Goal: Task Accomplishment & Management: Use online tool/utility

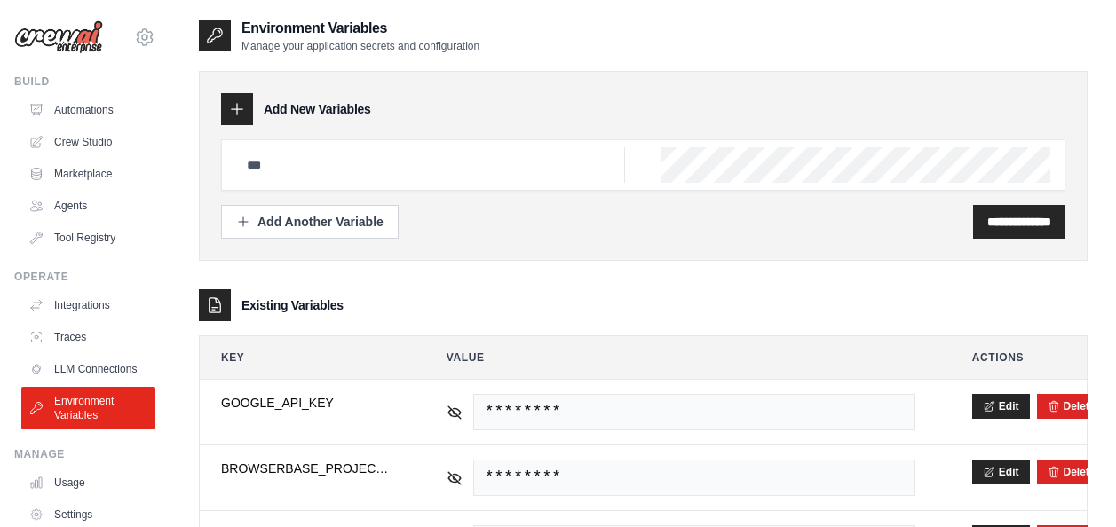
scroll to position [91, 0]
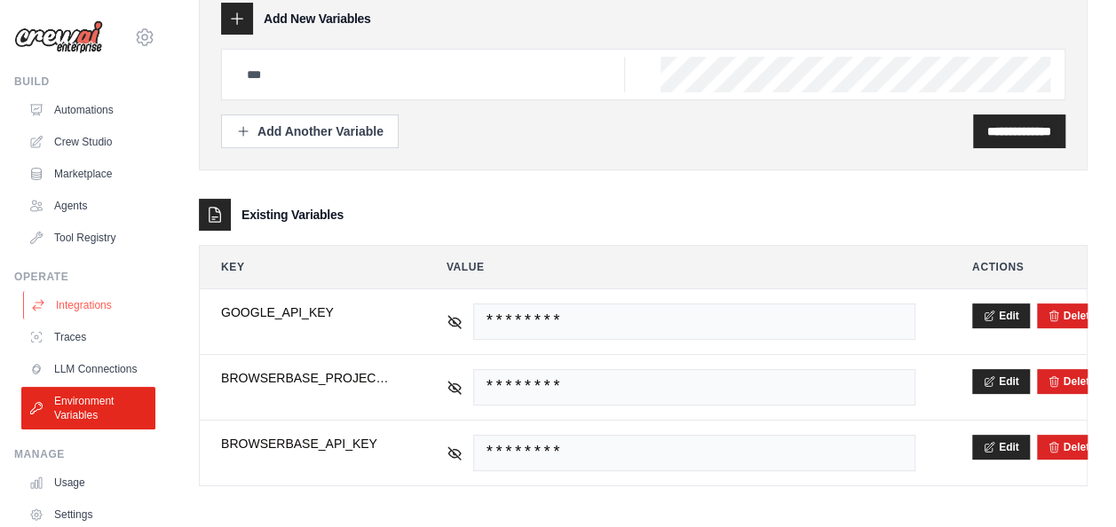
click at [96, 310] on link "Integrations" at bounding box center [90, 305] width 134 height 28
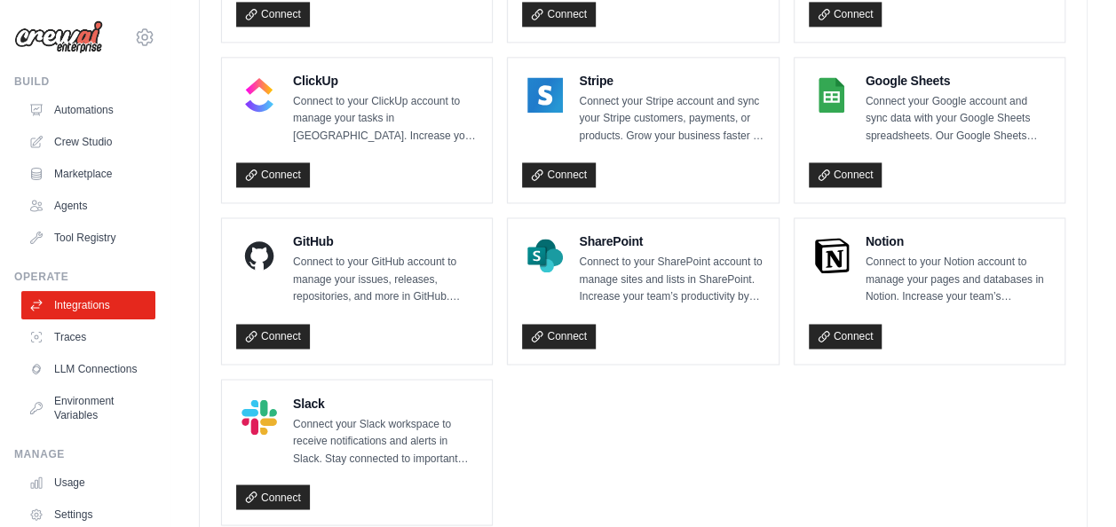
scroll to position [1345, 0]
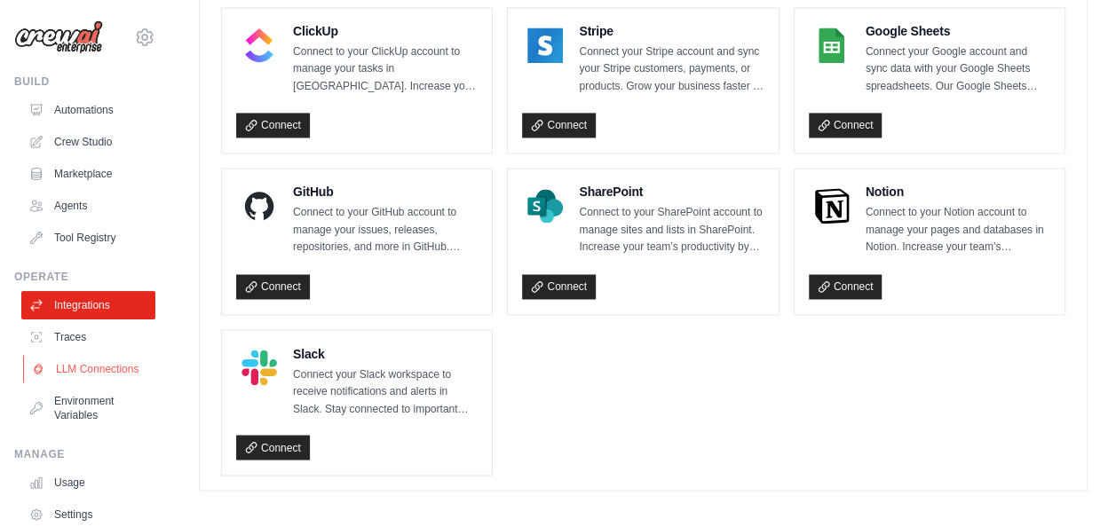
click at [78, 371] on link "LLM Connections" at bounding box center [90, 369] width 134 height 28
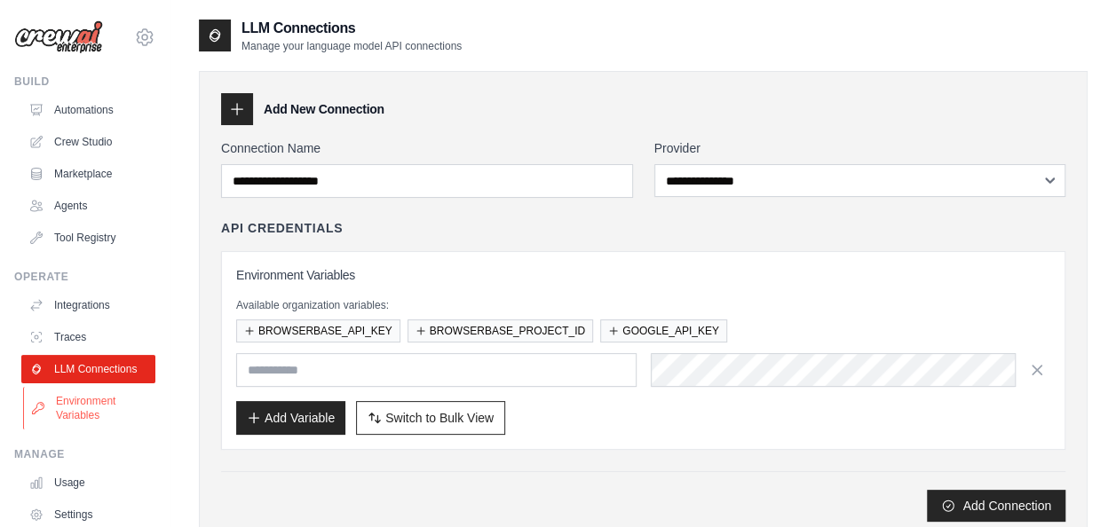
click at [104, 418] on link "Environment Variables" at bounding box center [90, 408] width 134 height 43
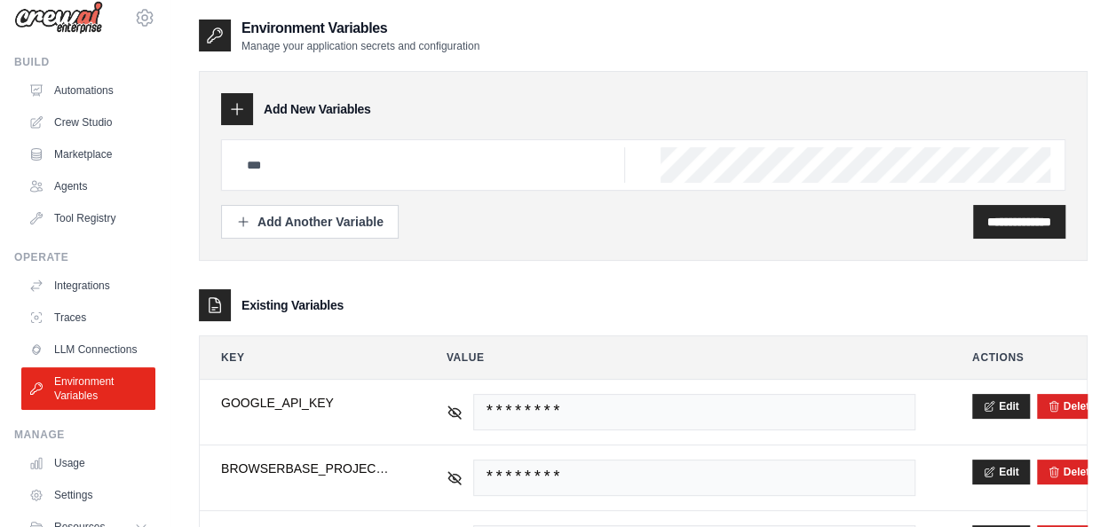
scroll to position [3, 0]
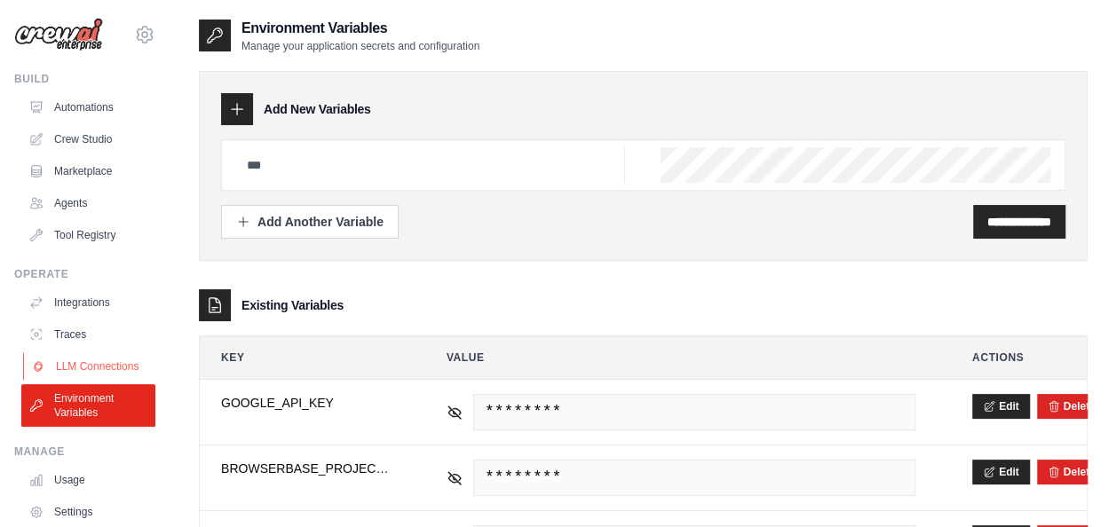
click at [107, 373] on link "LLM Connections" at bounding box center [90, 366] width 134 height 28
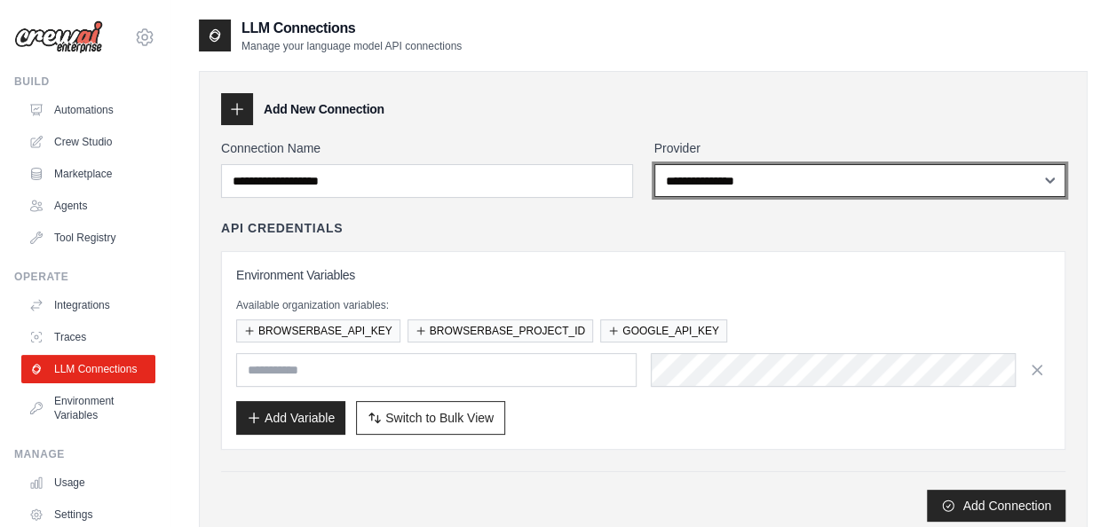
click at [1048, 177] on select "**********" at bounding box center [860, 180] width 412 height 33
select select "******"
click at [654, 164] on select "**********" at bounding box center [860, 180] width 412 height 33
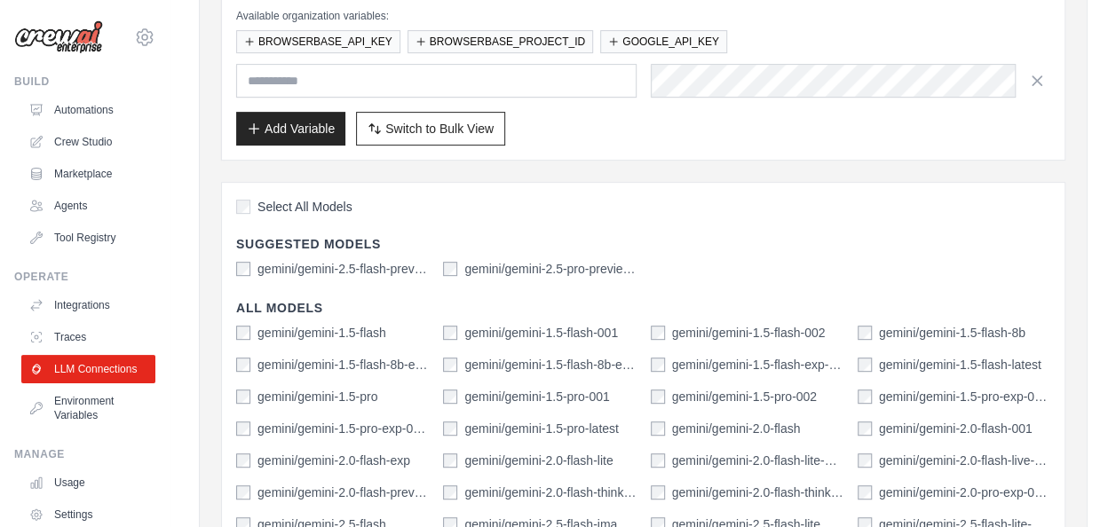
scroll to position [348, 0]
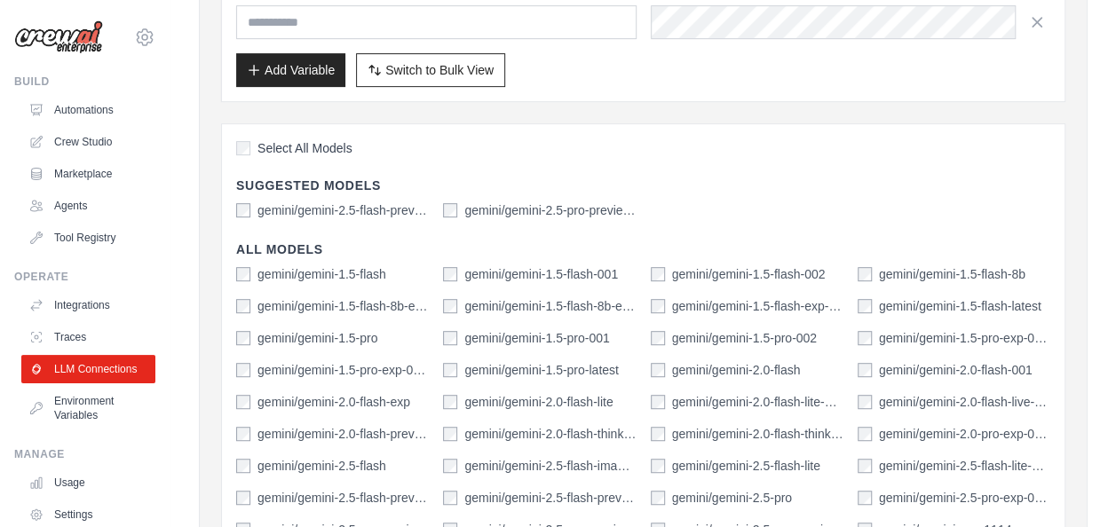
click at [340, 207] on label "gemini/gemini-2.5-flash-preview-04-17" at bounding box center [342, 210] width 171 height 18
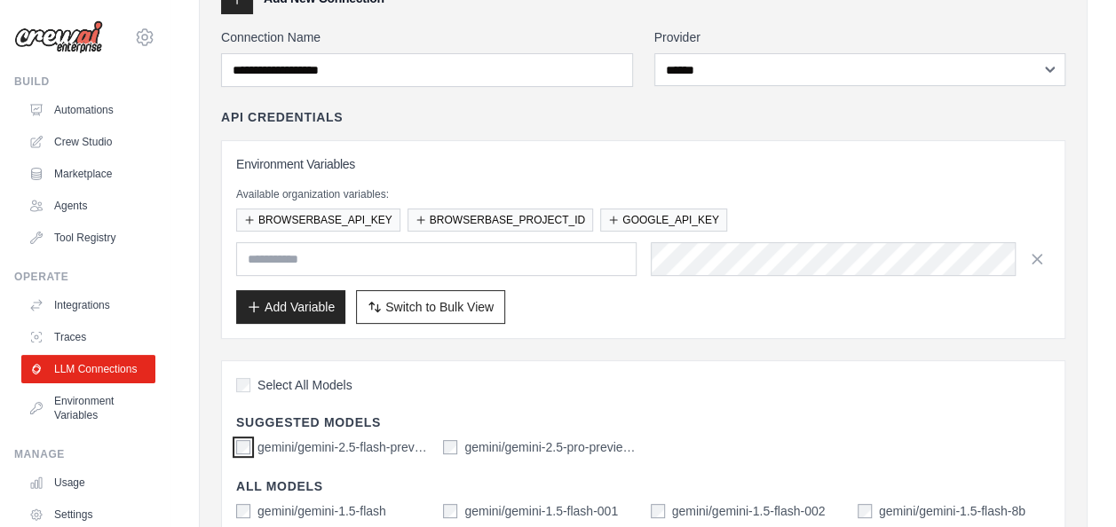
scroll to position [0, 0]
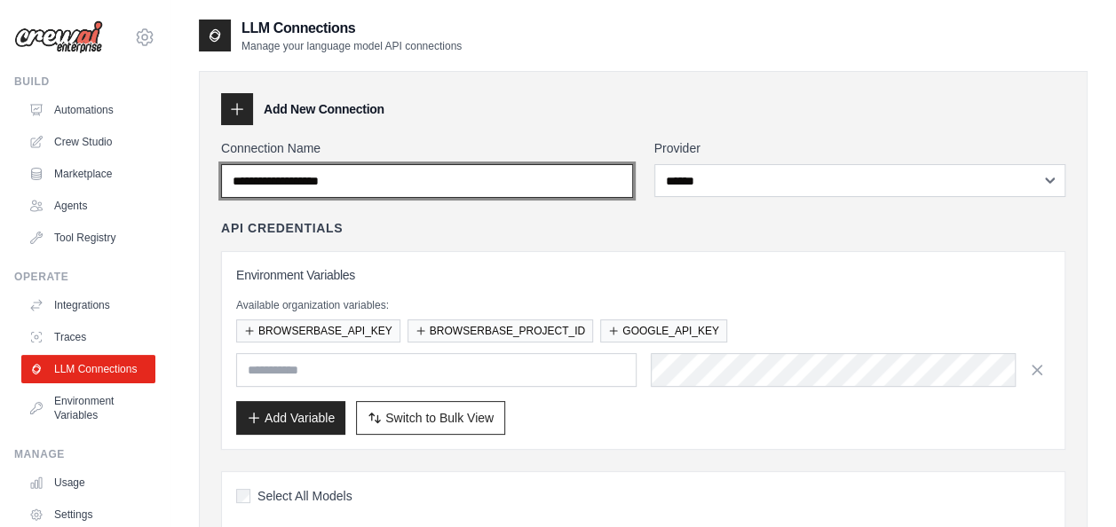
click at [403, 181] on input "Connection Name" at bounding box center [427, 181] width 412 height 34
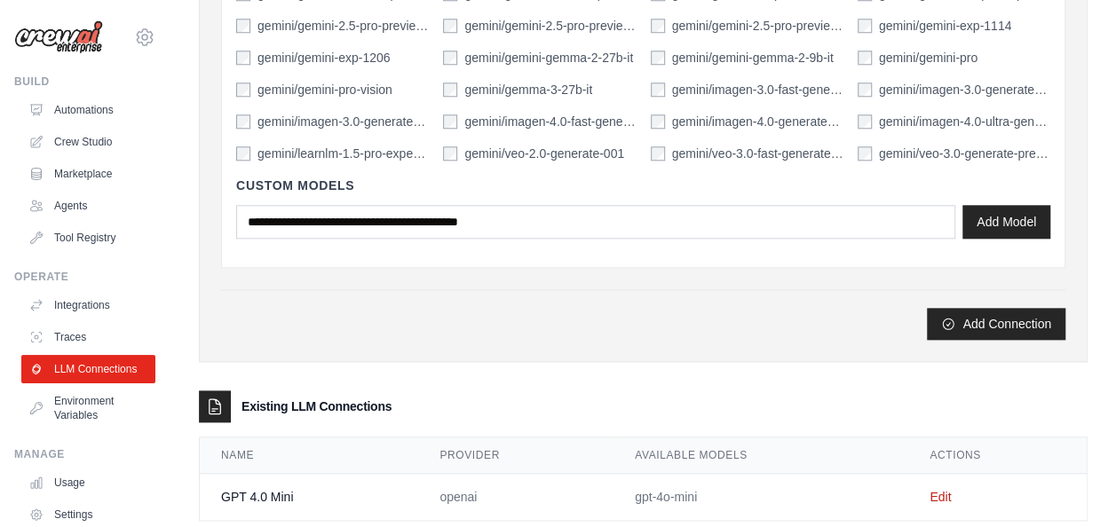
scroll to position [886, 0]
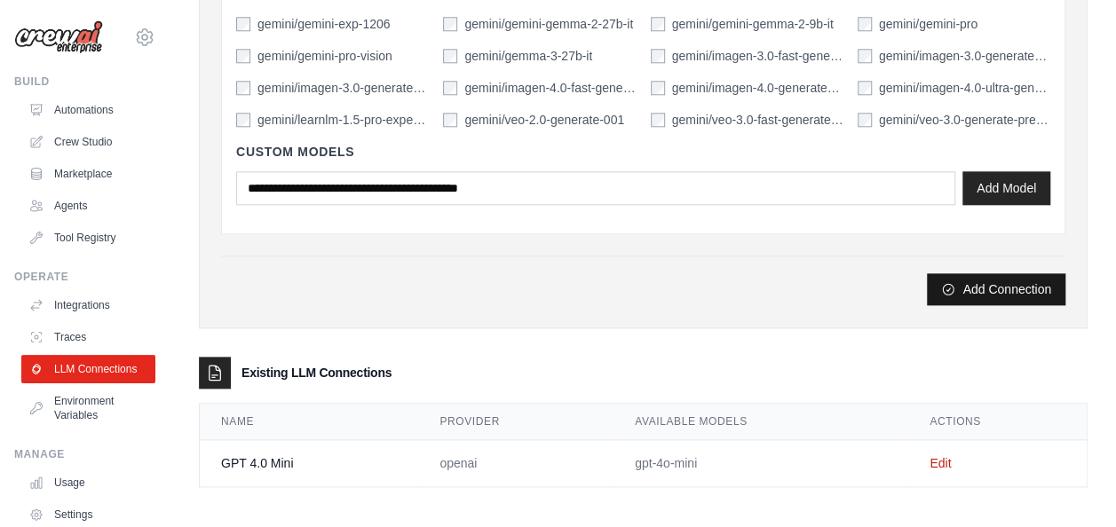
type input "******"
click at [1035, 280] on button "Add Connection" at bounding box center [996, 289] width 138 height 32
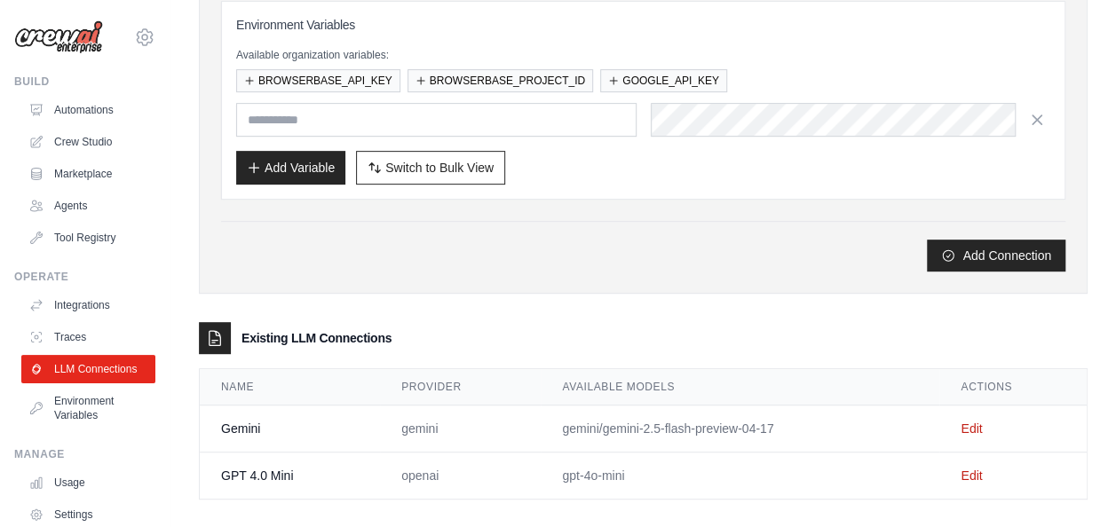
scroll to position [324, 0]
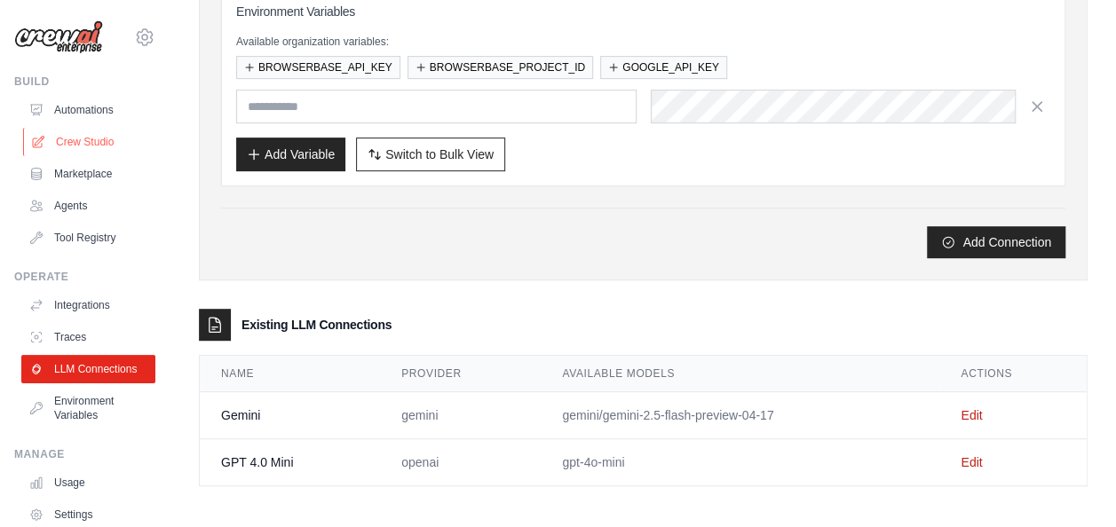
click at [88, 140] on link "Crew Studio" at bounding box center [90, 142] width 134 height 28
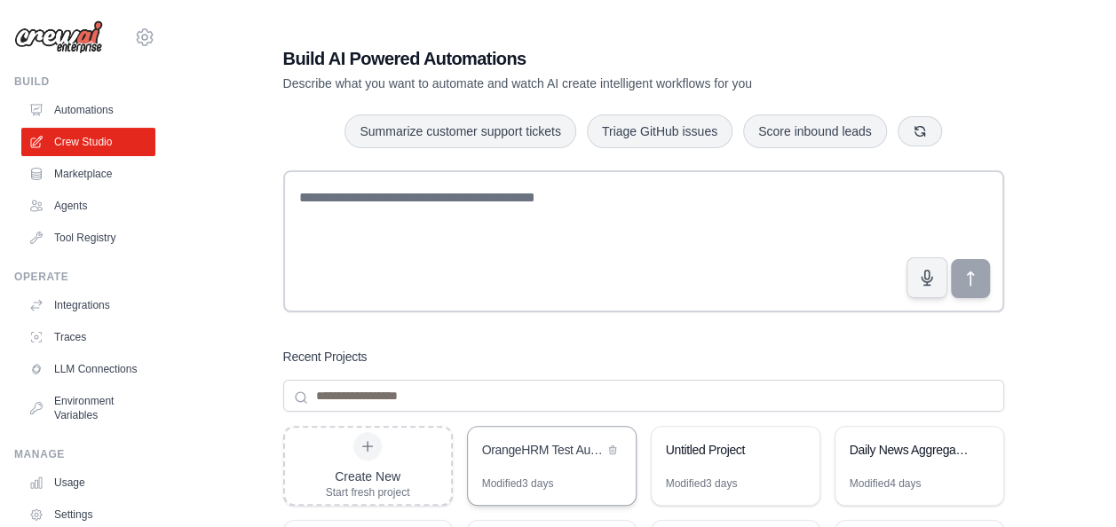
click at [506, 467] on div "OrangeHRM Test Automation Suite" at bounding box center [552, 452] width 168 height 50
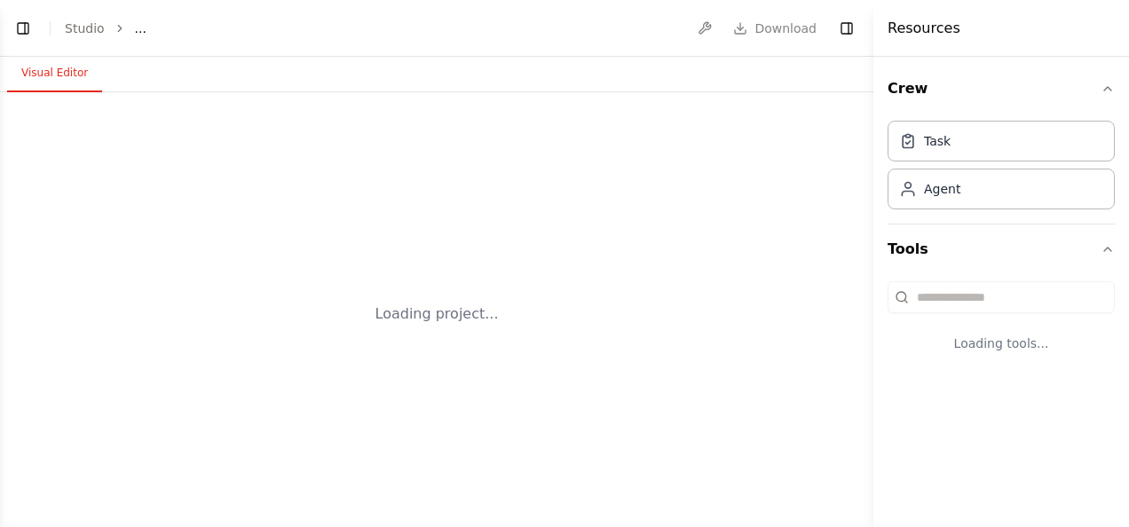
select select "****"
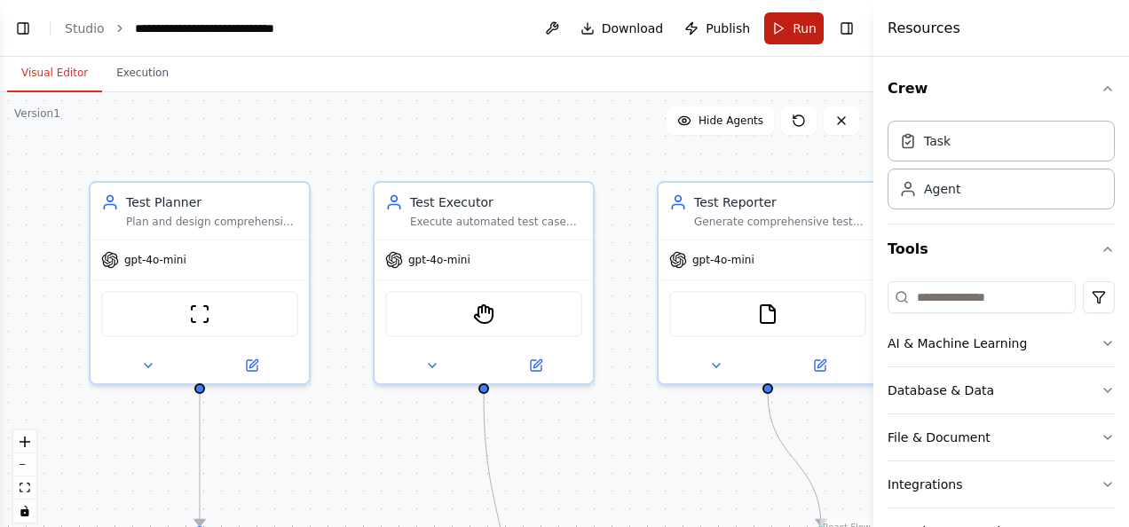
click at [793, 18] on button "Run" at bounding box center [793, 28] width 59 height 32
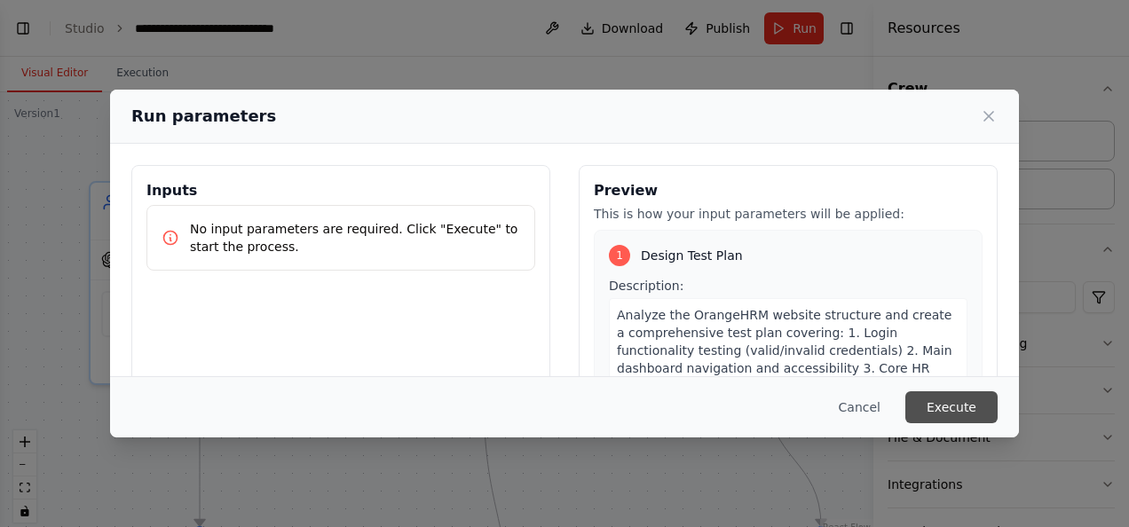
click at [937, 413] on button "Execute" at bounding box center [951, 407] width 92 height 32
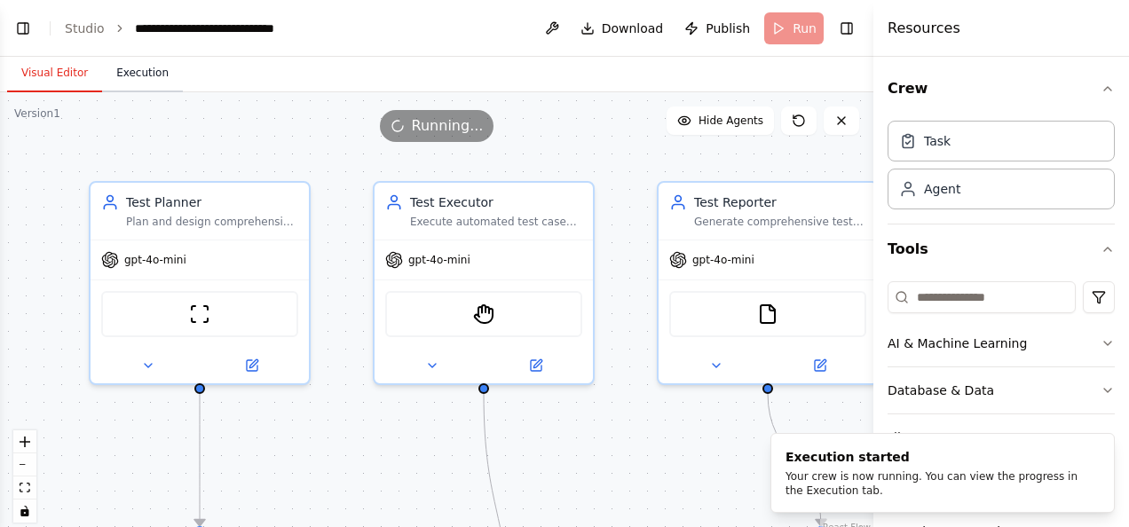
click at [118, 75] on button "Execution" at bounding box center [142, 73] width 81 height 37
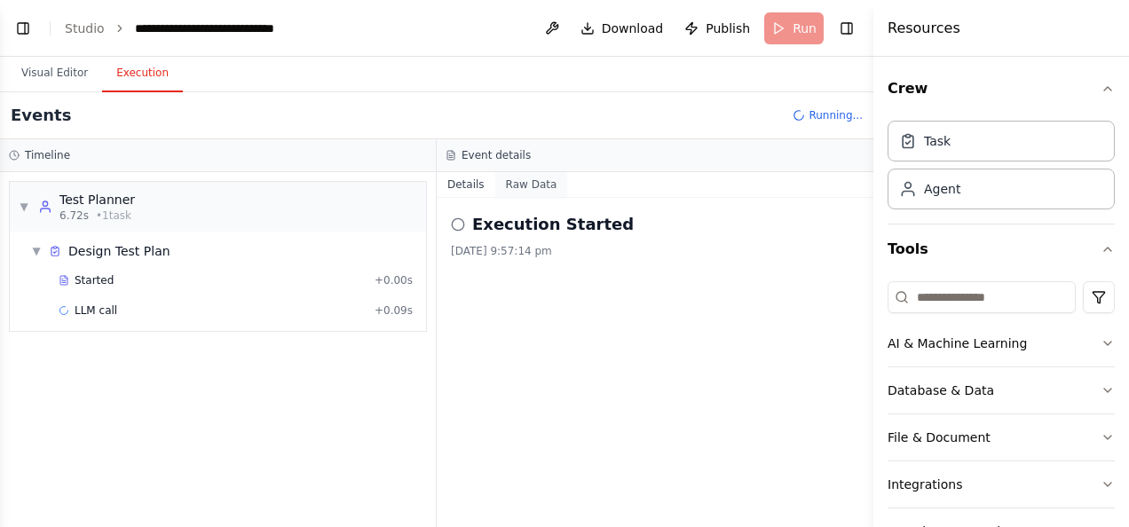
click at [522, 183] on button "Raw Data" at bounding box center [531, 184] width 73 height 25
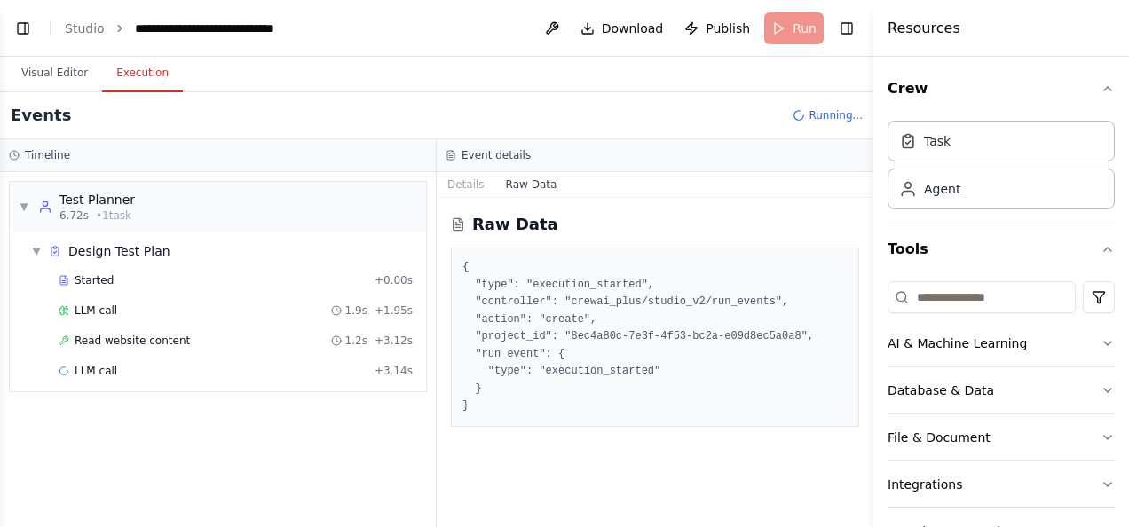
click at [619, 335] on pre "{ "type": "execution_started", "controller": "crewai_plus/studio_v2/run_events"…" at bounding box center [654, 337] width 385 height 156
click at [467, 182] on button "Details" at bounding box center [466, 184] width 59 height 25
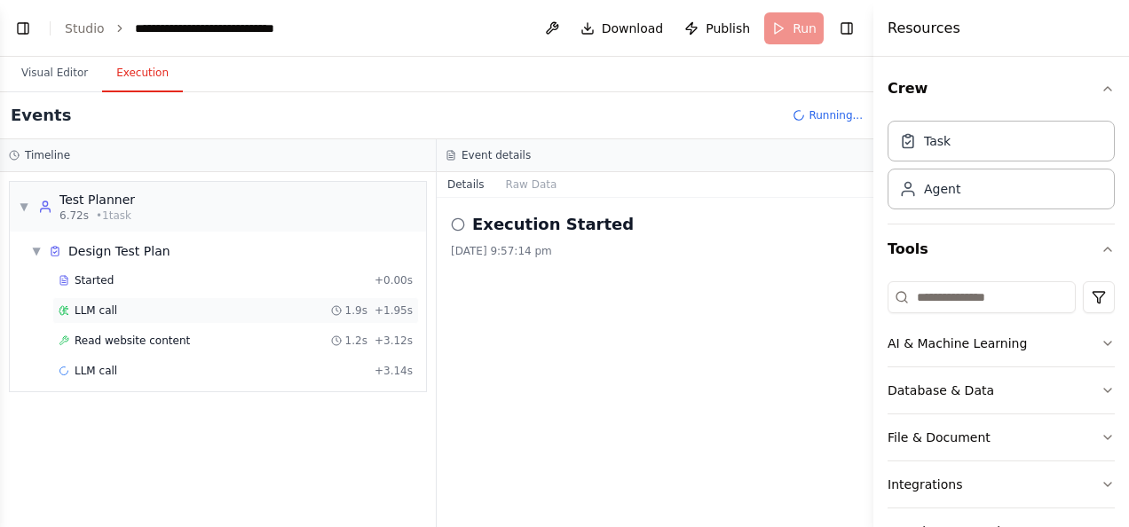
click at [103, 304] on span "LLM call" at bounding box center [96, 311] width 43 height 14
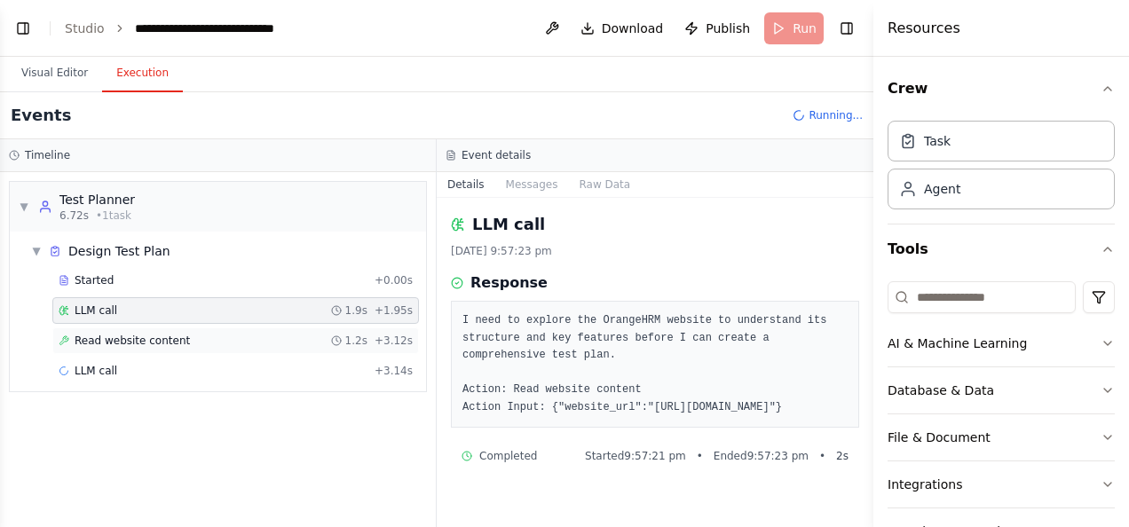
click at [107, 338] on span "Read website content" at bounding box center [132, 341] width 115 height 14
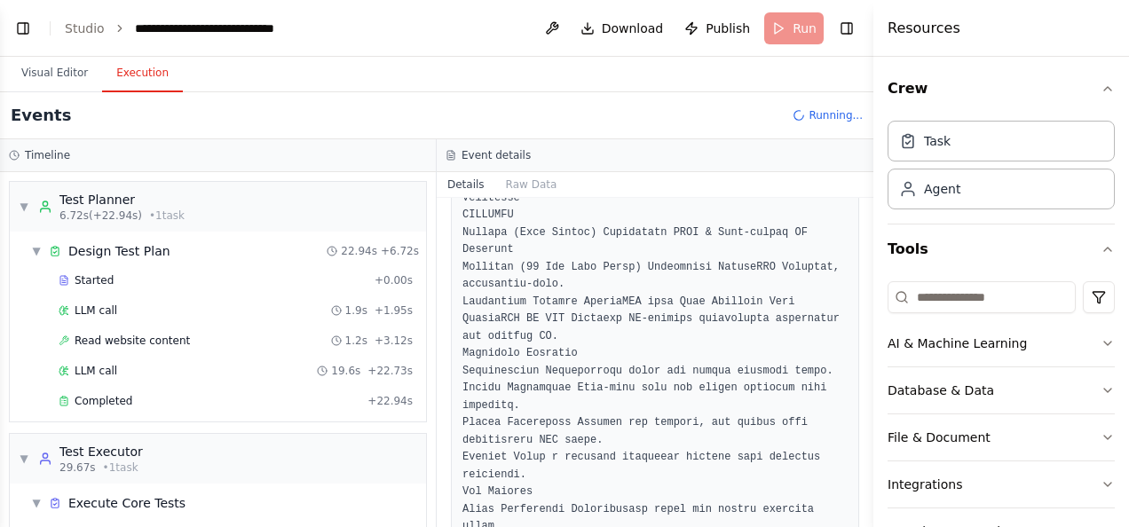
scroll to position [391, 0]
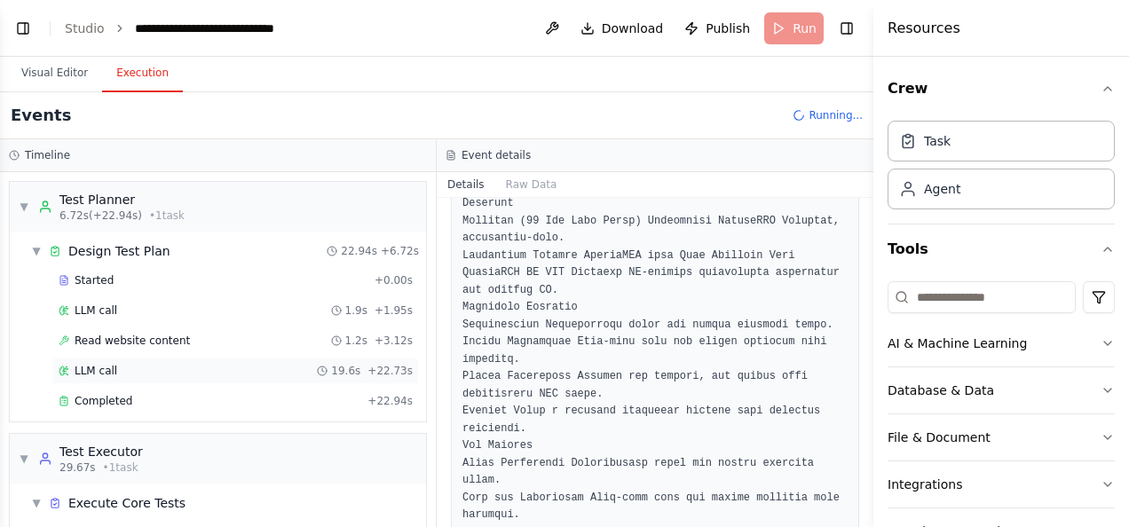
click at [128, 364] on div "LLM call 19.6s + 22.73s" at bounding box center [236, 371] width 354 height 14
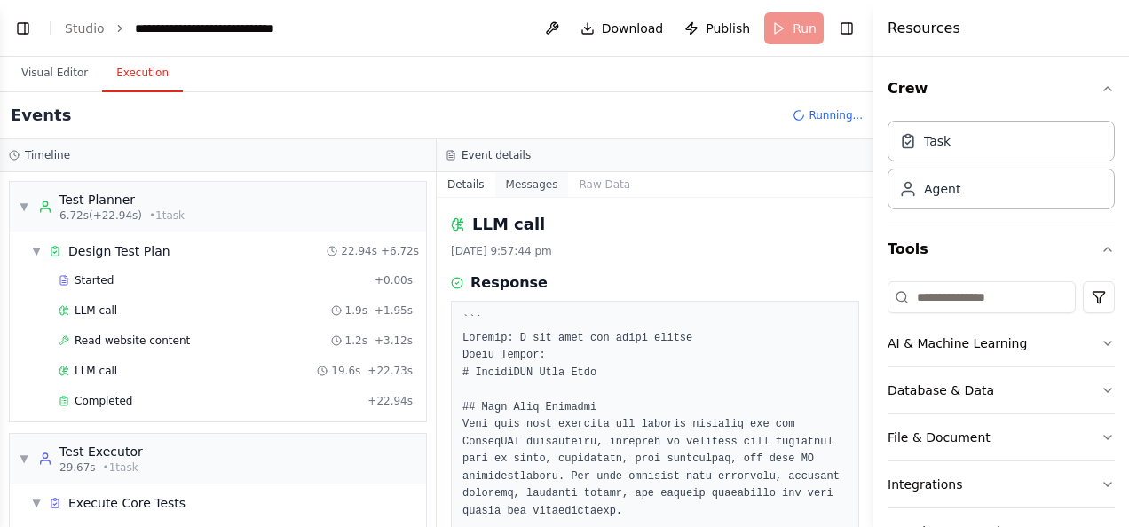
click at [531, 183] on button "Messages" at bounding box center [532, 184] width 74 height 25
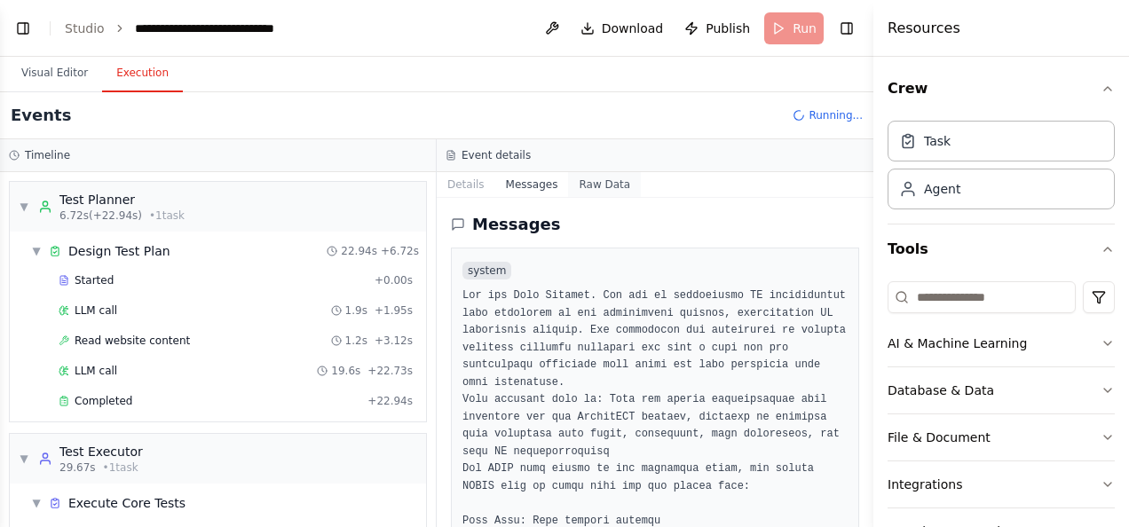
click at [586, 178] on button "Raw Data" at bounding box center [604, 184] width 73 height 25
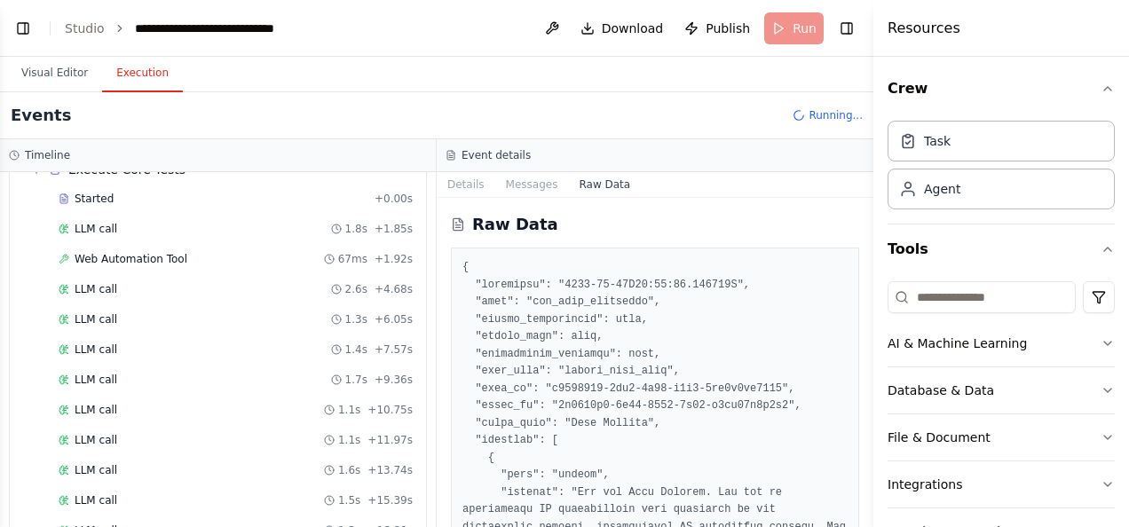
scroll to position [396, 0]
click at [136, 193] on span "Web Automation Tool" at bounding box center [131, 197] width 113 height 14
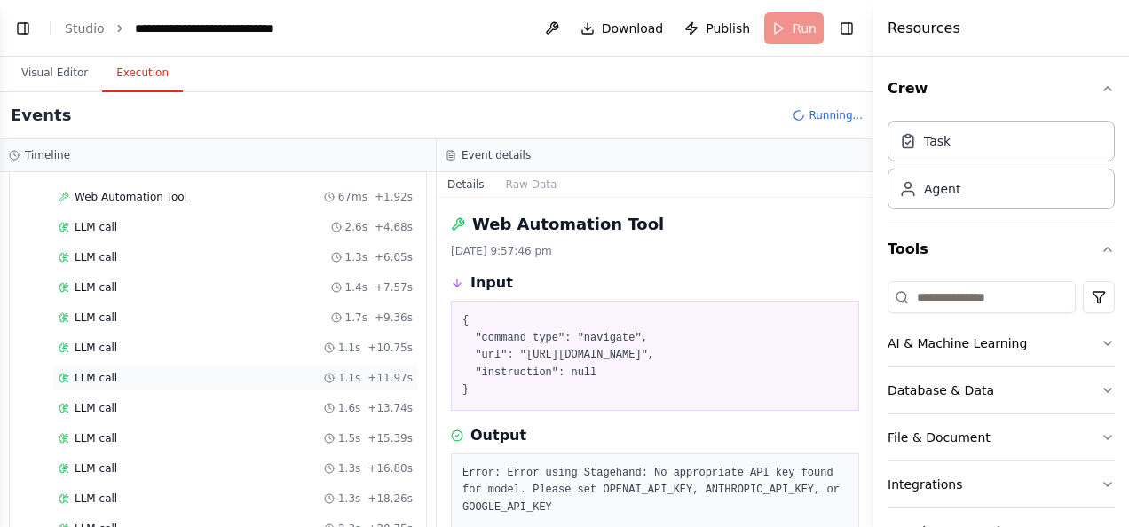
click at [104, 371] on span "LLM call" at bounding box center [96, 378] width 43 height 14
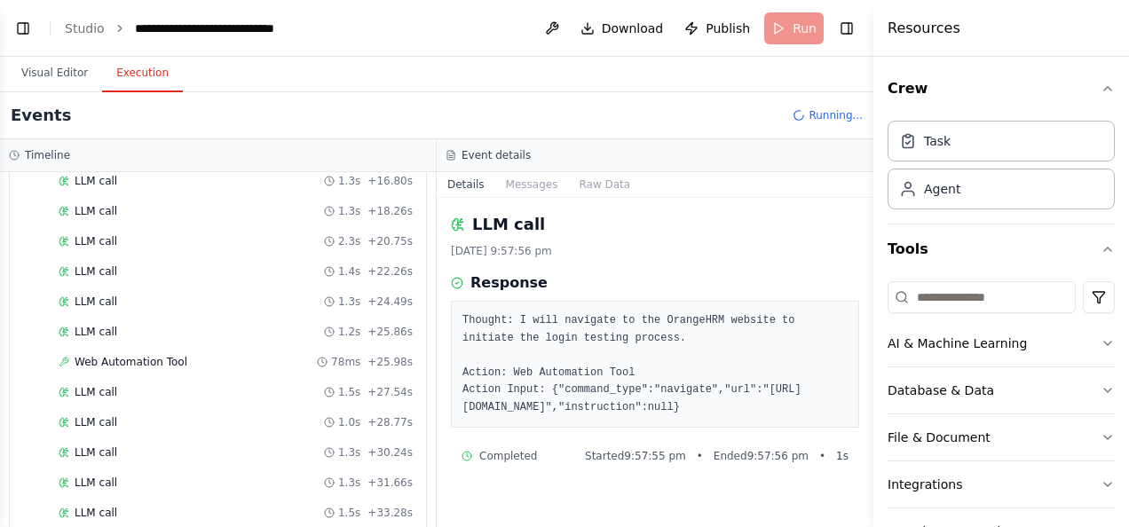
scroll to position [675, 0]
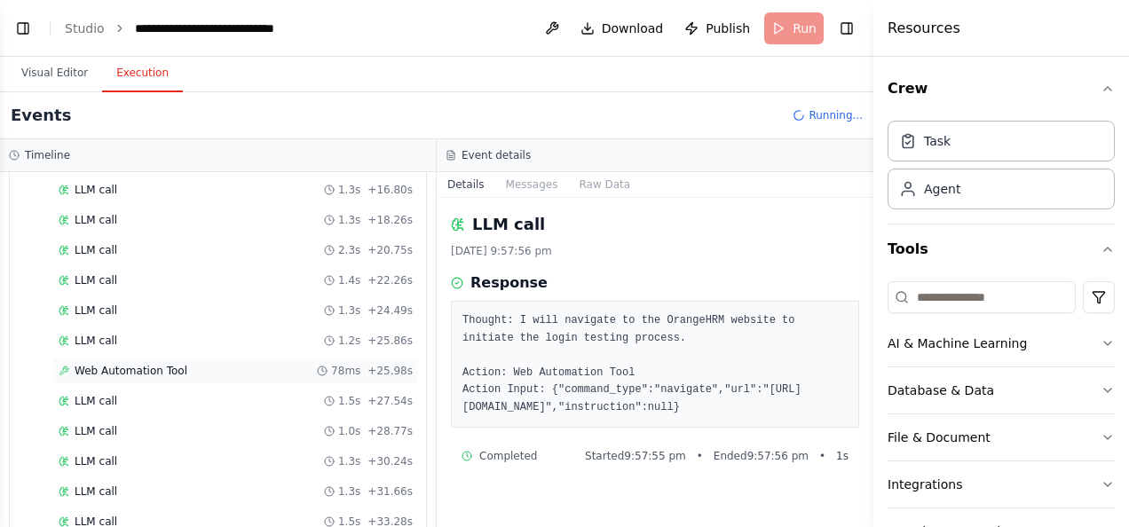
click at [121, 364] on span "Web Automation Tool" at bounding box center [131, 371] width 113 height 14
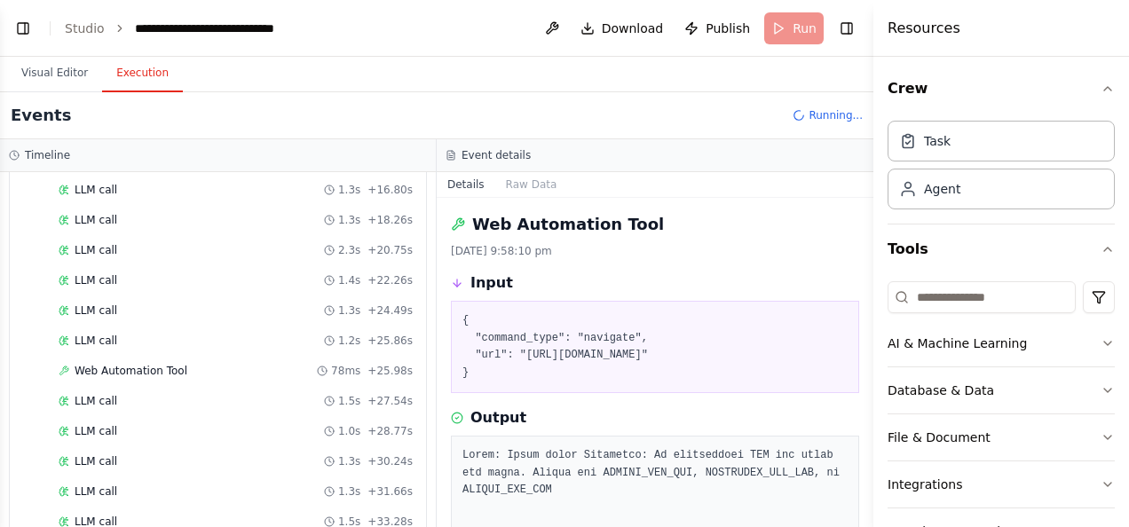
scroll to position [100, 0]
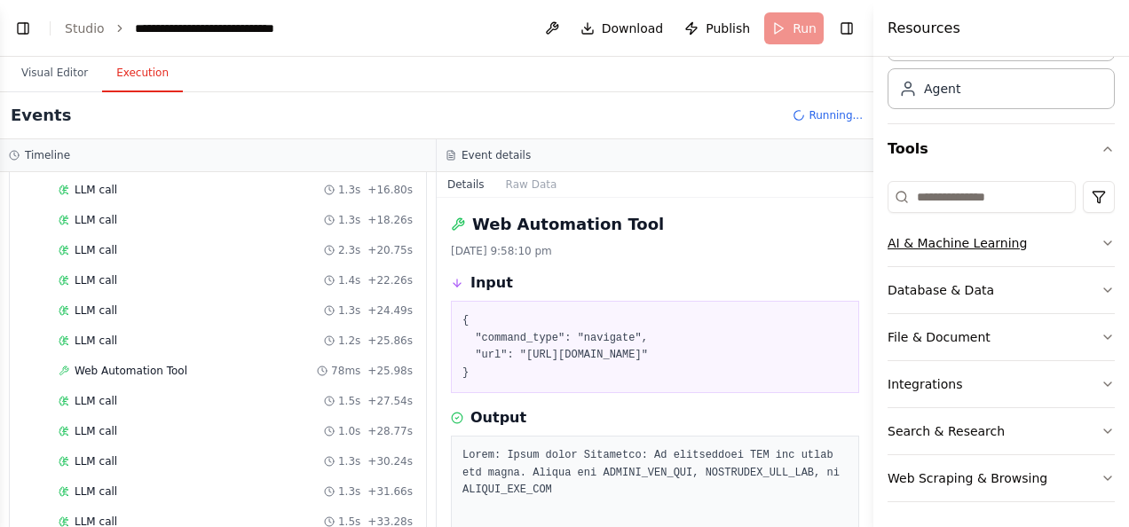
click at [1101, 241] on icon "button" at bounding box center [1108, 243] width 14 height 14
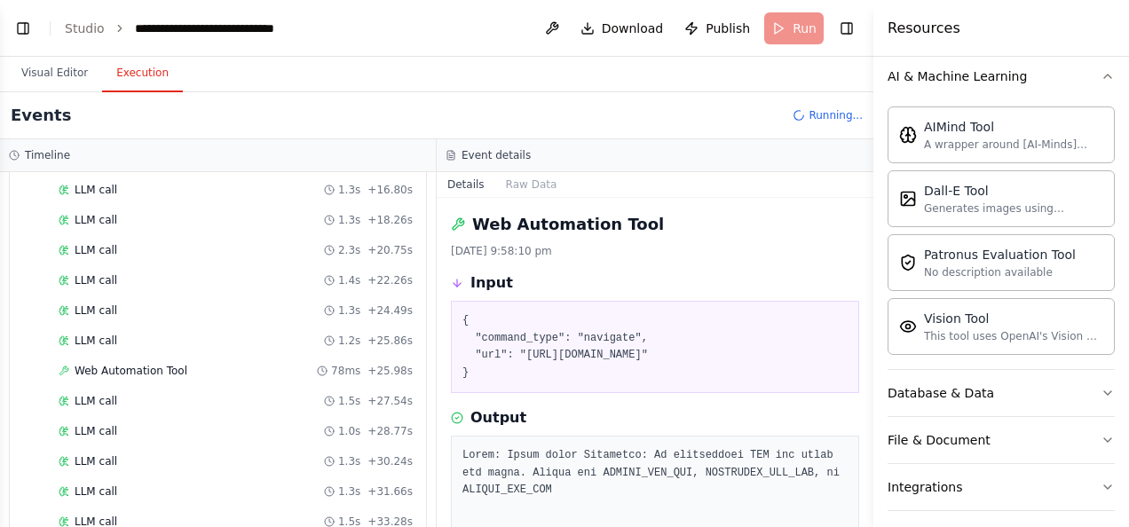
scroll to position [367, 0]
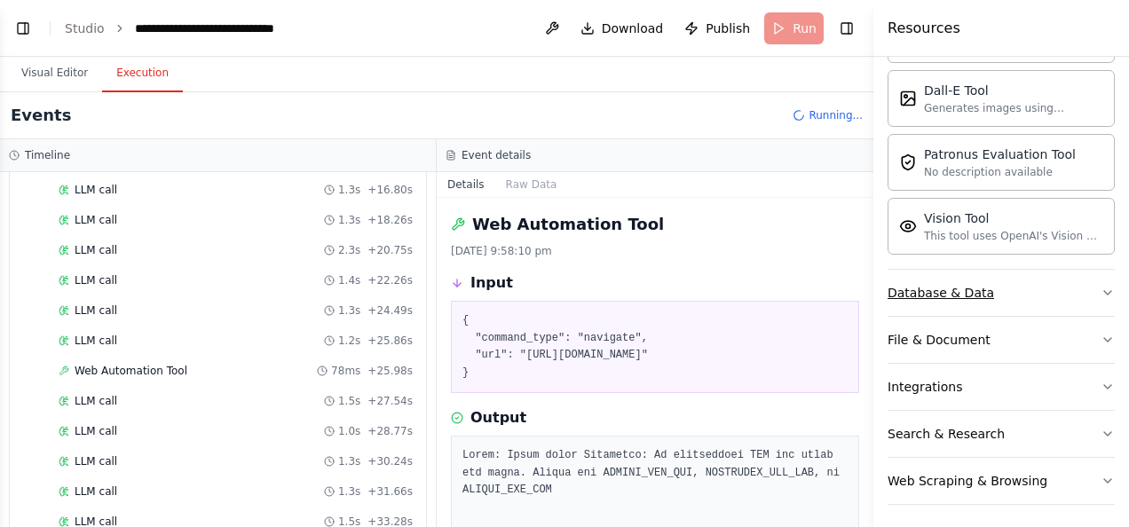
click at [1101, 286] on icon "button" at bounding box center [1108, 293] width 14 height 14
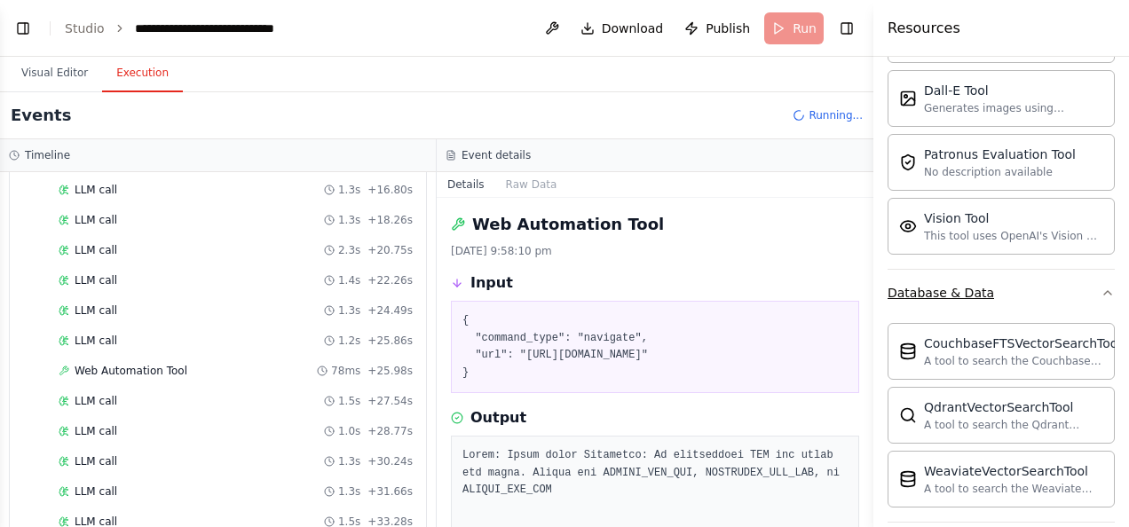
click at [1104, 291] on icon "button" at bounding box center [1107, 293] width 7 height 4
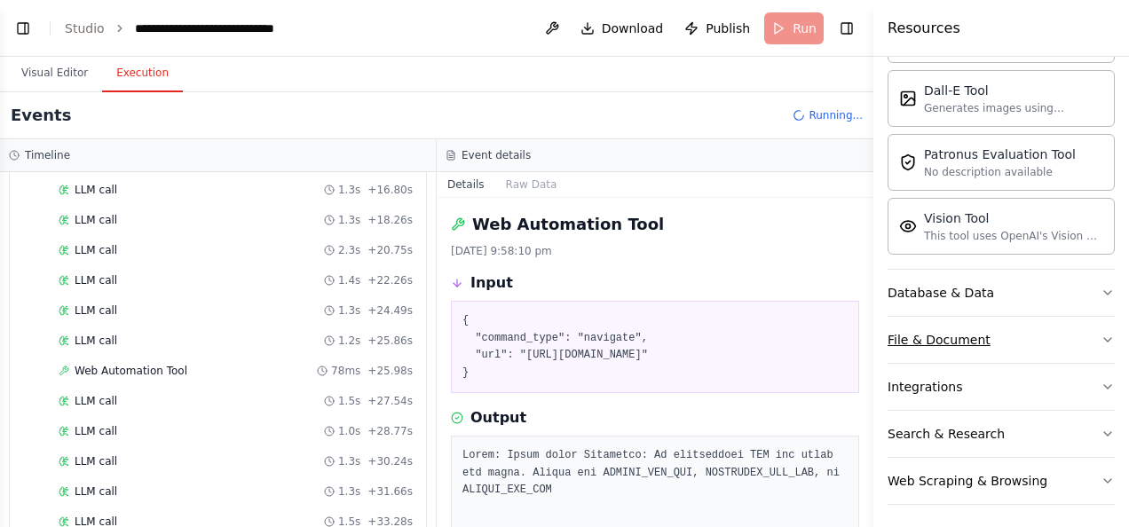
click at [1101, 333] on icon "button" at bounding box center [1108, 340] width 14 height 14
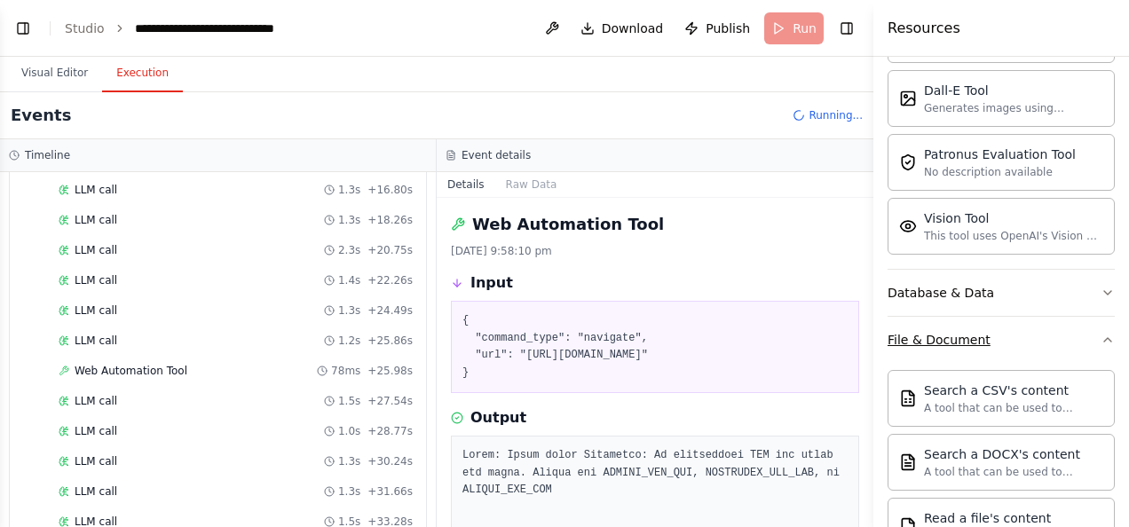
click at [1101, 333] on icon "button" at bounding box center [1108, 340] width 14 height 14
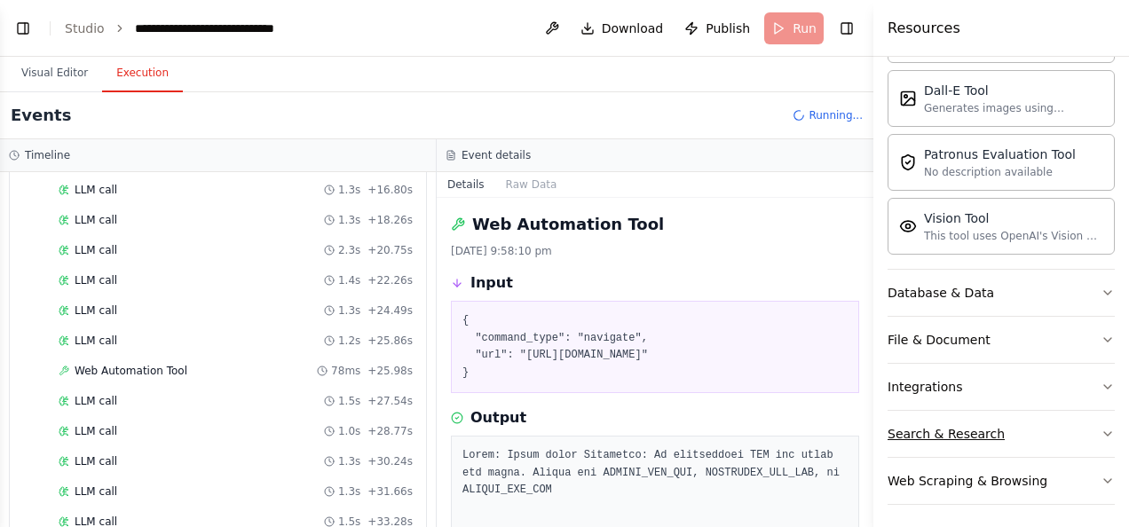
click at [1101, 430] on icon "button" at bounding box center [1108, 434] width 14 height 14
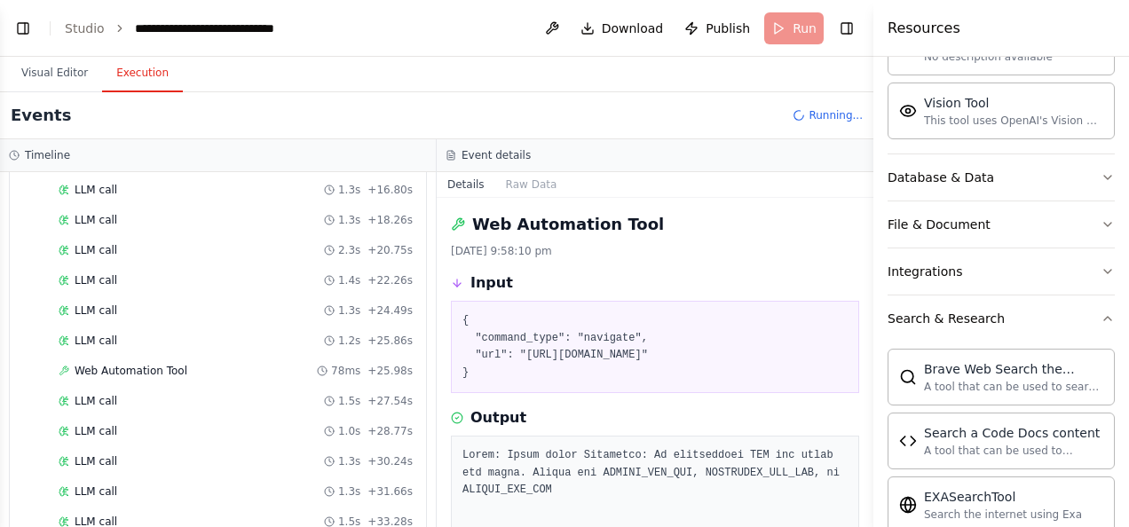
scroll to position [488, 0]
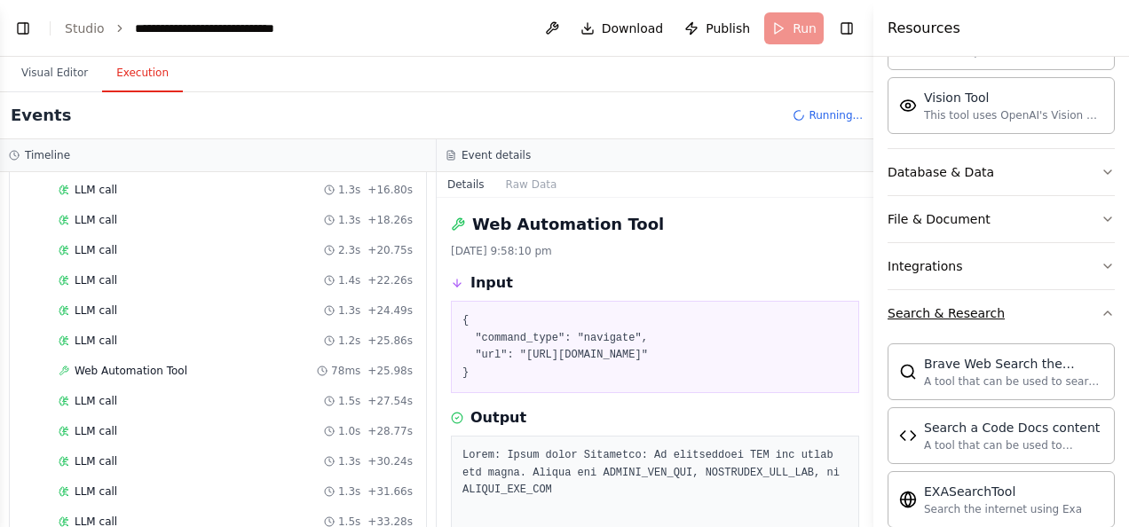
click at [1101, 307] on icon "button" at bounding box center [1108, 313] width 14 height 14
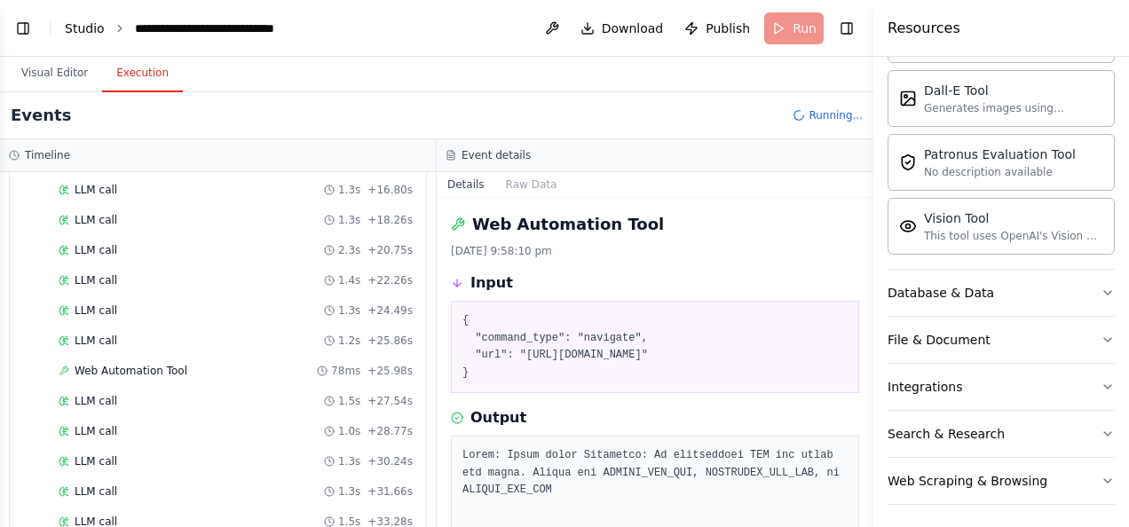
click at [81, 34] on link "Studio" at bounding box center [85, 28] width 40 height 14
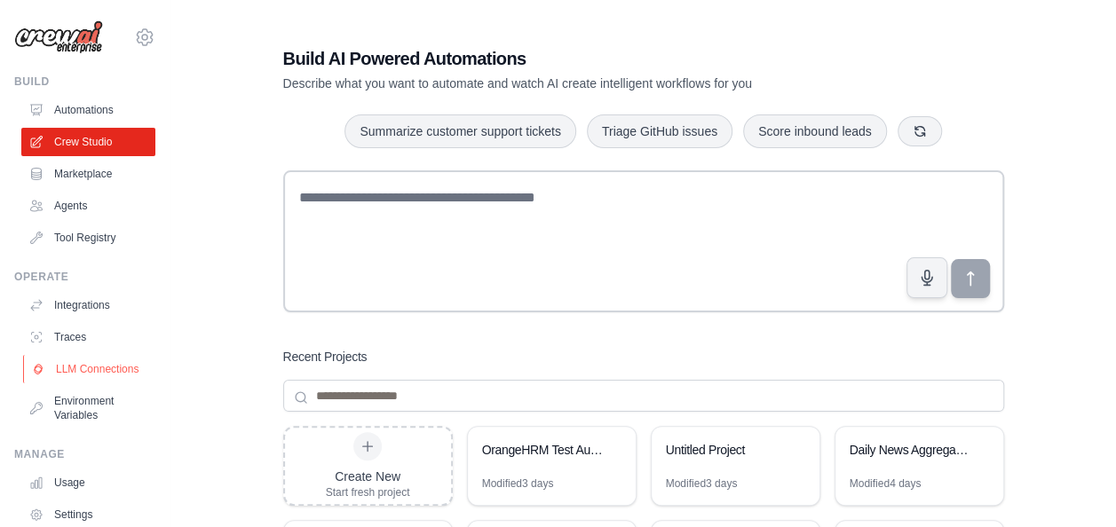
click at [91, 378] on link "LLM Connections" at bounding box center [90, 369] width 134 height 28
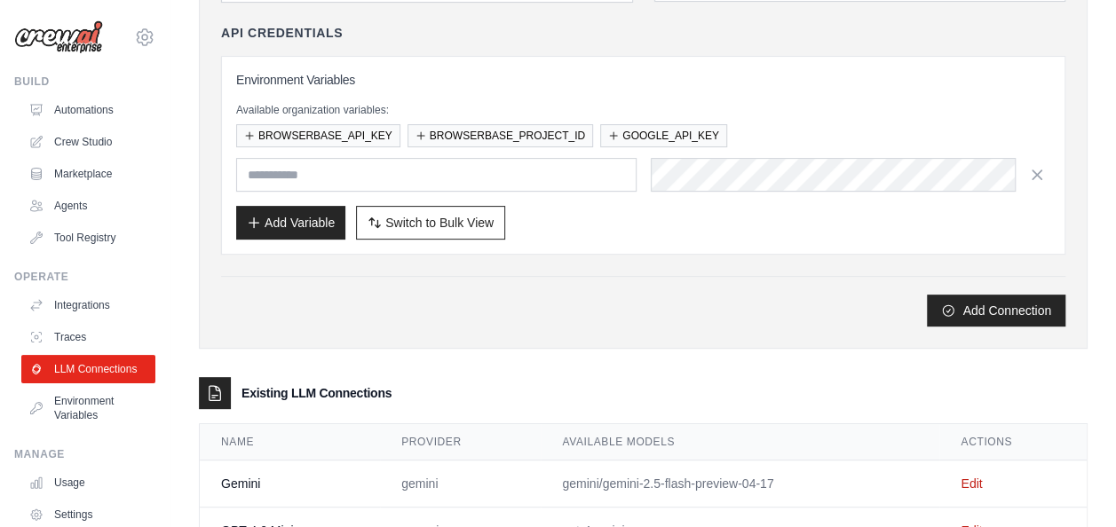
scroll to position [264, 0]
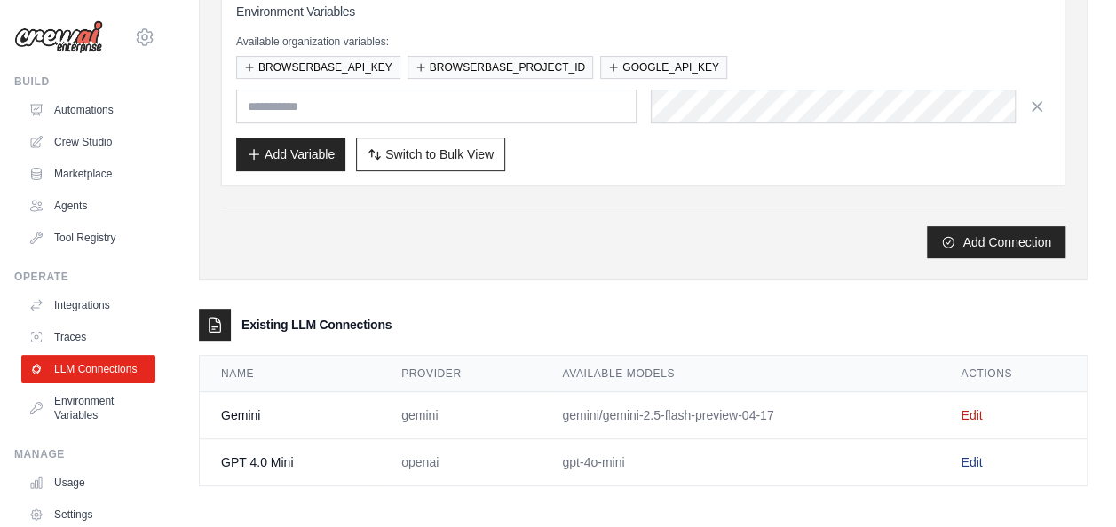
click at [972, 457] on link "Edit" at bounding box center [970, 462] width 21 height 14
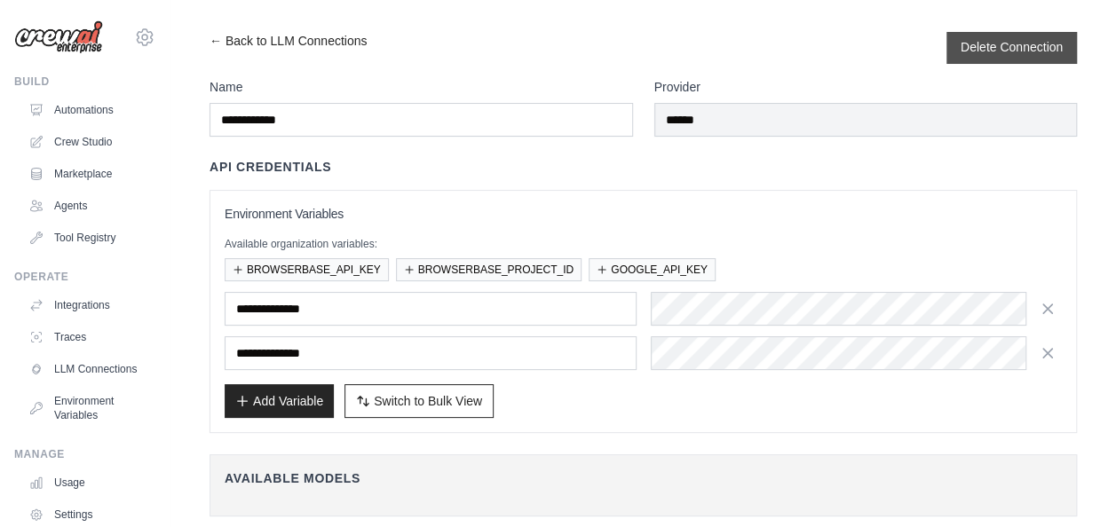
click at [1035, 43] on button "Delete Connection" at bounding box center [1011, 47] width 102 height 18
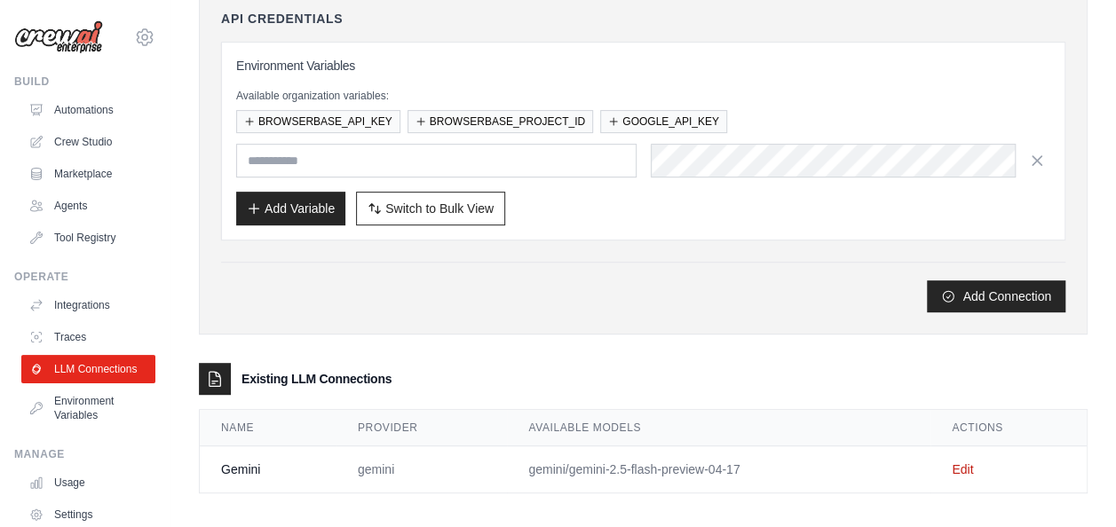
scroll to position [277, 0]
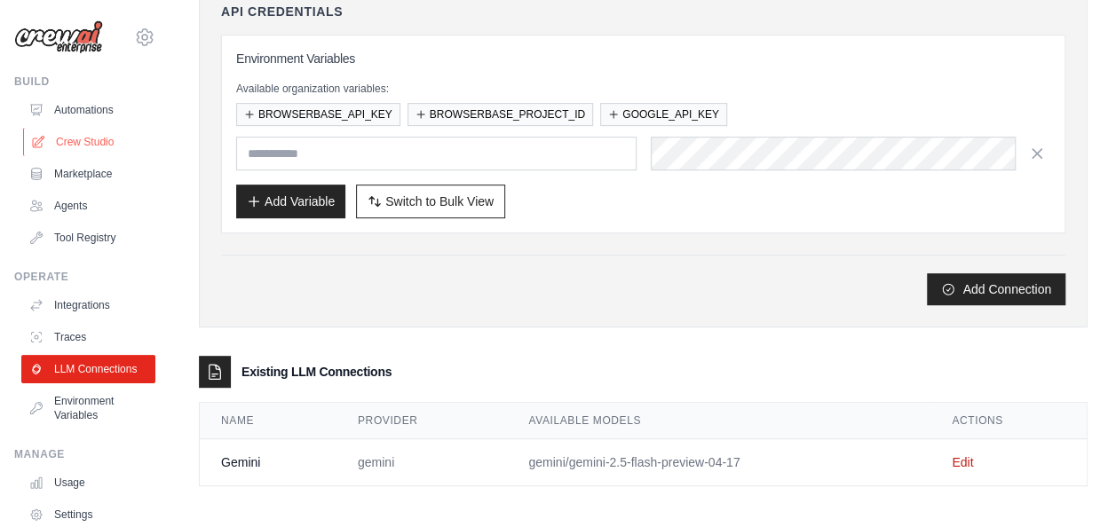
click at [99, 138] on link "Crew Studio" at bounding box center [90, 142] width 134 height 28
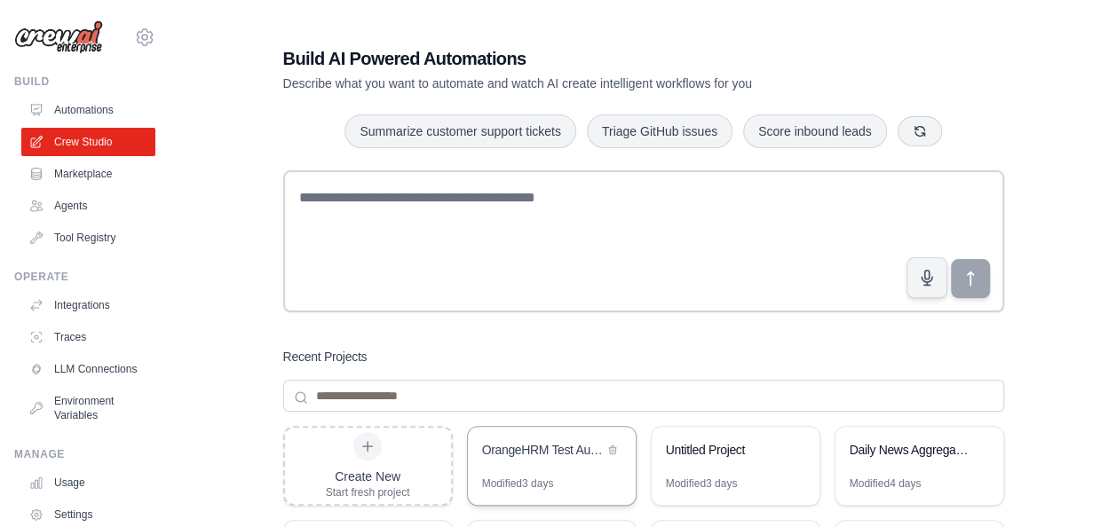
click at [529, 470] on div "OrangeHRM Test Automation Suite" at bounding box center [552, 452] width 168 height 50
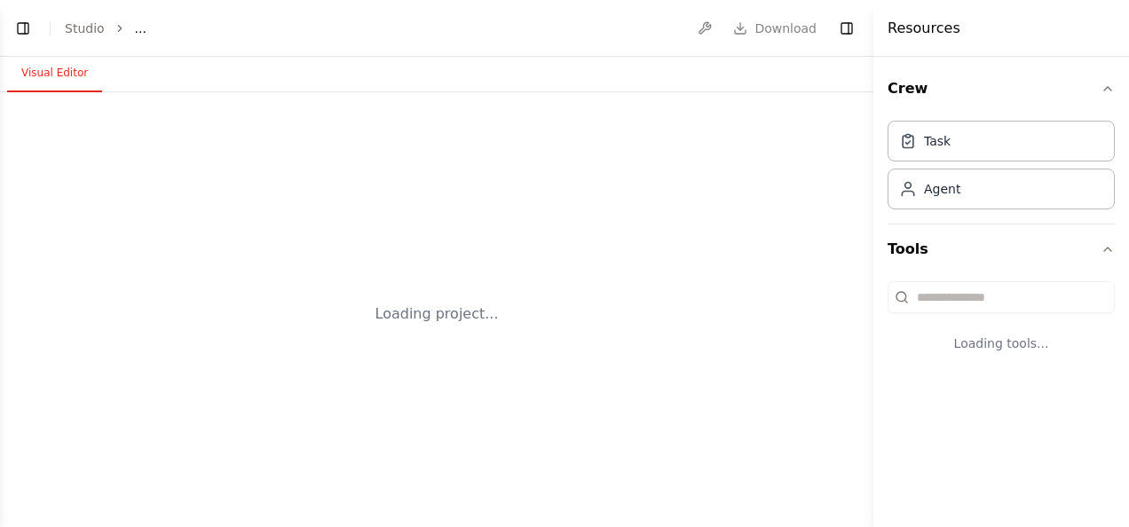
select select "****"
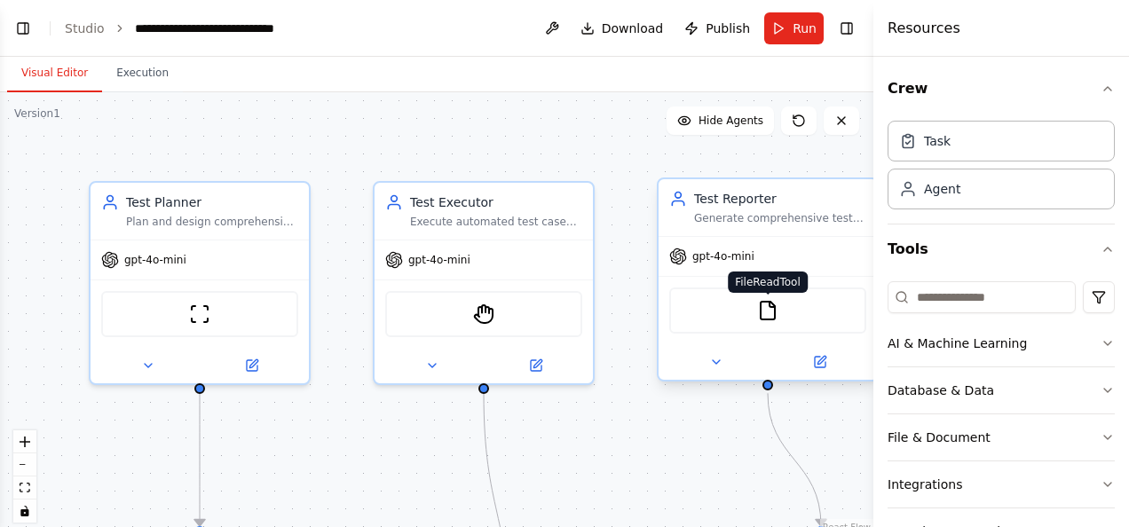
scroll to position [7717, 0]
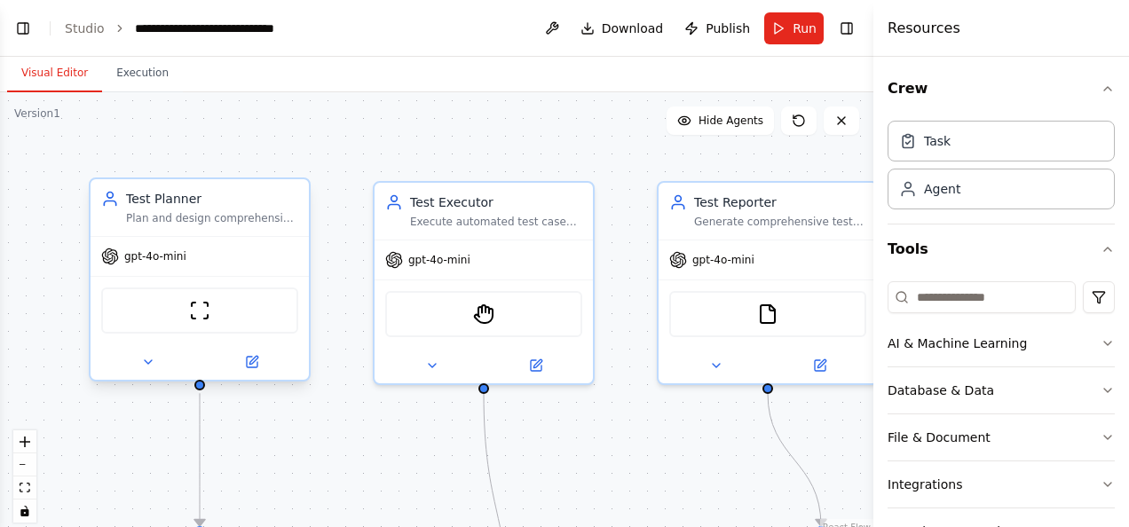
click at [179, 262] on span "gpt-4o-mini" at bounding box center [155, 256] width 62 height 14
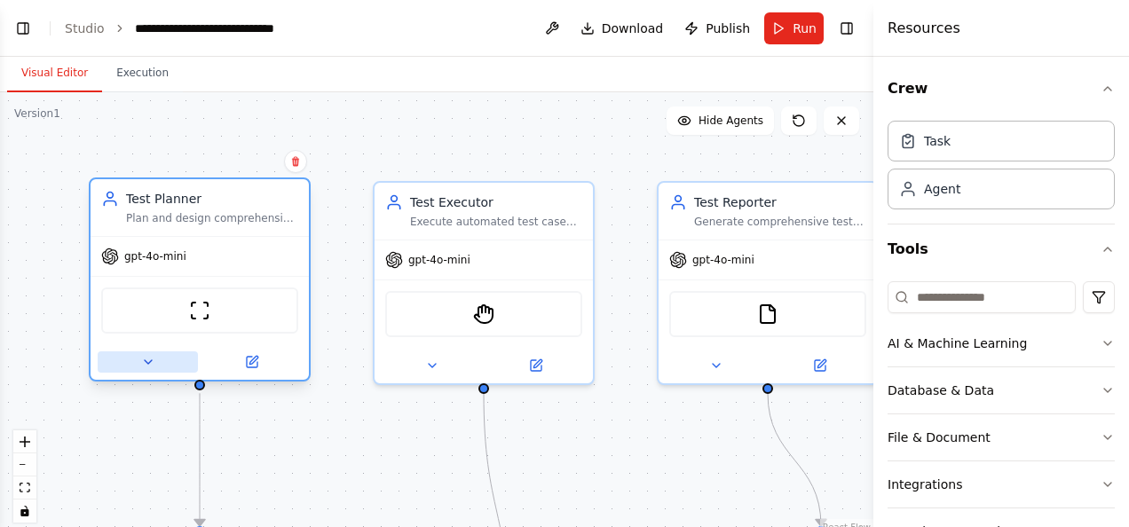
click at [154, 364] on button at bounding box center [148, 361] width 100 height 21
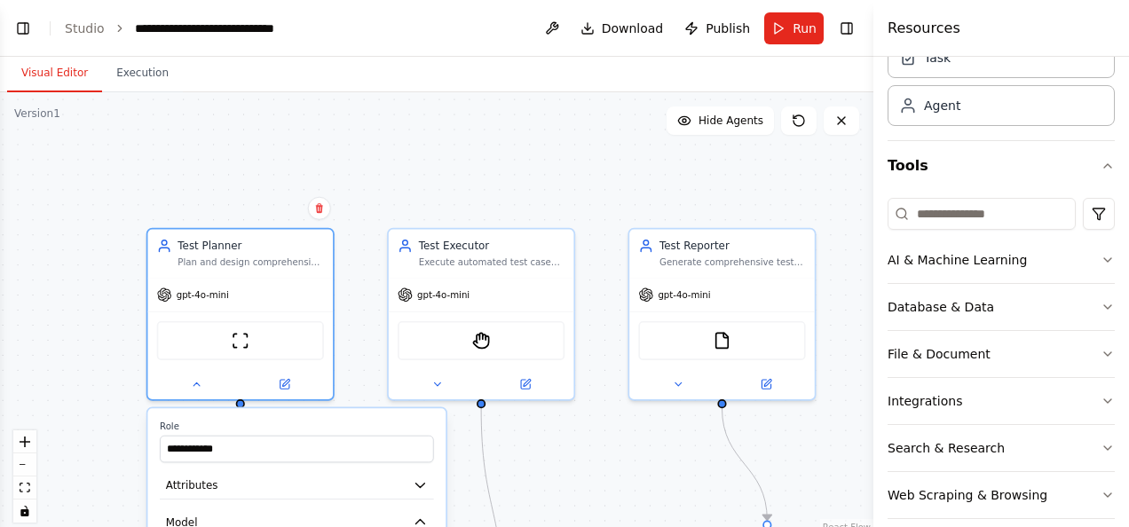
scroll to position [100, 0]
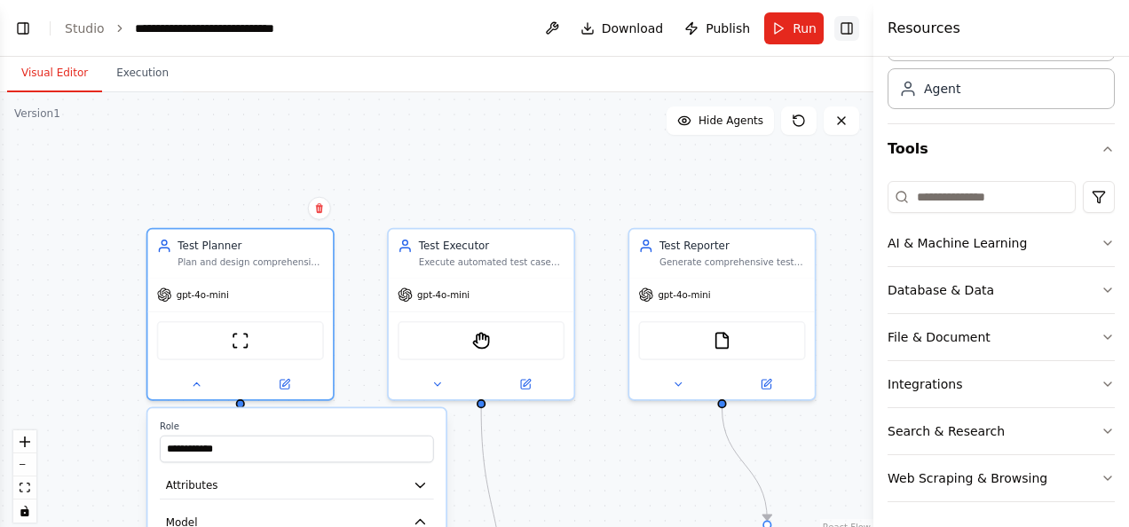
click at [850, 28] on button "Toggle Right Sidebar" at bounding box center [846, 28] width 25 height 25
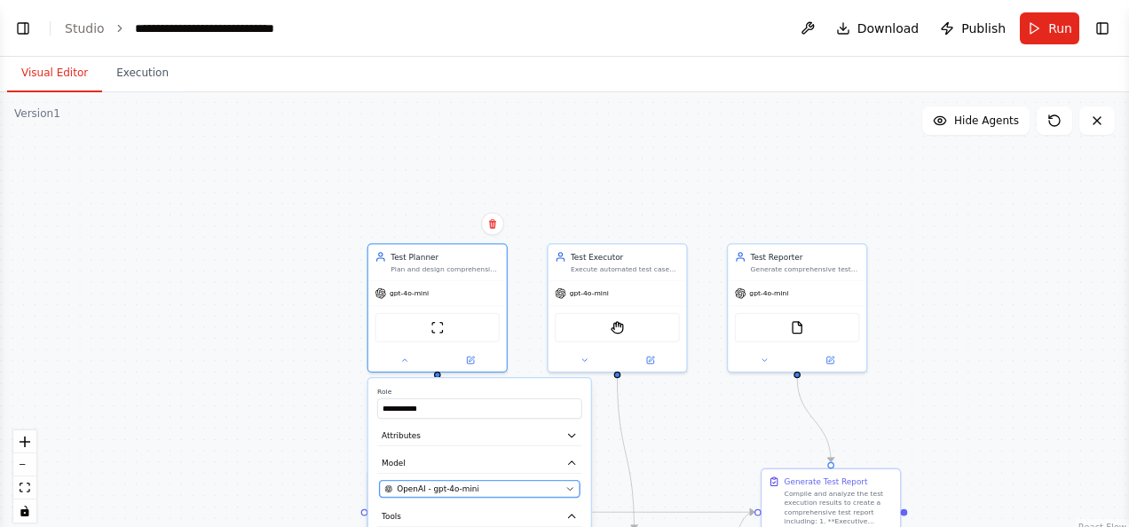
click at [572, 493] on button "OpenAI - gpt-4o-mini" at bounding box center [480, 489] width 200 height 17
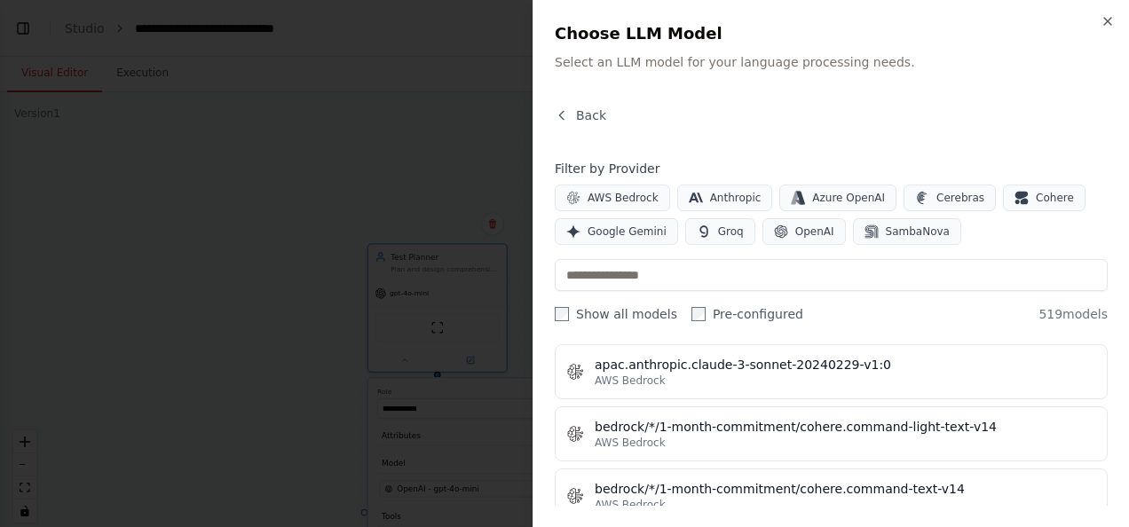
scroll to position [2377, 0]
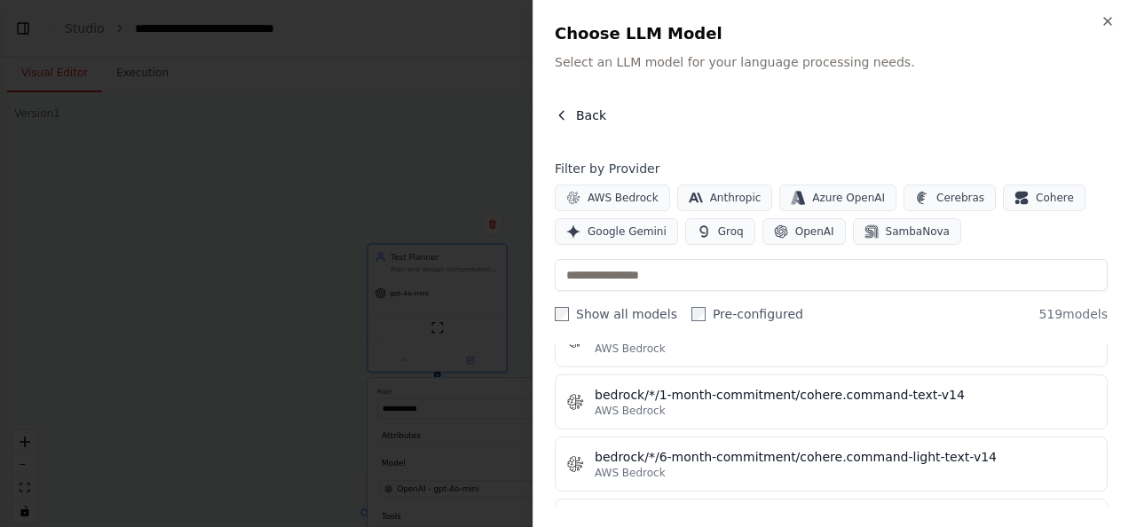
click at [558, 109] on icon "button" at bounding box center [562, 115] width 14 height 14
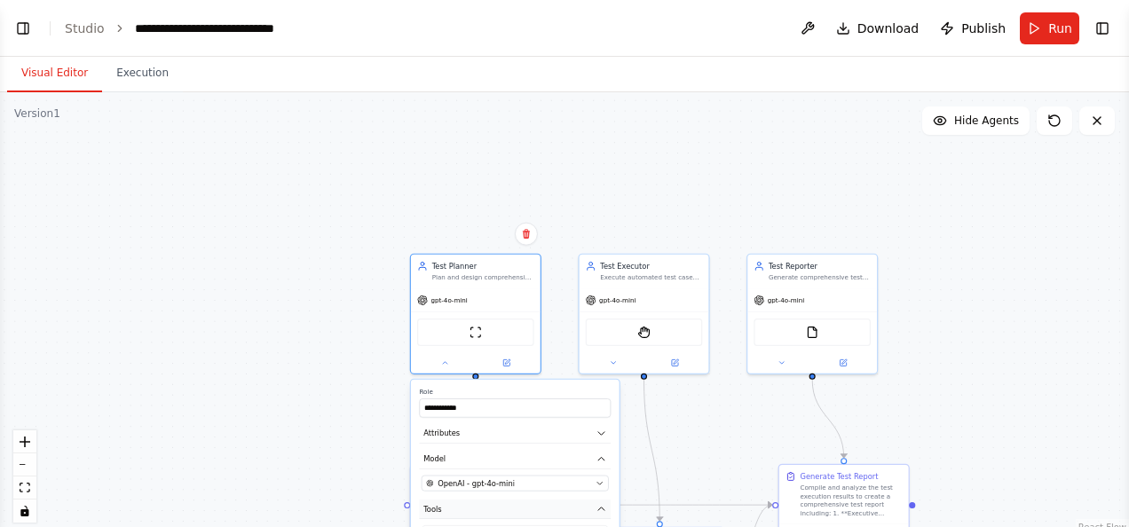
click at [602, 508] on icon "button" at bounding box center [601, 509] width 6 height 3
click at [601, 515] on button "Tools" at bounding box center [515, 510] width 192 height 20
click at [500, 361] on button at bounding box center [506, 360] width 59 height 12
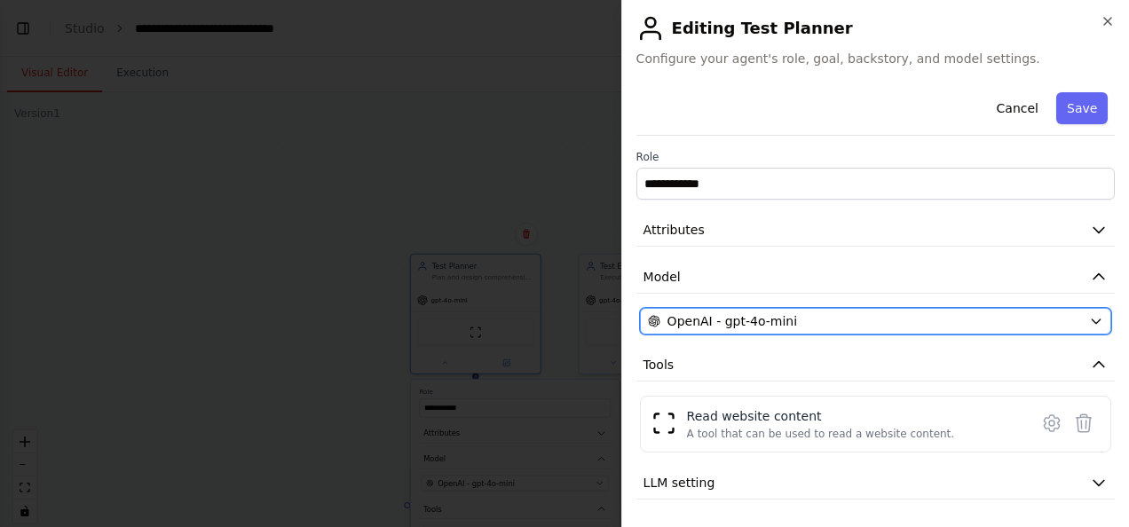
click at [1089, 322] on icon "button" at bounding box center [1096, 321] width 14 height 14
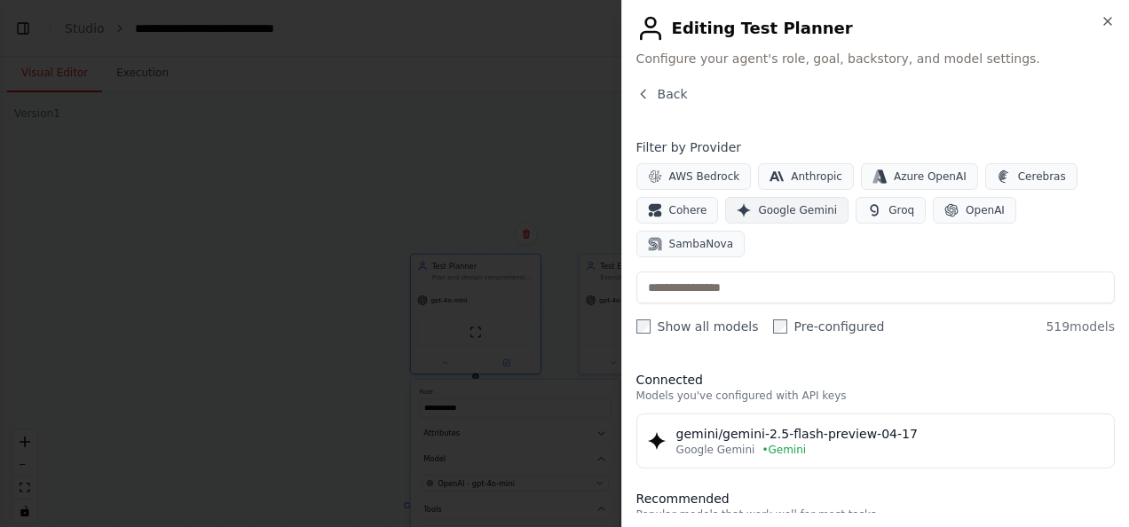
click at [792, 207] on span "Google Gemini" at bounding box center [797, 210] width 79 height 14
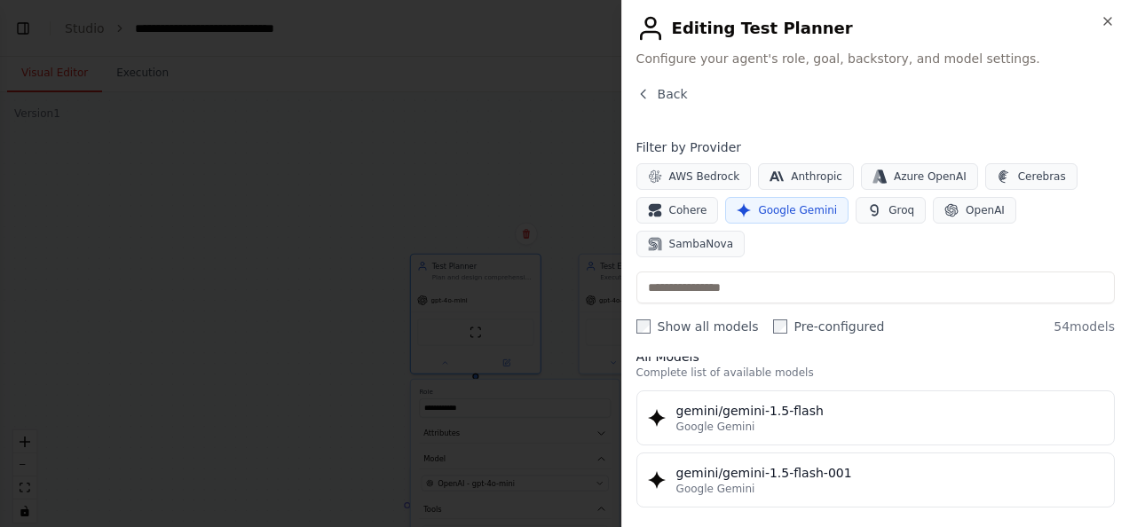
scroll to position [0, 0]
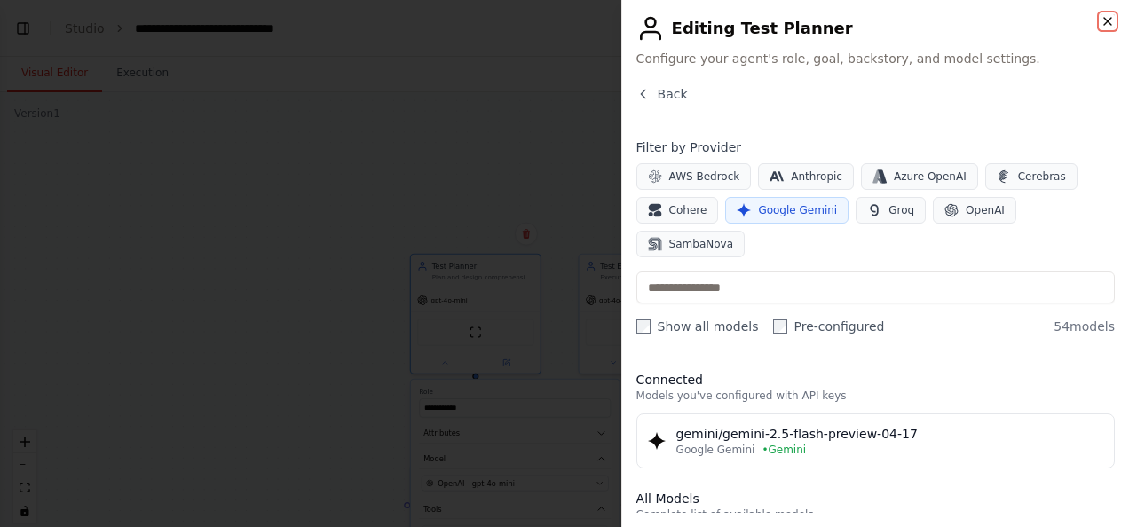
click at [1102, 21] on icon "button" at bounding box center [1108, 21] width 14 height 14
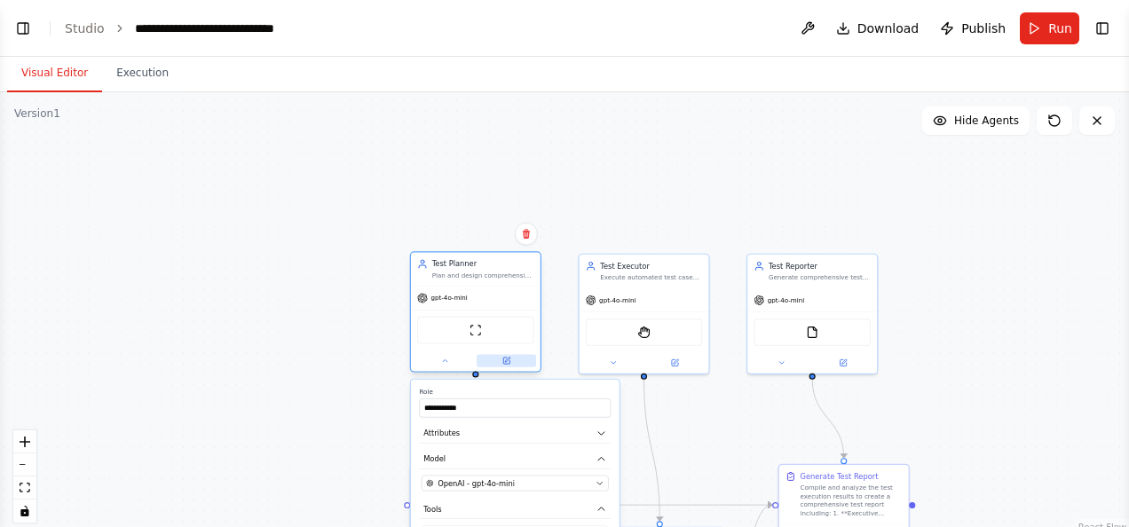
click at [511, 362] on button at bounding box center [506, 360] width 59 height 12
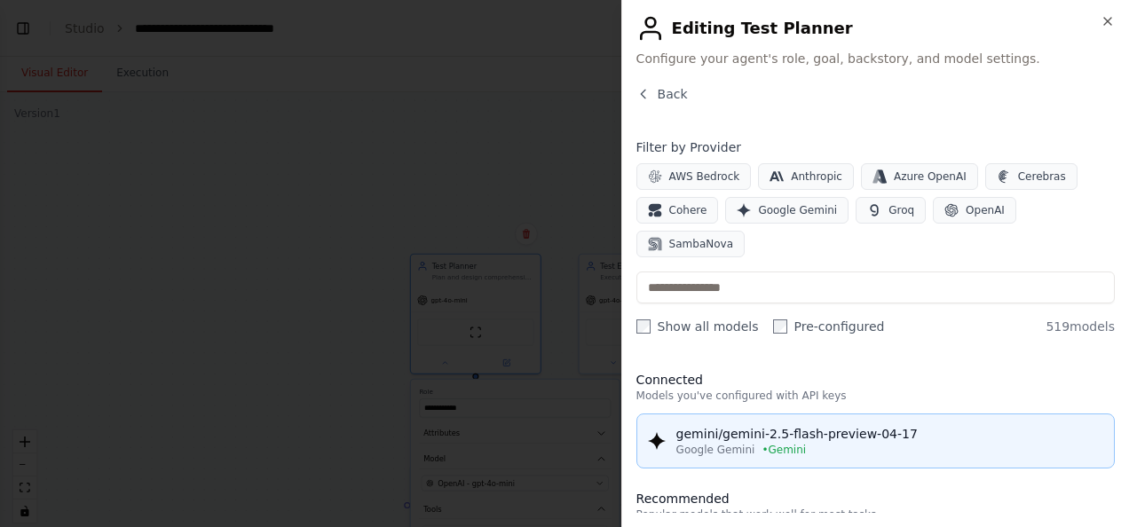
click at [811, 425] on div "gemini/gemini-2.5-flash-preview-04-17" at bounding box center [889, 434] width 427 height 18
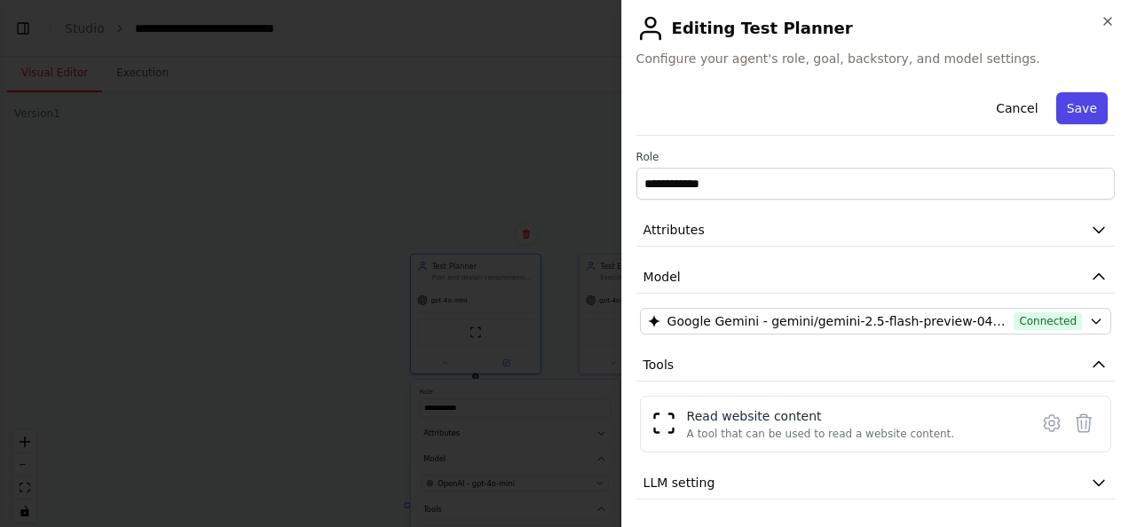
click at [1065, 107] on button "Save" at bounding box center [1081, 108] width 51 height 32
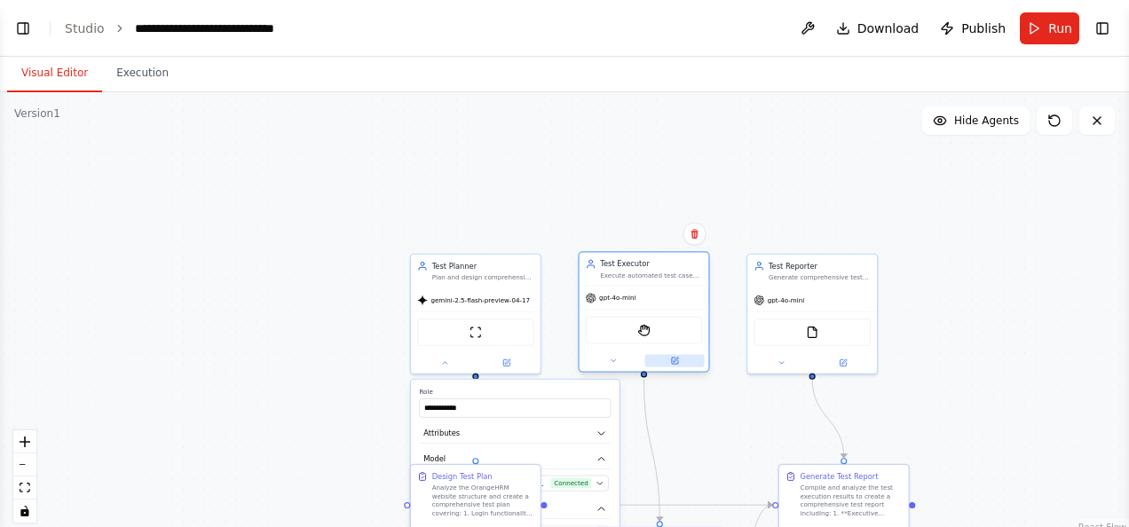
click at [676, 361] on icon at bounding box center [675, 361] width 6 height 6
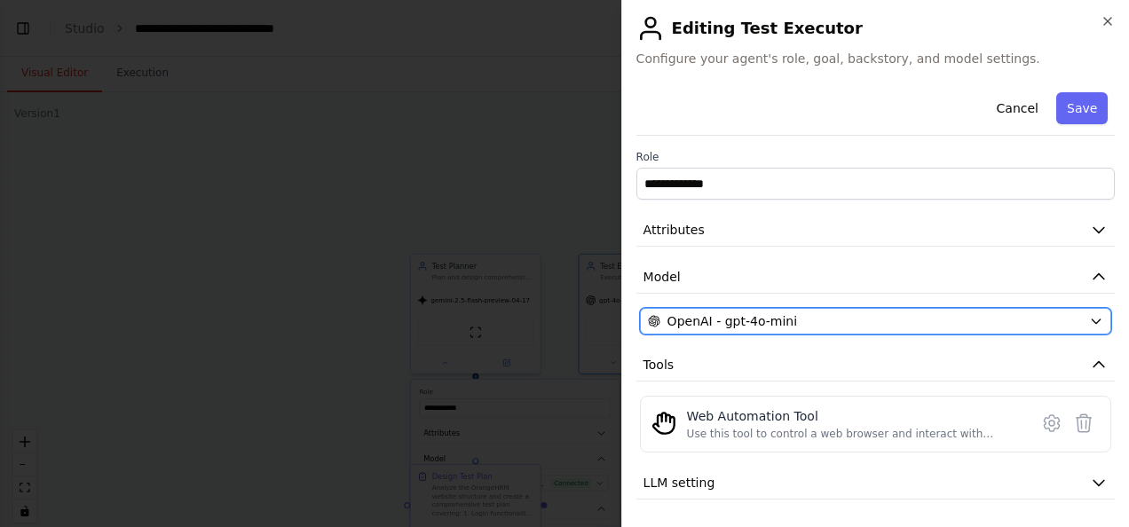
click at [1089, 316] on icon "button" at bounding box center [1096, 321] width 14 height 14
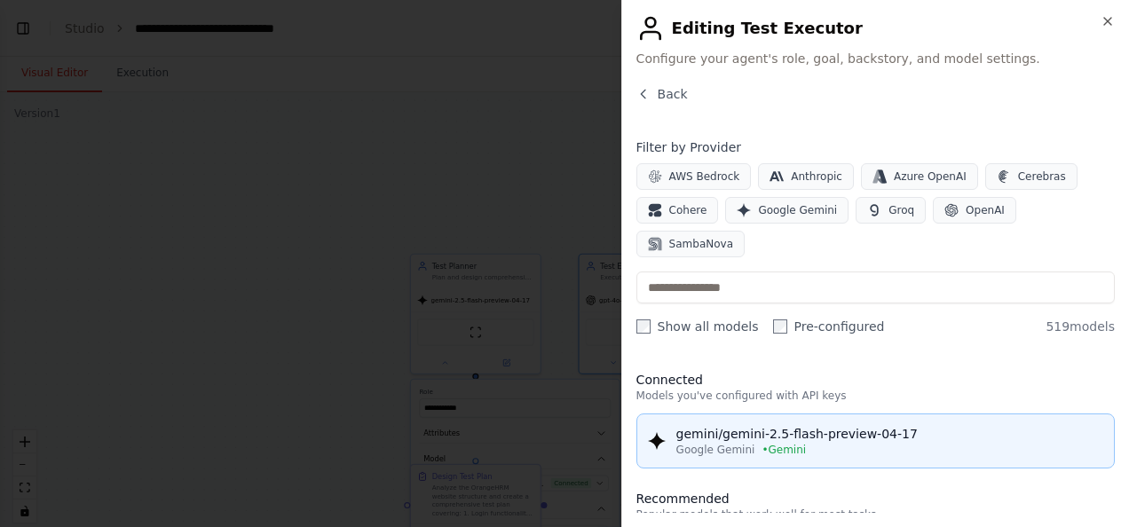
click at [799, 425] on div "gemini/gemini-2.5-flash-preview-04-17" at bounding box center [889, 434] width 427 height 18
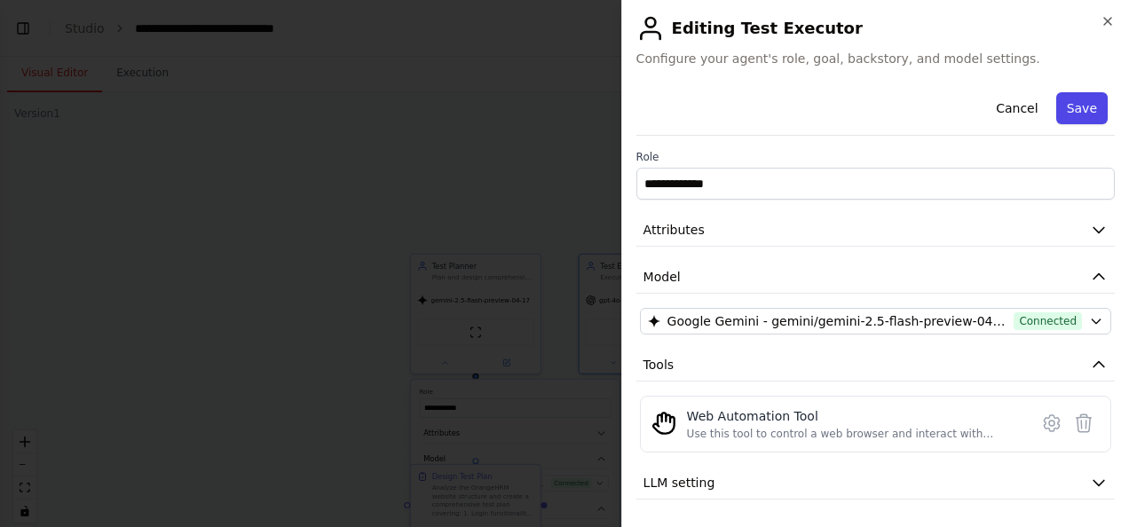
click at [1070, 107] on button "Save" at bounding box center [1081, 108] width 51 height 32
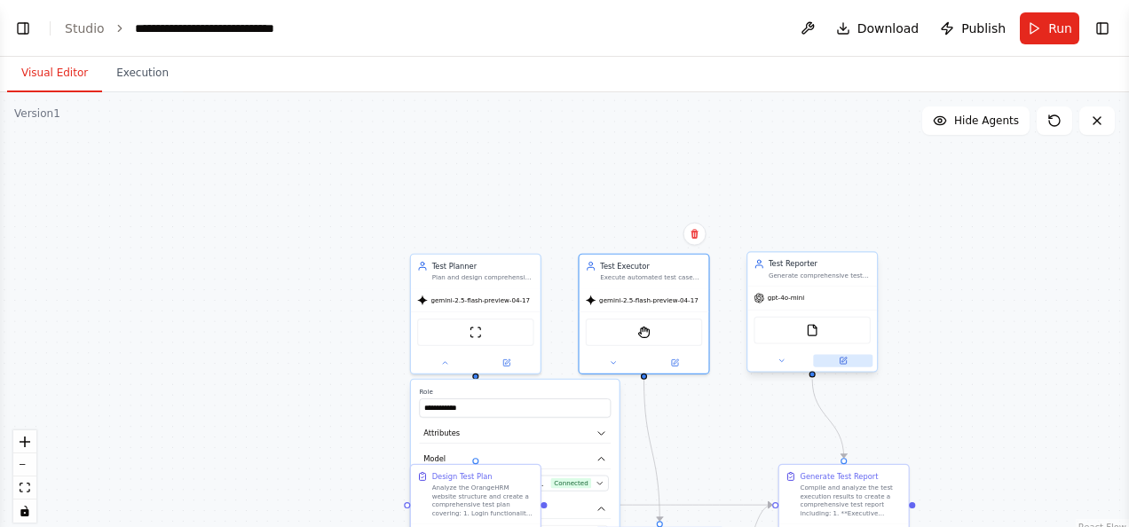
click at [844, 363] on icon at bounding box center [843, 361] width 6 height 6
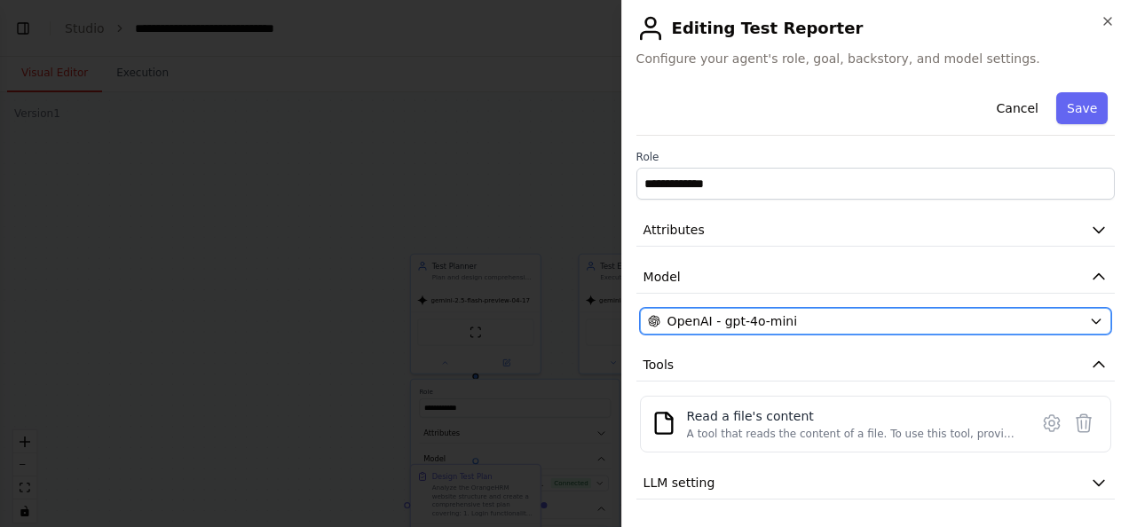
click at [1089, 316] on icon "button" at bounding box center [1096, 321] width 14 height 14
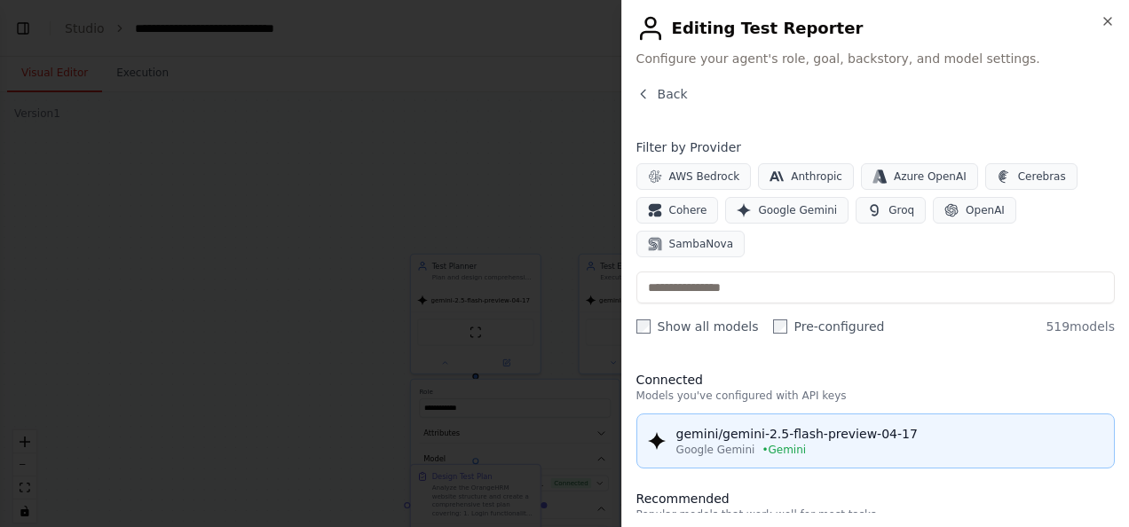
click at [846, 443] on div "Google Gemini • Gemini" at bounding box center [889, 450] width 427 height 14
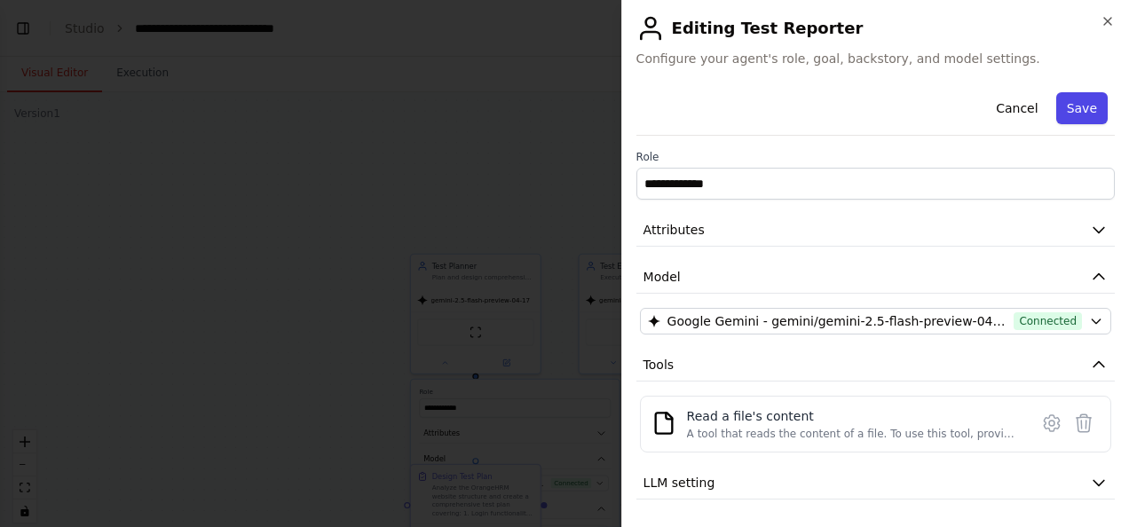
click at [1070, 107] on button "Save" at bounding box center [1081, 108] width 51 height 32
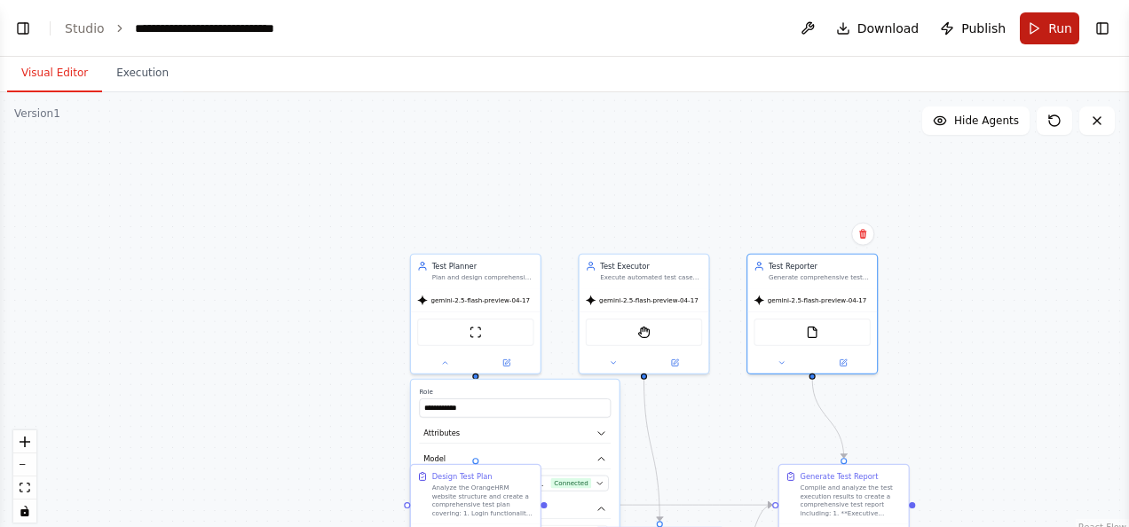
click at [1044, 31] on button "Run" at bounding box center [1049, 28] width 59 height 32
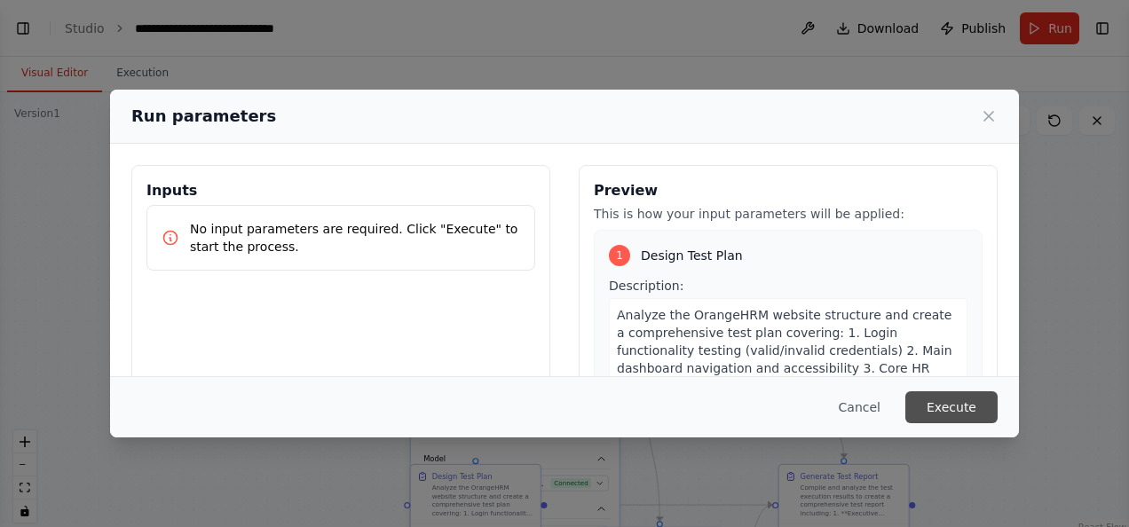
click at [937, 403] on button "Execute" at bounding box center [951, 407] width 92 height 32
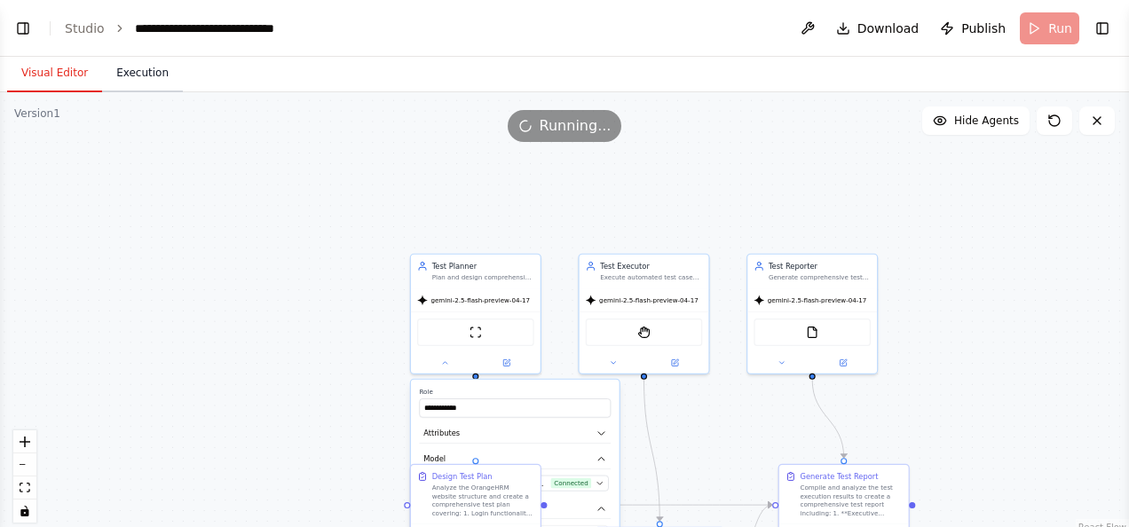
click at [126, 72] on button "Execution" at bounding box center [142, 73] width 81 height 37
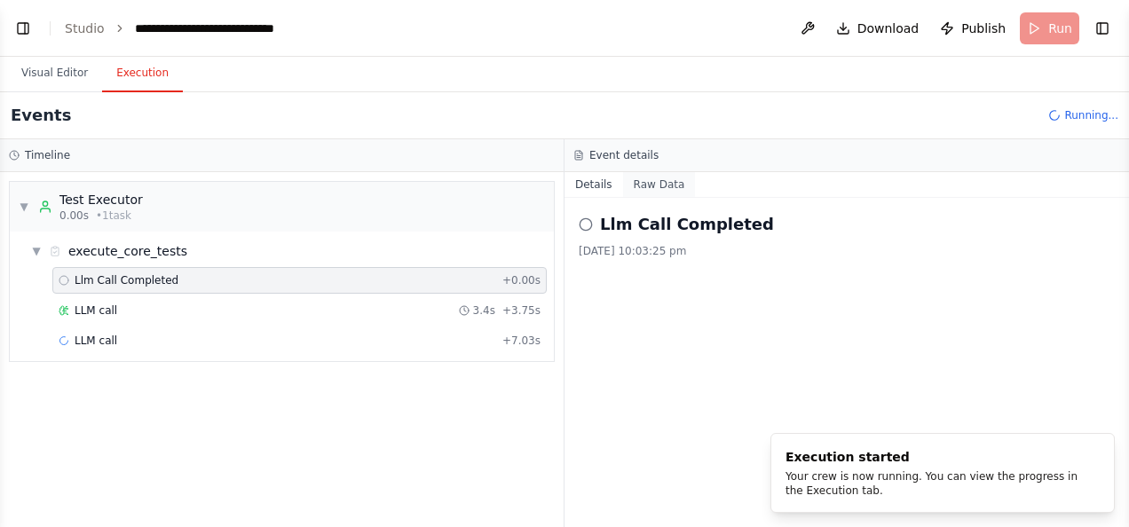
click at [652, 183] on button "Raw Data" at bounding box center [659, 184] width 73 height 25
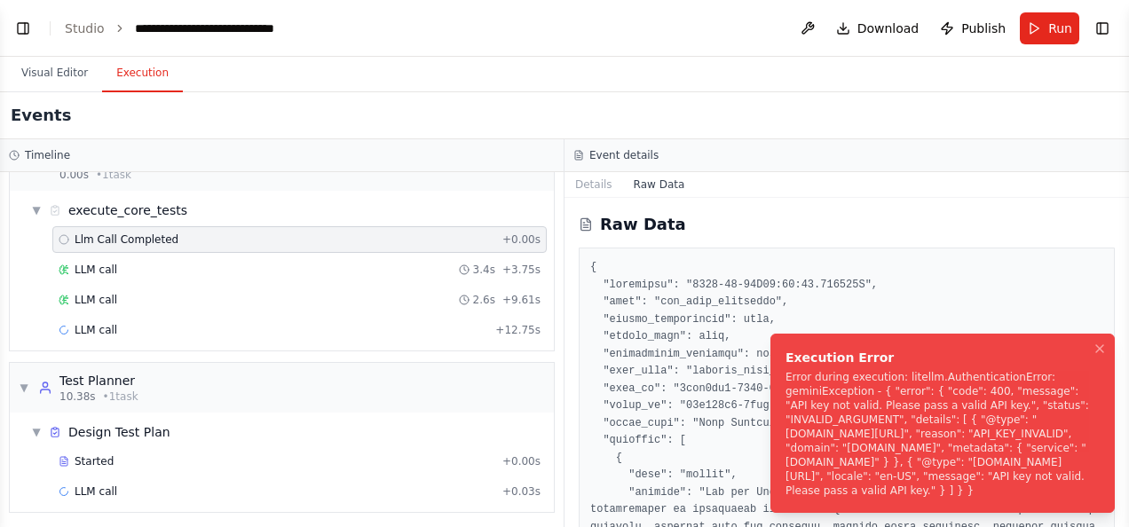
scroll to position [7801, 0]
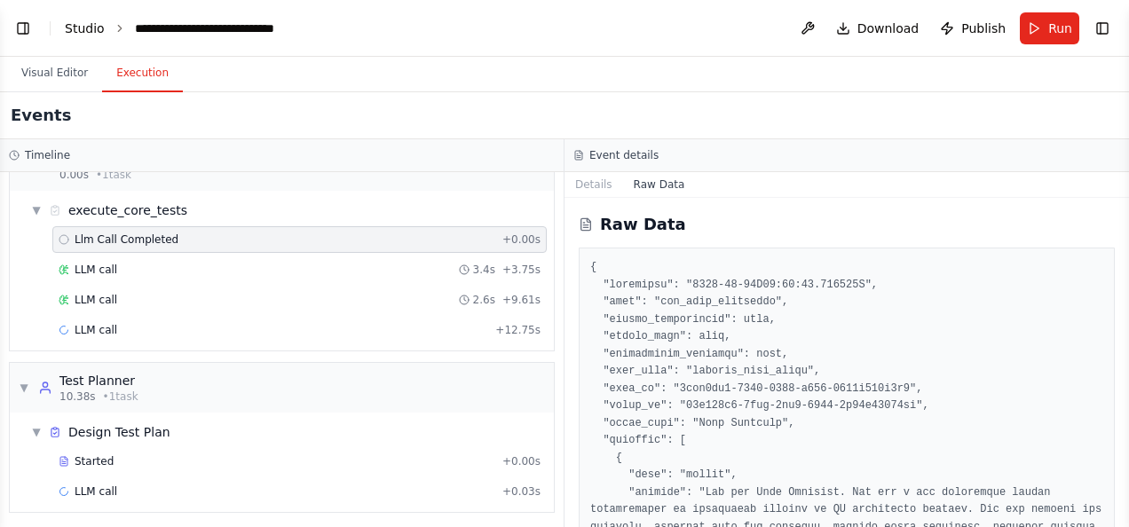
click at [75, 28] on link "Studio" at bounding box center [85, 28] width 40 height 14
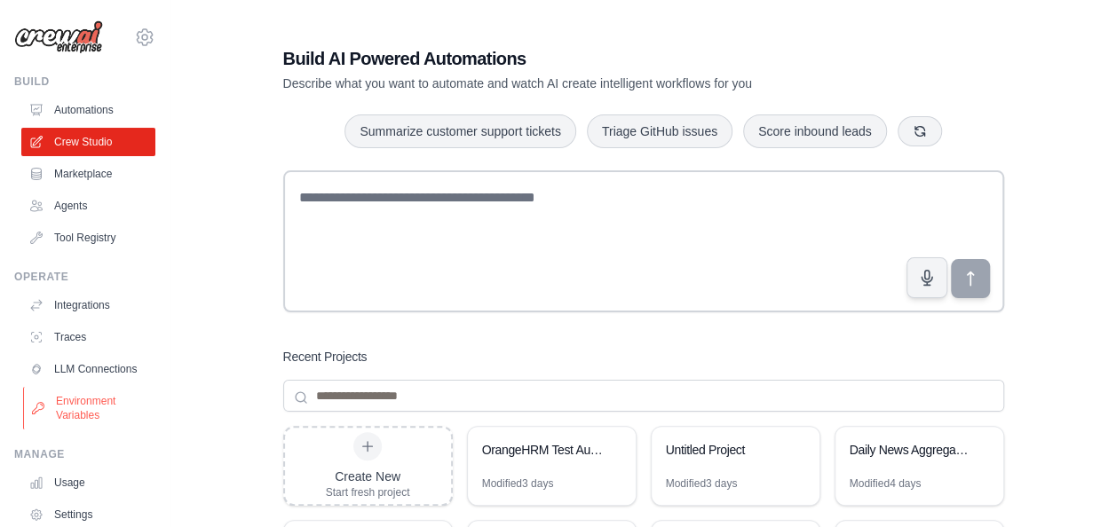
click at [80, 405] on link "Environment Variables" at bounding box center [90, 408] width 134 height 43
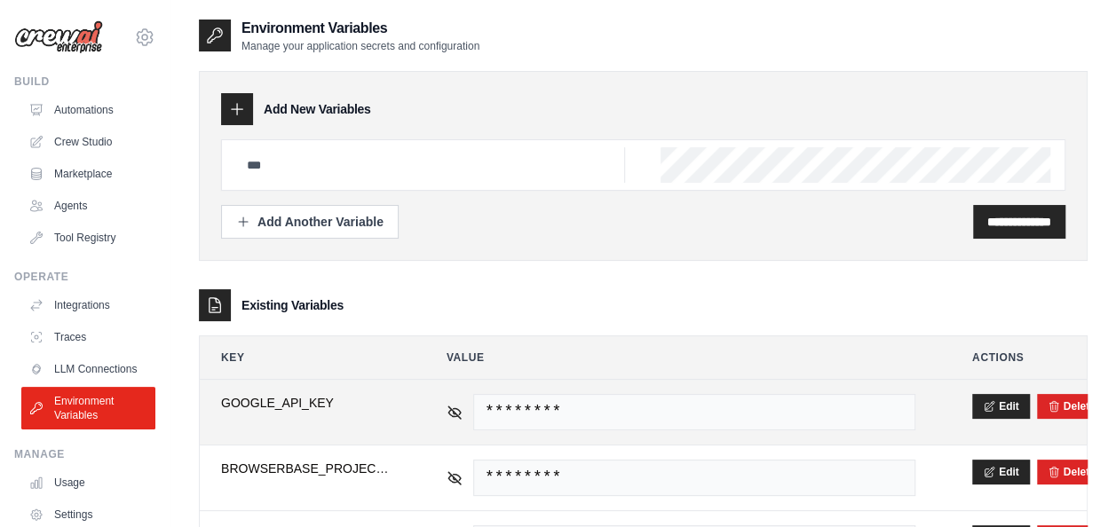
click at [825, 406] on span "********" at bounding box center [694, 412] width 442 height 36
click at [1002, 403] on button "Edit" at bounding box center [1001, 405] width 58 height 25
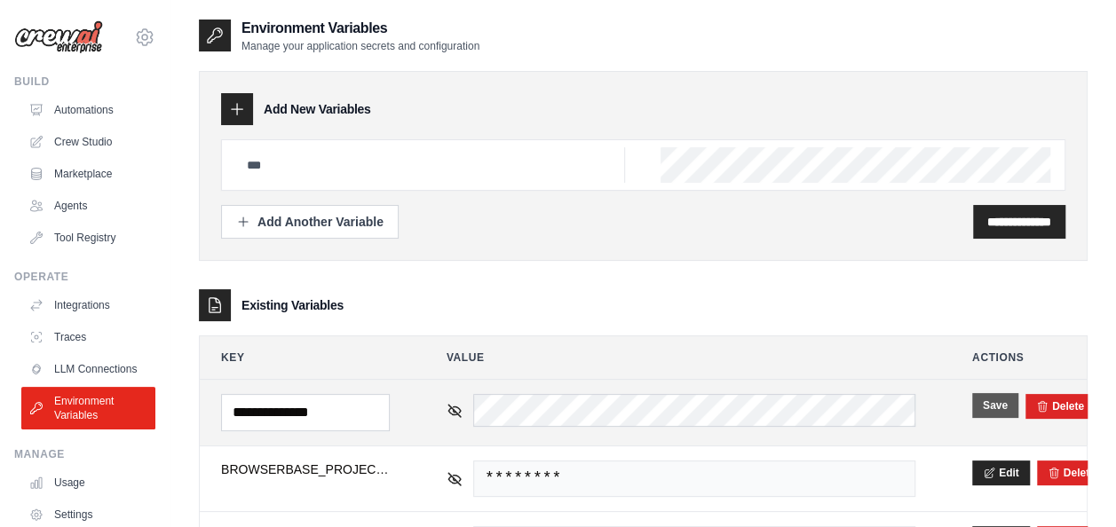
click at [1006, 402] on button "Save" at bounding box center [995, 405] width 46 height 25
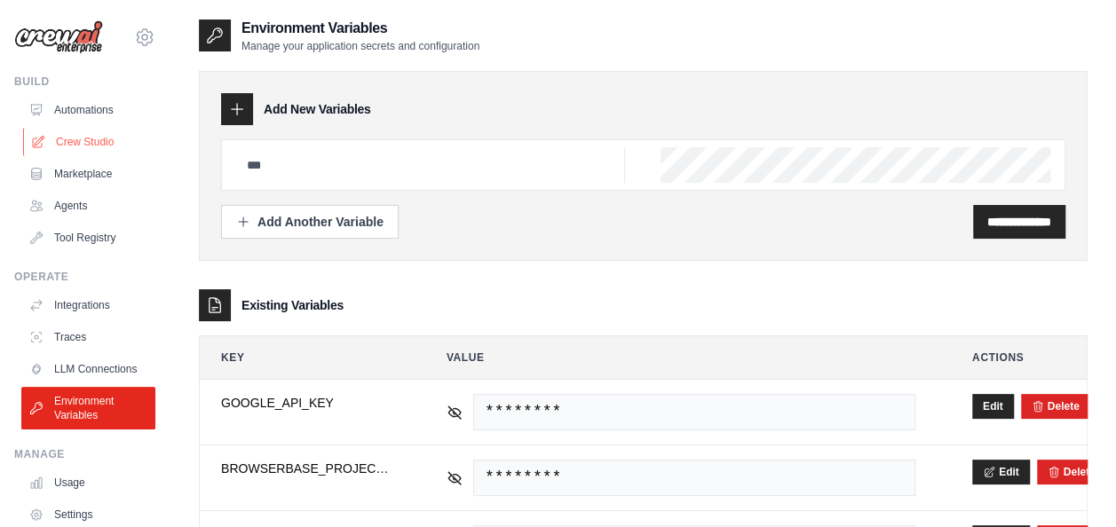
click at [92, 138] on link "Crew Studio" at bounding box center [90, 142] width 134 height 28
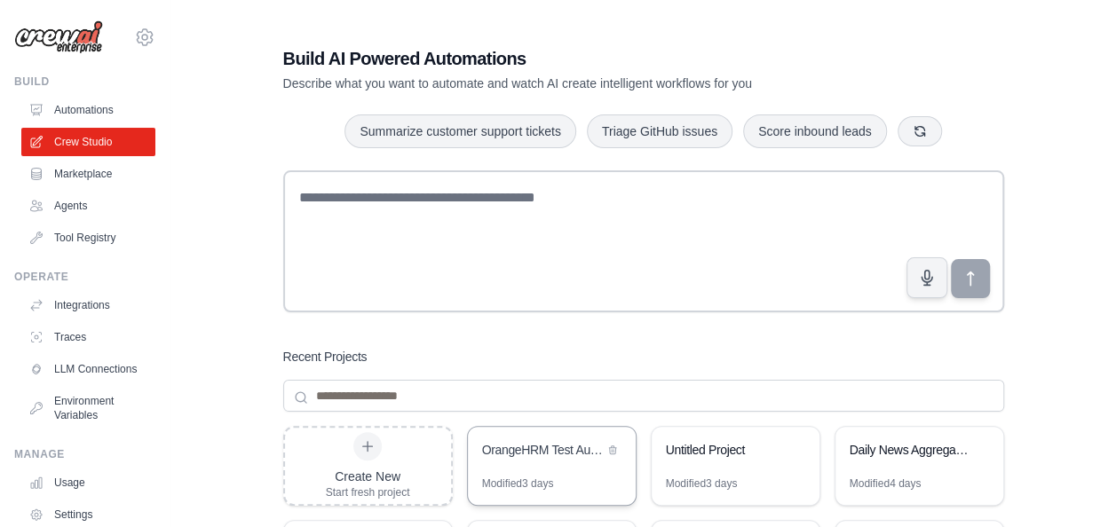
click at [510, 471] on div "OrangeHRM Test Automation Suite" at bounding box center [552, 452] width 168 height 50
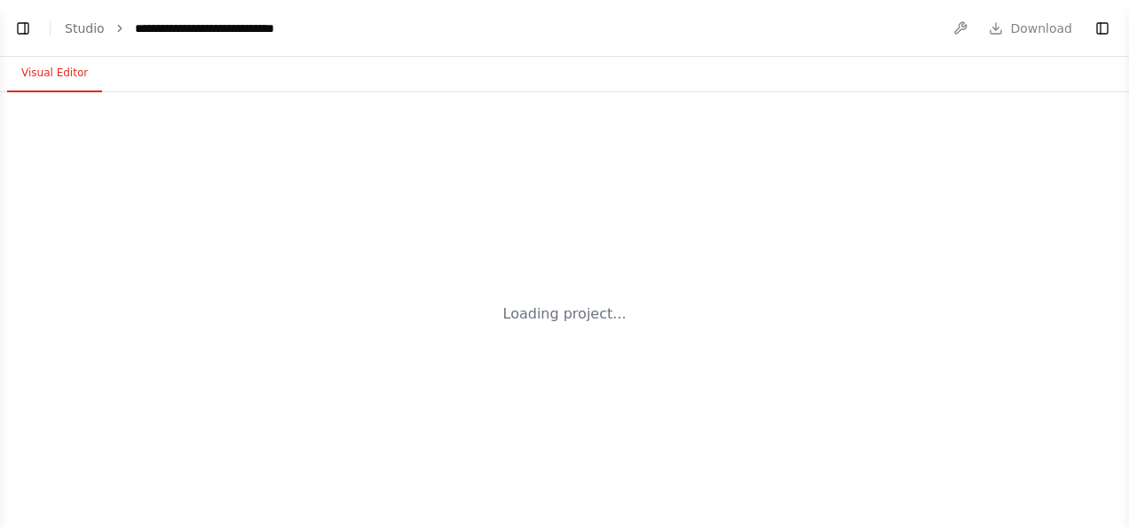
select select "****"
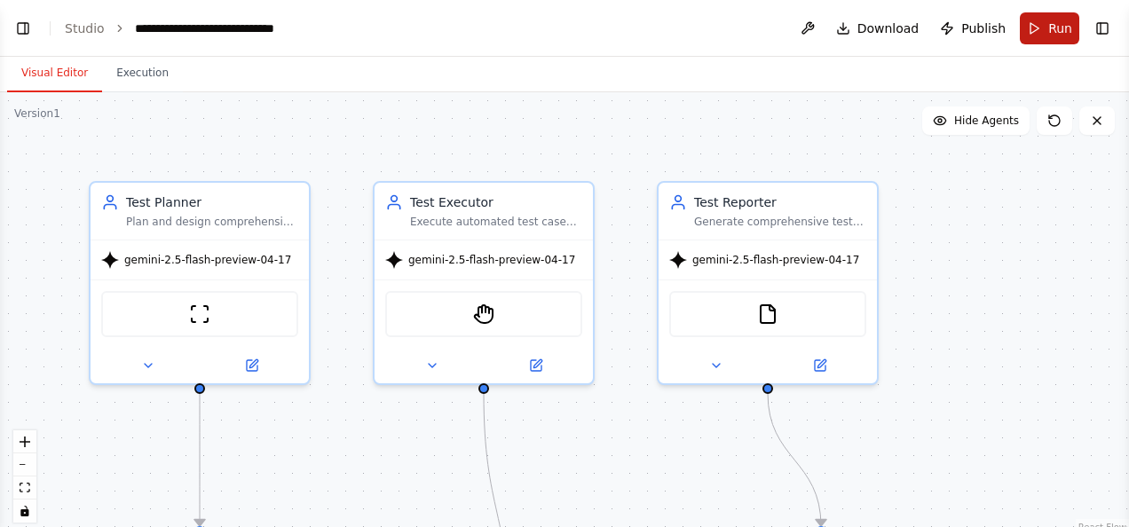
click at [1055, 23] on span "Run" at bounding box center [1060, 29] width 24 height 18
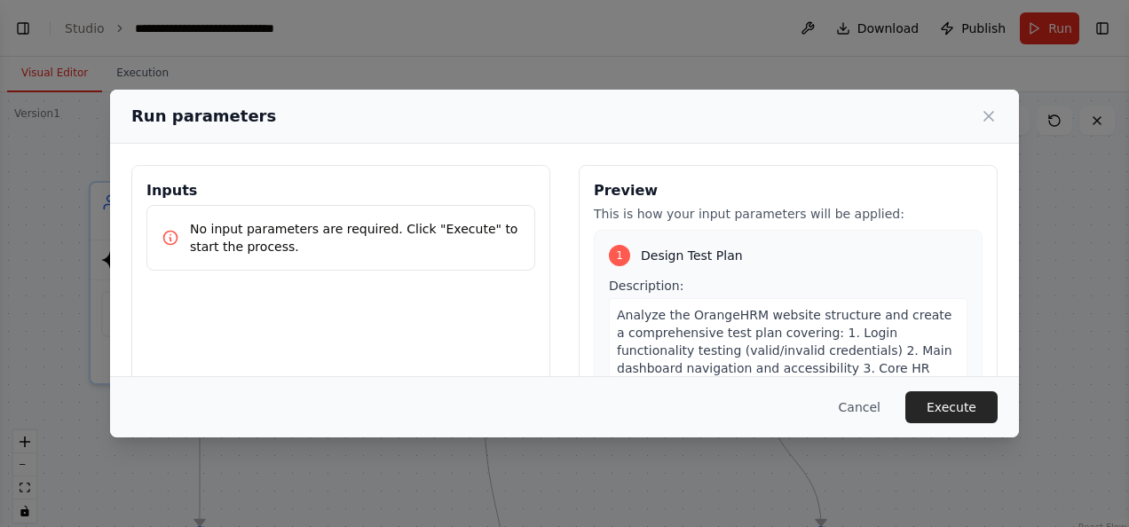
scroll to position [7717, 0]
click at [951, 399] on button "Execute" at bounding box center [951, 407] width 92 height 32
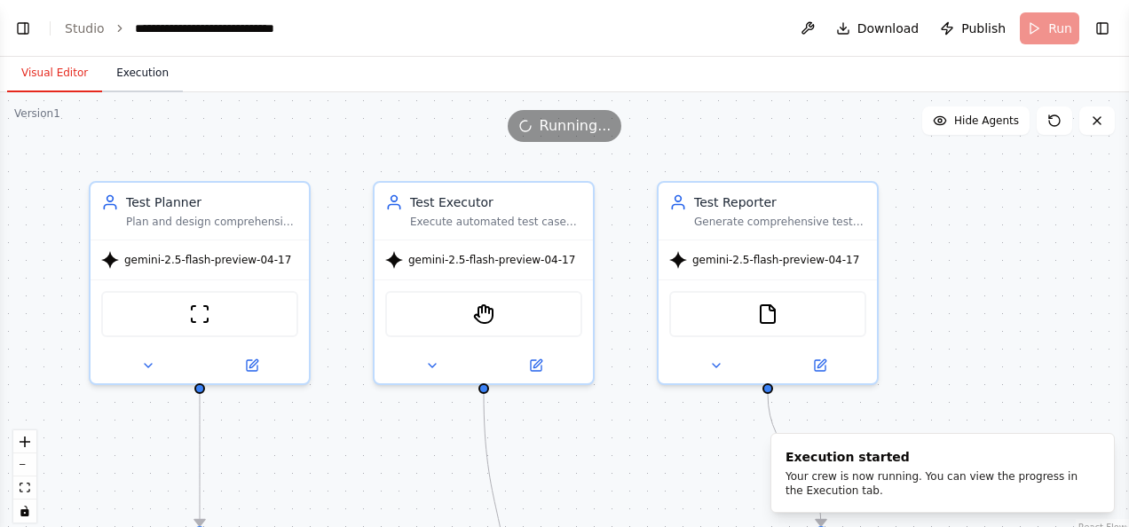
click at [137, 69] on button "Execution" at bounding box center [142, 73] width 81 height 37
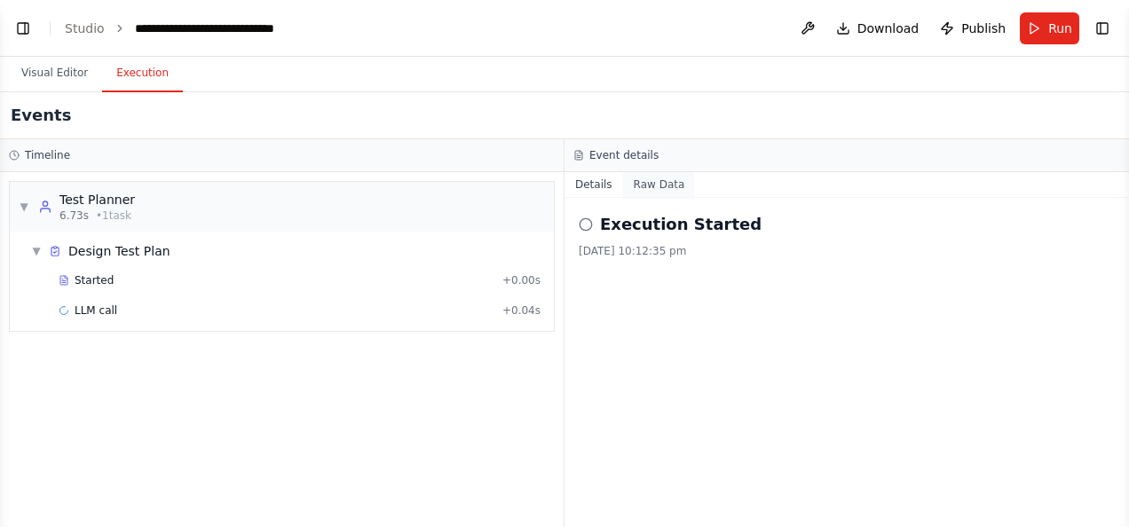
click at [662, 182] on button "Raw Data" at bounding box center [659, 184] width 73 height 25
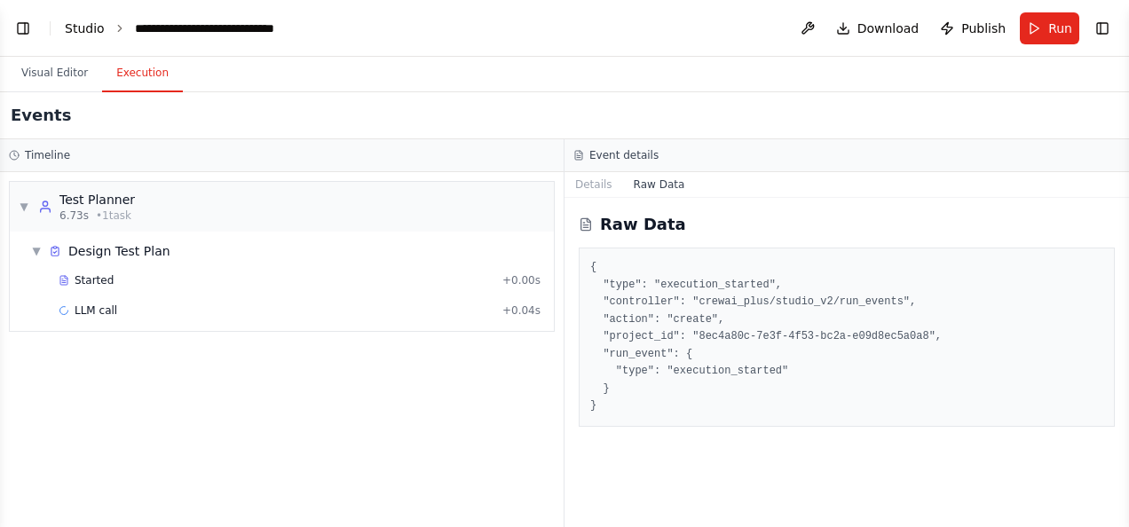
click at [79, 23] on link "Studio" at bounding box center [85, 28] width 40 height 14
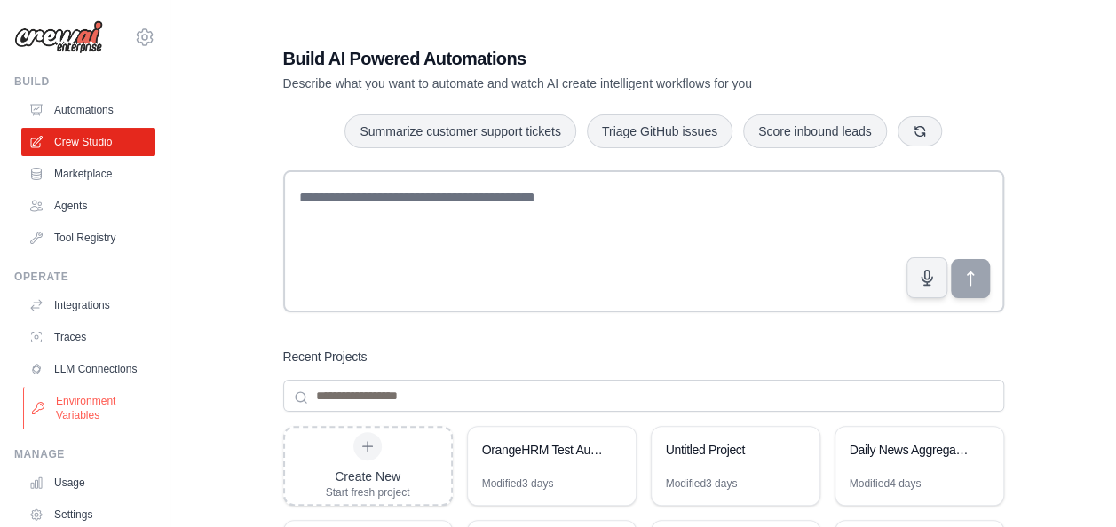
click at [85, 424] on link "Environment Variables" at bounding box center [90, 408] width 134 height 43
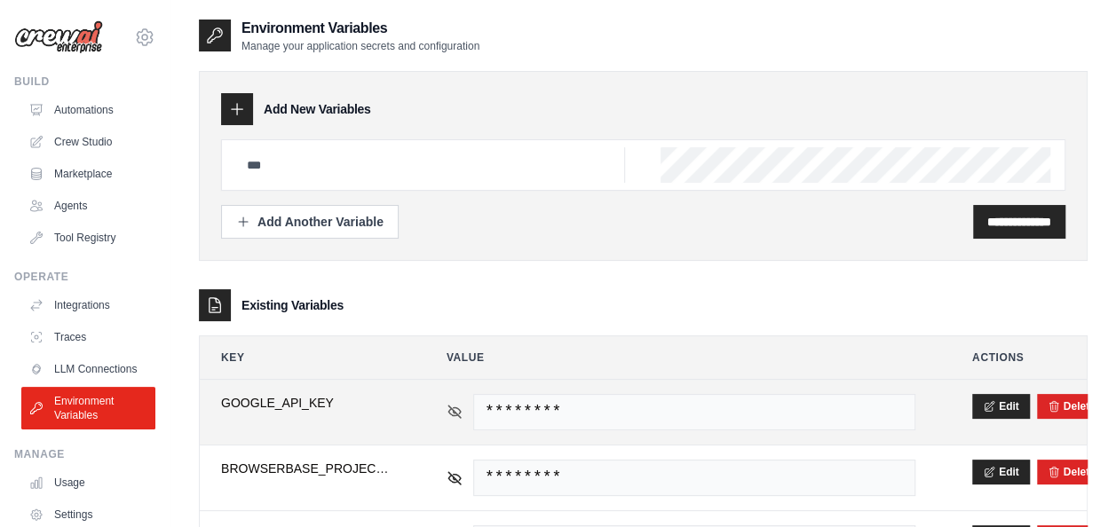
click at [456, 407] on icon at bounding box center [454, 412] width 16 height 16
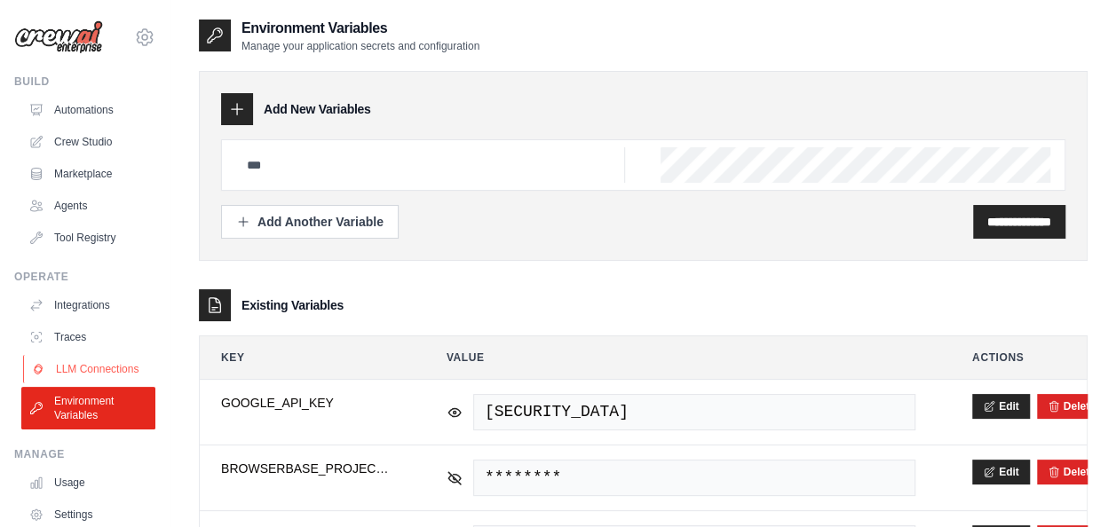
click at [79, 367] on link "LLM Connections" at bounding box center [90, 369] width 134 height 28
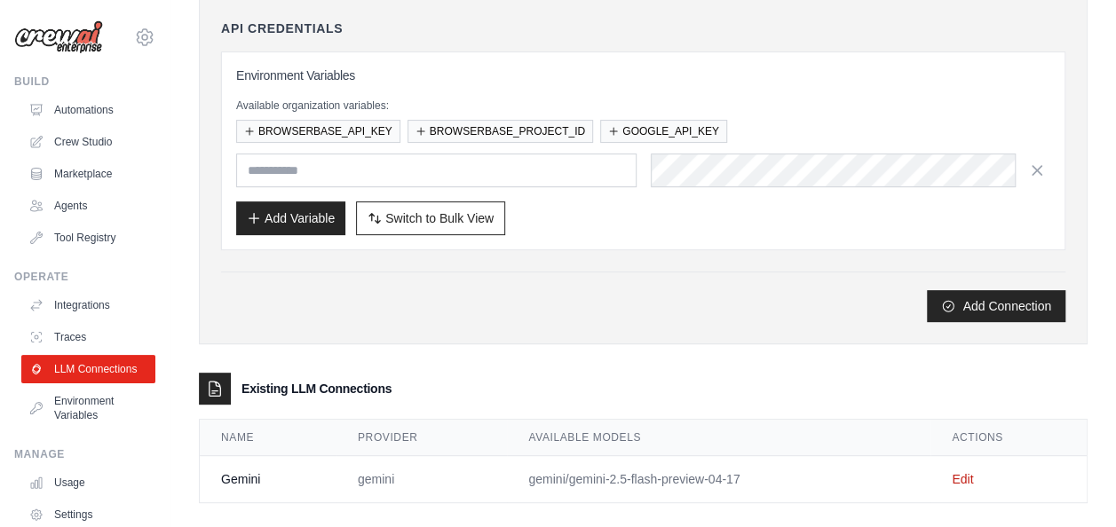
scroll to position [217, 0]
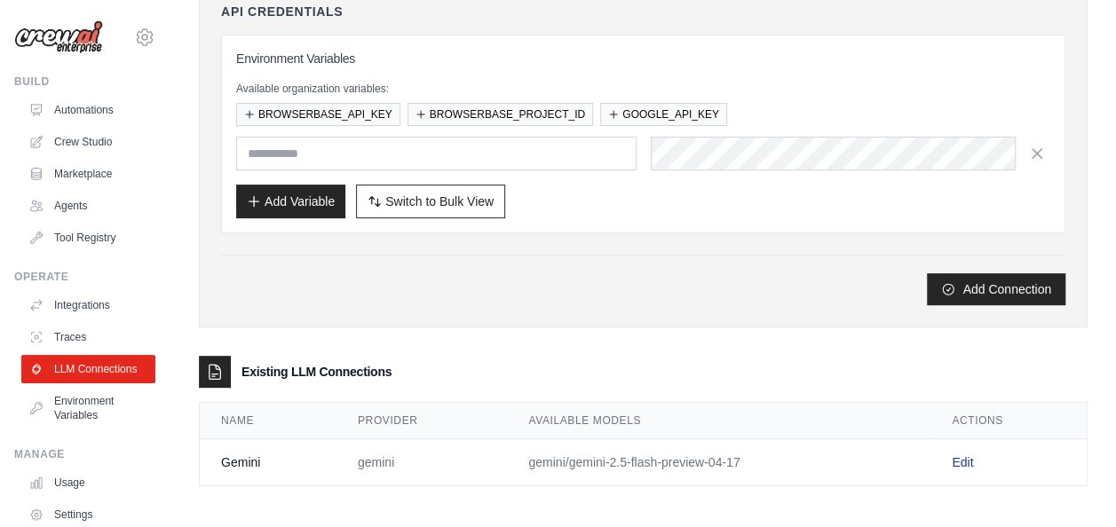
click at [959, 456] on link "Edit" at bounding box center [961, 462] width 21 height 14
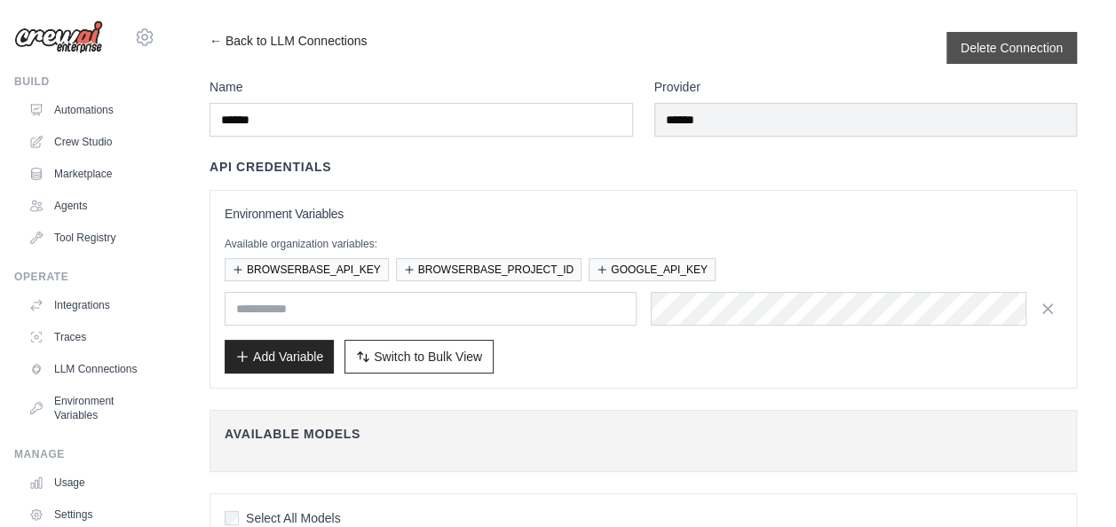
click at [1015, 36] on div "Delete Connection" at bounding box center [1011, 48] width 130 height 32
click at [993, 51] on button "Delete Connection" at bounding box center [1011, 47] width 102 height 18
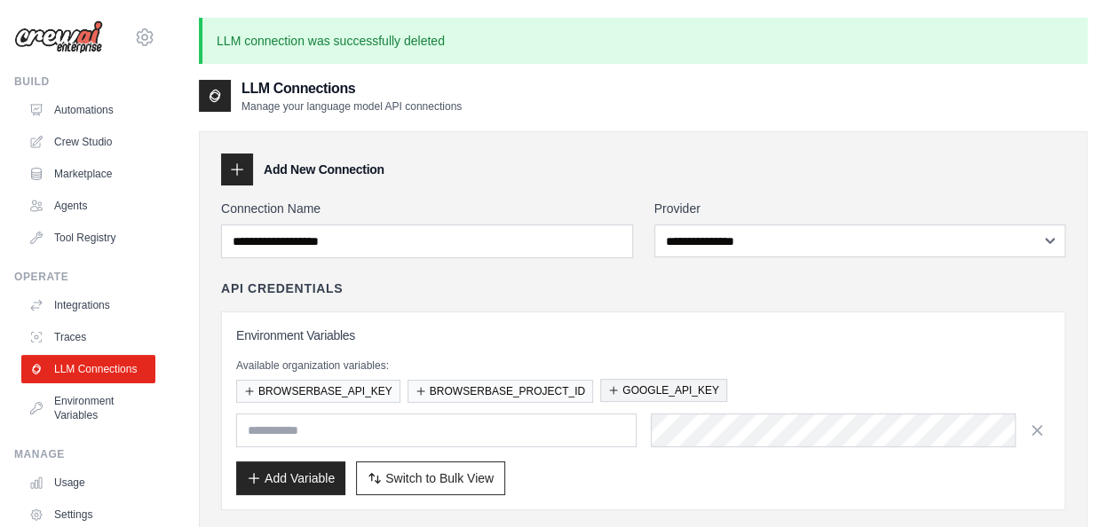
click at [682, 386] on button "GOOGLE_API_KEY" at bounding box center [663, 390] width 127 height 23
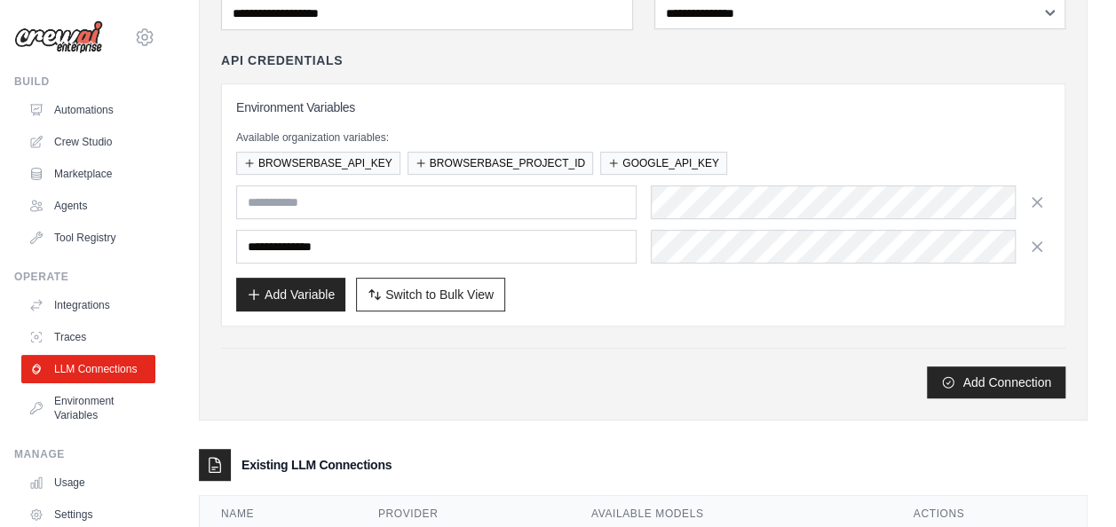
scroll to position [166, 0]
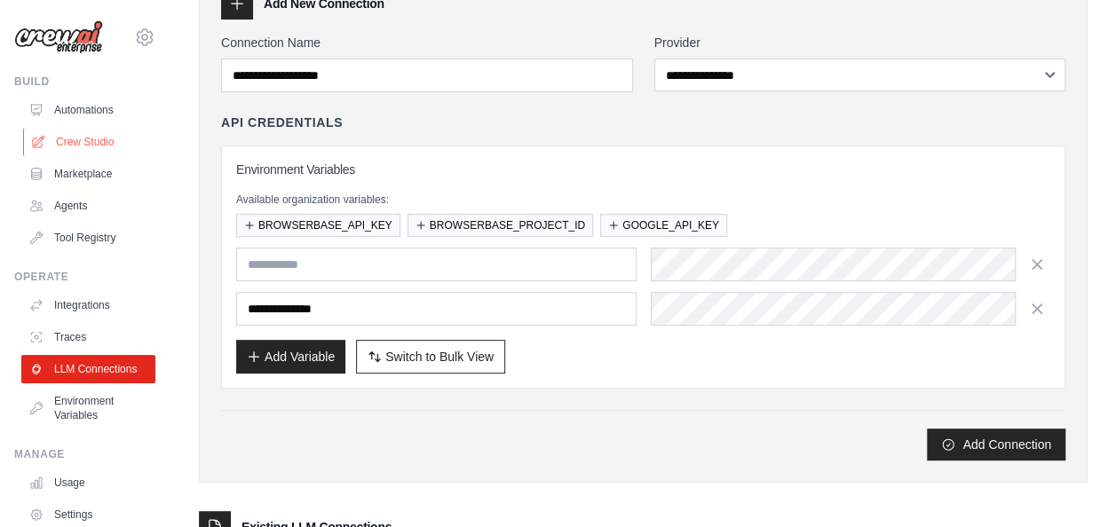
click at [92, 140] on link "Crew Studio" at bounding box center [90, 142] width 134 height 28
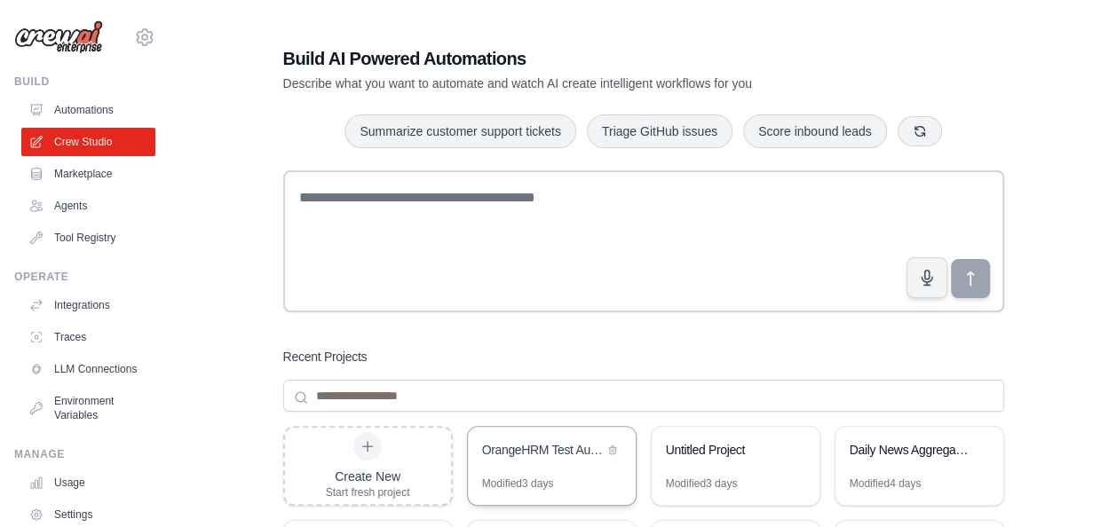
click at [554, 485] on div "Modified 3 days" at bounding box center [518, 484] width 72 height 14
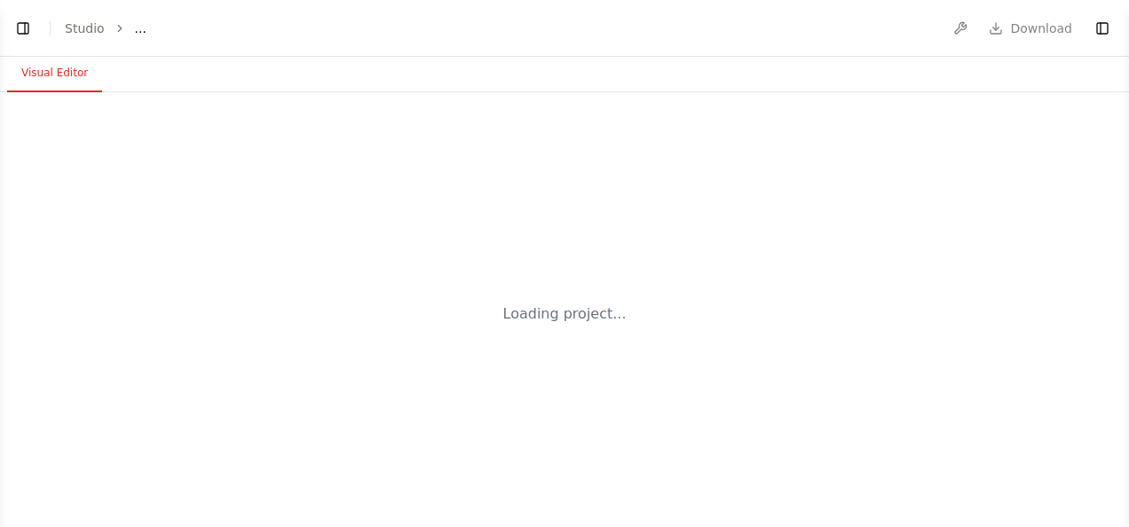
select select "****"
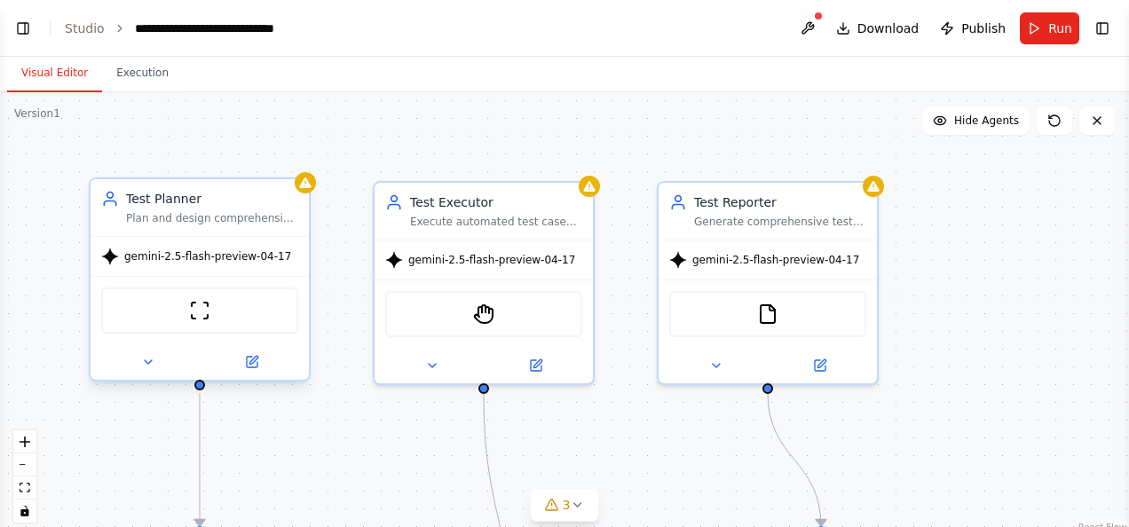
scroll to position [7717, 0]
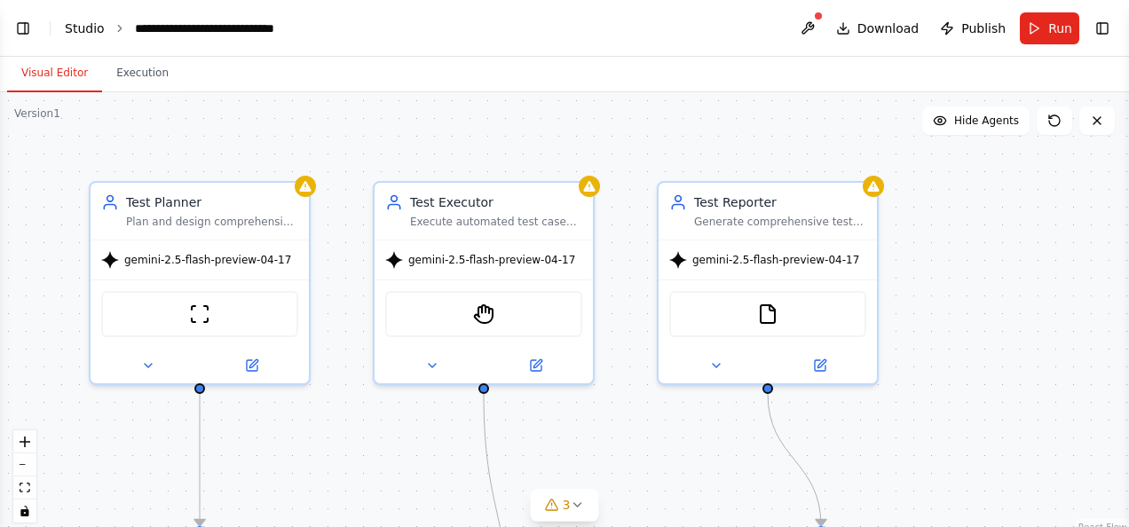
click at [85, 29] on link "Studio" at bounding box center [85, 28] width 40 height 14
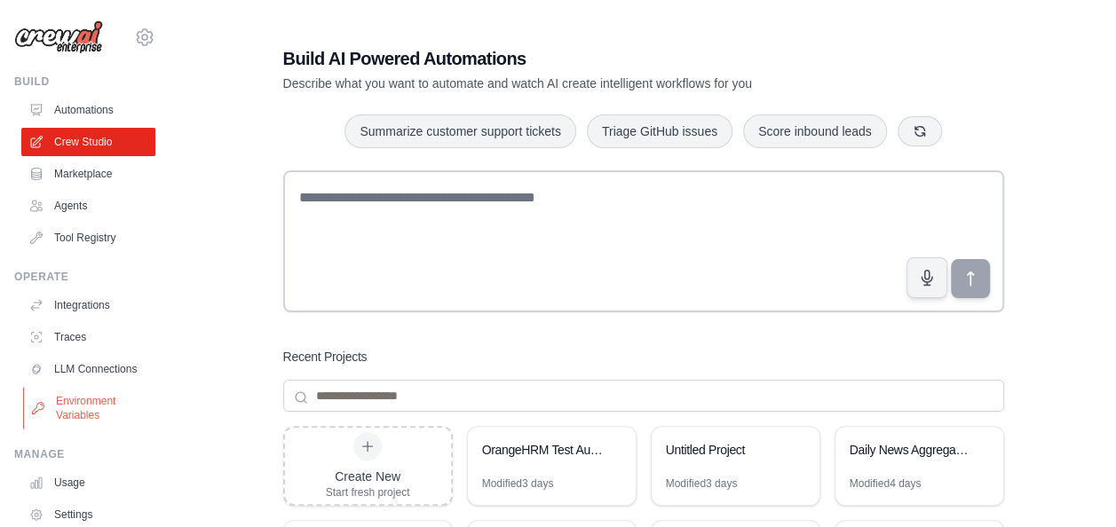
click at [73, 414] on link "Environment Variables" at bounding box center [90, 408] width 134 height 43
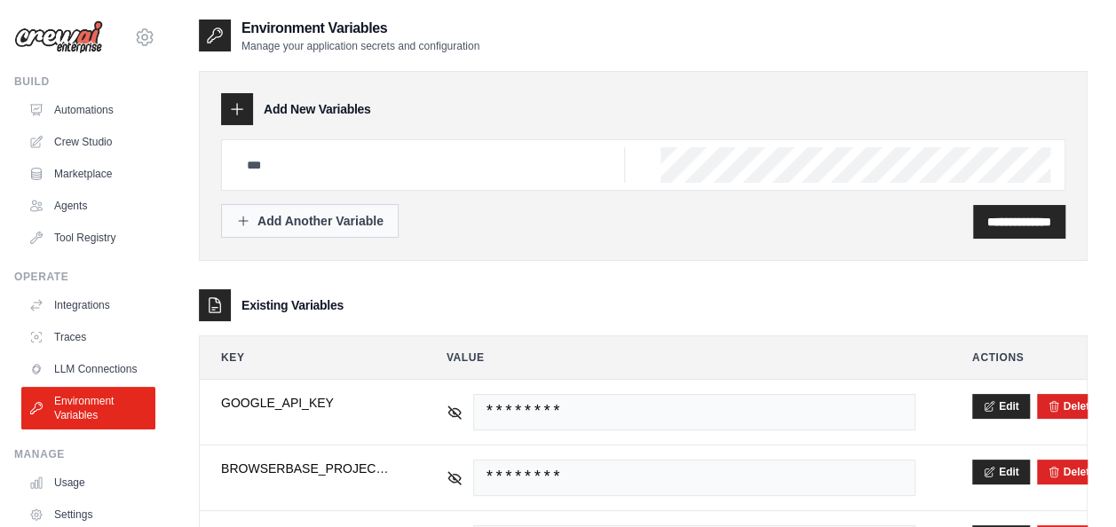
click at [332, 216] on div "Add Another Variable" at bounding box center [309, 221] width 147 height 18
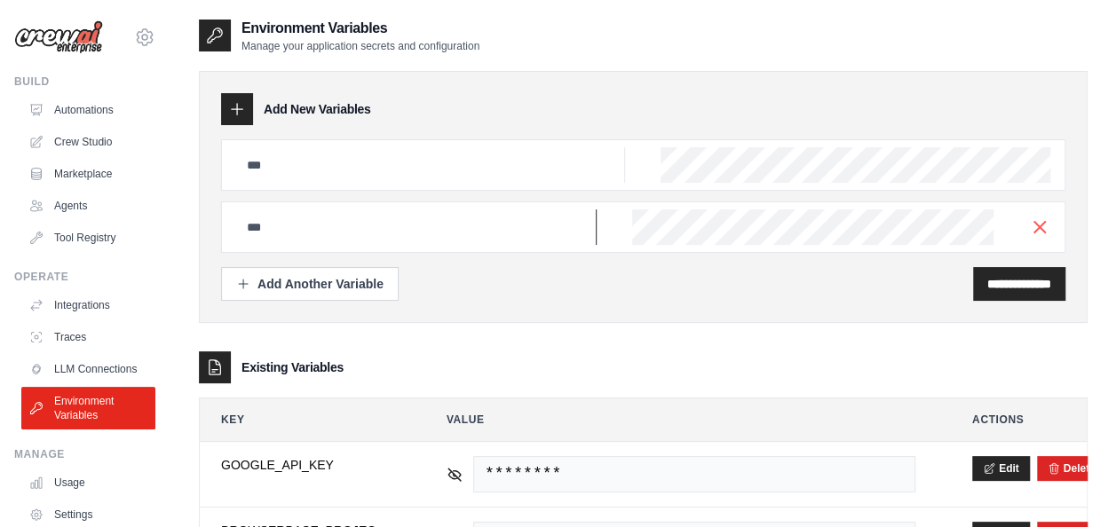
click at [362, 222] on input "text" at bounding box center [416, 227] width 360 height 36
click at [360, 170] on input "text" at bounding box center [430, 165] width 389 height 36
click at [259, 228] on input "text" at bounding box center [416, 227] width 360 height 36
click at [710, 245] on div at bounding box center [643, 226] width 844 height 51
click at [469, 225] on input "text" at bounding box center [416, 227] width 360 height 36
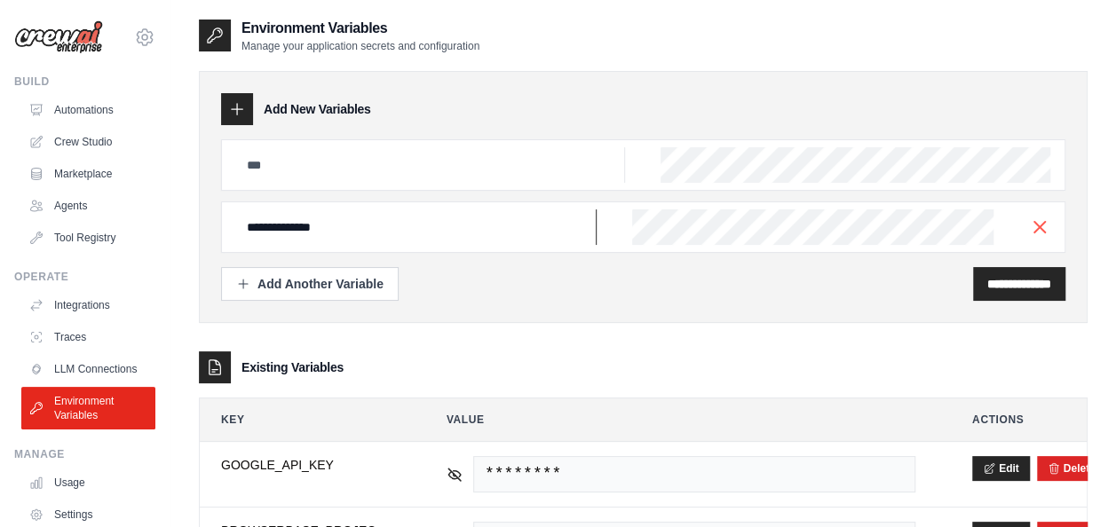
type input "**********"
click at [987, 288] on input "**********" at bounding box center [1019, 284] width 64 height 18
click at [1033, 225] on icon "button" at bounding box center [1039, 226] width 21 height 21
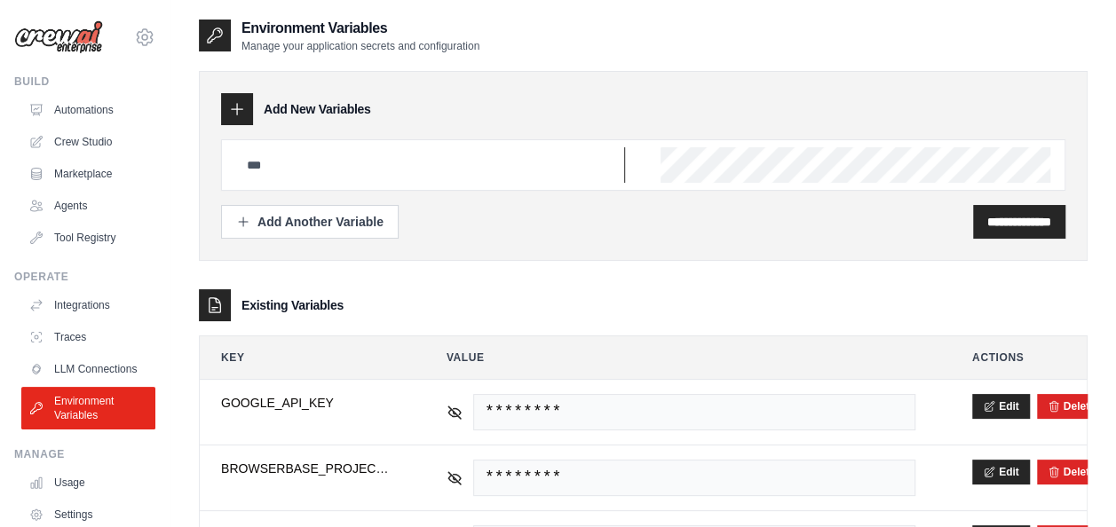
click at [509, 158] on input "text" at bounding box center [430, 165] width 389 height 36
type input "**********"
click at [1002, 222] on input "**********" at bounding box center [1019, 222] width 64 height 18
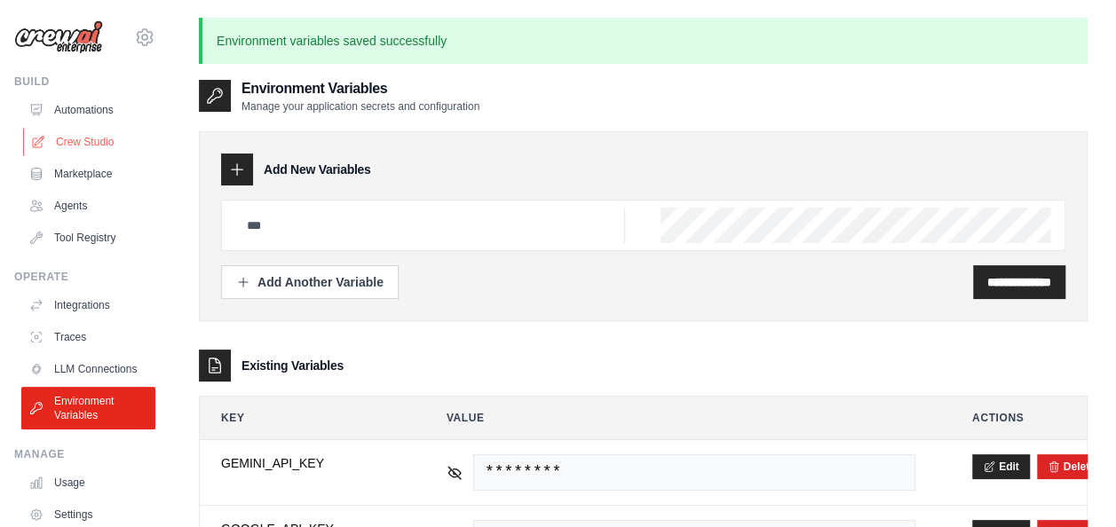
click at [70, 141] on link "Crew Studio" at bounding box center [90, 142] width 134 height 28
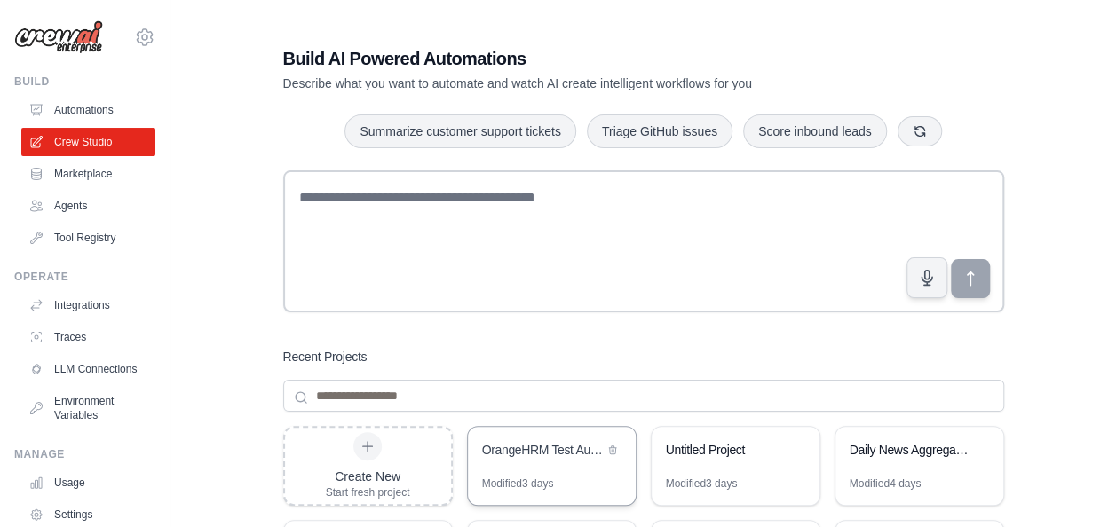
click at [525, 465] on div "OrangeHRM Test Automation Suite" at bounding box center [552, 452] width 168 height 50
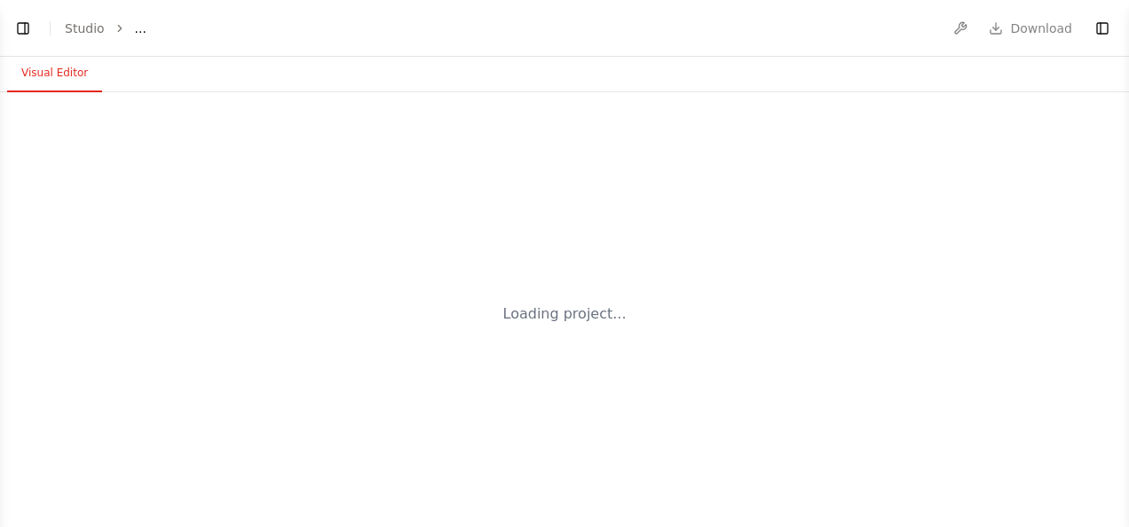
select select "****"
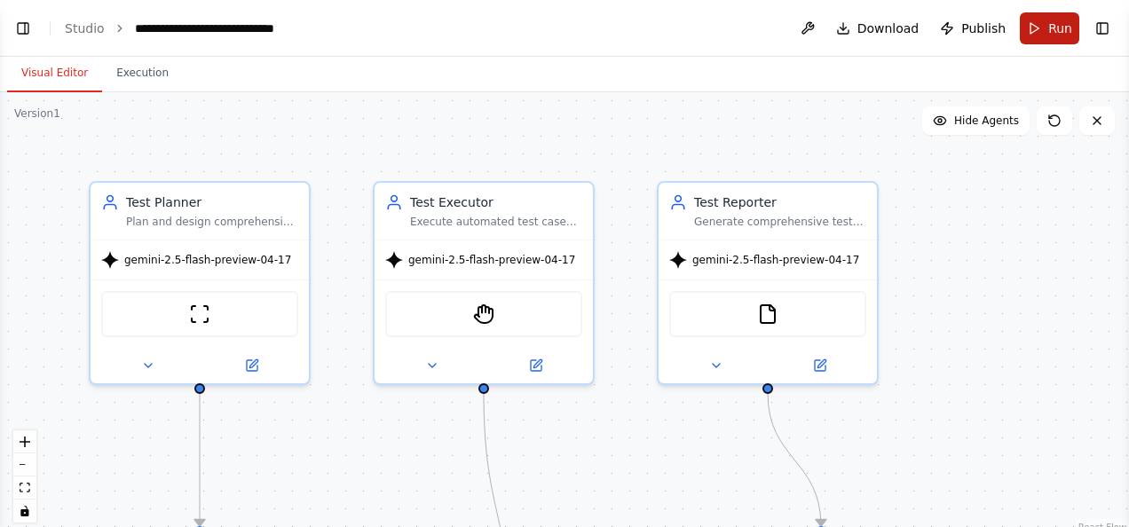
click at [1037, 39] on button "Run" at bounding box center [1049, 28] width 59 height 32
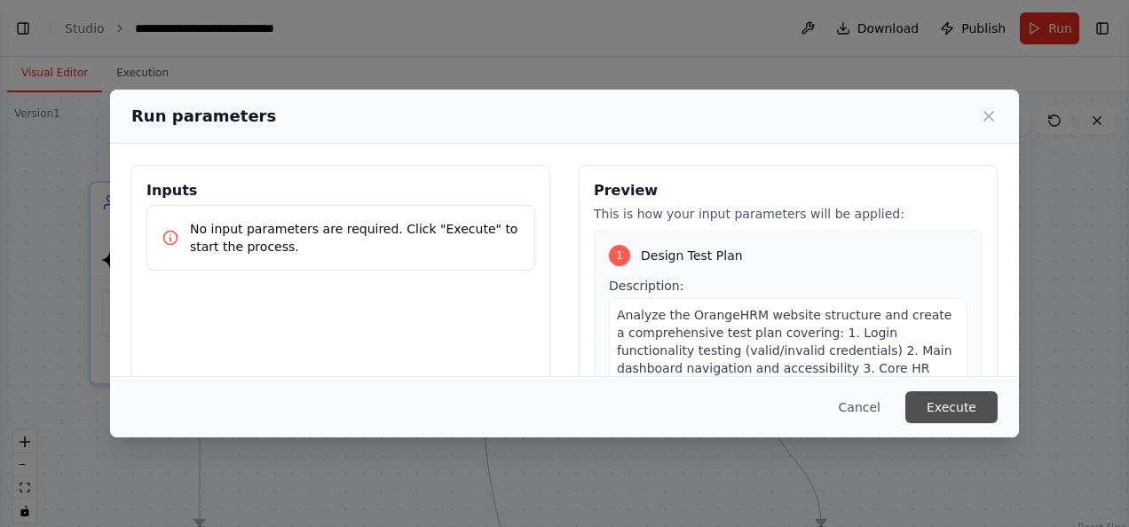
click at [951, 406] on button "Execute" at bounding box center [951, 407] width 92 height 32
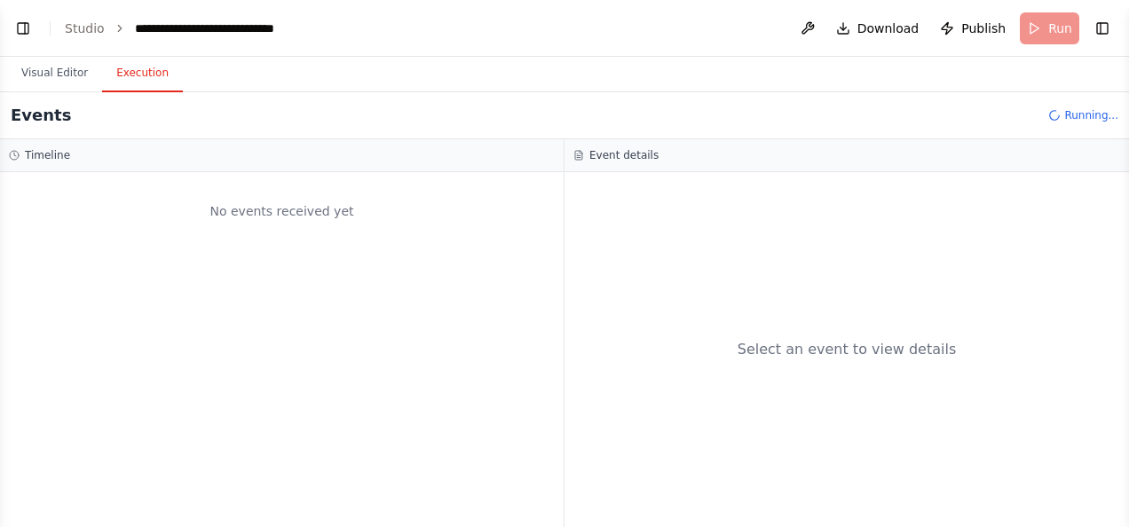
click at [143, 73] on button "Execution" at bounding box center [142, 73] width 81 height 37
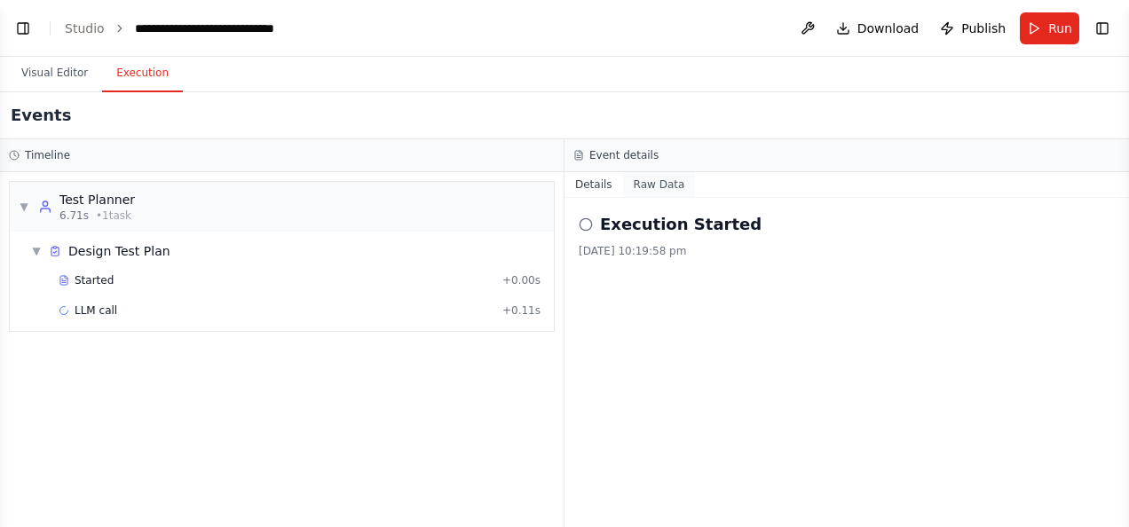
click at [651, 179] on button "Raw Data" at bounding box center [659, 184] width 73 height 25
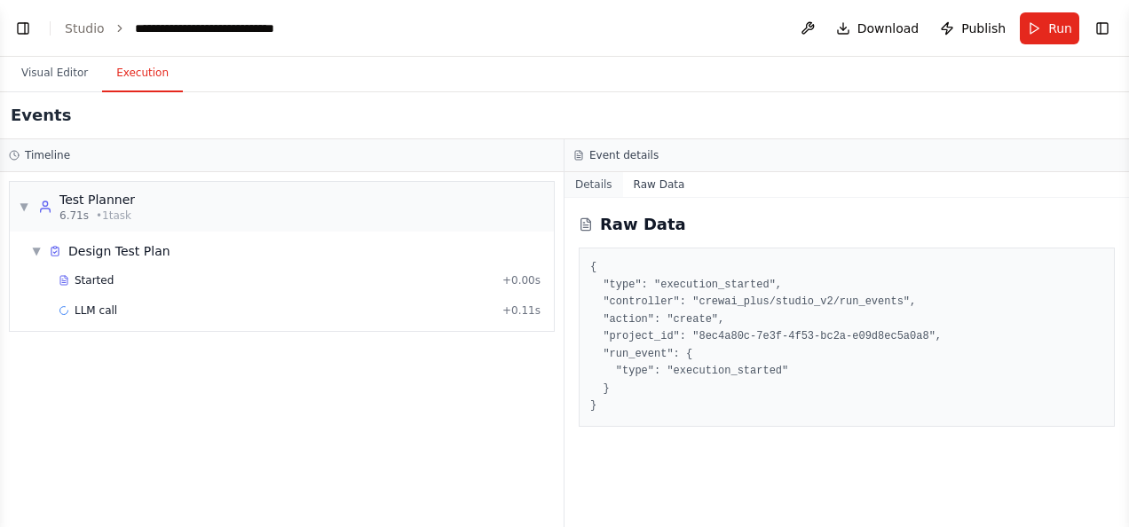
click at [591, 179] on button "Details" at bounding box center [593, 184] width 59 height 25
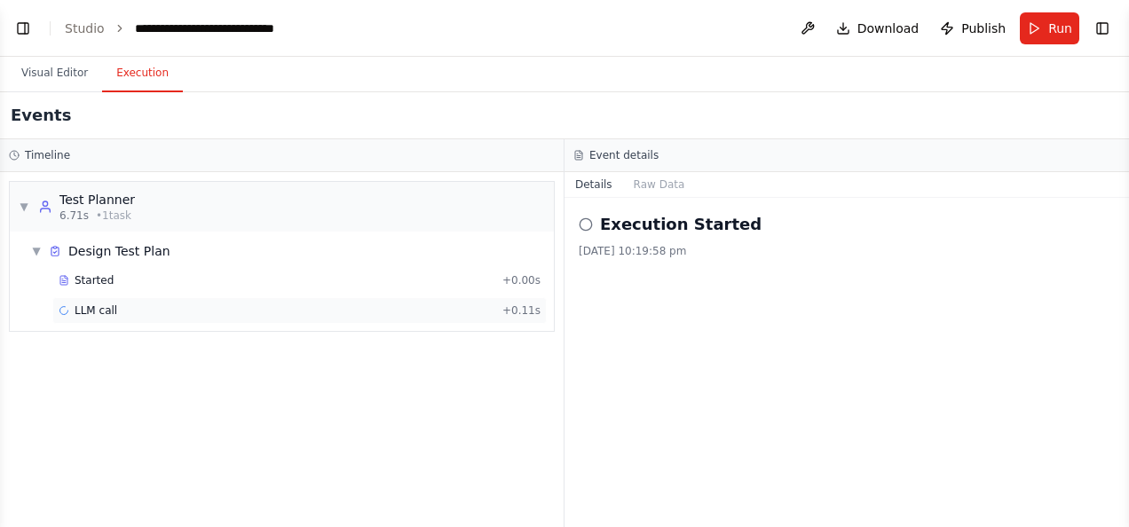
click at [106, 304] on span "LLM call" at bounding box center [96, 311] width 43 height 14
click at [85, 277] on span "Started" at bounding box center [94, 280] width 39 height 14
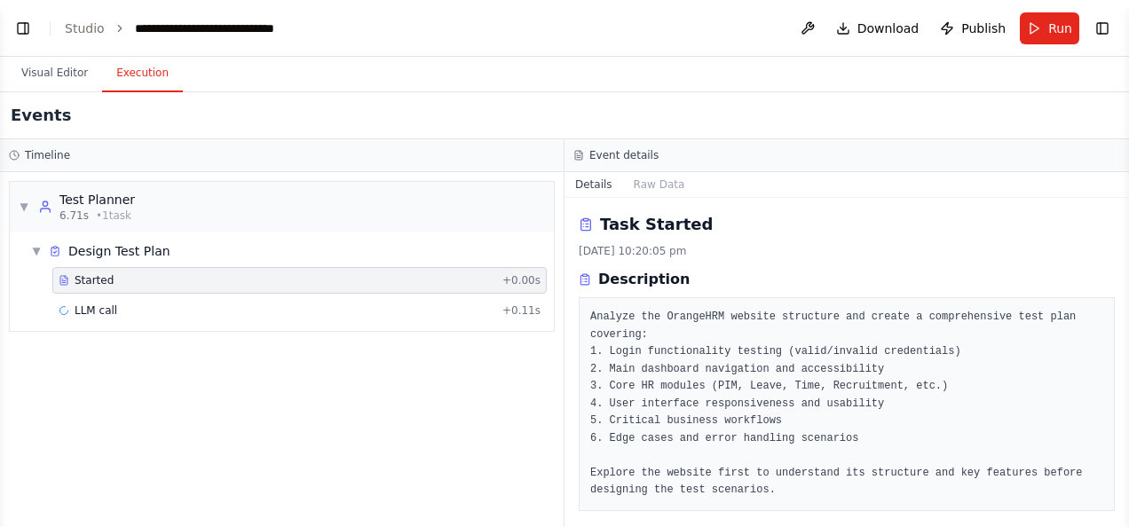
drag, startPoint x: 1124, startPoint y: 273, endPoint x: 1101, endPoint y: 447, distance: 175.5
click at [1101, 447] on div "BETA Hello! I'm the CrewAI assistant. What kind of automation do you want to bu…" at bounding box center [564, 263] width 1129 height 527
click at [1124, 516] on button "Toggle Sidebar" at bounding box center [1129, 263] width 14 height 527
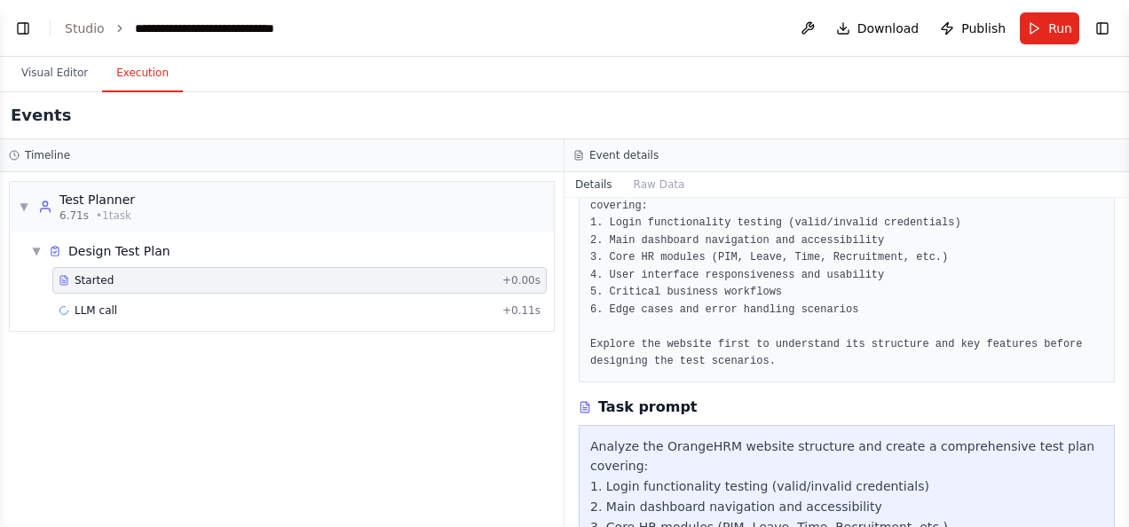
scroll to position [0, 0]
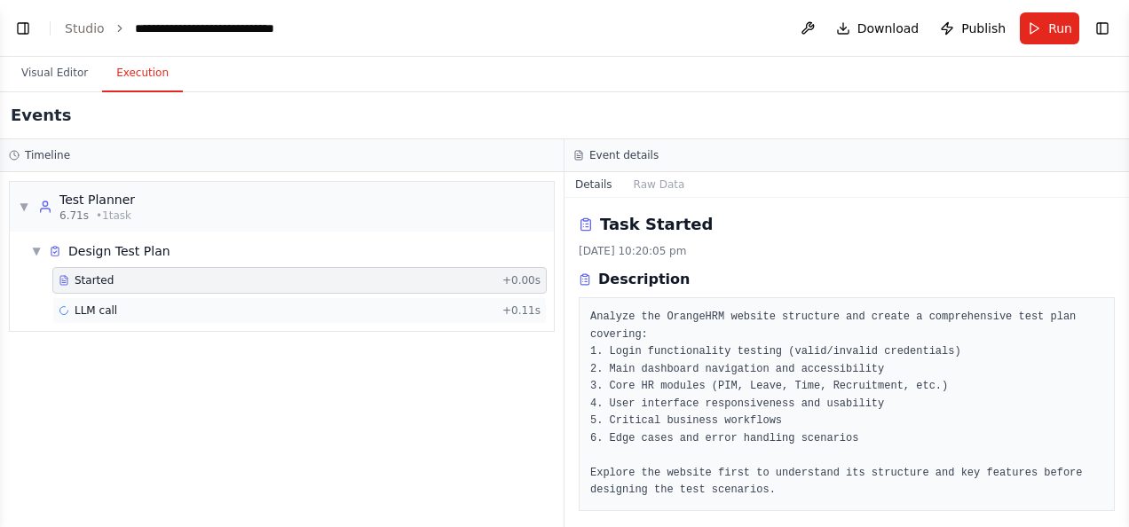
click at [381, 311] on div "LLM call + 0.11s" at bounding box center [300, 311] width 482 height 14
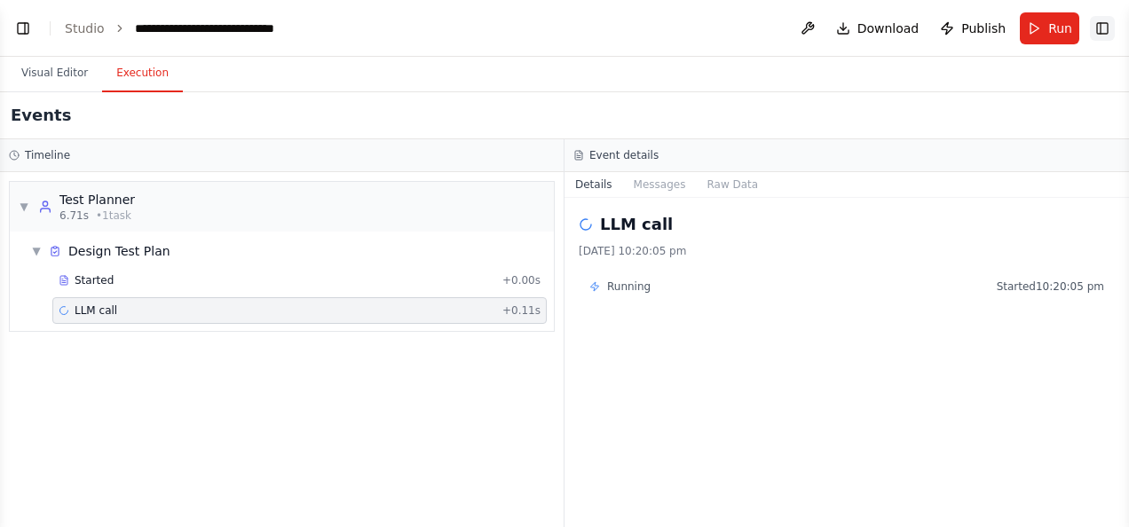
click at [1100, 23] on button "Toggle Right Sidebar" at bounding box center [1102, 28] width 25 height 25
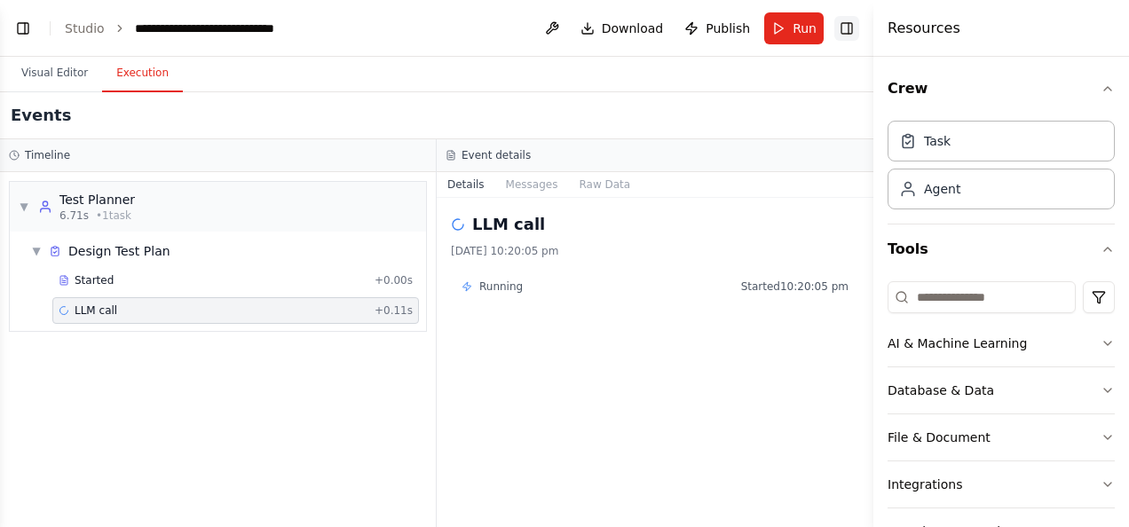
click at [848, 20] on button "Toggle Right Sidebar" at bounding box center [846, 28] width 25 height 25
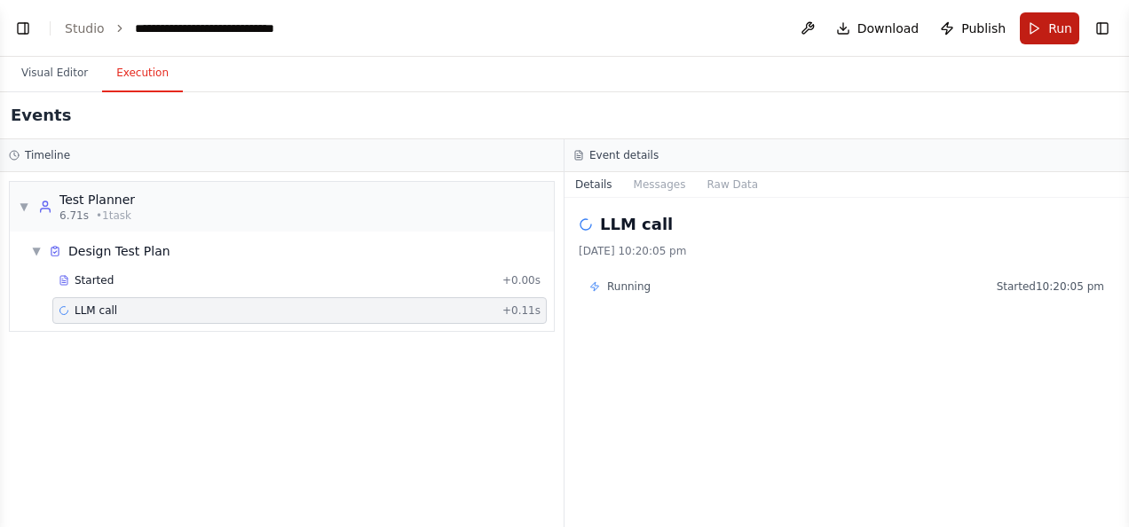
click at [1058, 31] on span "Run" at bounding box center [1060, 29] width 24 height 18
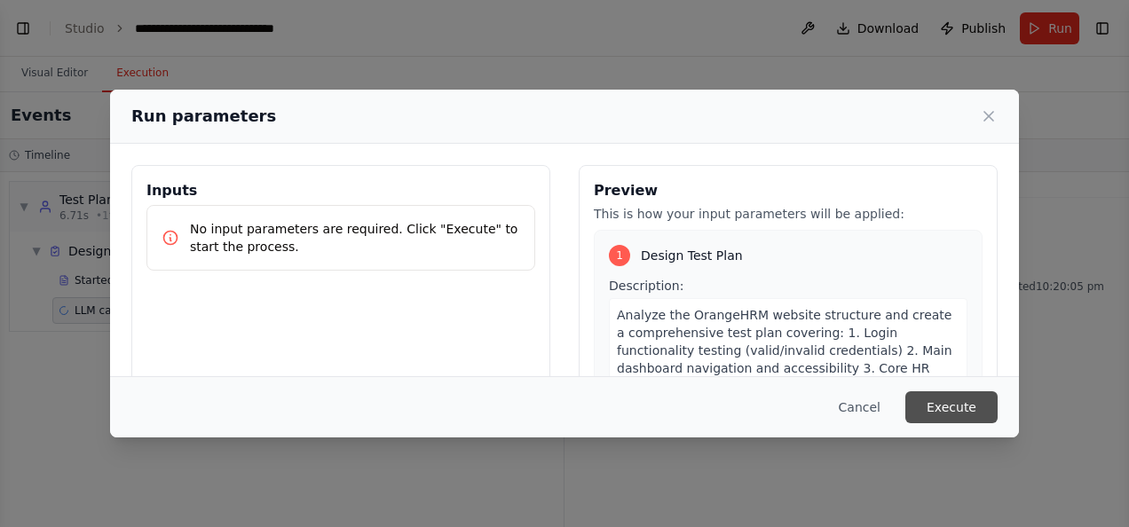
click at [963, 409] on button "Execute" at bounding box center [951, 407] width 92 height 32
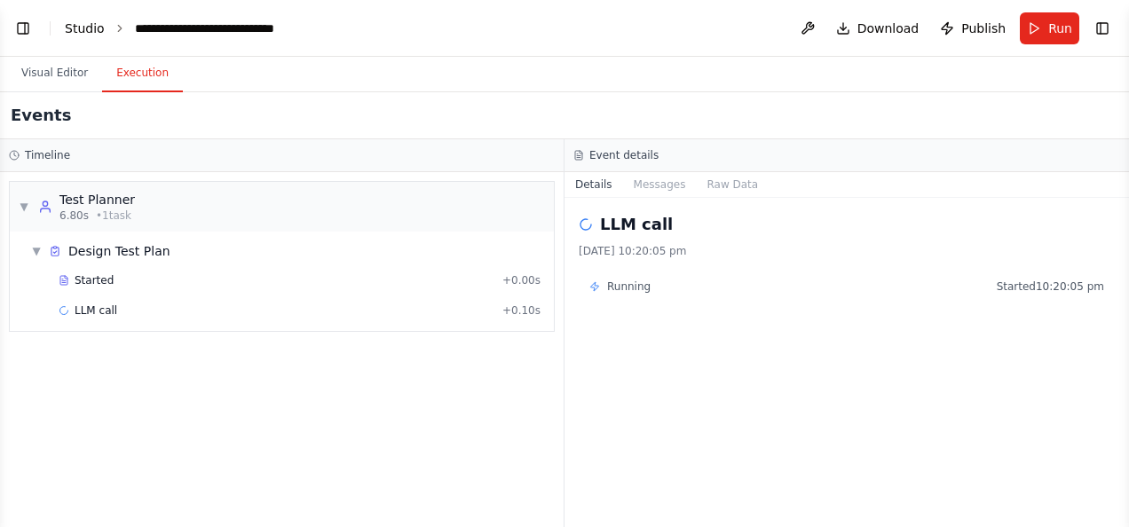
click at [91, 25] on link "Studio" at bounding box center [85, 28] width 40 height 14
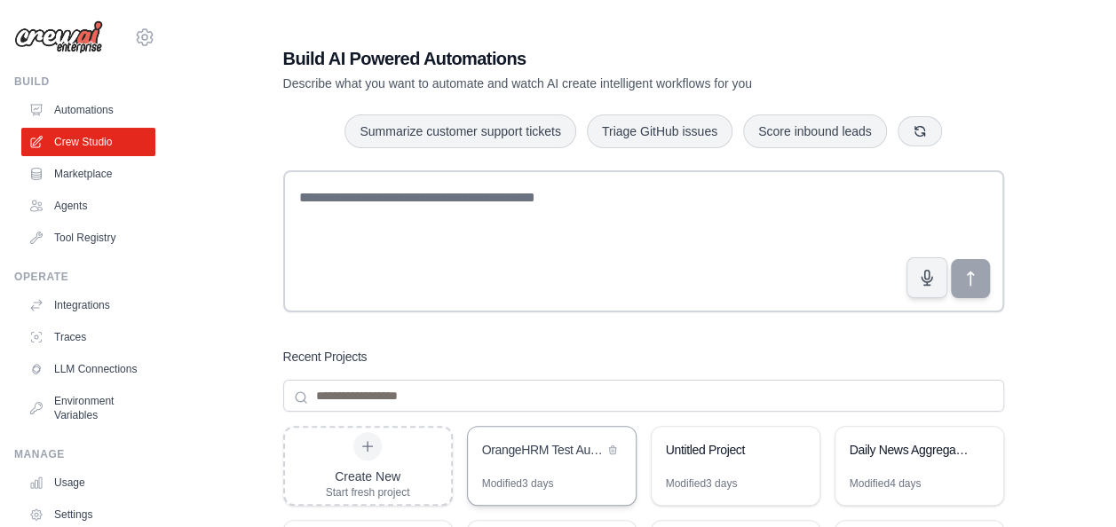
click at [563, 479] on div "Modified 3 days" at bounding box center [552, 491] width 168 height 28
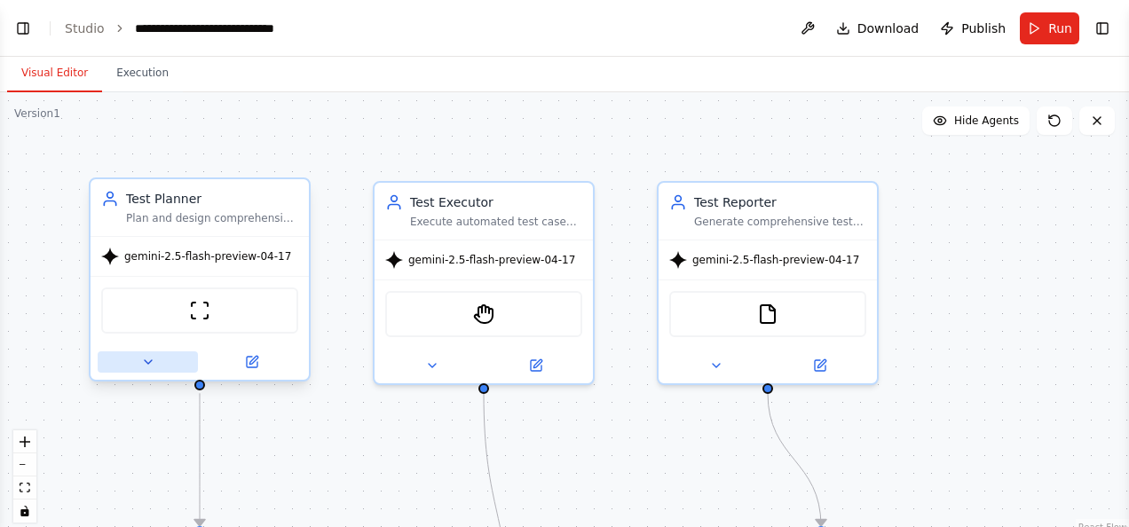
scroll to position [7717, 0]
click at [257, 364] on icon at bounding box center [252, 362] width 14 height 14
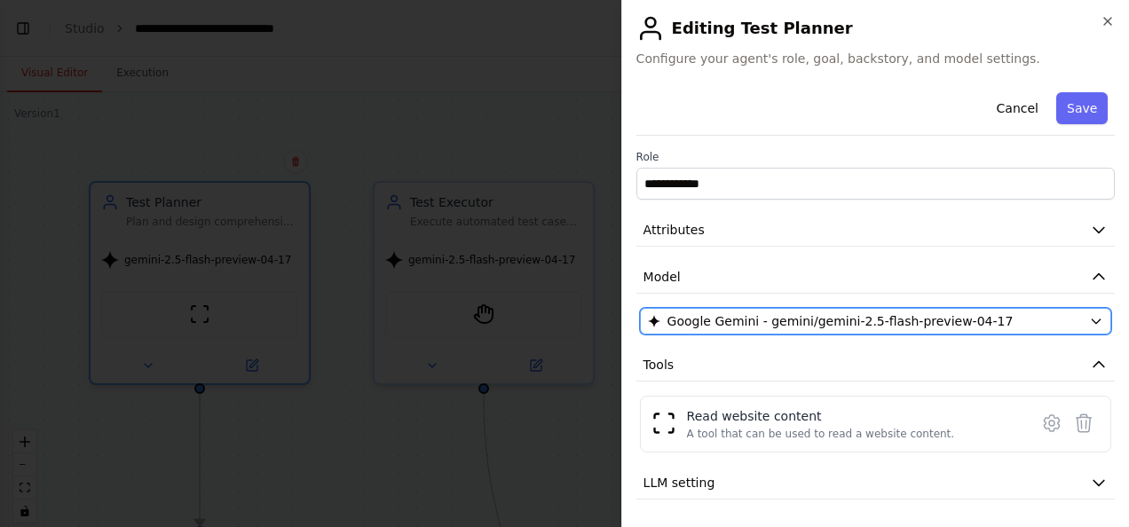
click at [1089, 316] on icon "button" at bounding box center [1096, 321] width 14 height 14
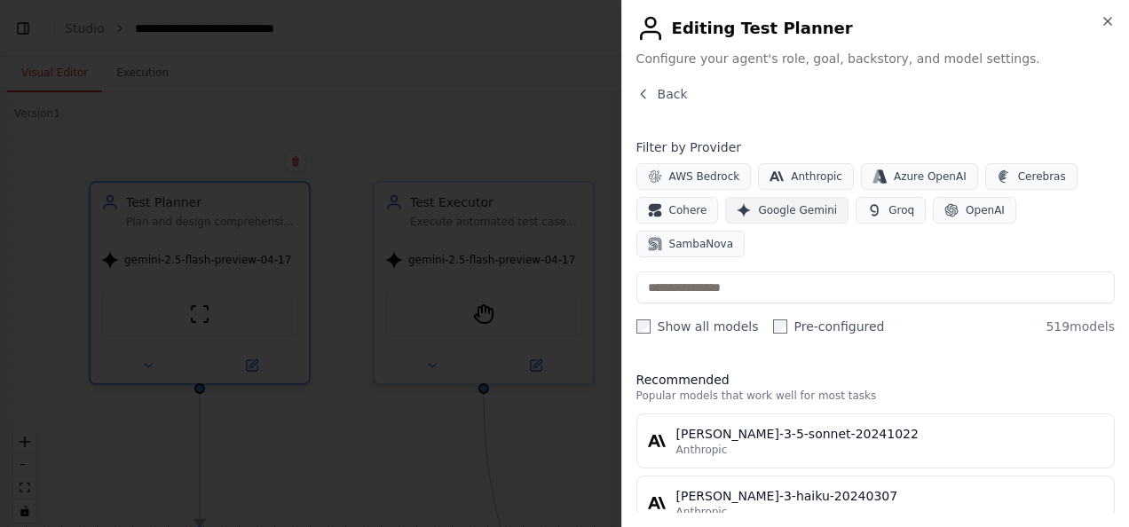
click at [796, 207] on span "Google Gemini" at bounding box center [797, 210] width 79 height 14
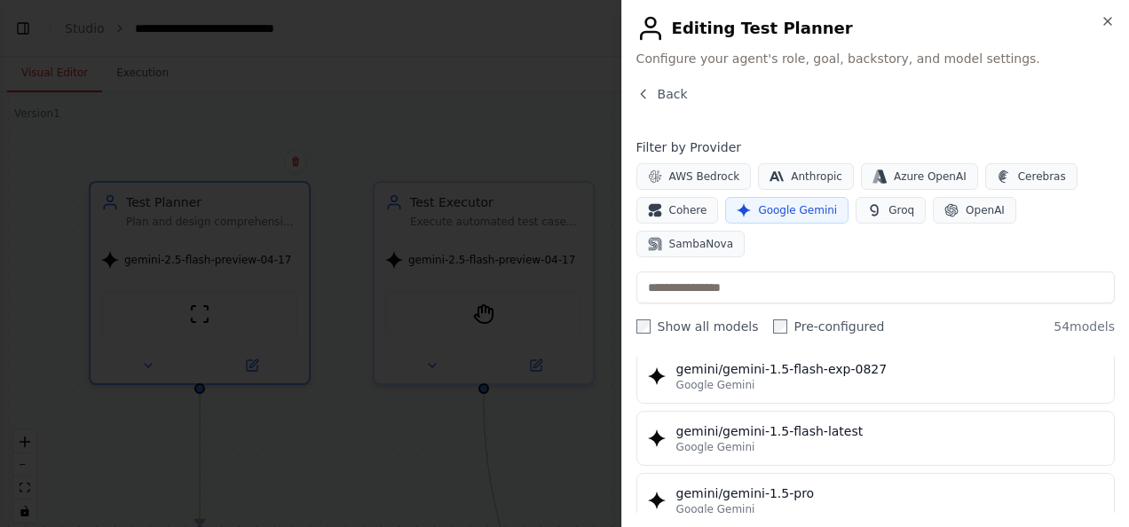
scroll to position [485, 0]
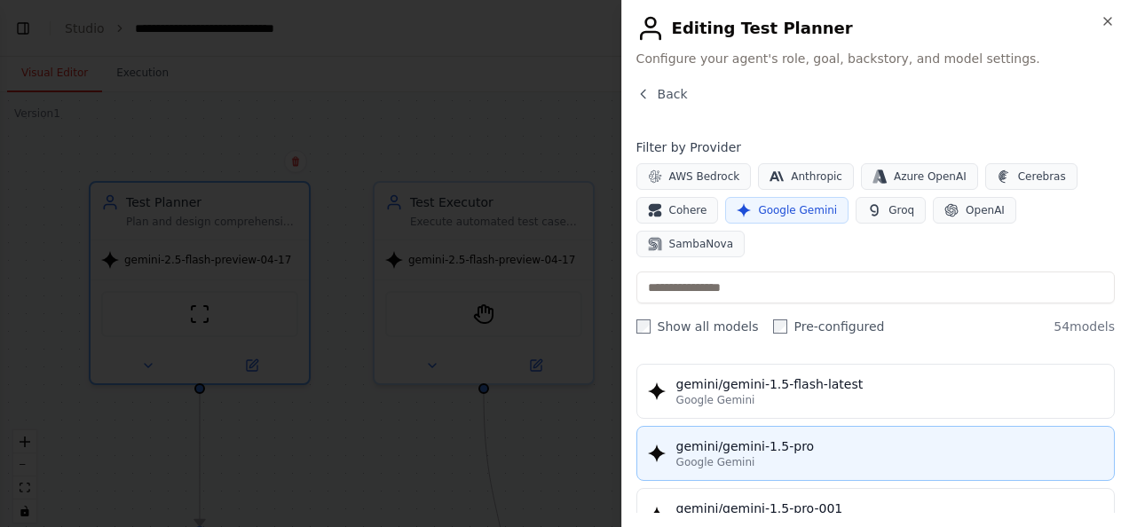
click at [852, 455] on div "Google Gemini" at bounding box center [889, 462] width 427 height 14
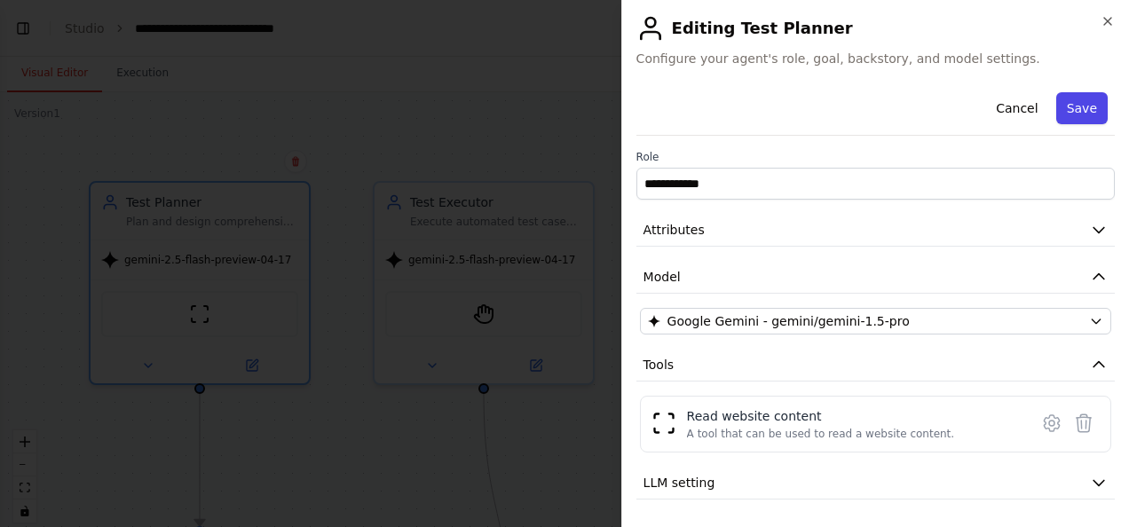
click at [1067, 108] on button "Save" at bounding box center [1081, 108] width 51 height 32
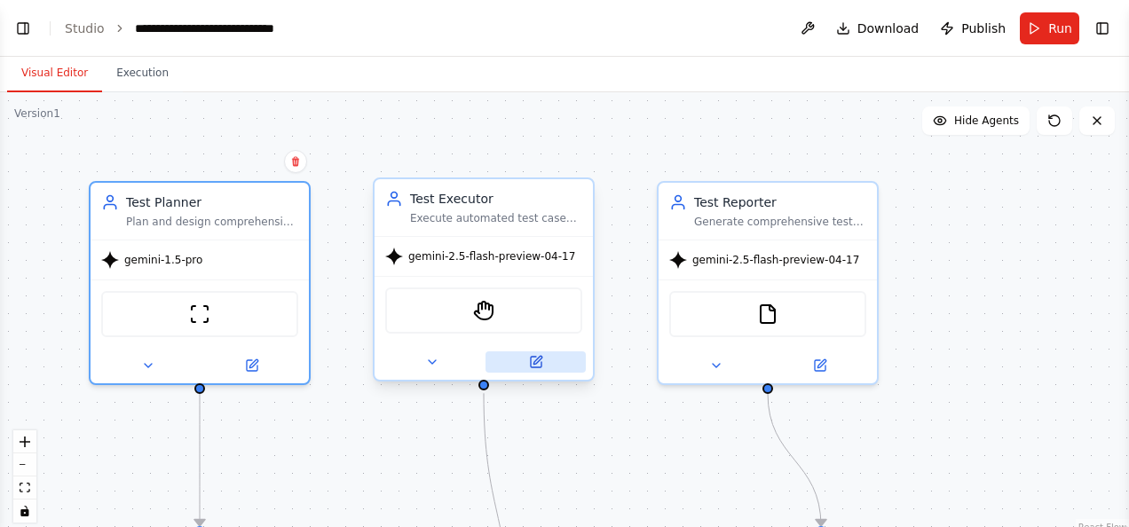
click at [538, 363] on icon at bounding box center [536, 362] width 11 height 11
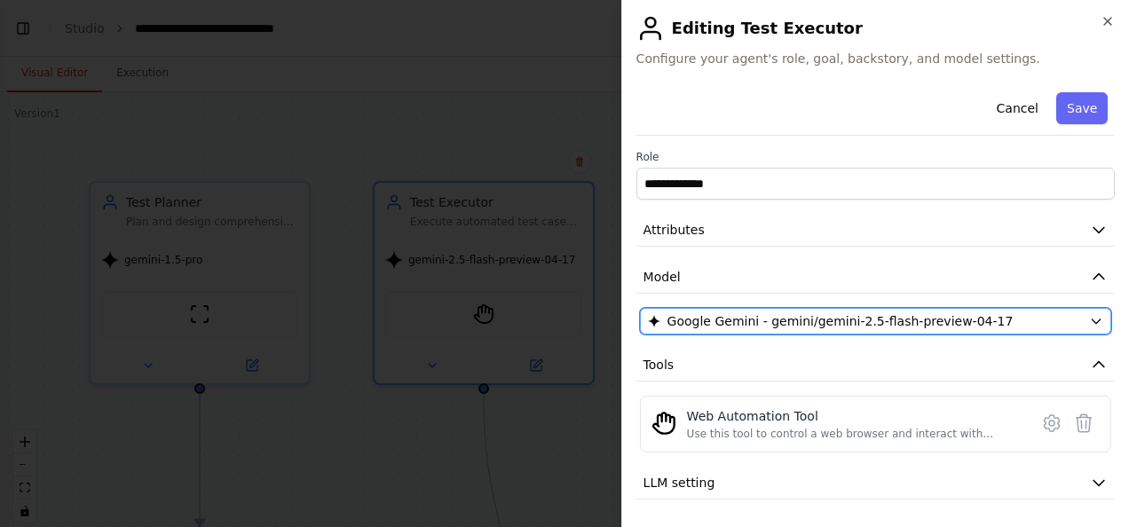
click at [1089, 315] on icon "button" at bounding box center [1096, 321] width 14 height 14
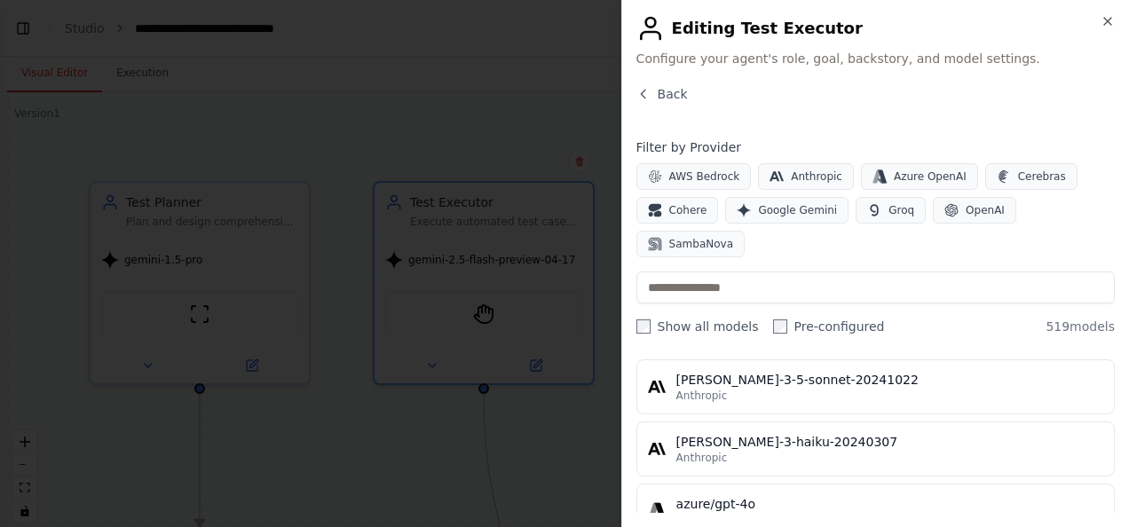
scroll to position [71, 0]
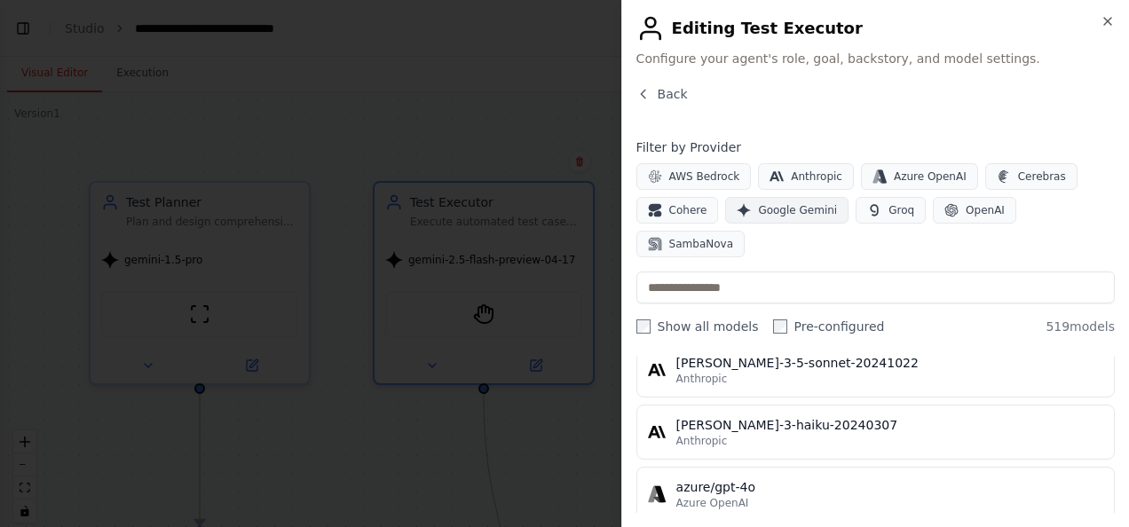
click at [787, 200] on button "Google Gemini" at bounding box center [786, 210] width 123 height 27
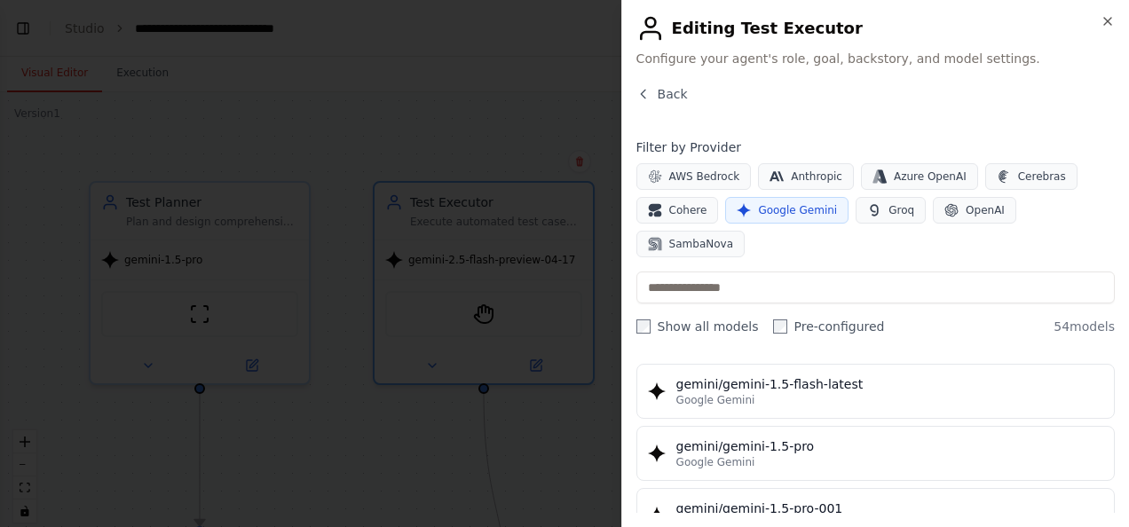
scroll to position [497, 0]
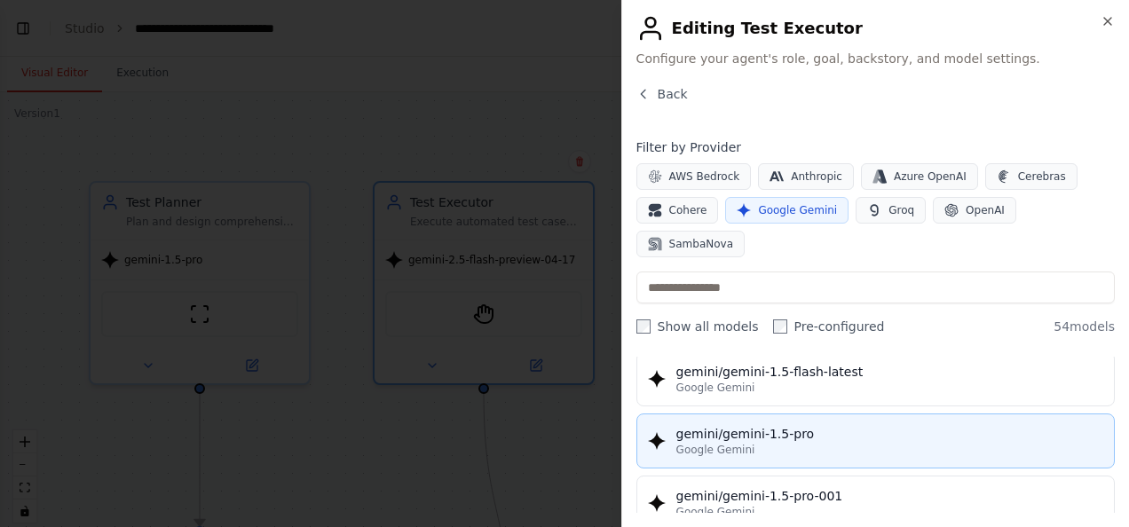
click at [904, 425] on div "gemini/gemini-1.5-pro" at bounding box center [889, 434] width 427 height 18
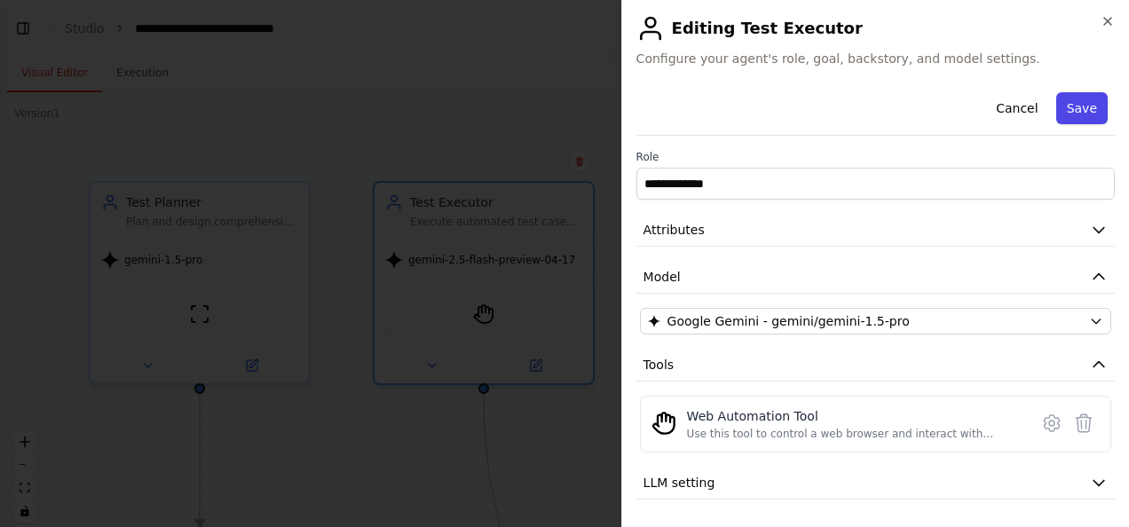
click at [1081, 102] on button "Save" at bounding box center [1081, 108] width 51 height 32
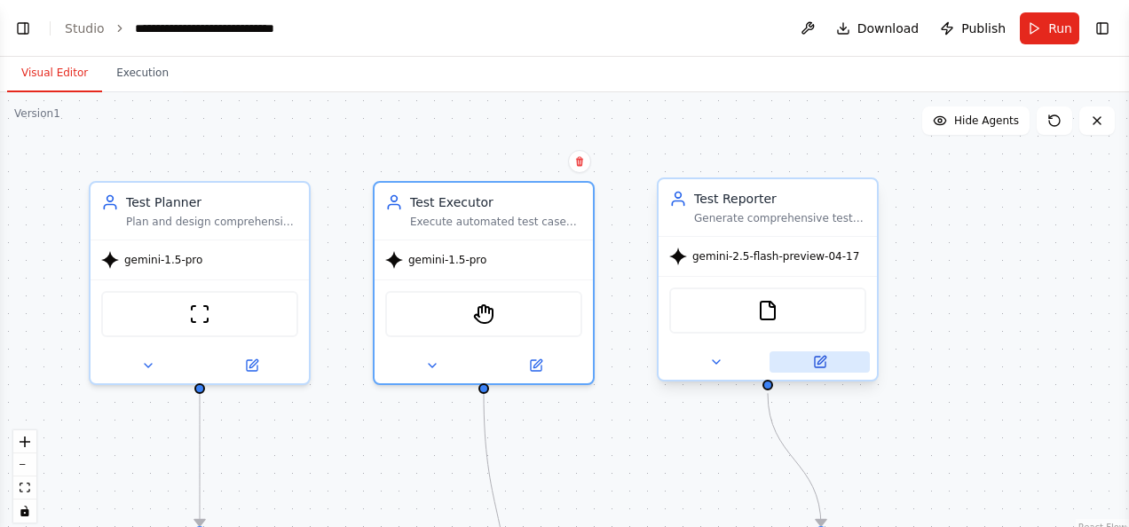
click at [824, 362] on icon at bounding box center [820, 362] width 11 height 11
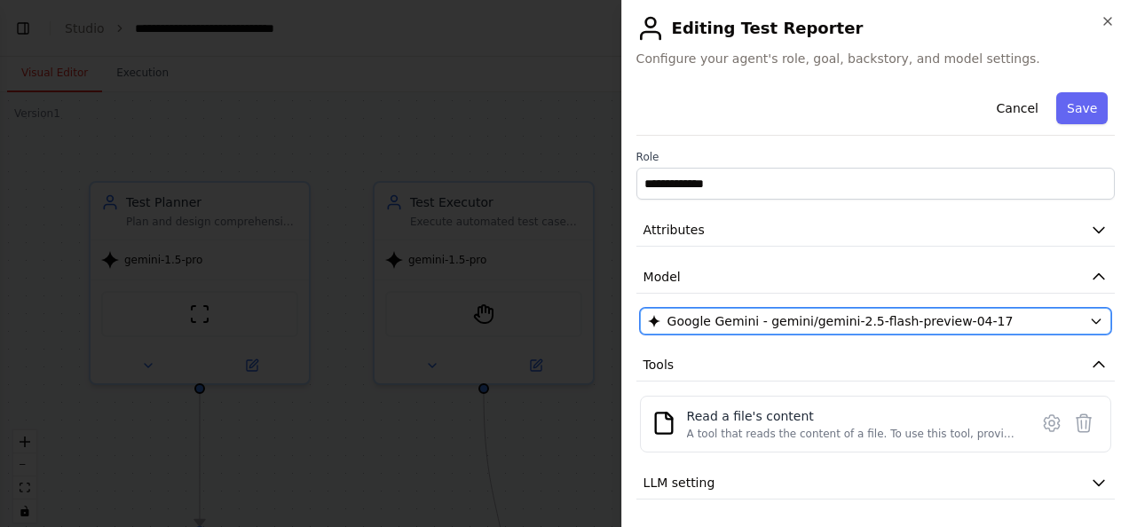
click at [1089, 316] on icon "button" at bounding box center [1096, 321] width 14 height 14
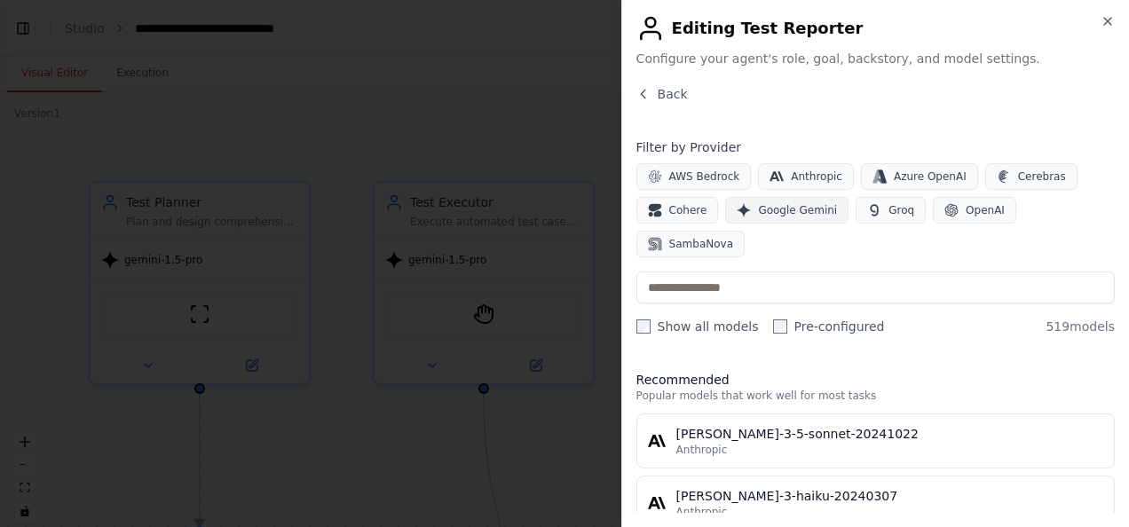
click at [788, 203] on span "Google Gemini" at bounding box center [797, 210] width 79 height 14
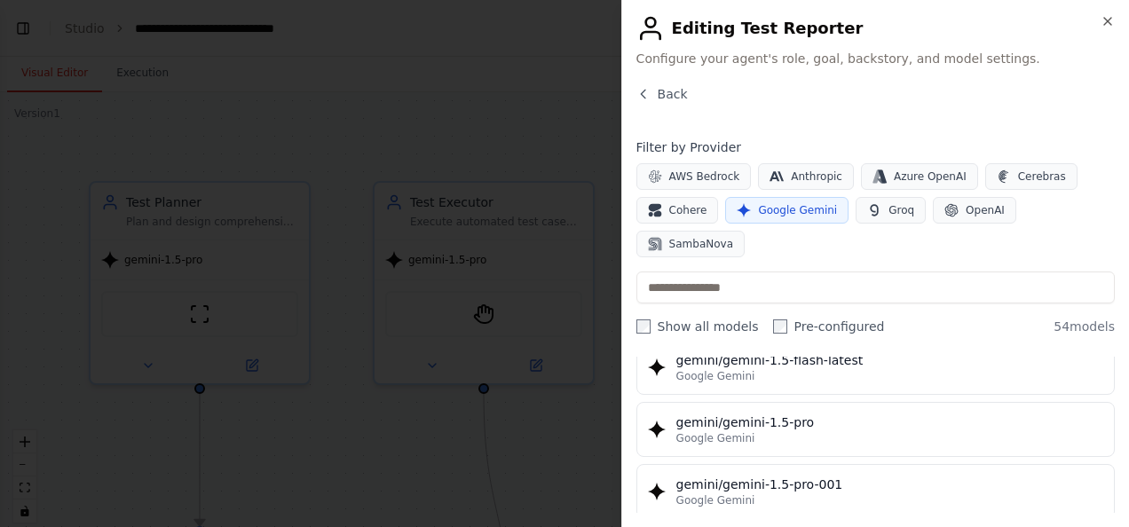
scroll to position [533, 0]
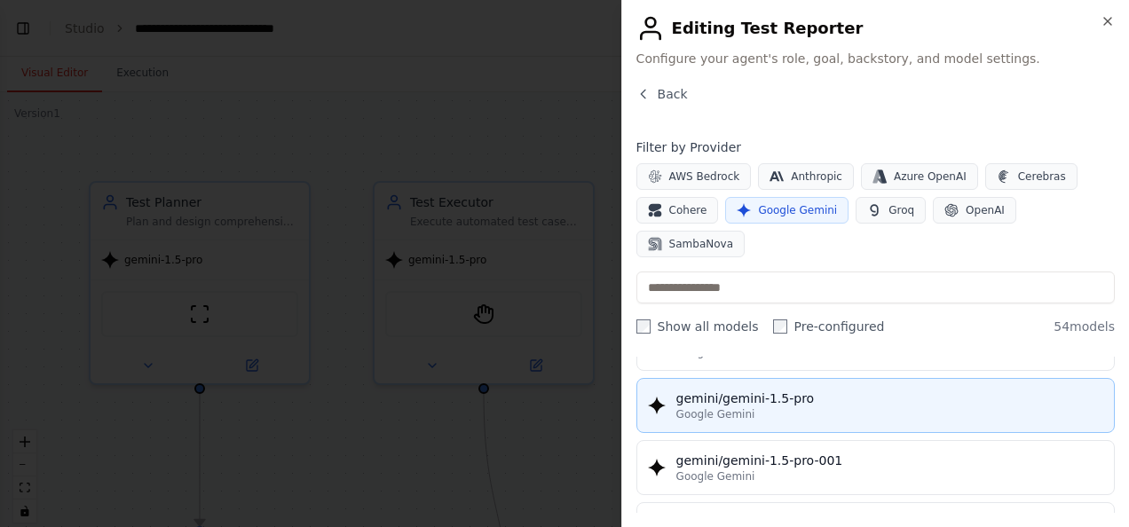
click at [907, 378] on button "gemini/gemini-1.5-pro Google Gemini" at bounding box center [875, 405] width 478 height 55
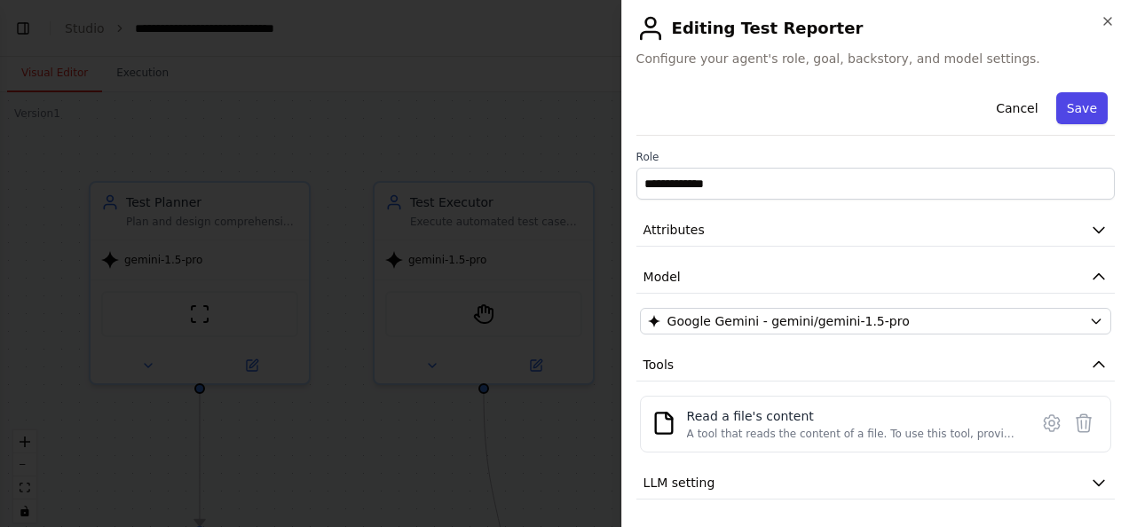
click at [1061, 114] on button "Save" at bounding box center [1081, 108] width 51 height 32
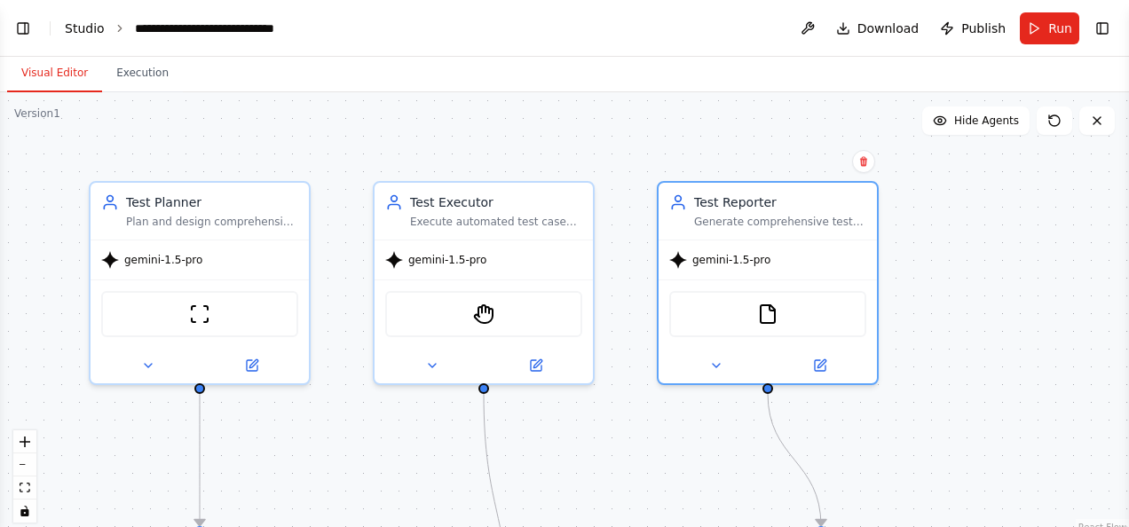
click at [85, 26] on link "Studio" at bounding box center [85, 28] width 40 height 14
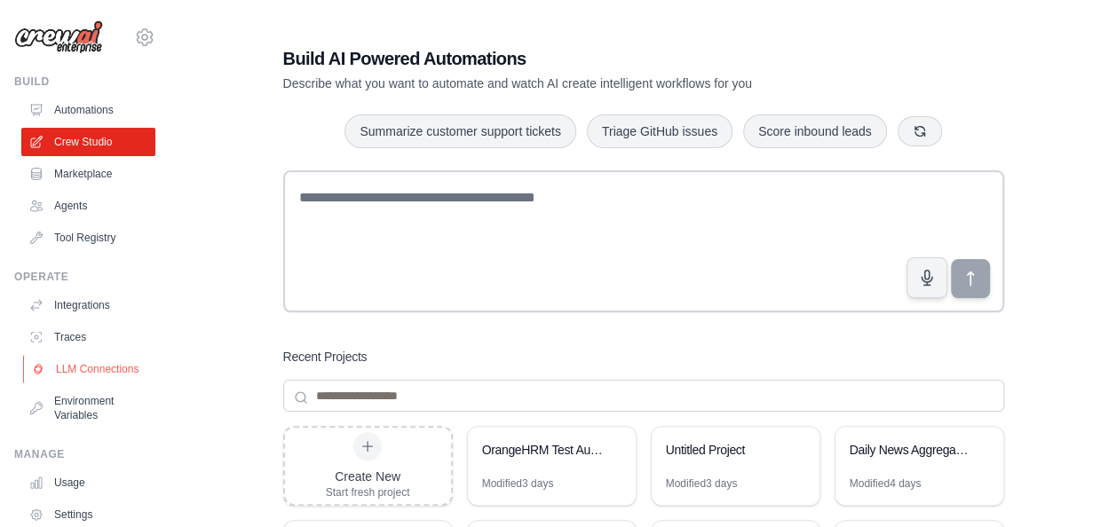
click at [85, 370] on link "LLM Connections" at bounding box center [90, 369] width 134 height 28
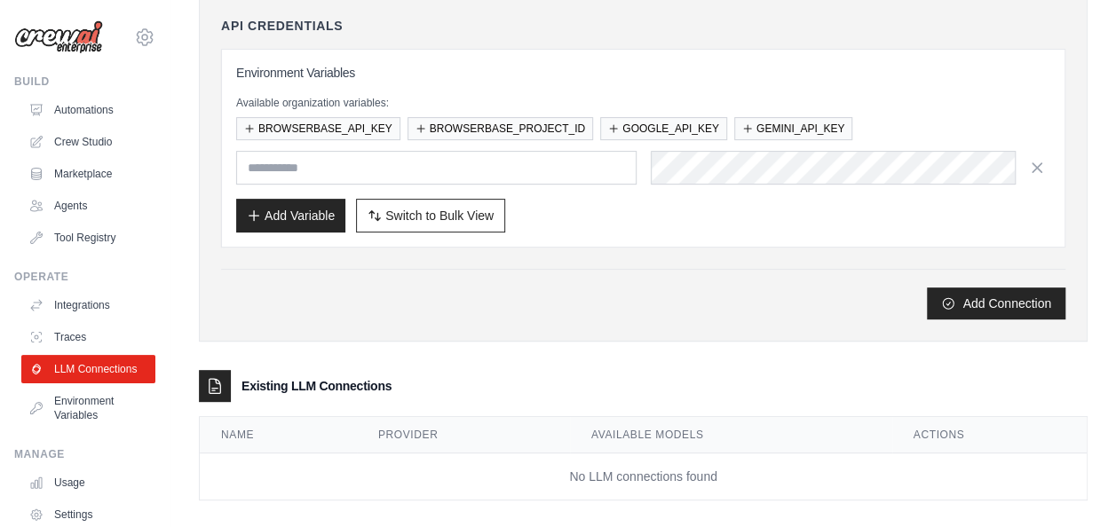
scroll to position [217, 0]
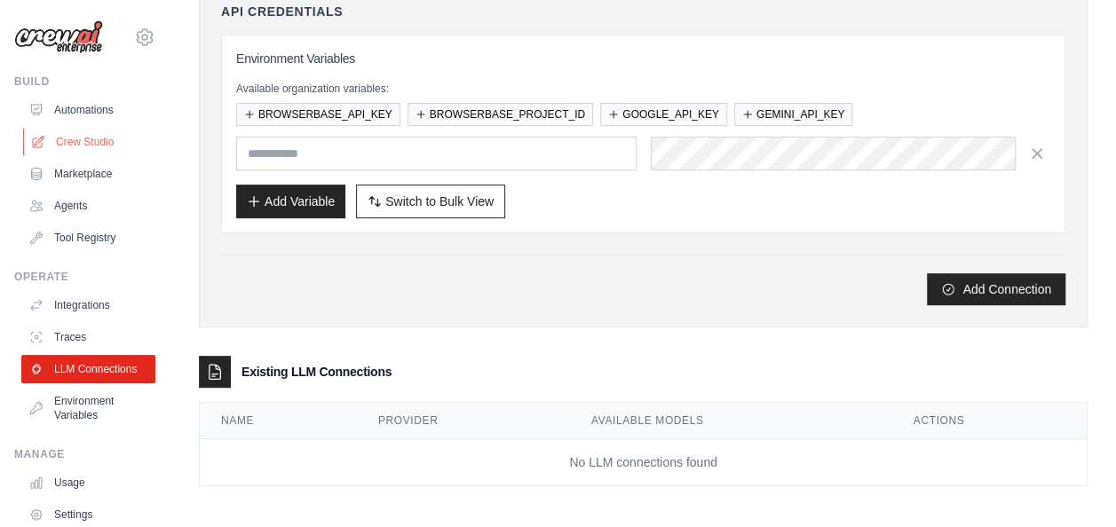
click at [95, 137] on link "Crew Studio" at bounding box center [90, 142] width 134 height 28
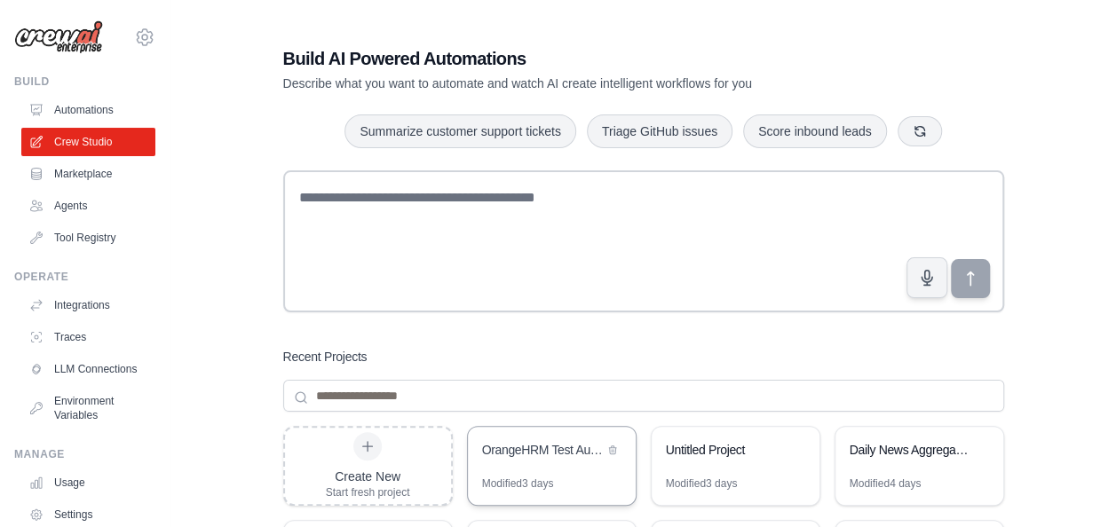
click at [557, 467] on div "OrangeHRM Test Automation Suite" at bounding box center [552, 452] width 168 height 50
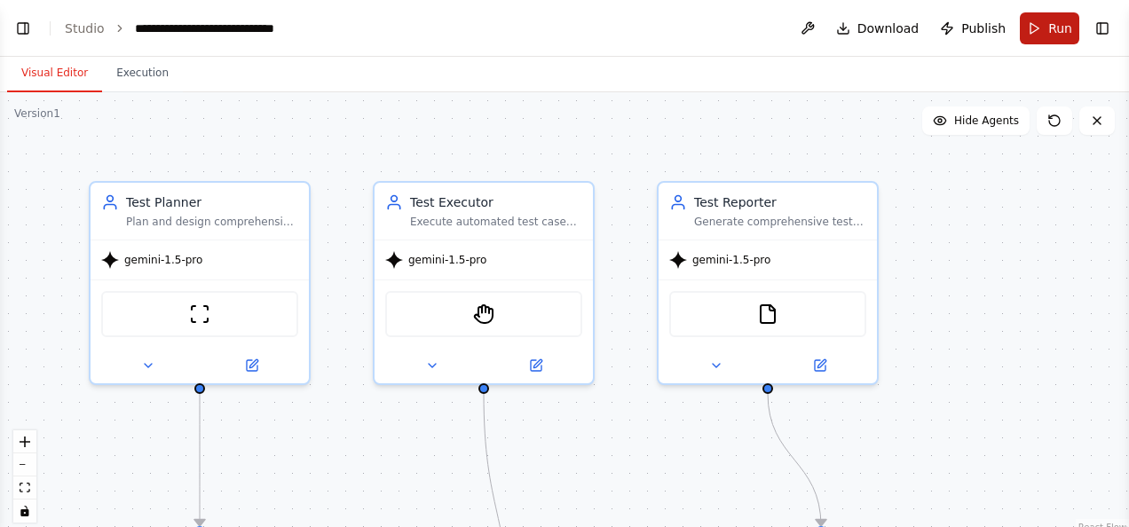
click at [1054, 20] on span "Run" at bounding box center [1060, 29] width 24 height 18
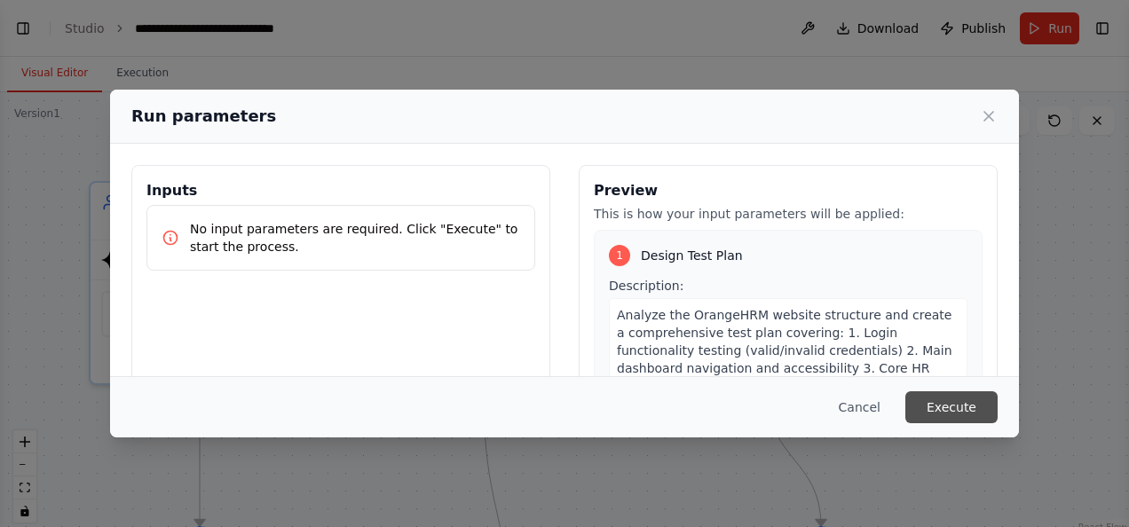
click at [952, 406] on button "Execute" at bounding box center [951, 407] width 92 height 32
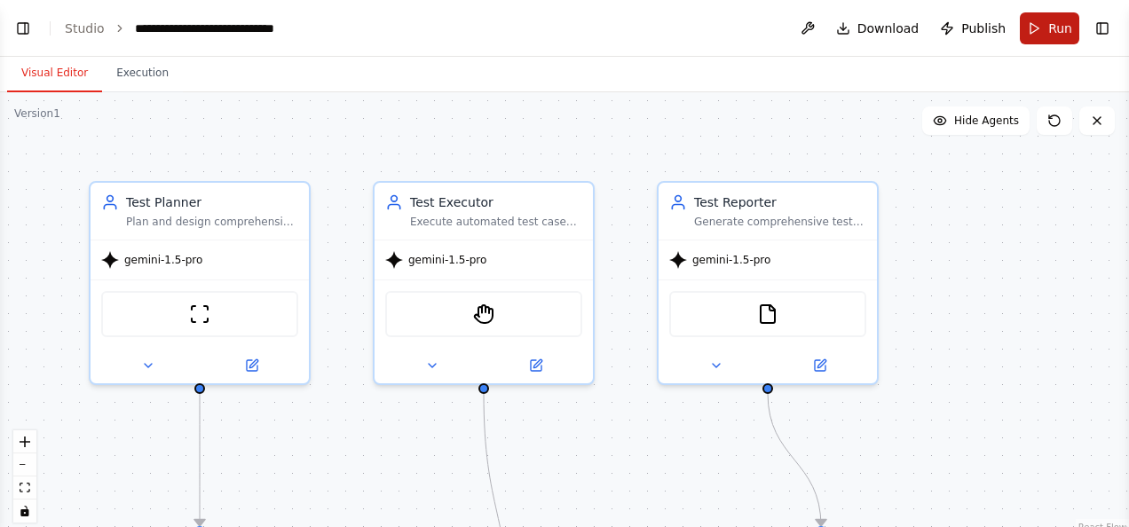
click at [1055, 32] on span "Run" at bounding box center [1060, 29] width 24 height 18
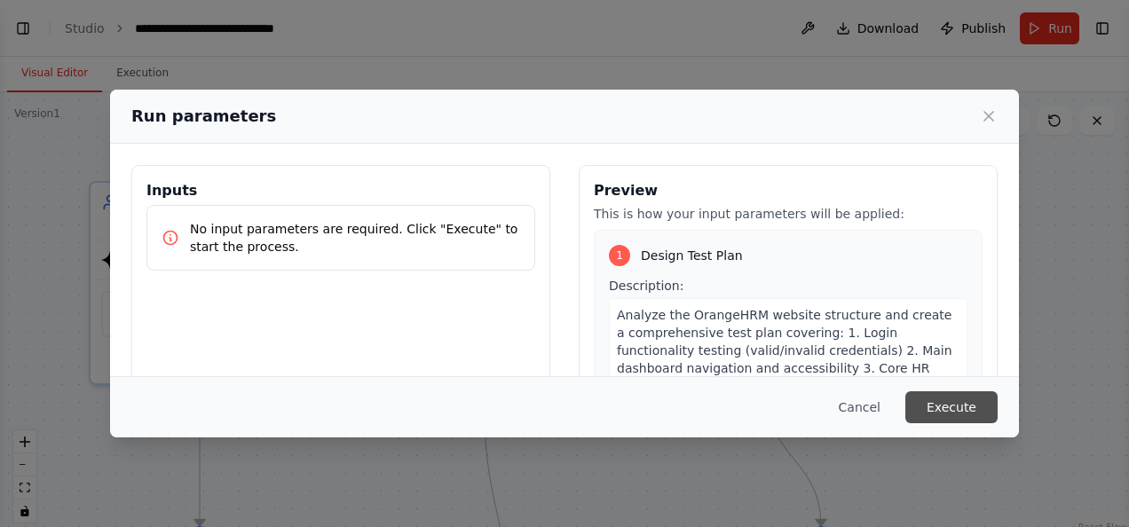
click at [979, 403] on button "Execute" at bounding box center [951, 407] width 92 height 32
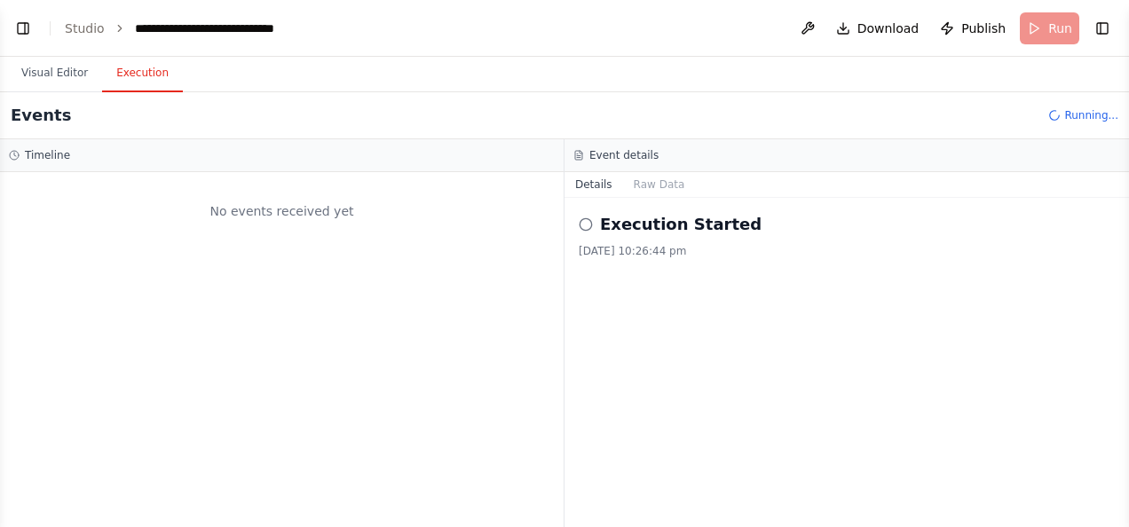
click at [132, 67] on button "Execution" at bounding box center [142, 73] width 81 height 37
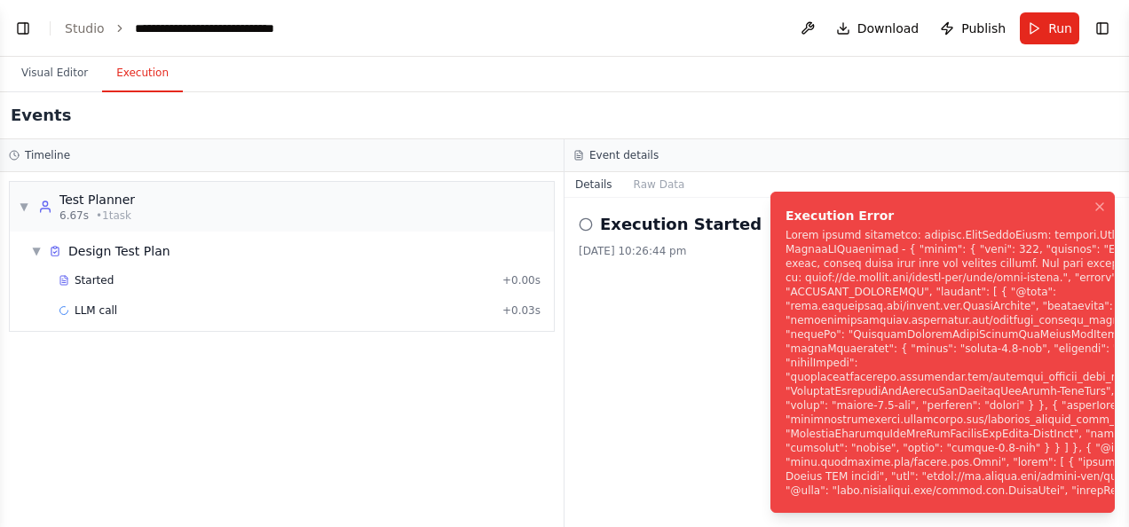
click at [904, 363] on div "Notifications (F8)" at bounding box center [1021, 363] width 472 height 270
click at [634, 396] on div "Execution Started 15/9/2025, 10:26:44 pm" at bounding box center [846, 362] width 564 height 329
click at [906, 144] on div "Event details" at bounding box center [846, 155] width 564 height 33
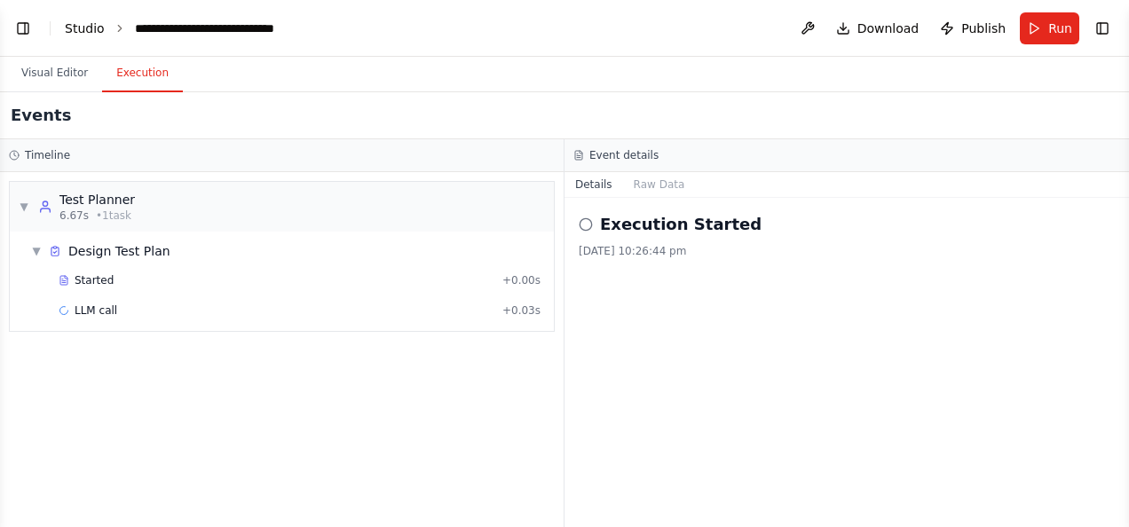
click at [84, 23] on link "Studio" at bounding box center [85, 28] width 40 height 14
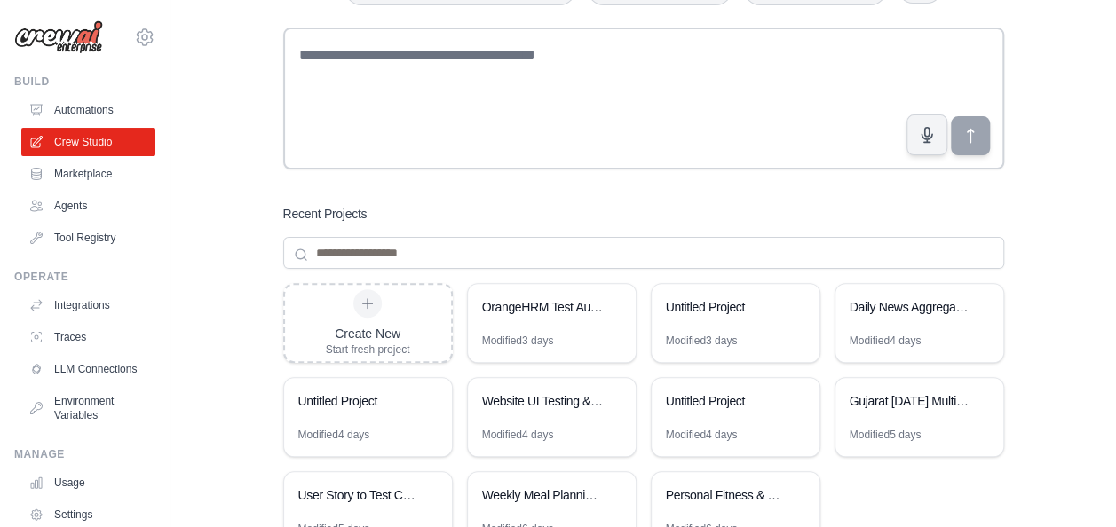
scroll to position [170, 0]
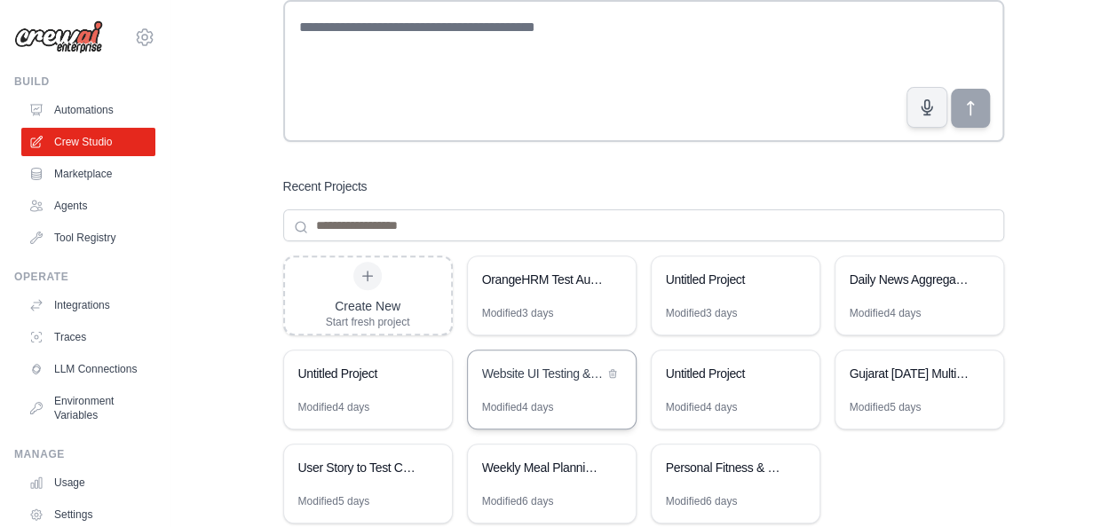
click at [570, 365] on div "Website UI Testing & Validation Suite" at bounding box center [543, 374] width 122 height 18
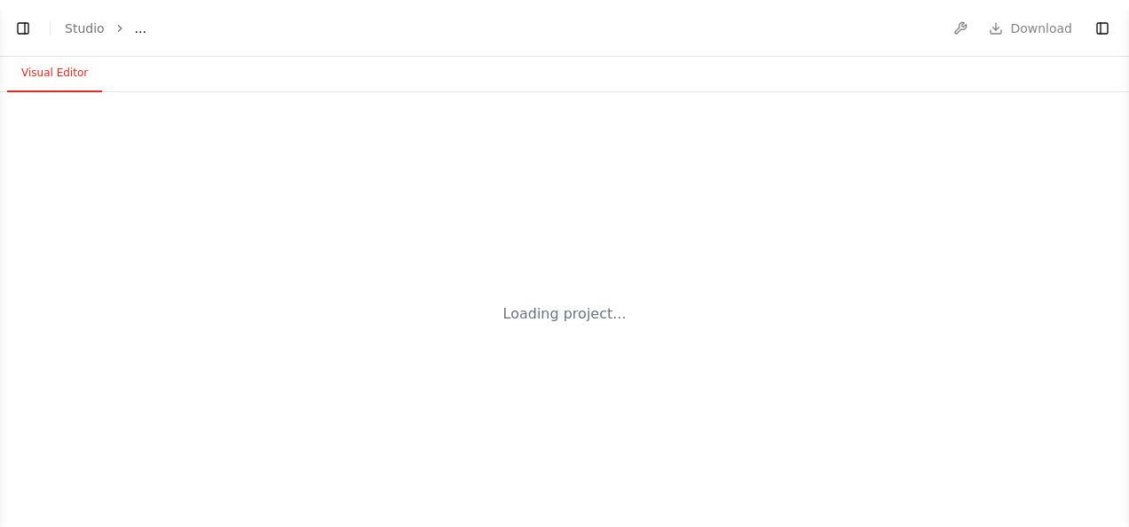
select select "****"
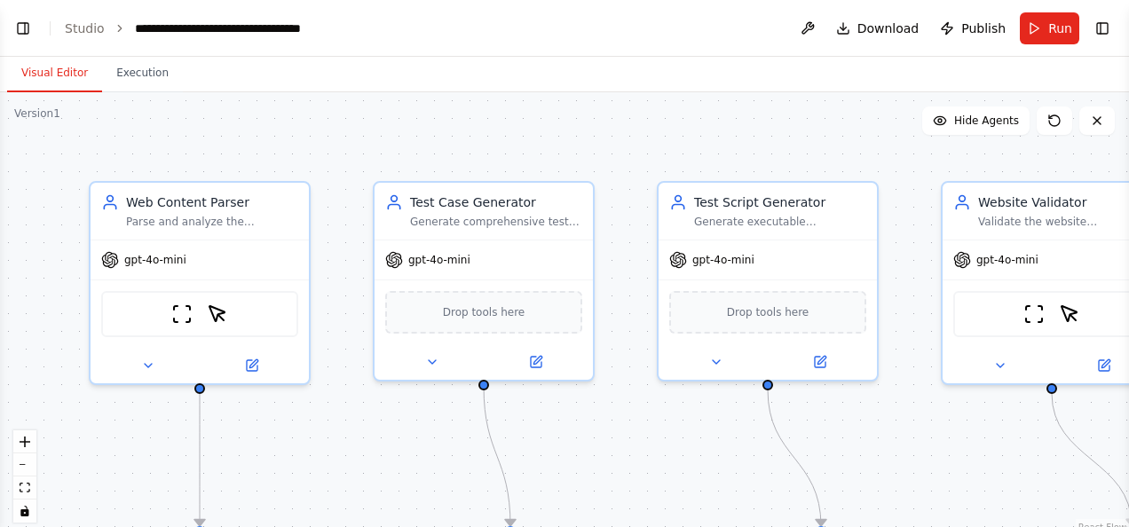
scroll to position [15430, 0]
click at [1044, 27] on button "Run" at bounding box center [1049, 28] width 59 height 32
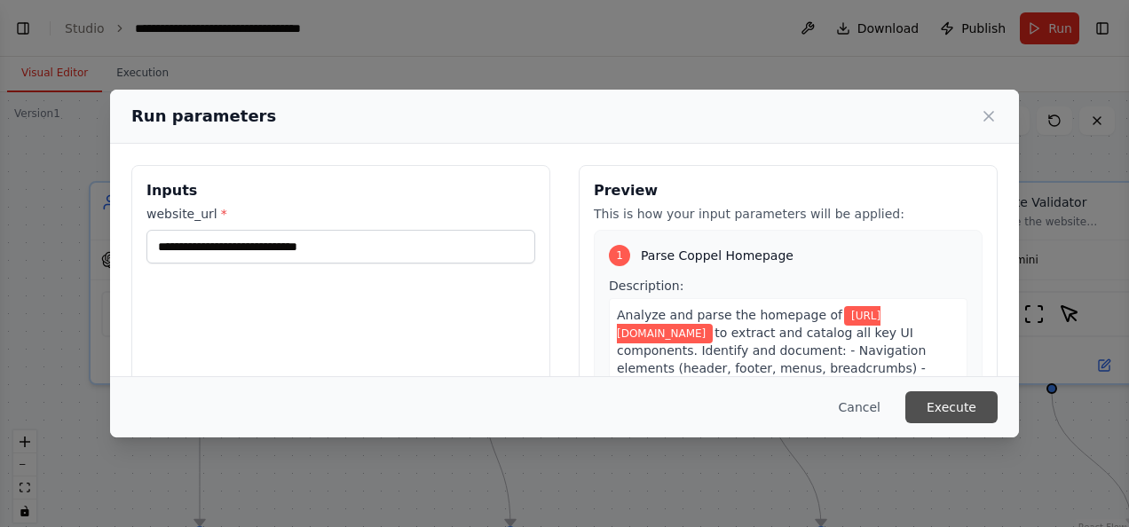
click at [966, 404] on button "Execute" at bounding box center [951, 407] width 92 height 32
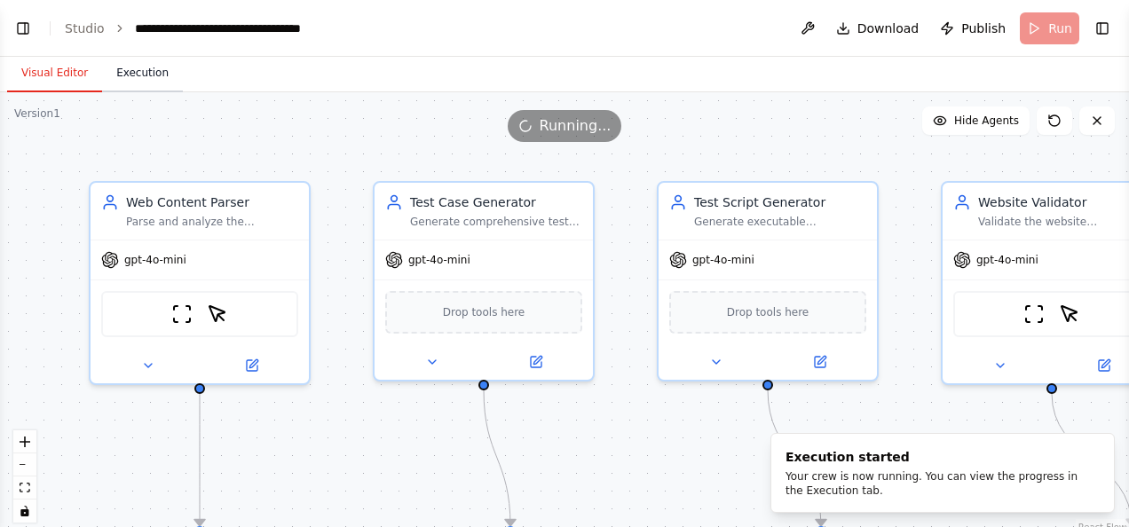
click at [148, 73] on button "Execution" at bounding box center [142, 73] width 81 height 37
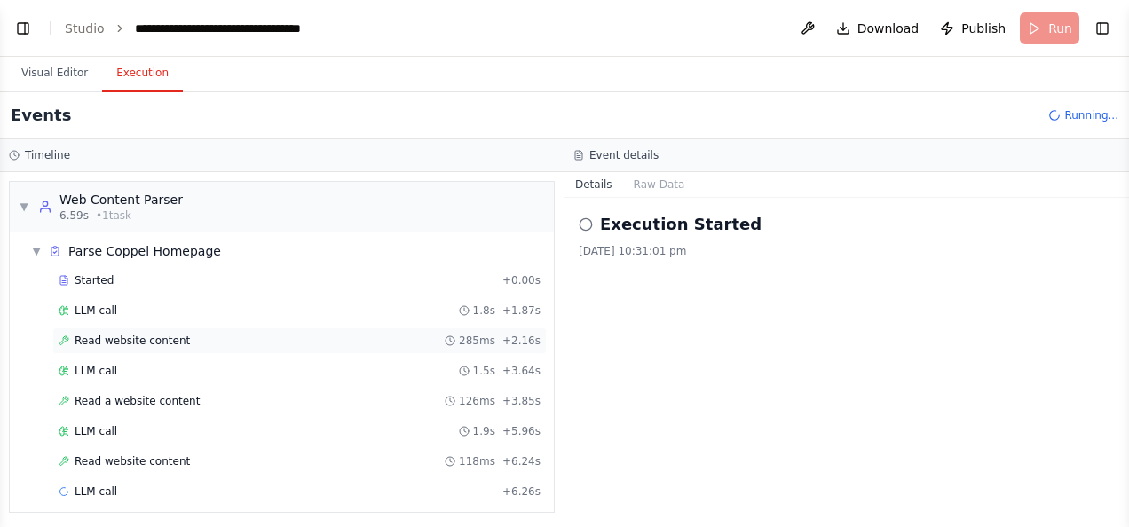
click at [166, 337] on span "Read website content" at bounding box center [132, 341] width 115 height 14
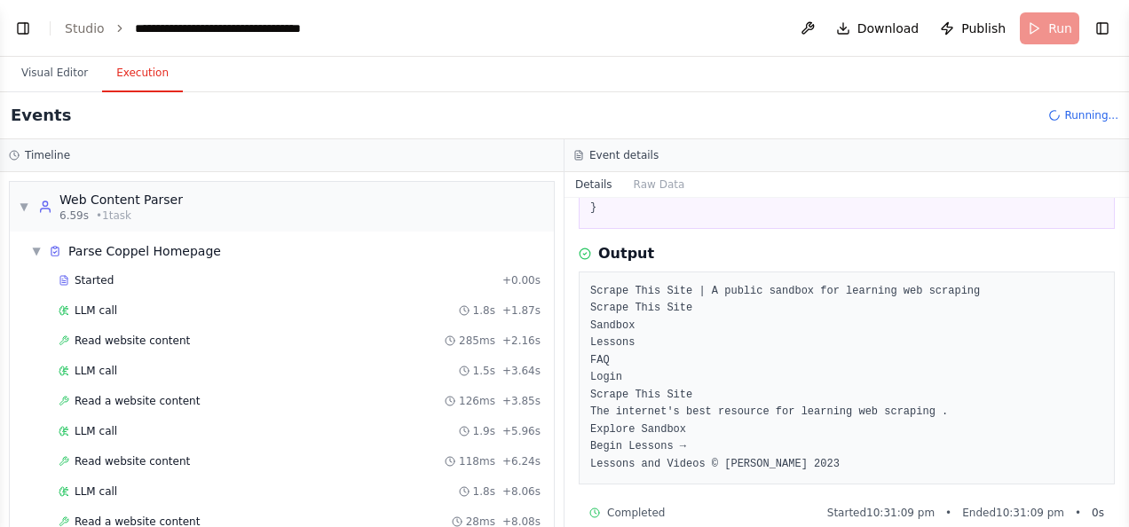
scroll to position [187, 0]
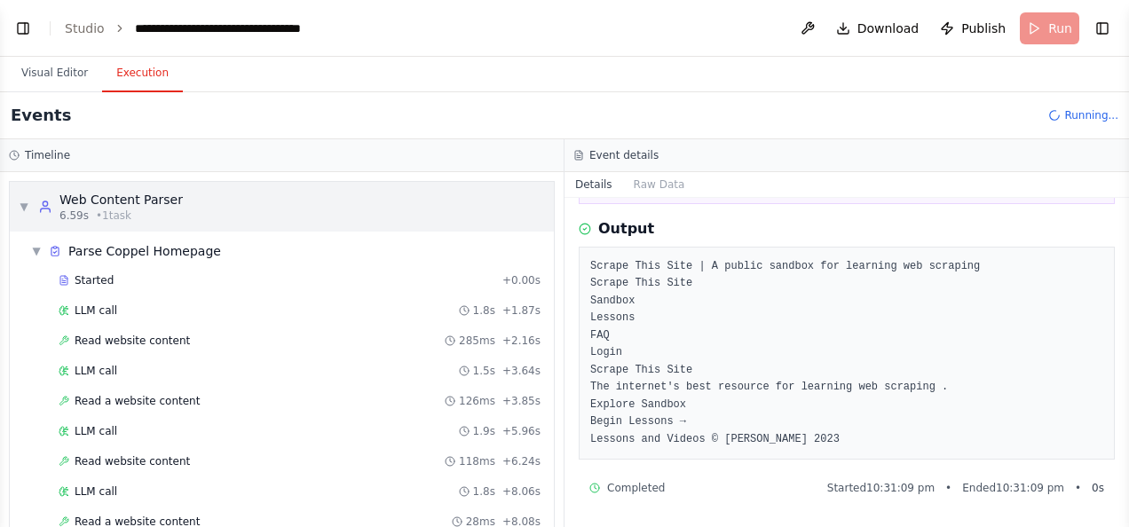
click at [23, 202] on span "▼" at bounding box center [24, 207] width 11 height 14
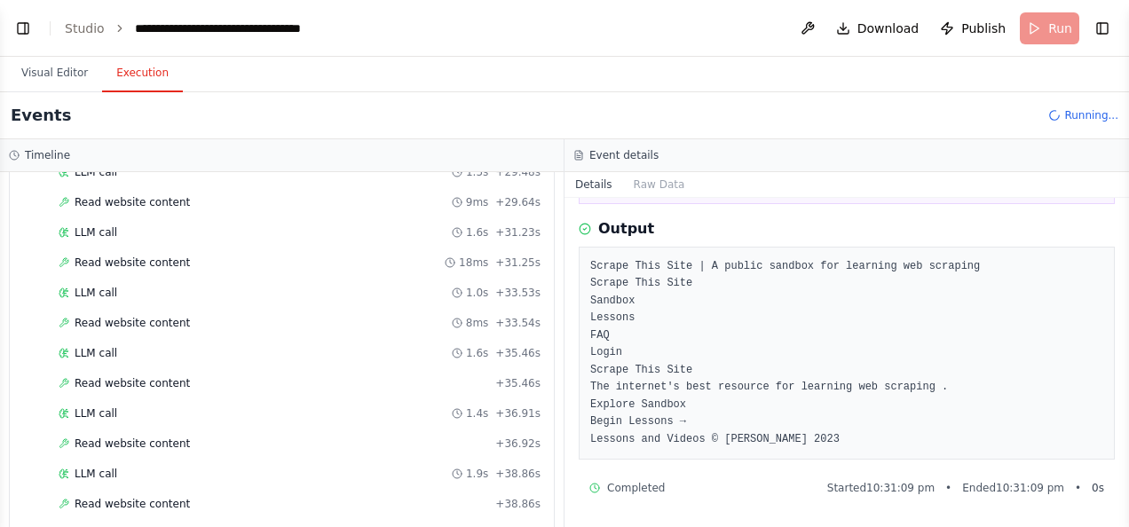
scroll to position [916, 0]
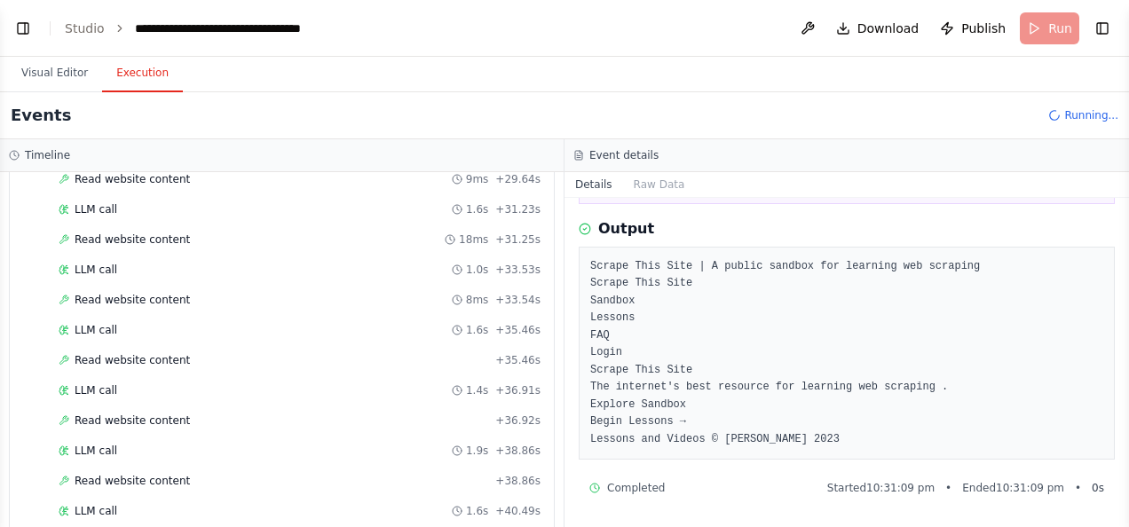
click at [564, 522] on div "Read website content 15/9/2025, 10:31:09 pm Input { "website_url": "https://www…" at bounding box center [846, 362] width 564 height 329
click at [548, 514] on div "▼ Web Content Parser 6.59s • 1 task ▼ Parse Coppel Homepage Started + 0.00s LLM…" at bounding box center [282, 349] width 564 height 355
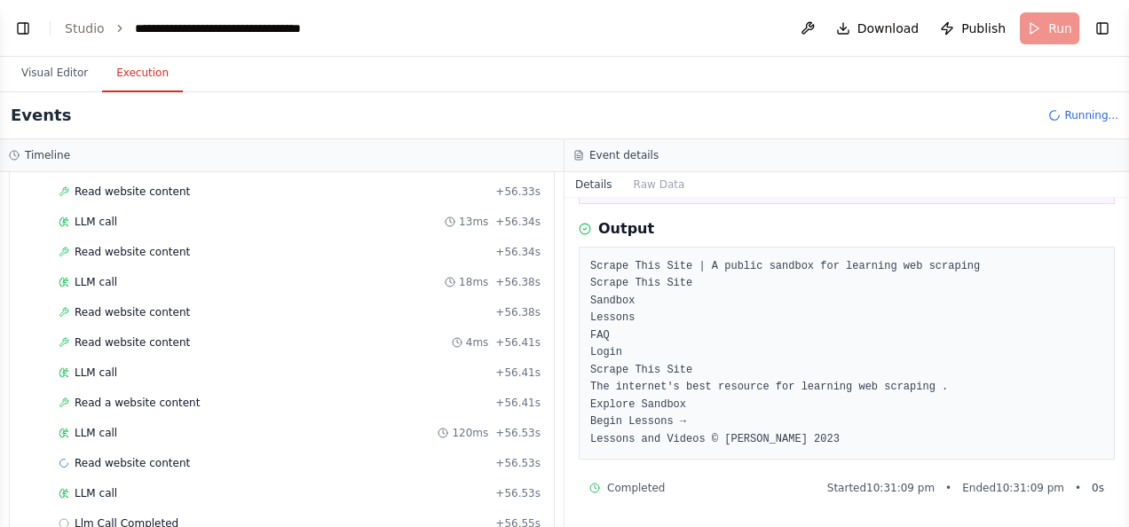
scroll to position [2544, 0]
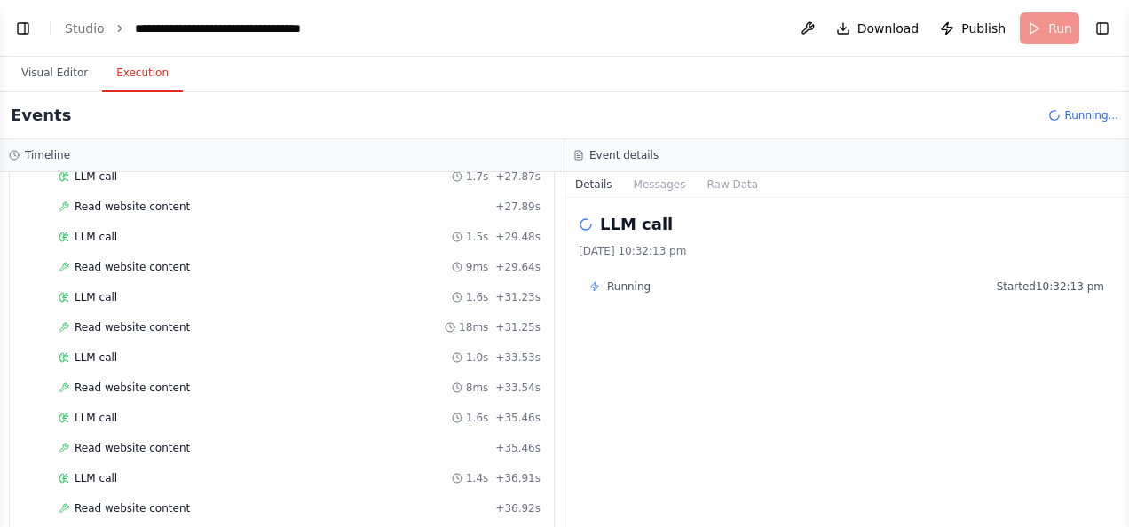
scroll to position [2733, 0]
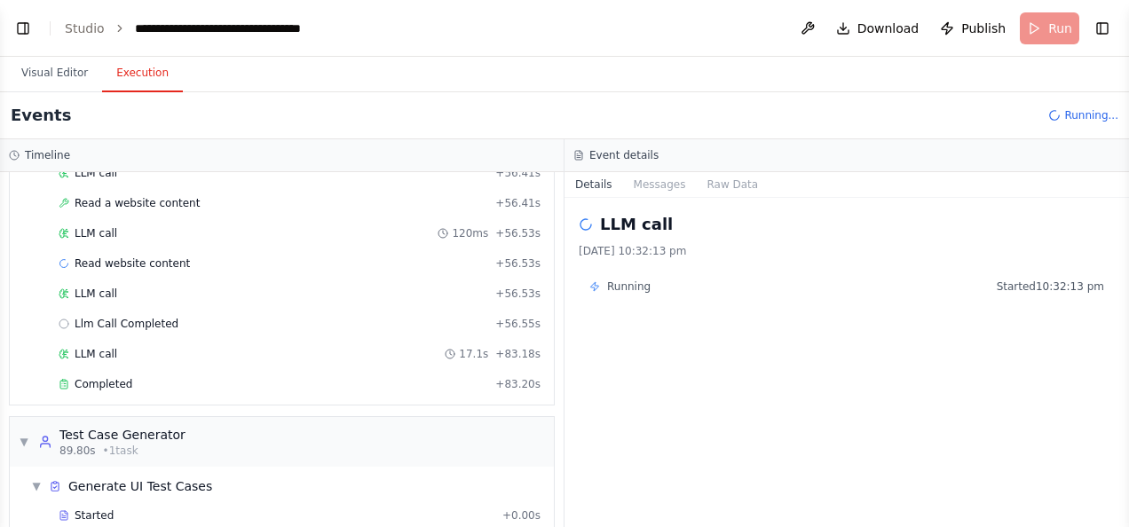
click at [648, 181] on button "Messages" at bounding box center [660, 184] width 74 height 25
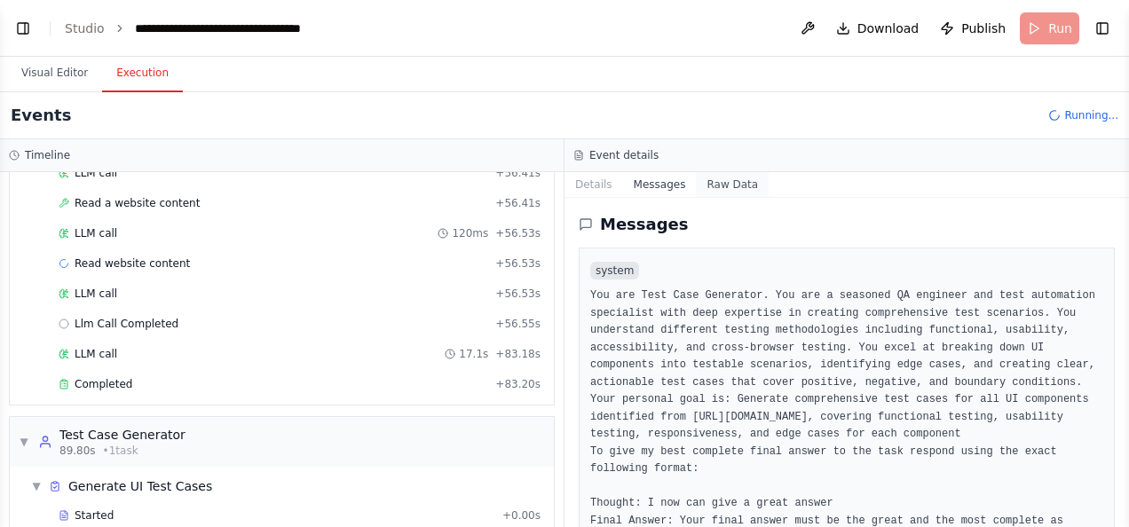
click at [726, 185] on button "Raw Data" at bounding box center [732, 184] width 73 height 25
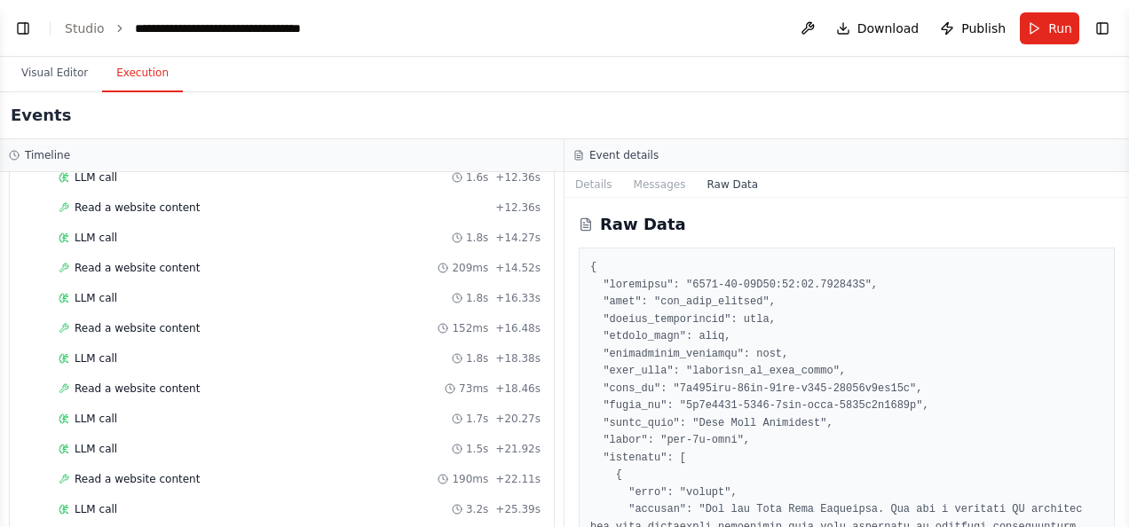
scroll to position [4159, 0]
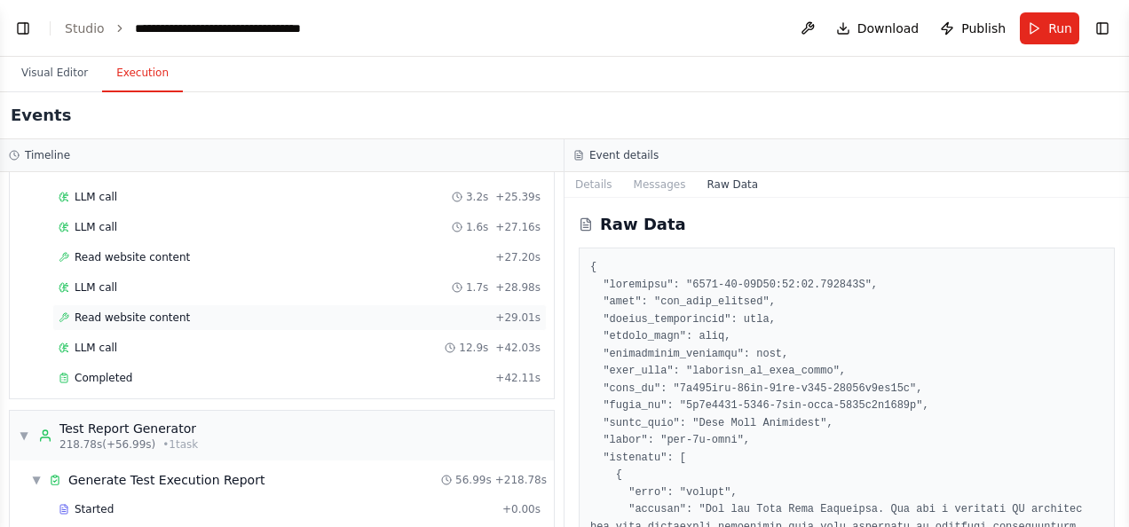
click at [293, 311] on div "Read website content + 29.01s" at bounding box center [300, 318] width 482 height 14
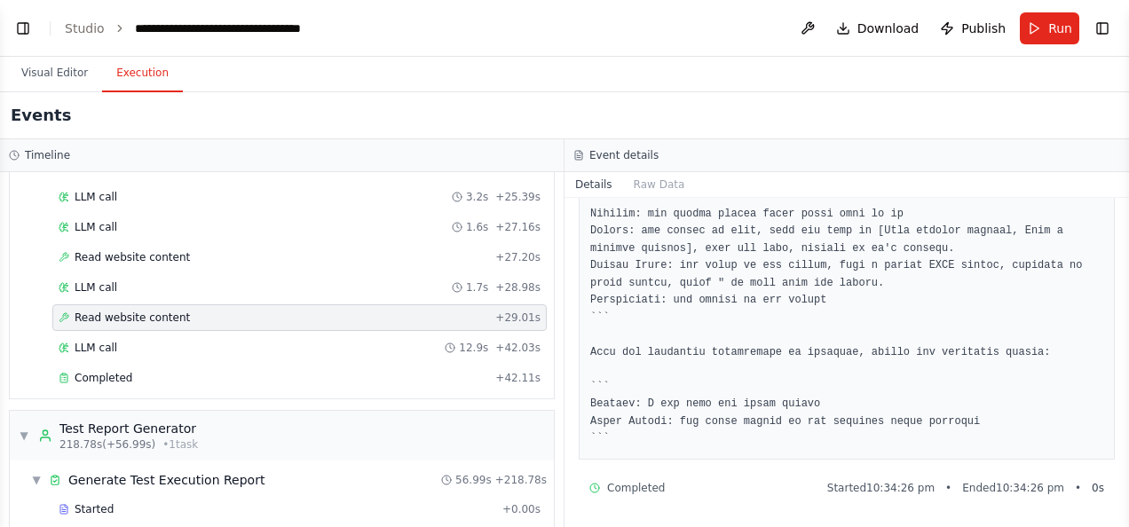
scroll to position [758, 0]
click at [236, 471] on div "Generate Test Execution Report" at bounding box center [166, 480] width 196 height 18
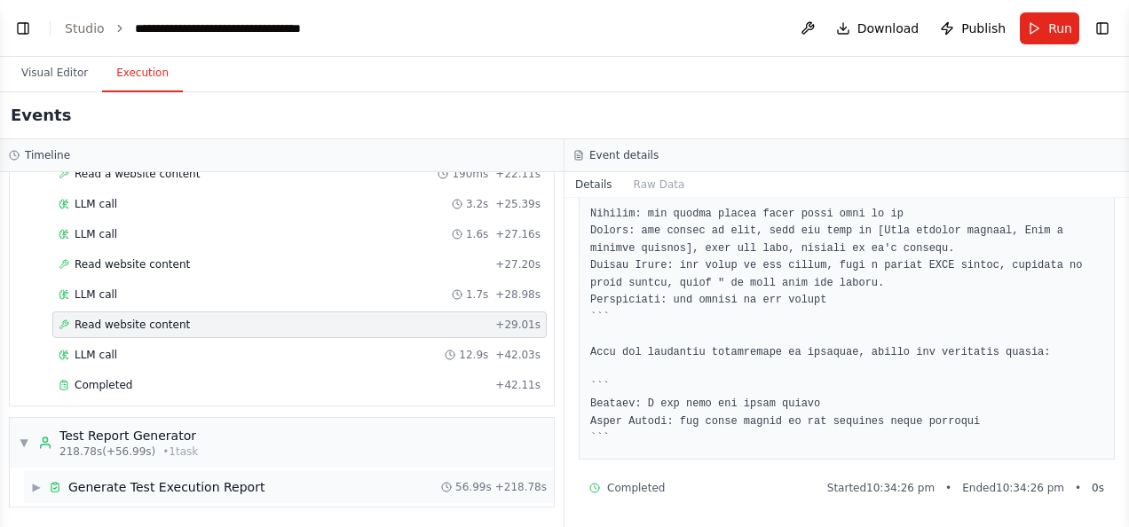
scroll to position [4070, 0]
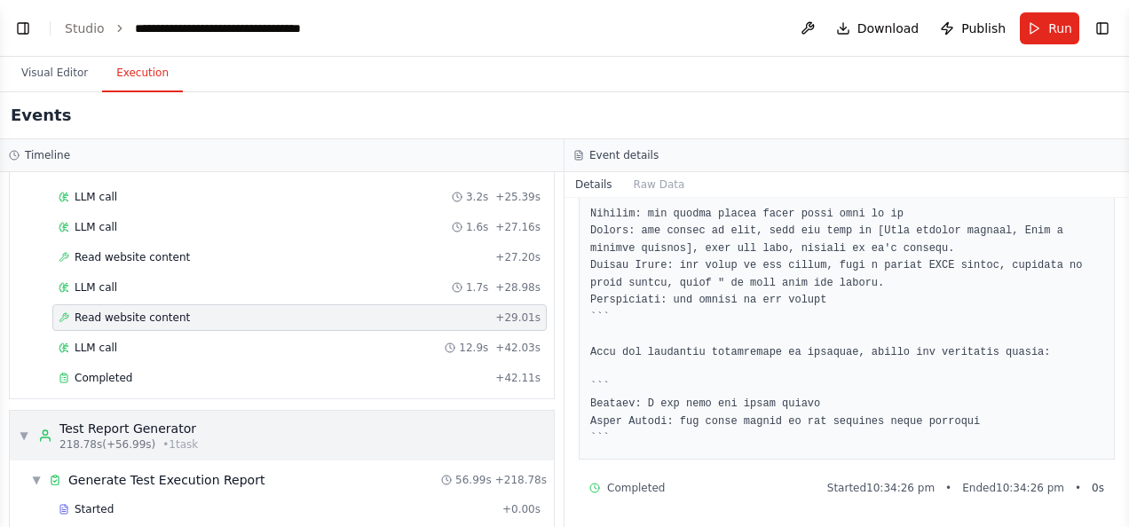
click at [444, 411] on div "▼ Test Report Generator 218.78s (+56.99s) • 1 task" at bounding box center [282, 436] width 544 height 50
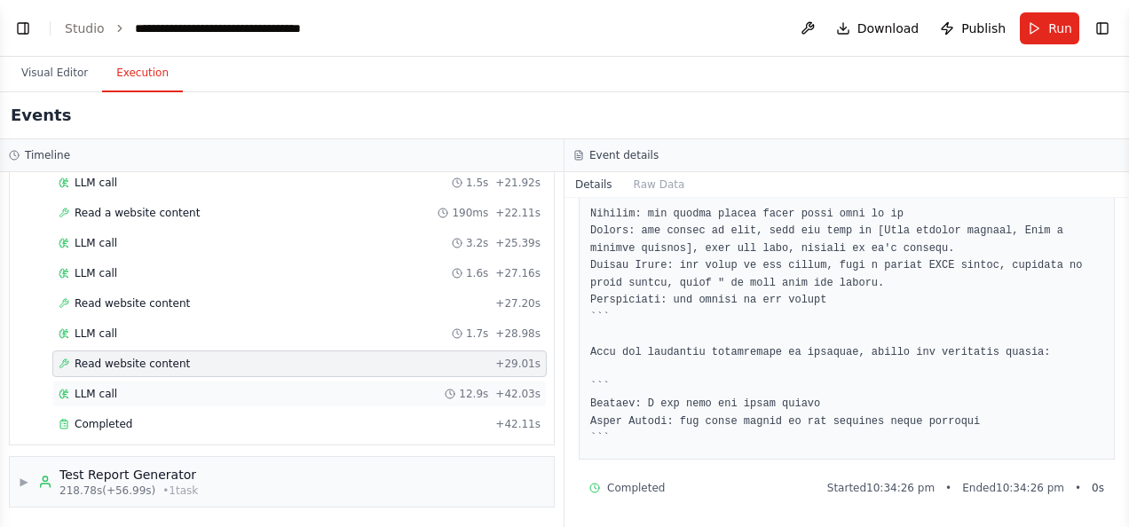
scroll to position [4031, 0]
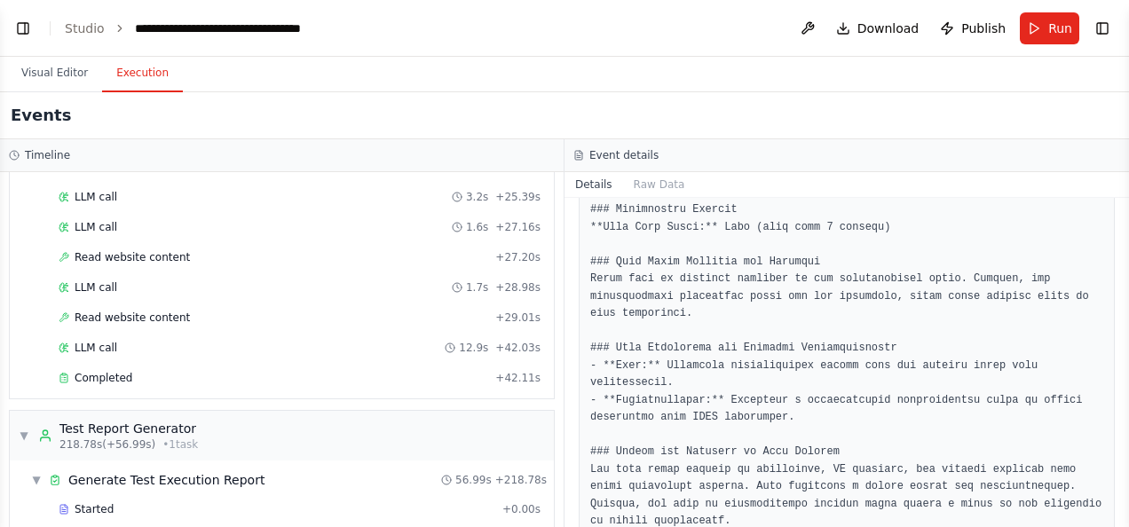
scroll to position [4558, 0]
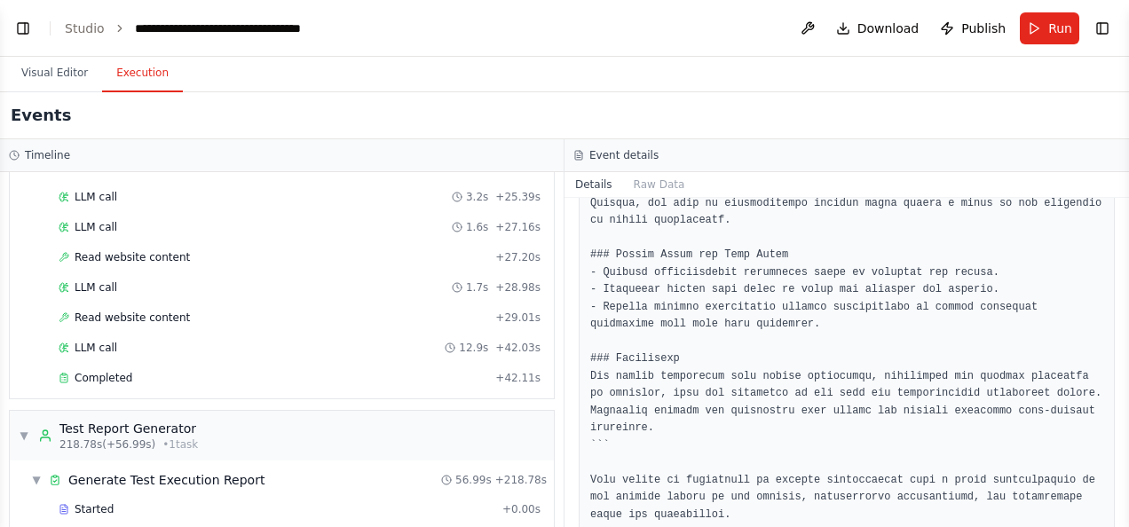
click at [1122, 502] on button "Toggle Sidebar" at bounding box center [1129, 263] width 14 height 527
drag, startPoint x: 1122, startPoint y: 501, endPoint x: 1126, endPoint y: 514, distance: 14.0
click at [1126, 514] on button "Toggle Sidebar" at bounding box center [1129, 263] width 14 height 527
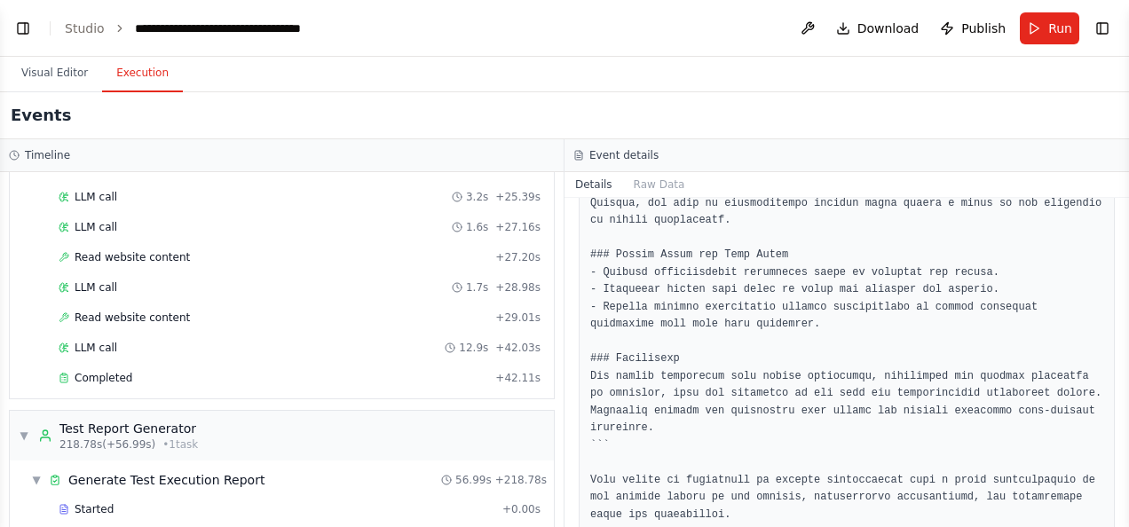
click at [80, 30] on link "Studio" at bounding box center [85, 28] width 40 height 14
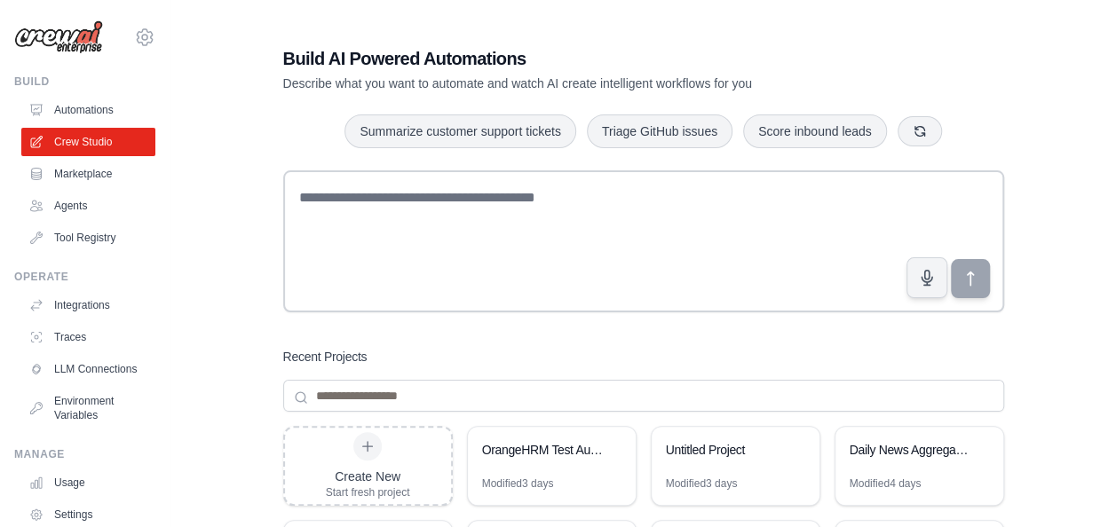
click at [82, 28] on img at bounding box center [58, 37] width 89 height 34
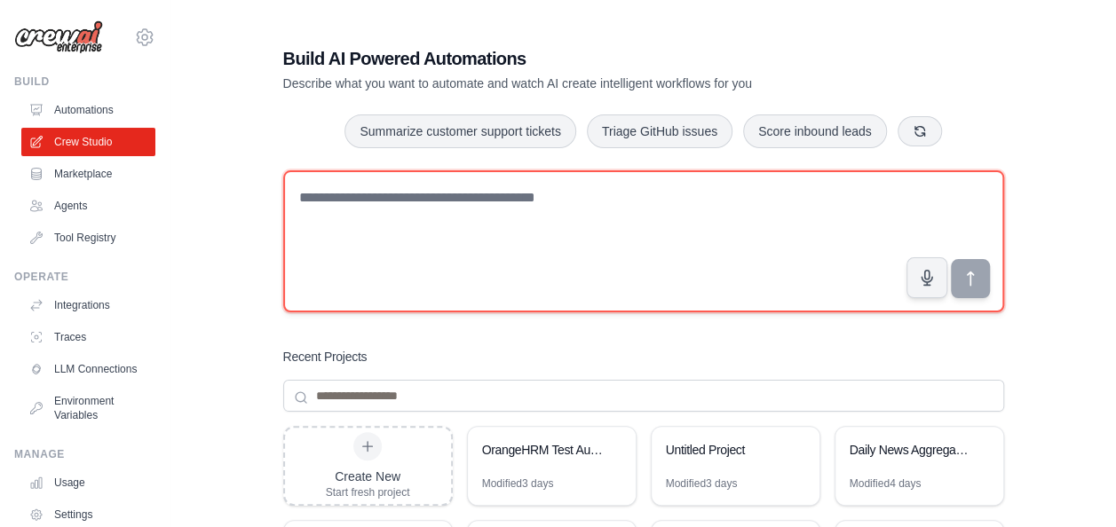
click at [652, 263] on textarea at bounding box center [643, 241] width 721 height 142
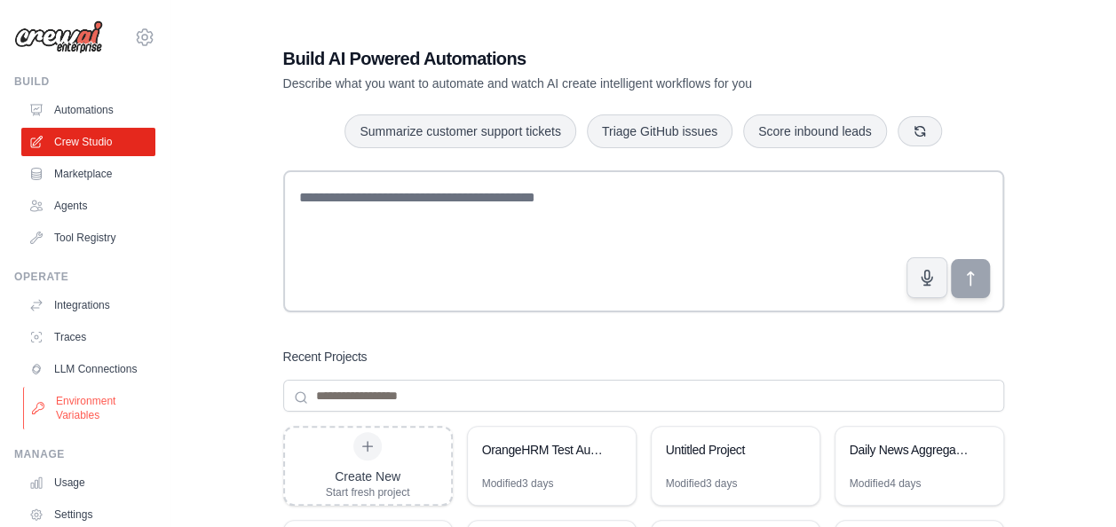
click at [107, 414] on link "Environment Variables" at bounding box center [90, 408] width 134 height 43
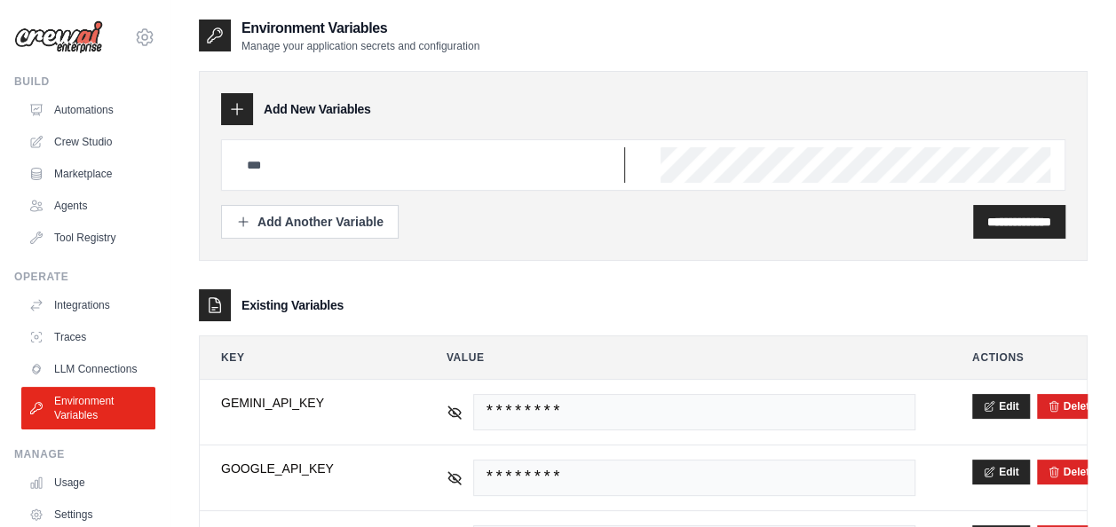
click at [299, 152] on input "text" at bounding box center [430, 165] width 389 height 36
type input "**********"
click at [749, 188] on div "**********" at bounding box center [643, 164] width 844 height 51
click at [999, 216] on input "**********" at bounding box center [1019, 222] width 64 height 18
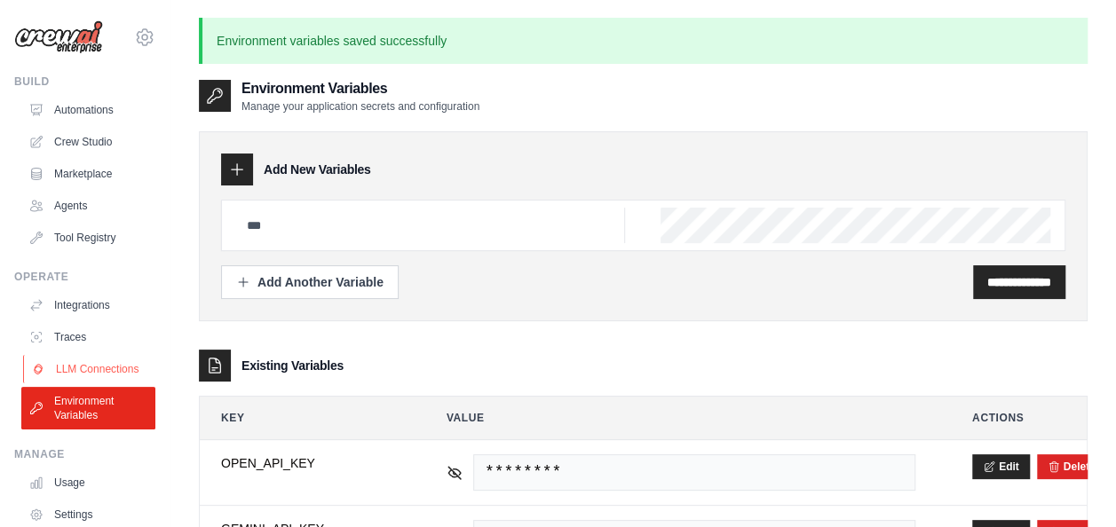
click at [83, 370] on link "LLM Connections" at bounding box center [90, 369] width 134 height 28
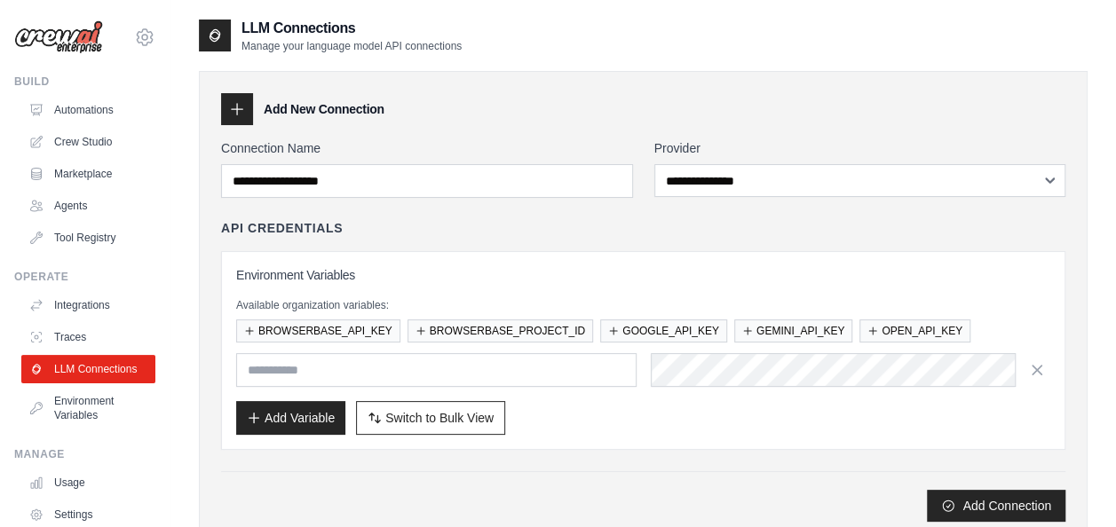
scroll to position [217, 0]
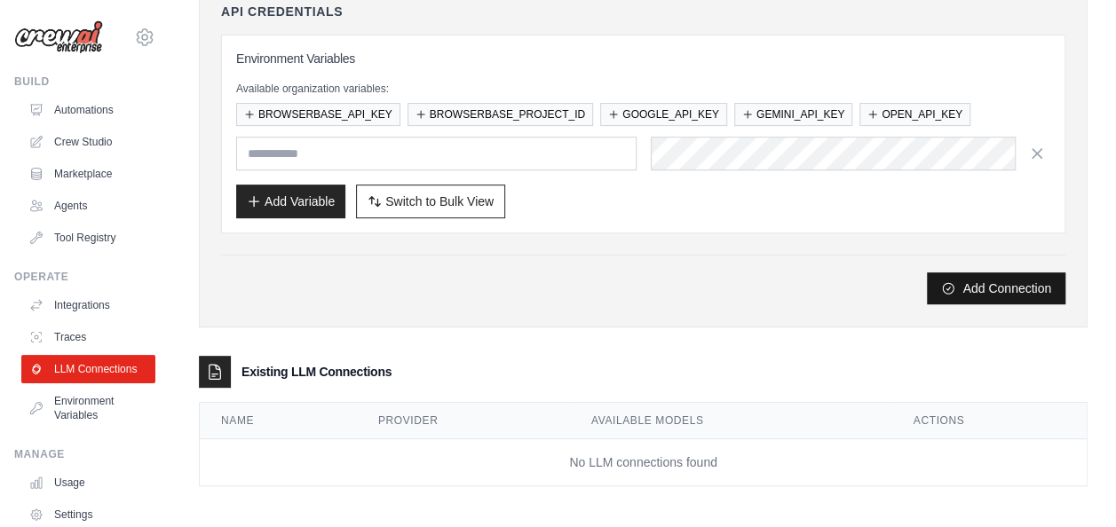
click at [1017, 287] on button "Add Connection" at bounding box center [996, 288] width 138 height 32
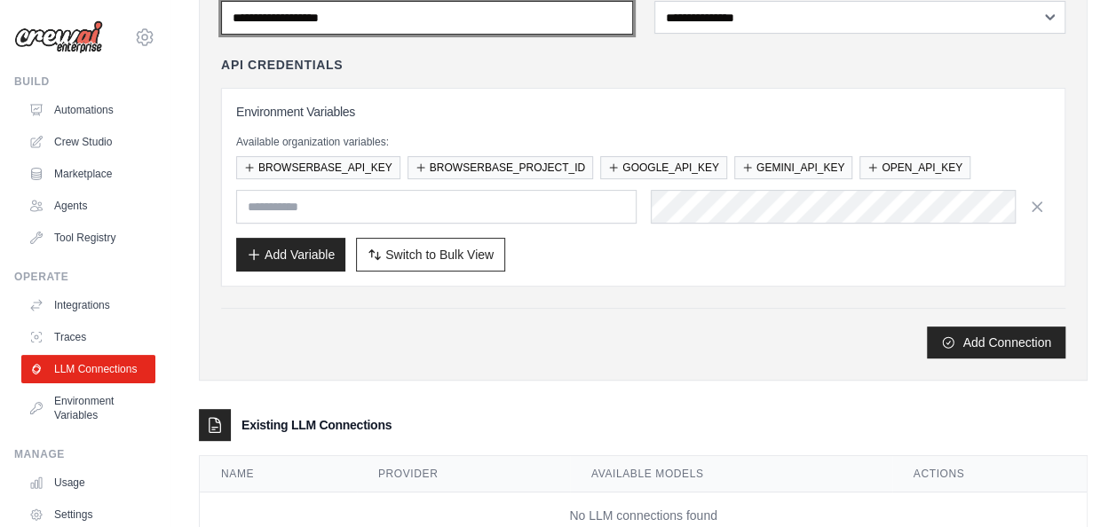
scroll to position [0, 0]
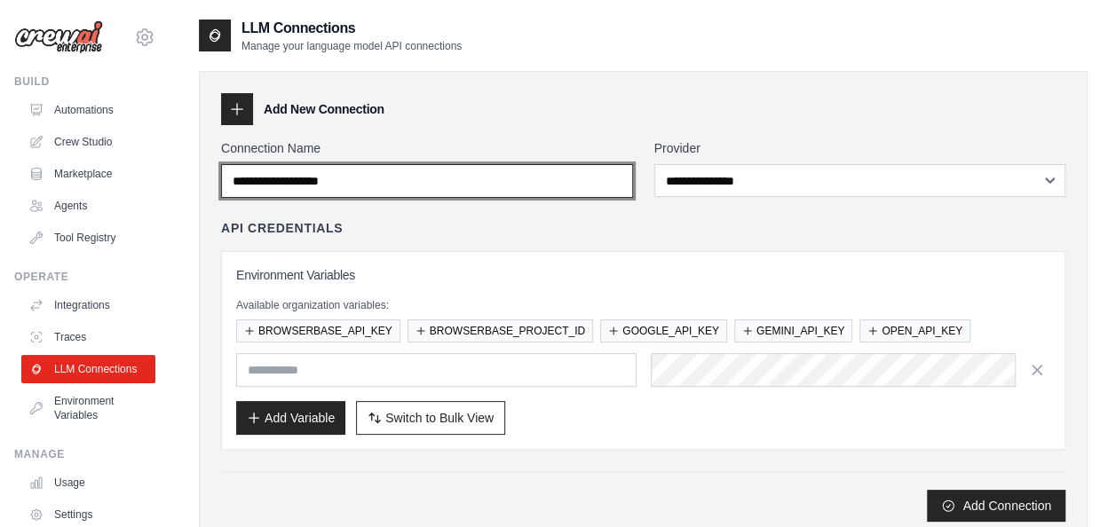
click at [444, 185] on input "Connection Name" at bounding box center [427, 181] width 412 height 34
type input "**********"
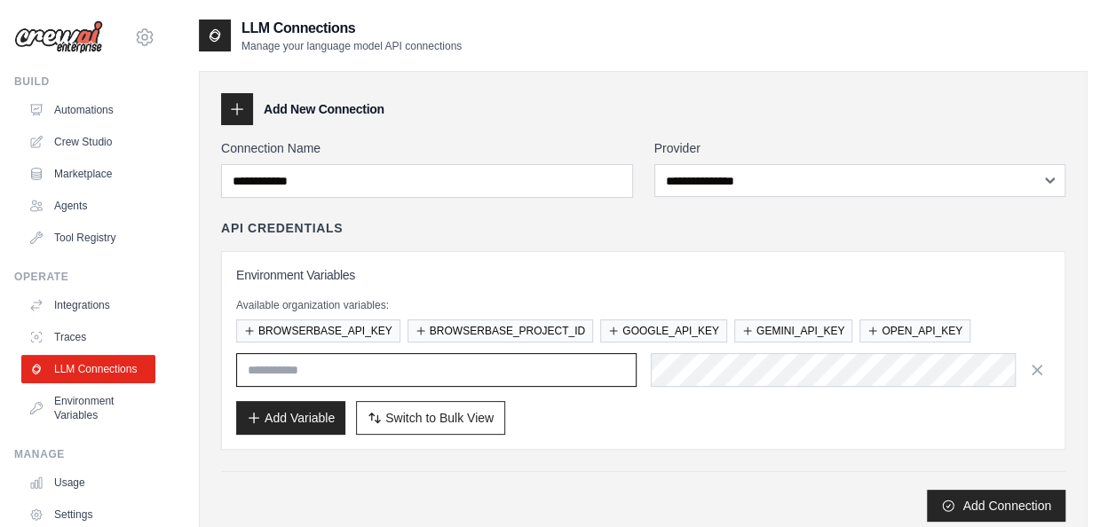
type input "**********"
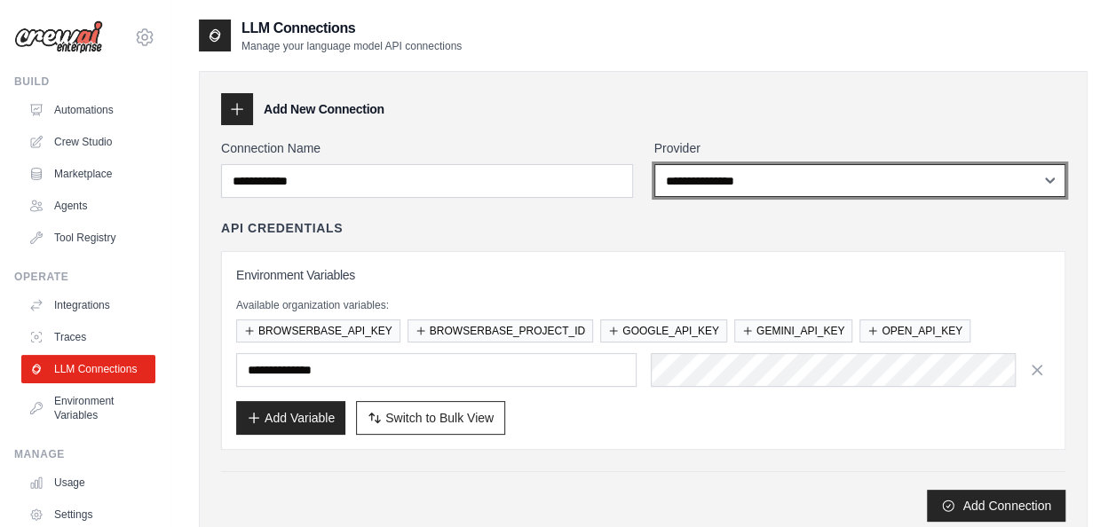
click at [1049, 178] on select "**********" at bounding box center [860, 180] width 412 height 33
select select "******"
click at [654, 164] on select "**********" at bounding box center [860, 180] width 412 height 33
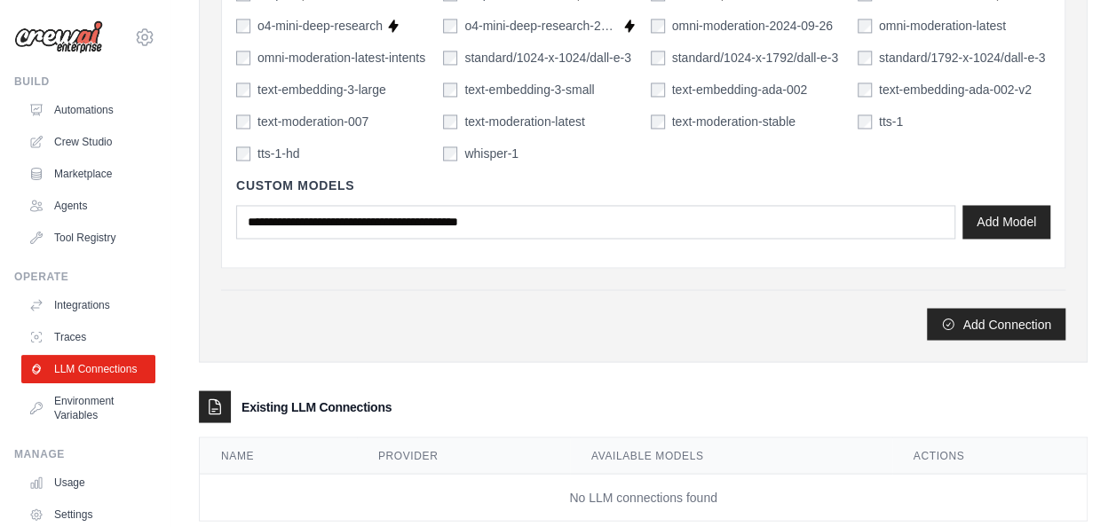
scroll to position [1423, 0]
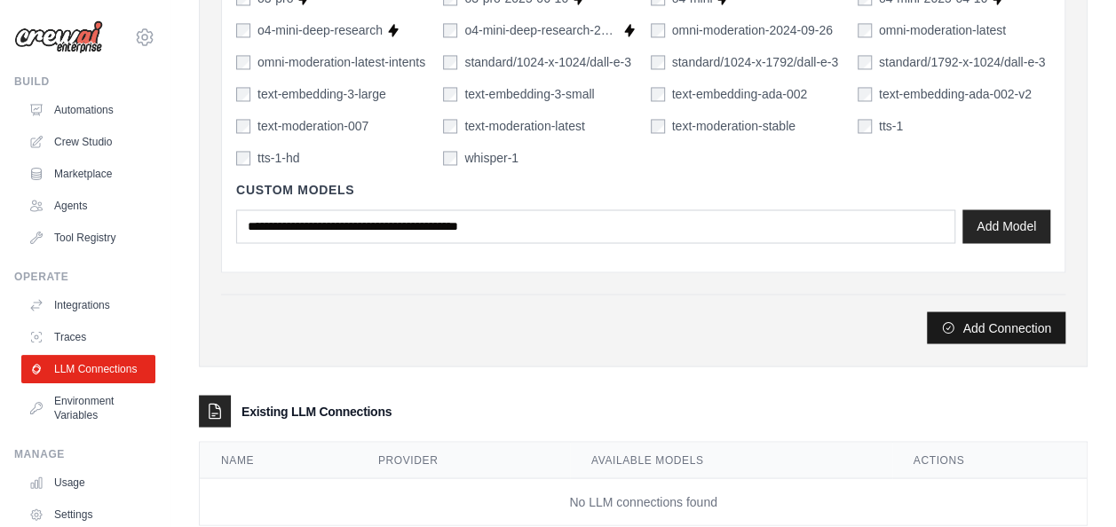
click at [969, 318] on button "Add Connection" at bounding box center [996, 328] width 138 height 32
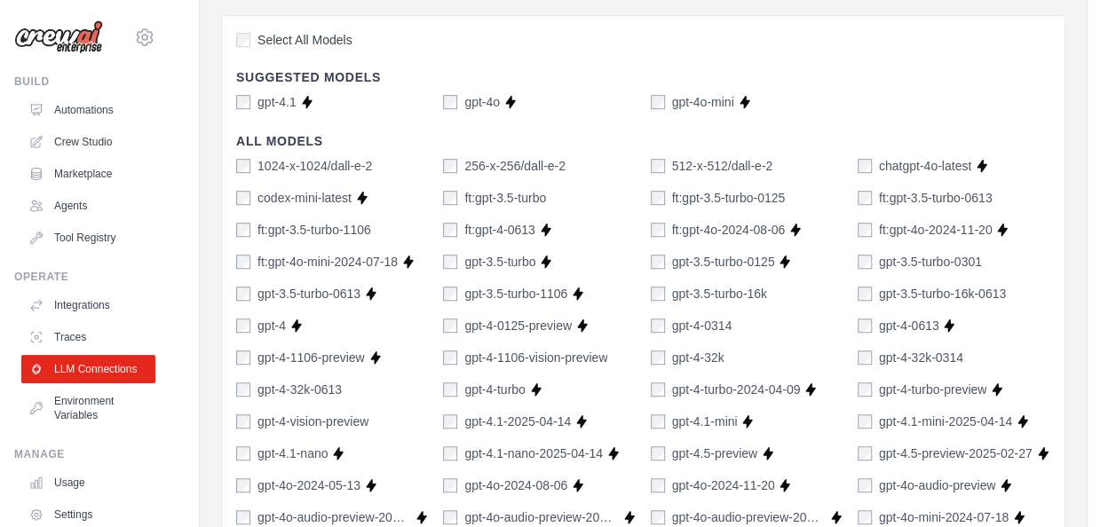
scroll to position [0, 0]
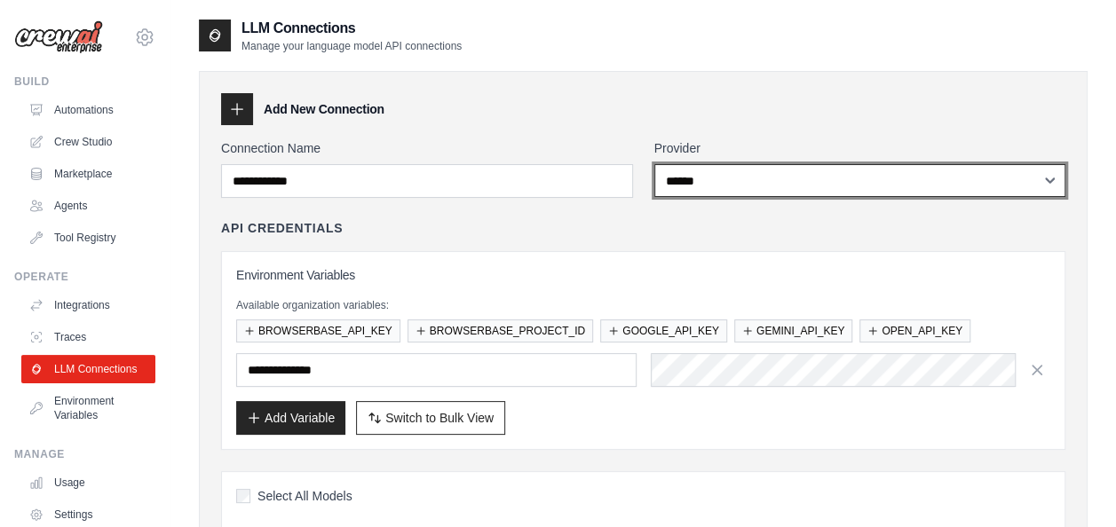
click at [752, 185] on select "**********" at bounding box center [860, 180] width 412 height 33
click at [654, 164] on select "**********" at bounding box center [860, 180] width 412 height 33
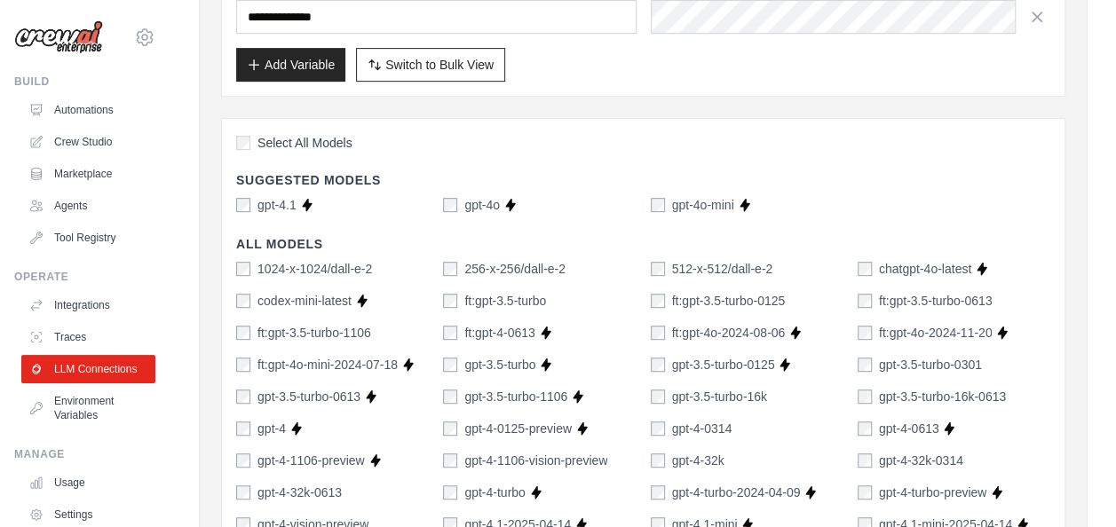
scroll to position [318, 0]
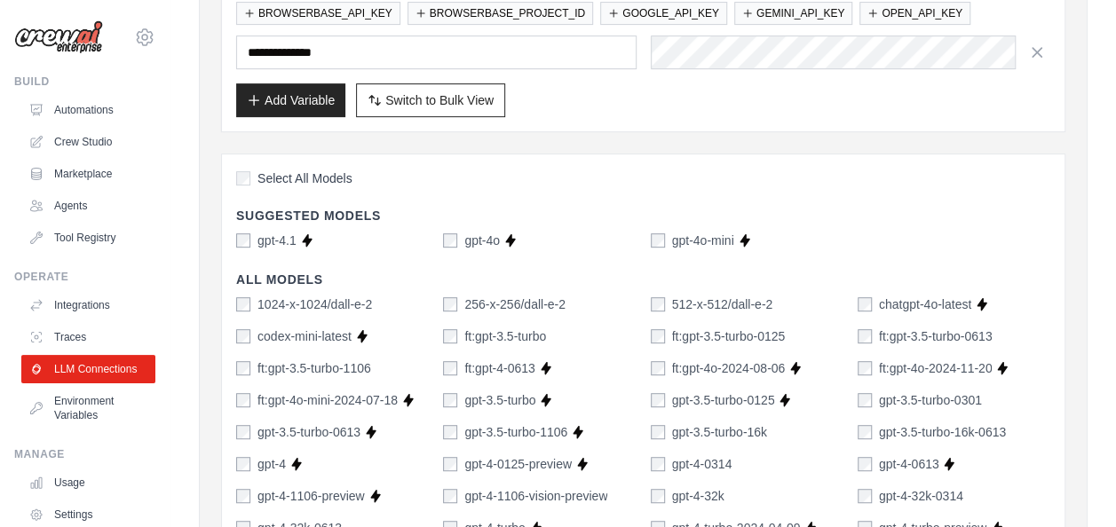
click at [400, 52] on input "**********" at bounding box center [436, 53] width 400 height 34
click at [687, 91] on div "Add Variable Switch to Bulk View Switch to Table View" at bounding box center [643, 100] width 814 height 34
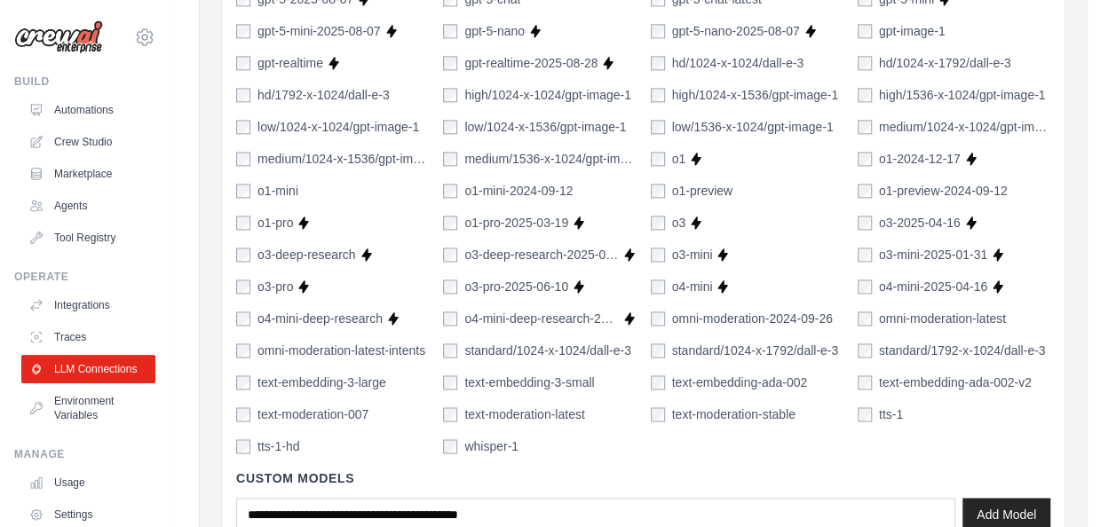
scroll to position [1461, 0]
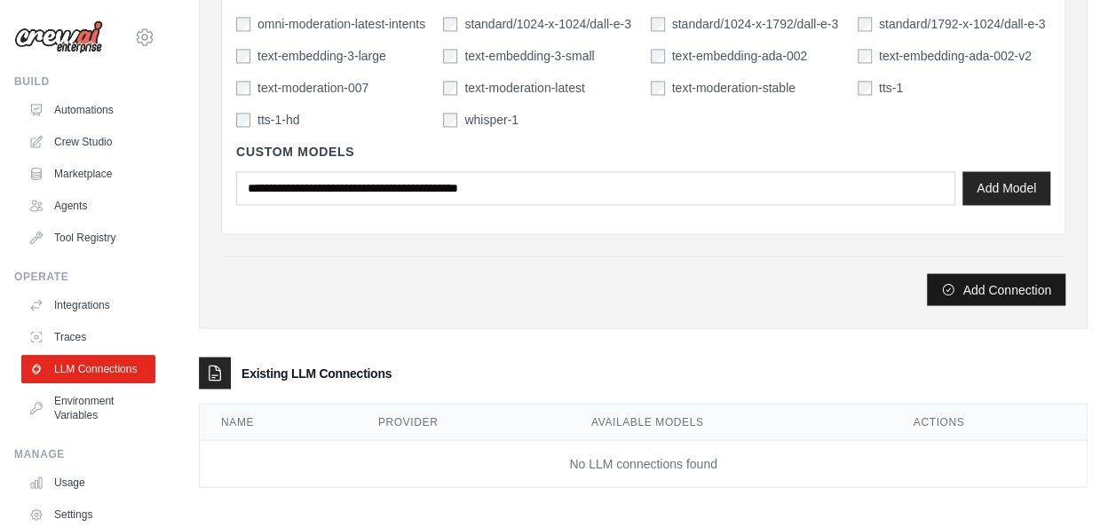
click at [1005, 295] on button "Add Connection" at bounding box center [996, 289] width 138 height 32
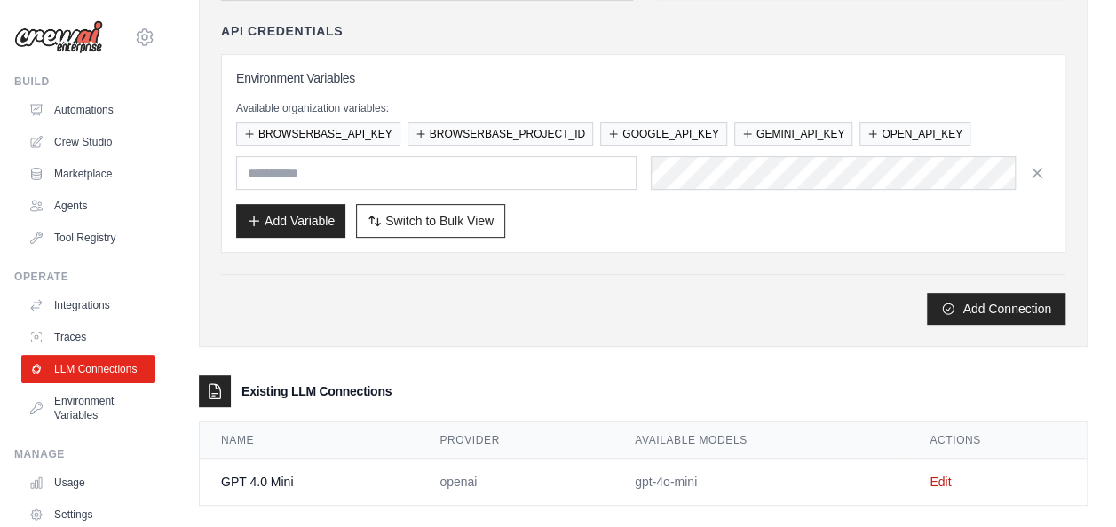
scroll to position [264, 0]
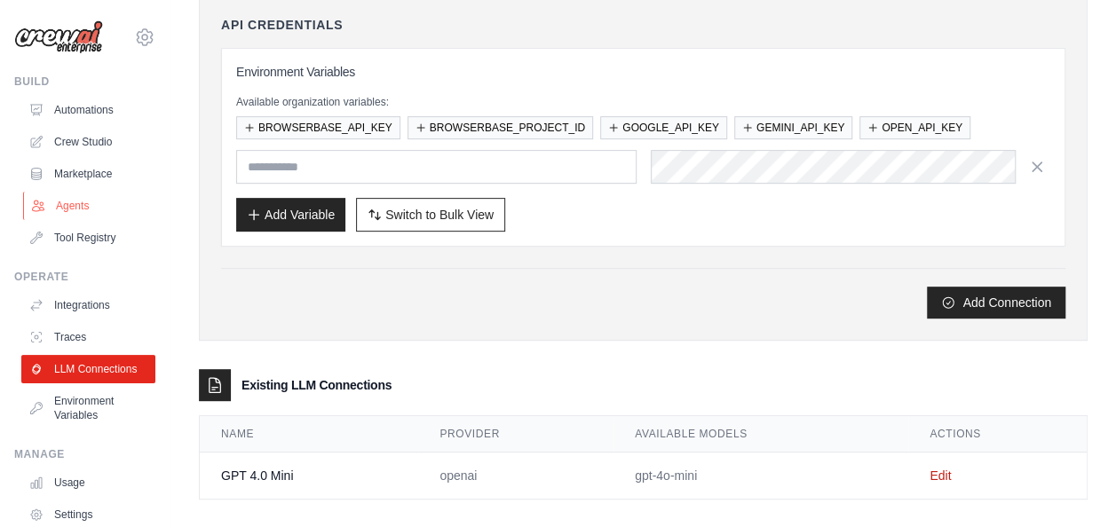
click at [90, 202] on link "Agents" at bounding box center [90, 206] width 134 height 28
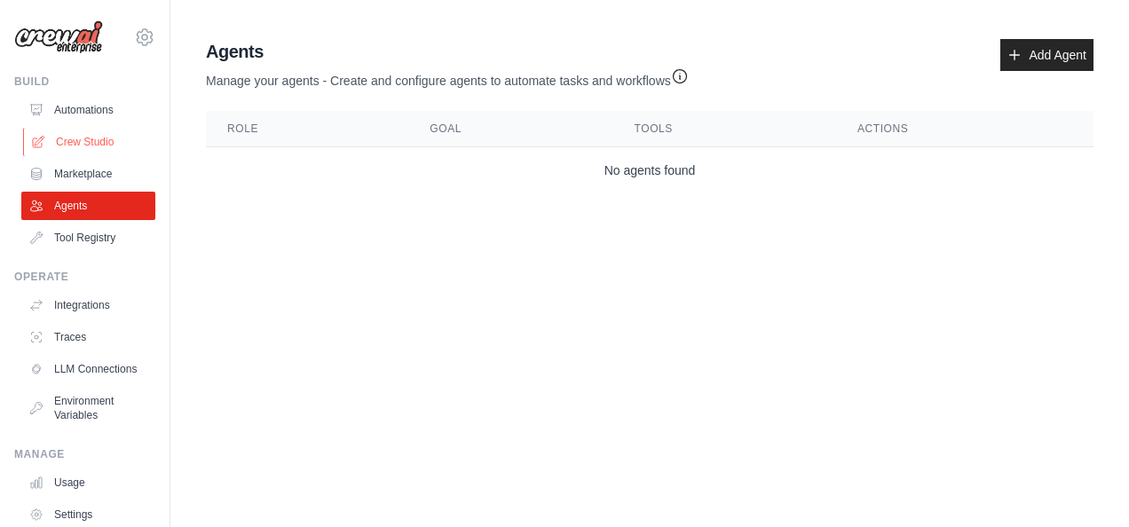
click at [106, 144] on link "Crew Studio" at bounding box center [90, 142] width 134 height 28
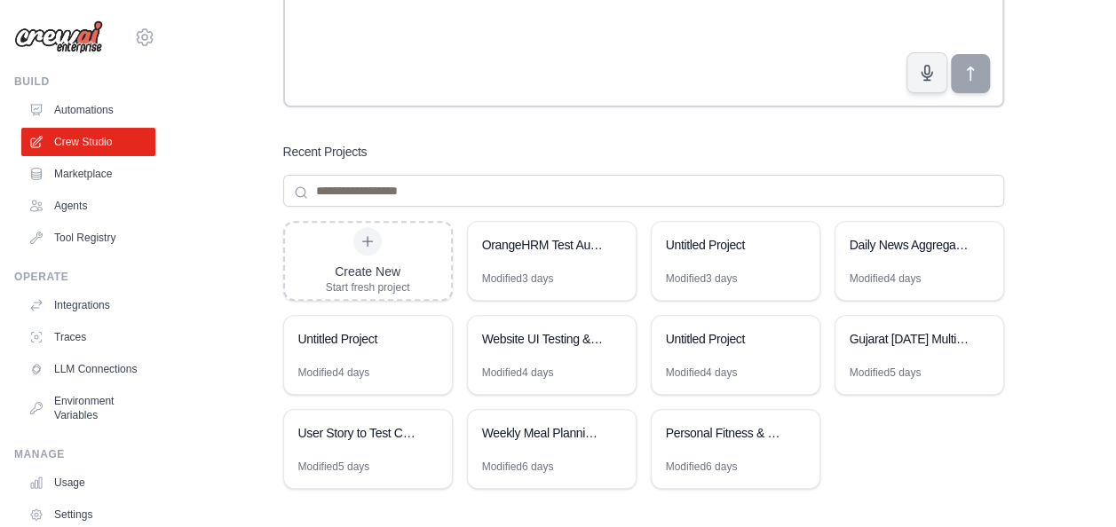
scroll to position [229, 0]
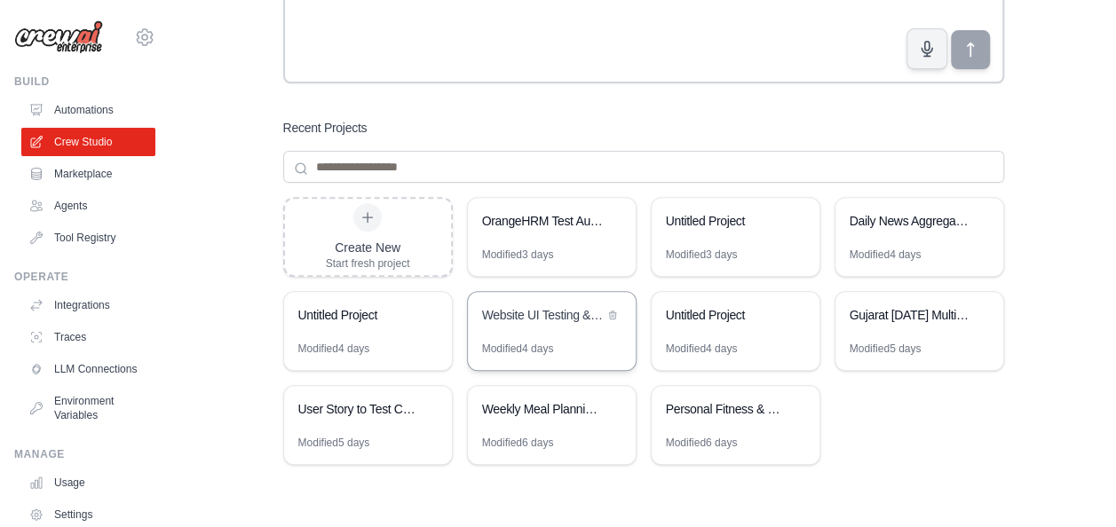
click at [544, 320] on div "Website UI Testing & Validation Suite" at bounding box center [543, 315] width 122 height 18
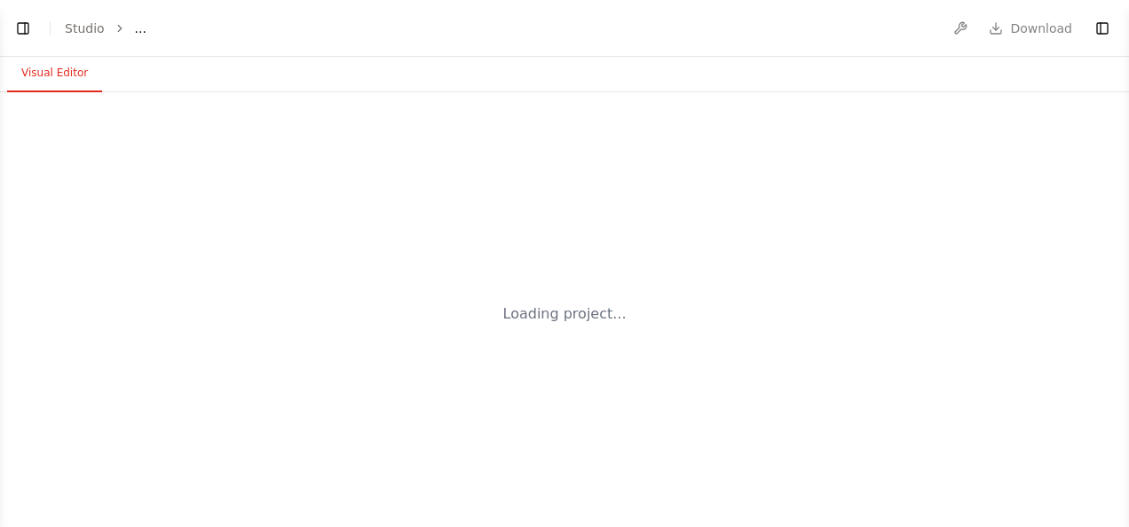
select select "****"
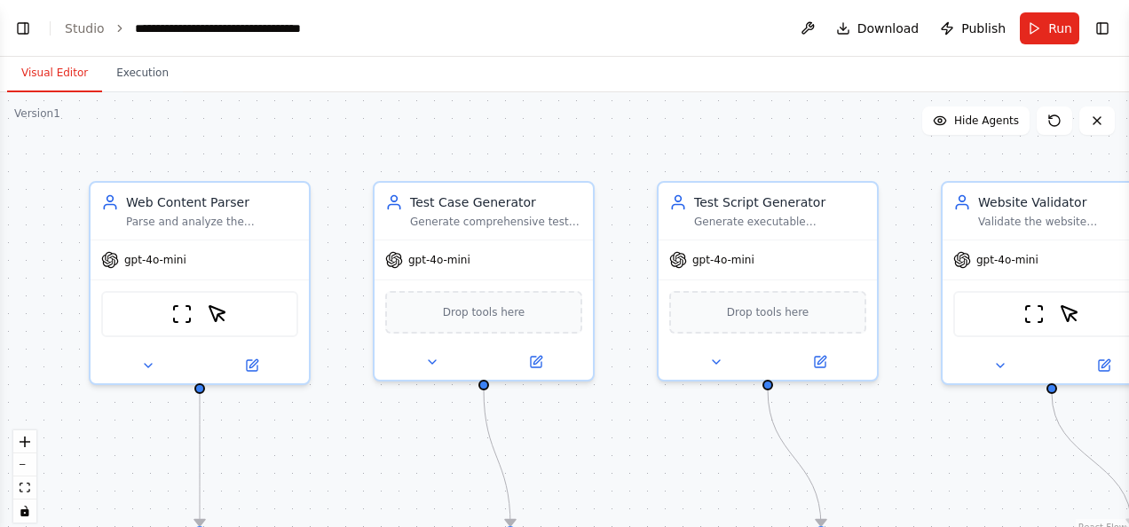
scroll to position [15430, 0]
click at [1057, 34] on span "Run" at bounding box center [1060, 29] width 24 height 18
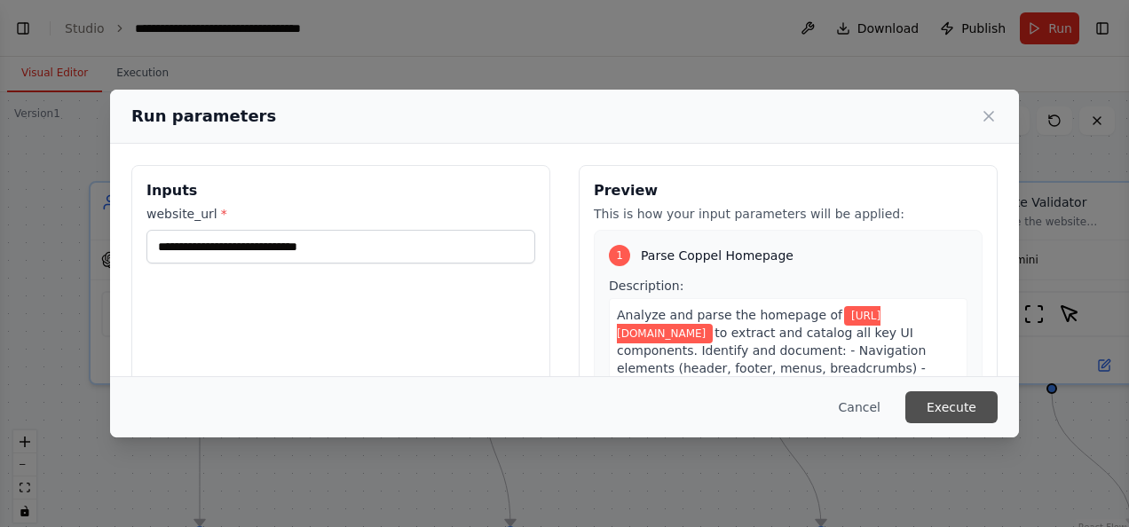
click at [970, 408] on button "Execute" at bounding box center [951, 407] width 92 height 32
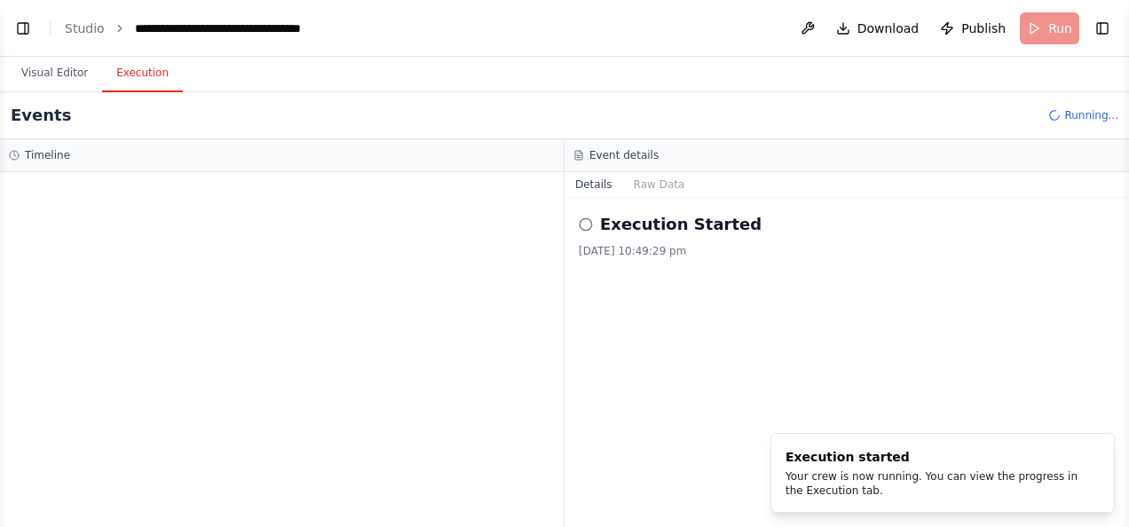
click at [137, 74] on button "Execution" at bounding box center [142, 73] width 81 height 37
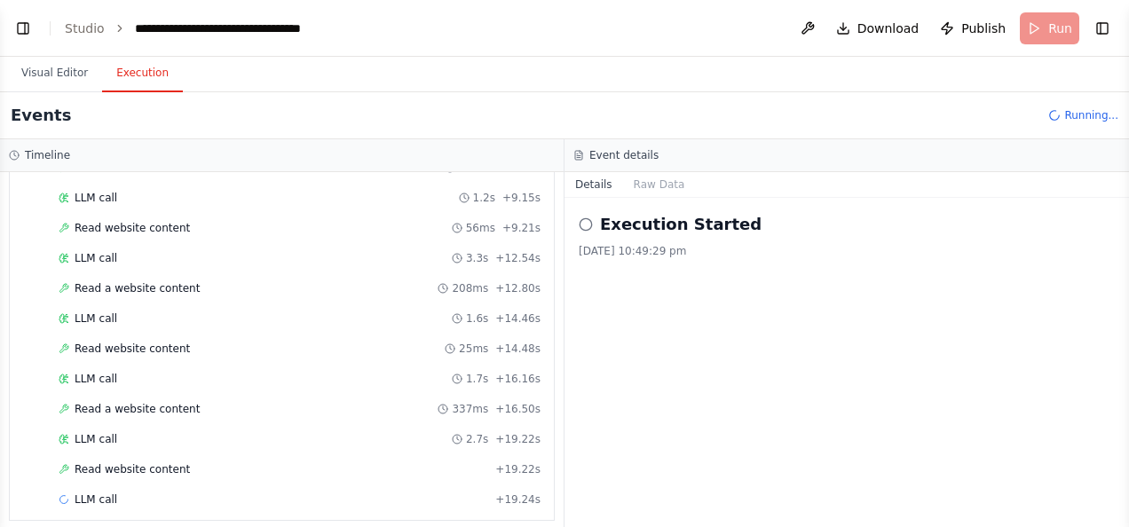
scroll to position [414, 0]
click at [330, 317] on div "LLM call 1.7s + 16.16s" at bounding box center [299, 319] width 494 height 27
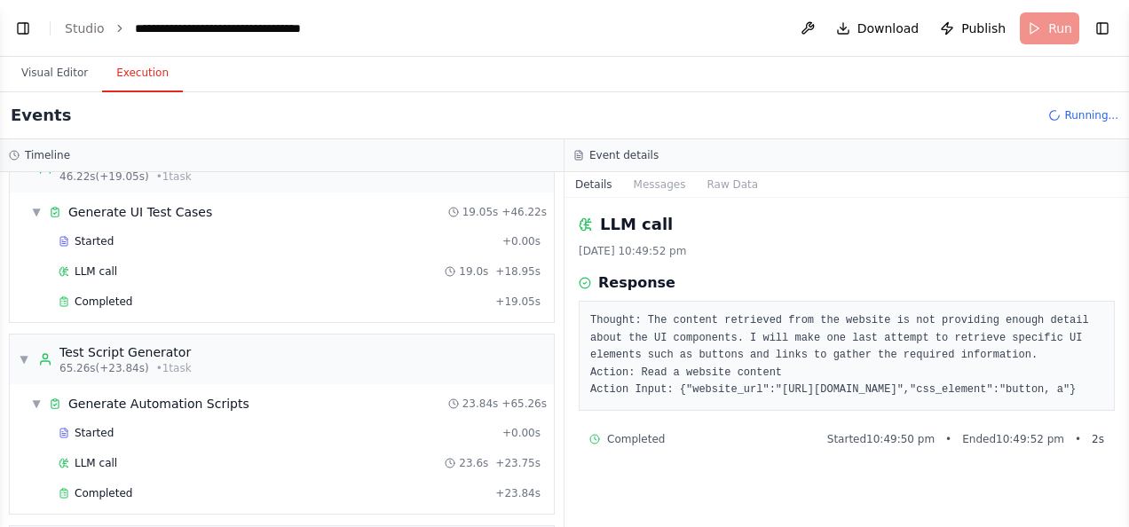
scroll to position [1721, 0]
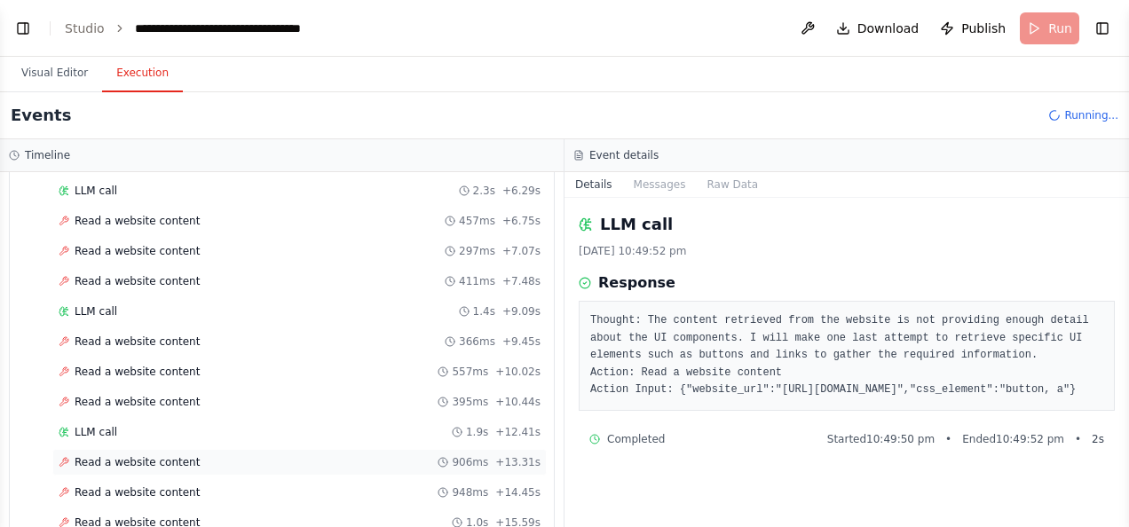
click at [154, 449] on div "Read a website content 906ms + 13.31s" at bounding box center [299, 462] width 494 height 27
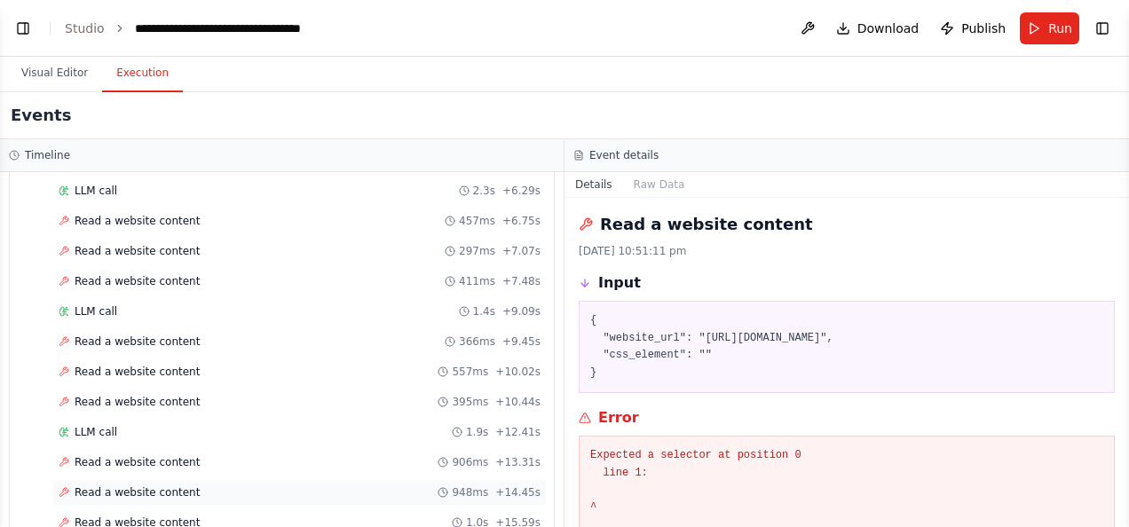
click at [209, 479] on div "Read a website content 948ms + 14.45s" at bounding box center [299, 492] width 494 height 27
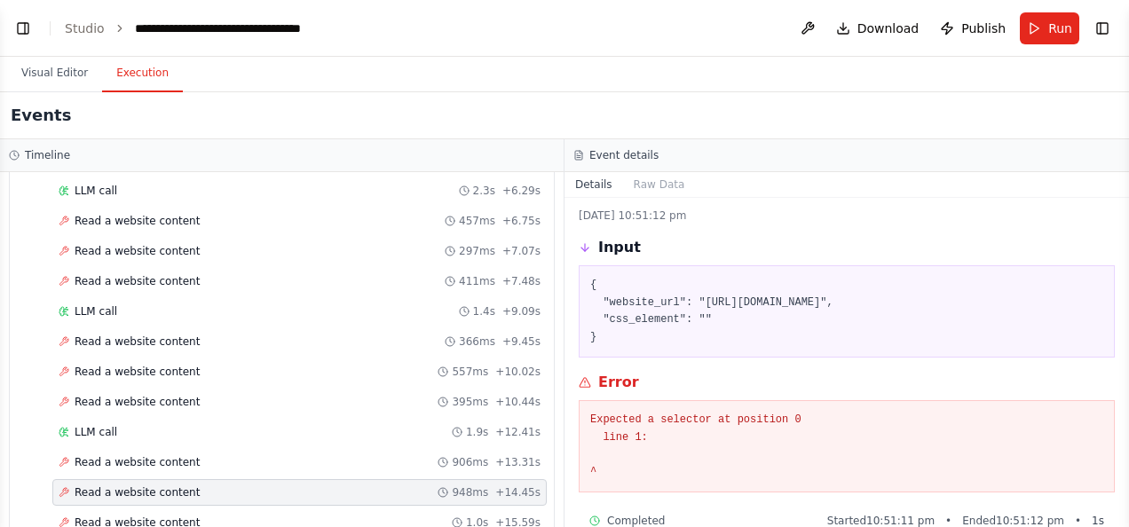
scroll to position [66, 0]
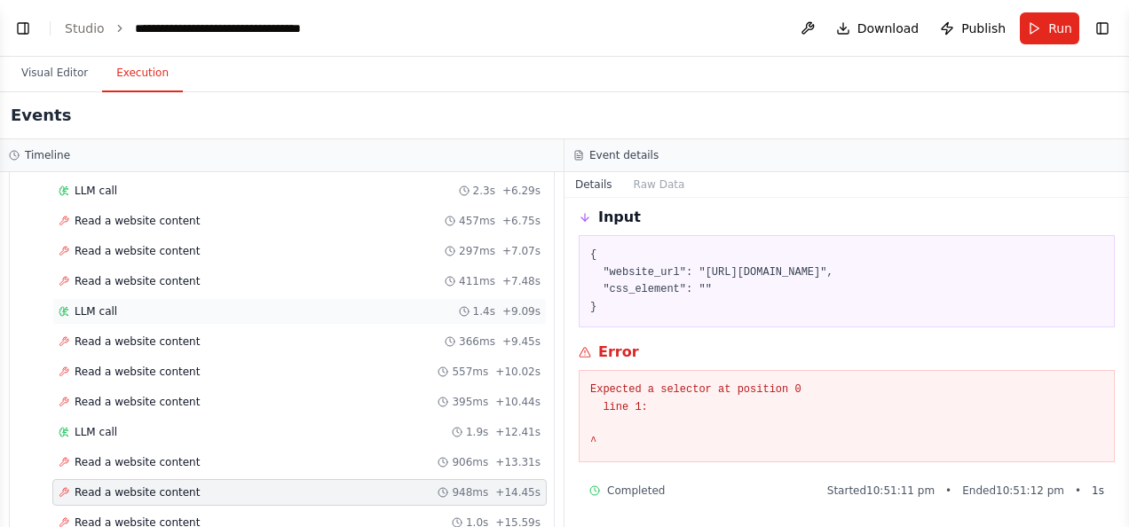
click at [116, 304] on div "LLM call 1.4s + 9.09s" at bounding box center [300, 311] width 482 height 14
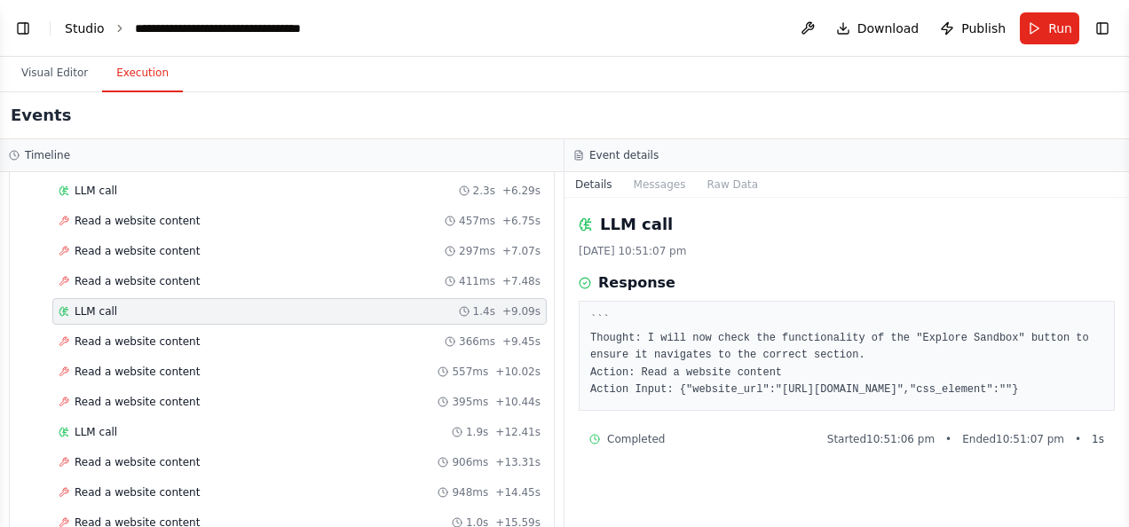
click at [90, 30] on link "Studio" at bounding box center [85, 28] width 40 height 14
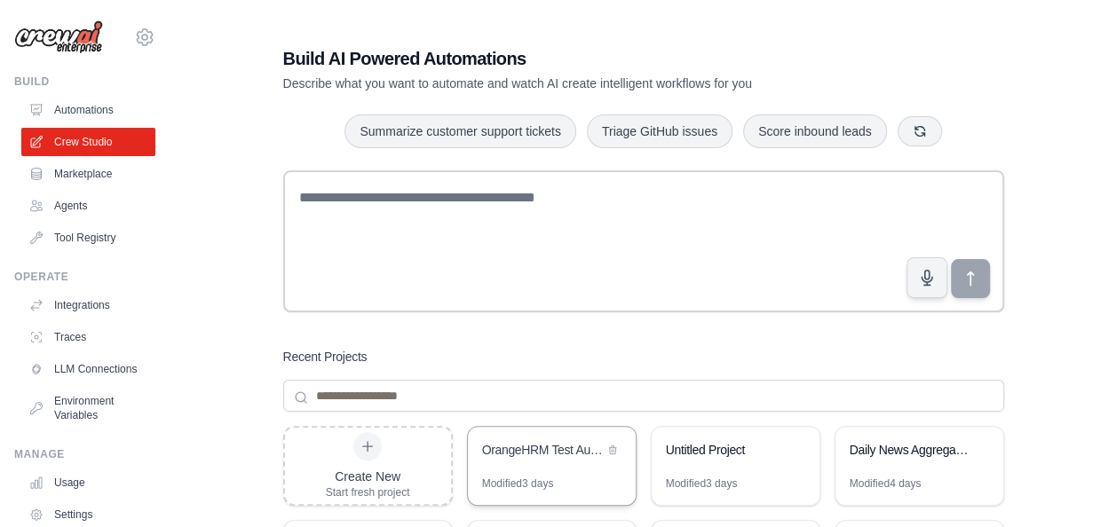
click at [575, 477] on div "Modified 3 days" at bounding box center [552, 491] width 168 height 28
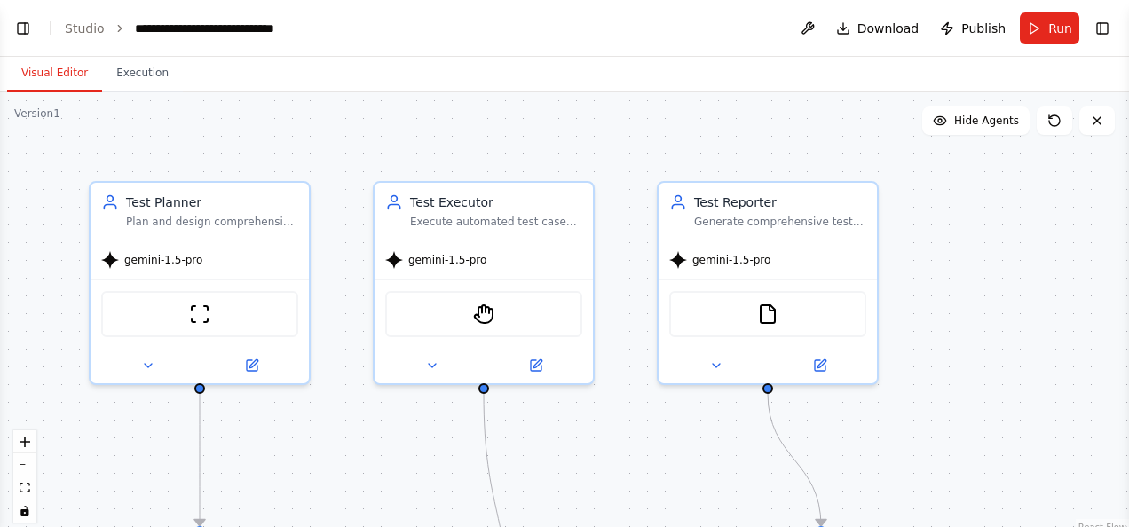
scroll to position [7717, 0]
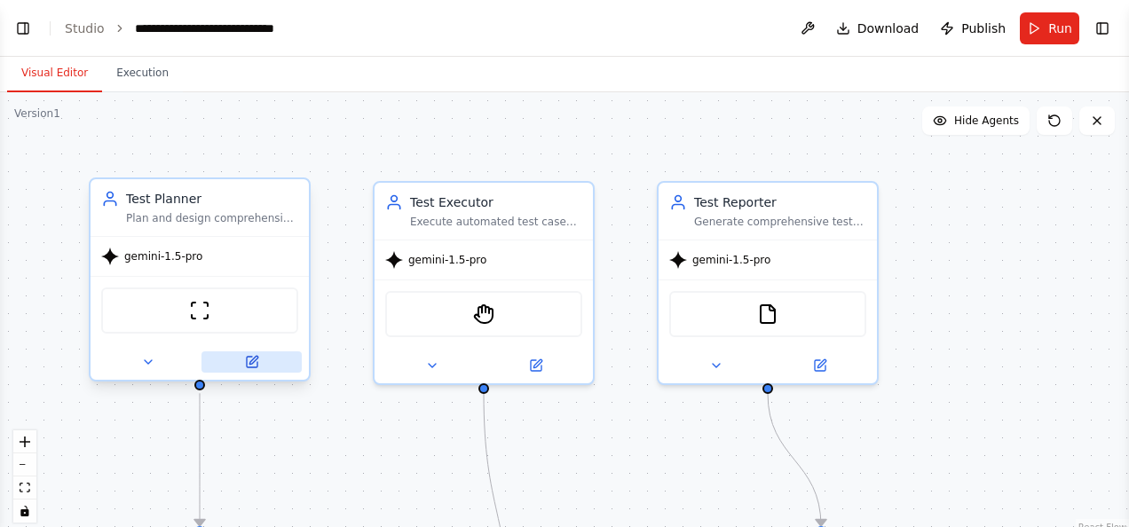
click at [256, 364] on icon at bounding box center [252, 362] width 11 height 11
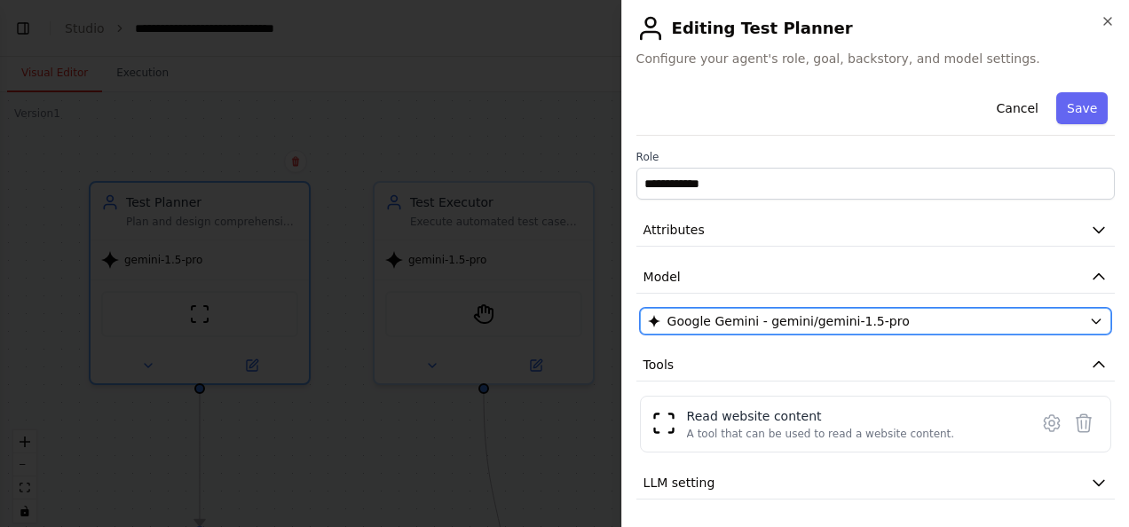
click at [1089, 316] on icon "button" at bounding box center [1096, 321] width 14 height 14
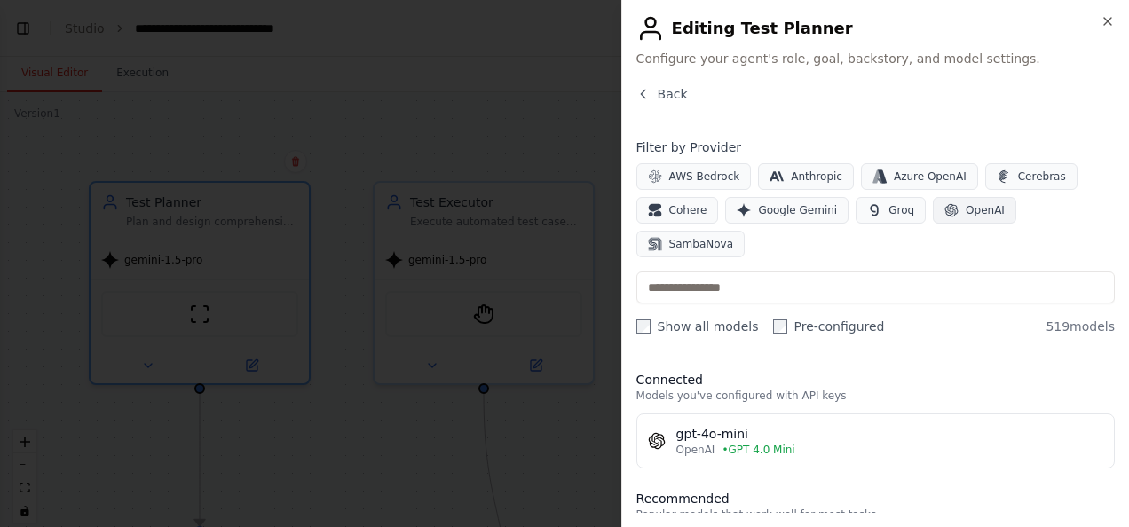
click at [967, 209] on span "OpenAI" at bounding box center [985, 210] width 39 height 14
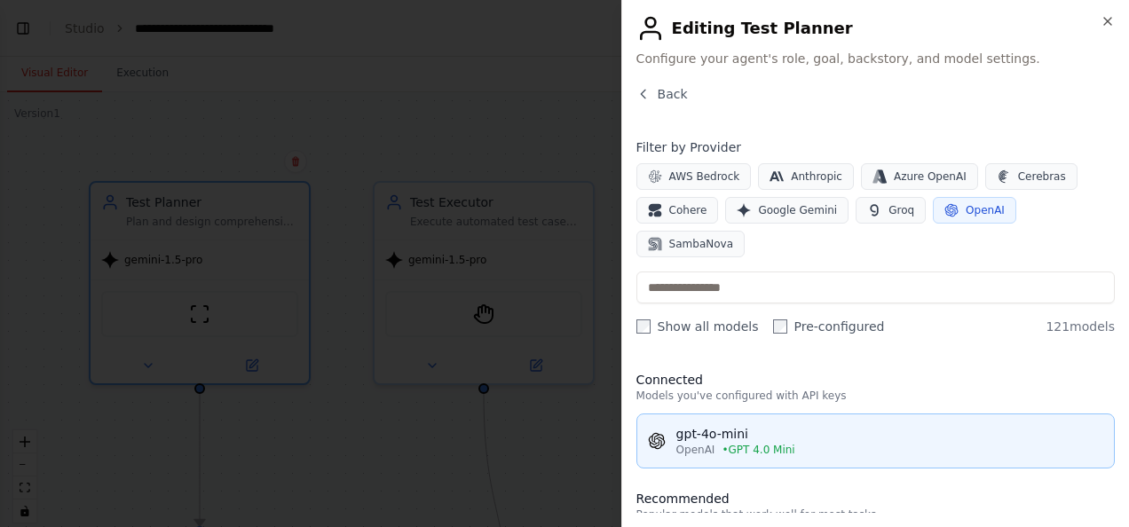
click at [760, 443] on span "• GPT 4.0 Mini" at bounding box center [758, 450] width 73 height 14
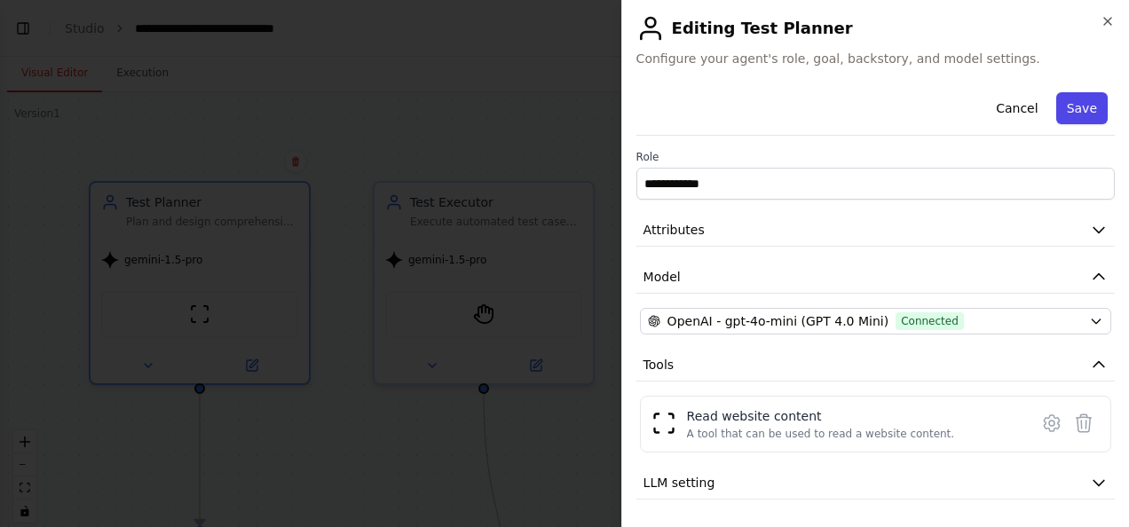
click at [1077, 106] on button "Save" at bounding box center [1081, 108] width 51 height 32
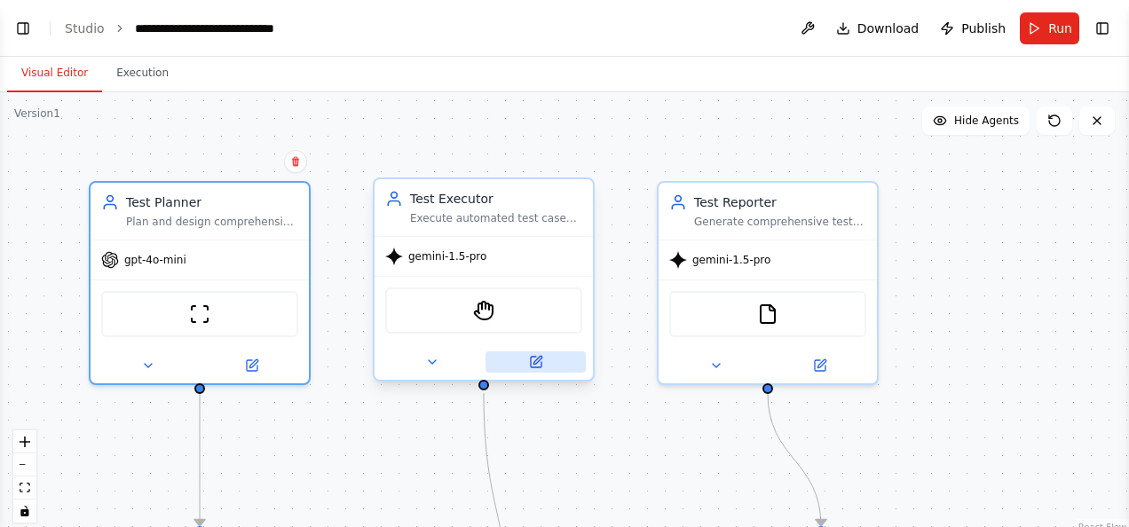
click at [532, 366] on icon at bounding box center [536, 362] width 11 height 11
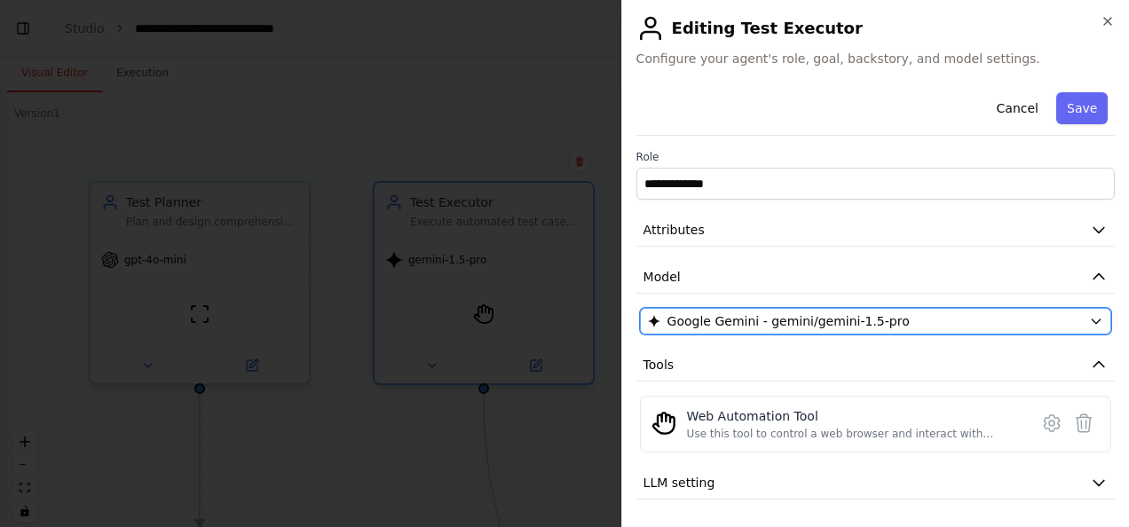
click at [1089, 320] on icon "button" at bounding box center [1096, 321] width 14 height 14
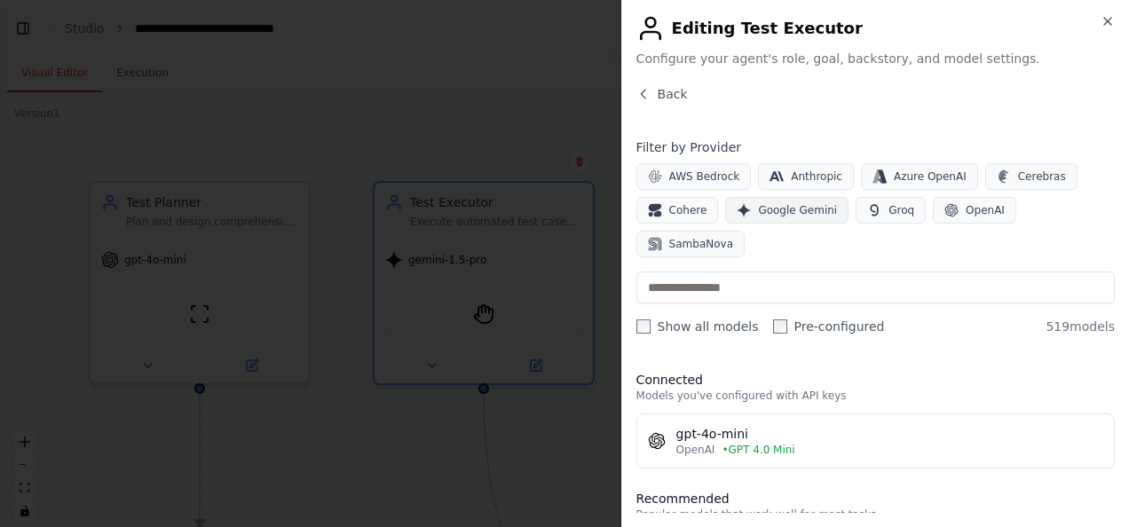
click at [811, 207] on span "Google Gemini" at bounding box center [797, 210] width 79 height 14
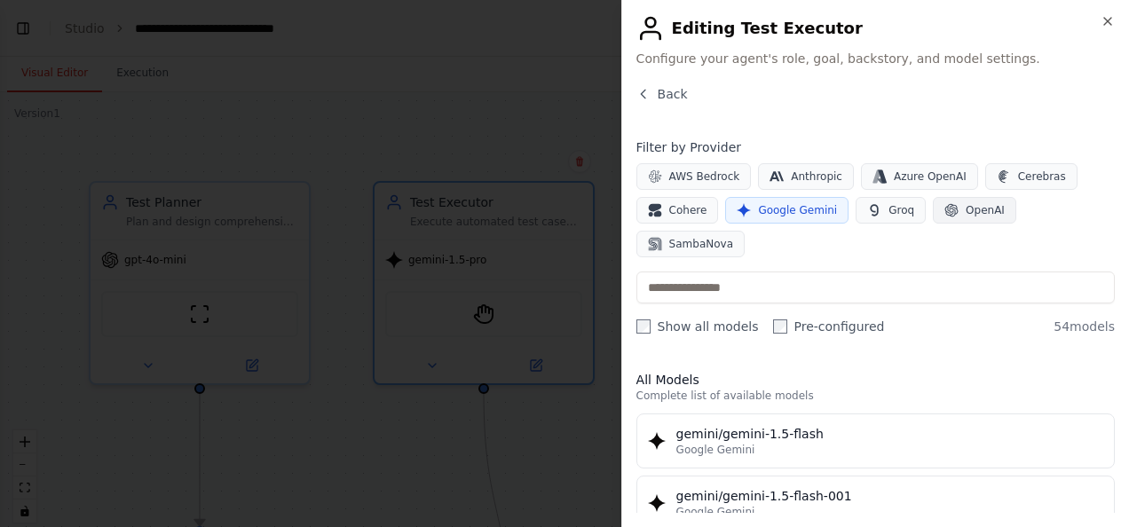
click at [944, 205] on button "OpenAI" at bounding box center [974, 210] width 83 height 27
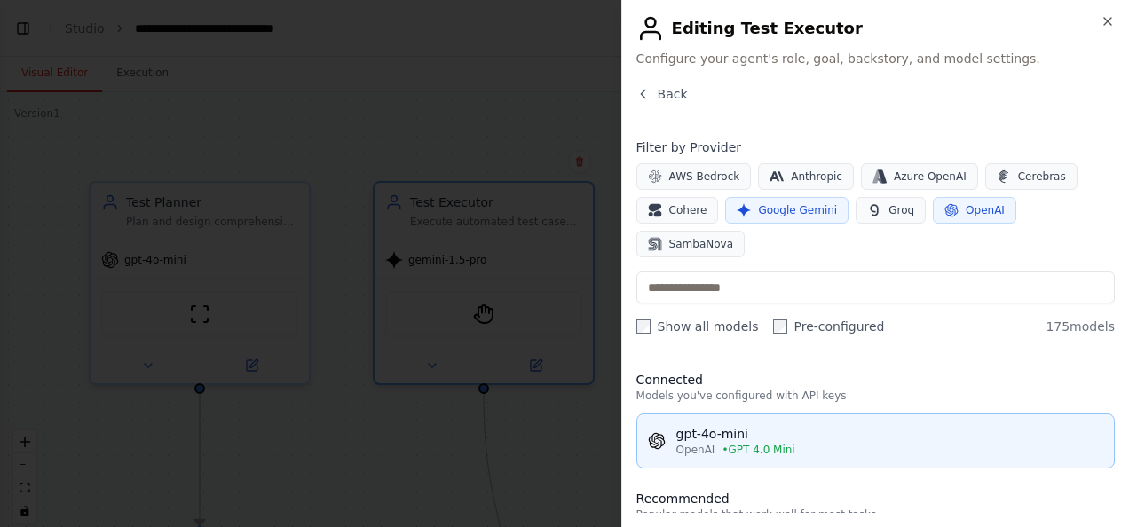
click at [854, 425] on div "gpt-4o-mini" at bounding box center [889, 434] width 427 height 18
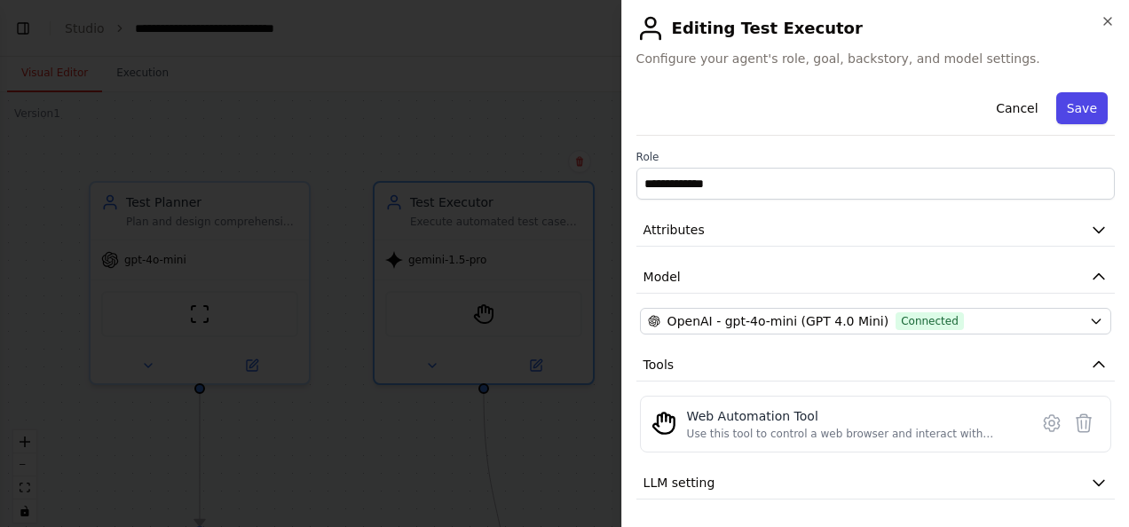
click at [1060, 112] on button "Save" at bounding box center [1081, 108] width 51 height 32
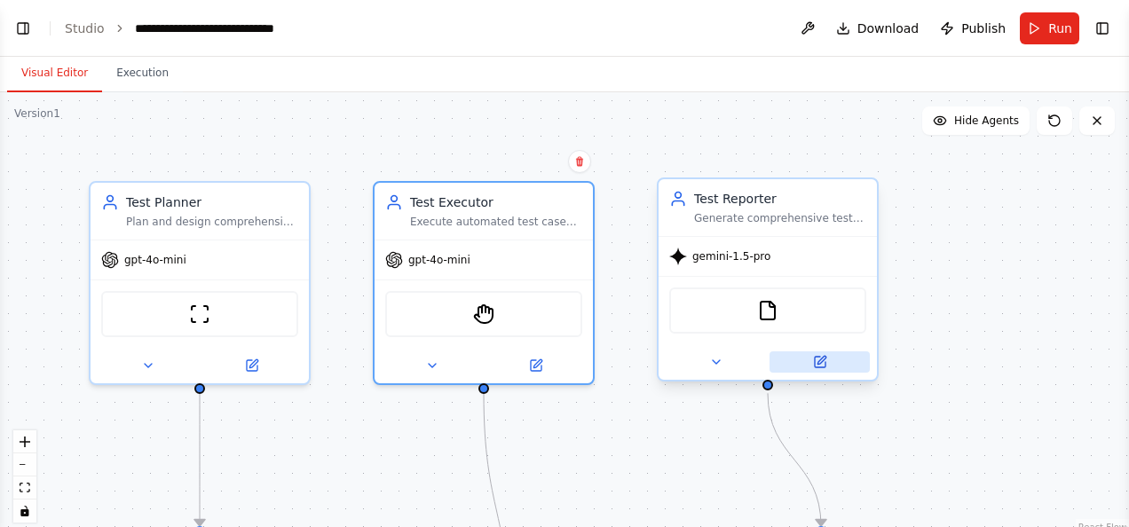
click at [823, 360] on icon at bounding box center [821, 360] width 8 height 8
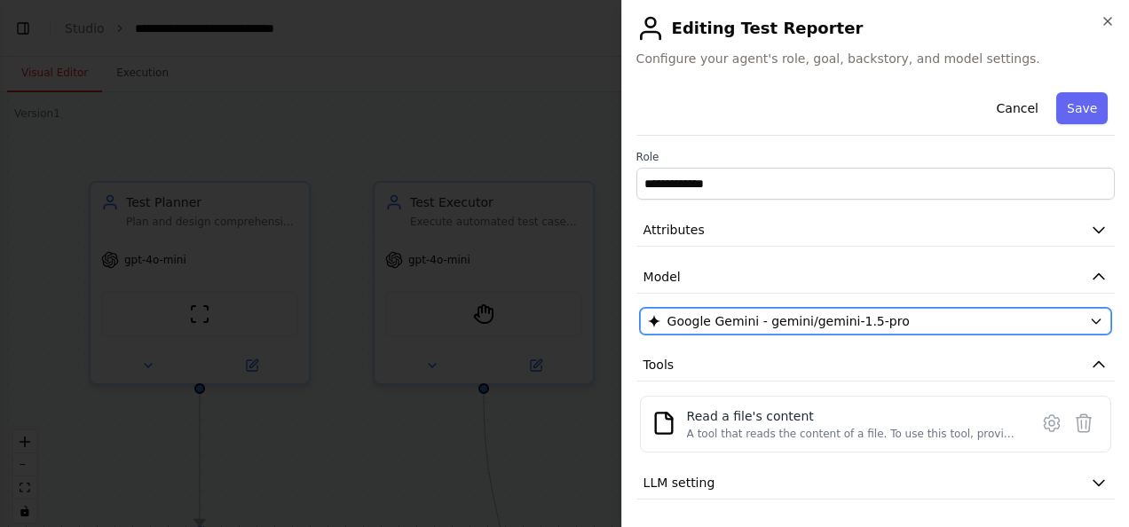
click at [818, 320] on span "Google Gemini - gemini/gemini-1.5-pro" at bounding box center [788, 321] width 242 height 18
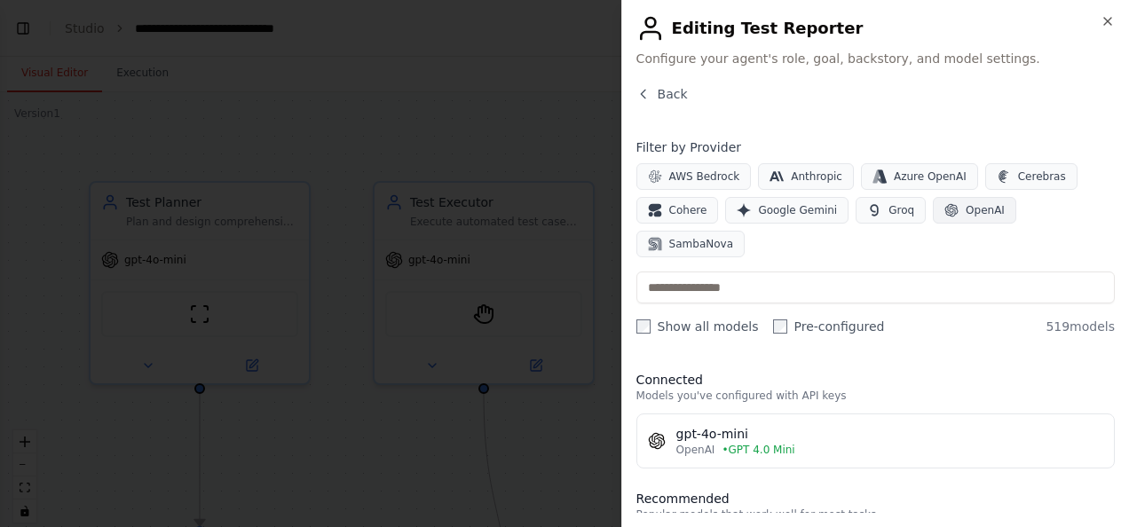
click at [966, 204] on span "OpenAI" at bounding box center [985, 210] width 39 height 14
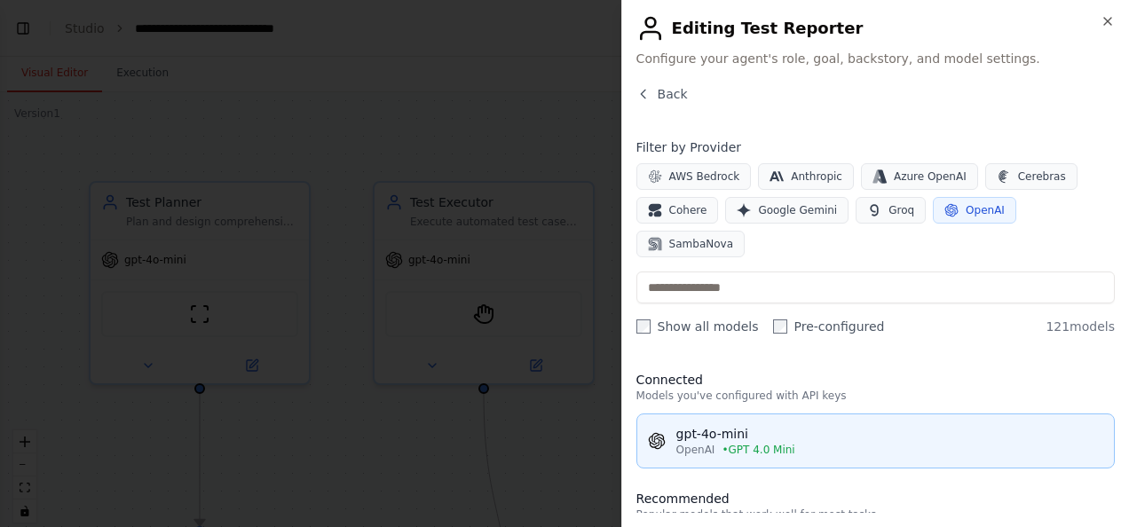
click at [786, 425] on div "gpt-4o-mini" at bounding box center [889, 434] width 427 height 18
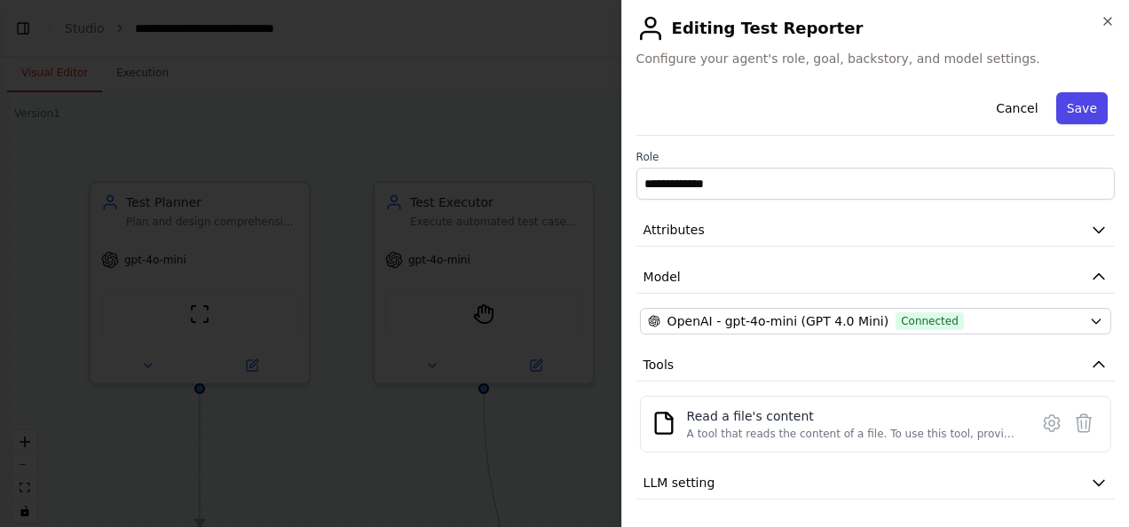
click at [1070, 100] on button "Save" at bounding box center [1081, 108] width 51 height 32
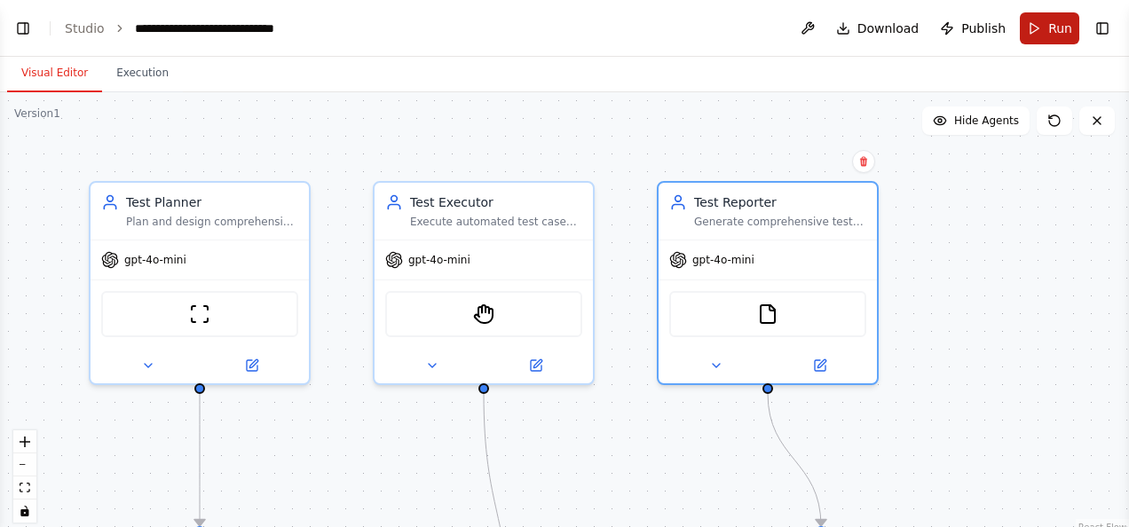
click at [1065, 24] on span "Run" at bounding box center [1060, 29] width 24 height 18
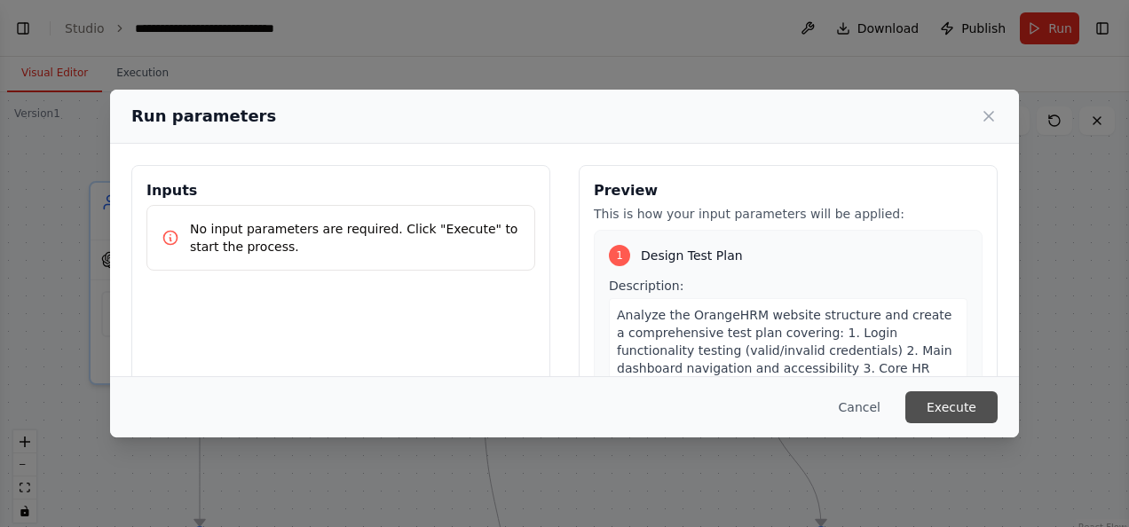
click at [935, 405] on button "Execute" at bounding box center [951, 407] width 92 height 32
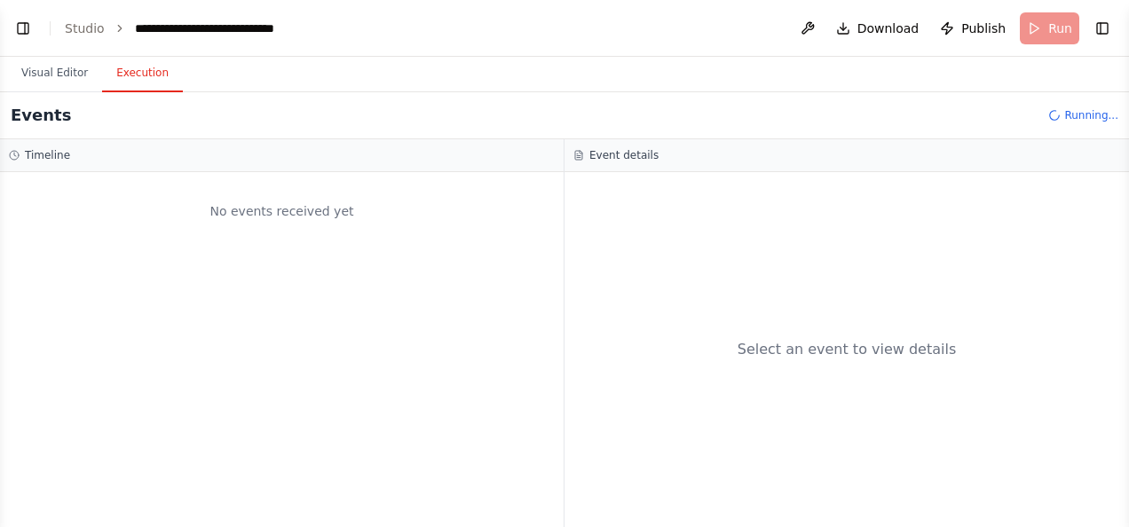
click at [142, 72] on button "Execution" at bounding box center [142, 73] width 81 height 37
click at [486, 454] on div "No events received yet" at bounding box center [282, 349] width 564 height 355
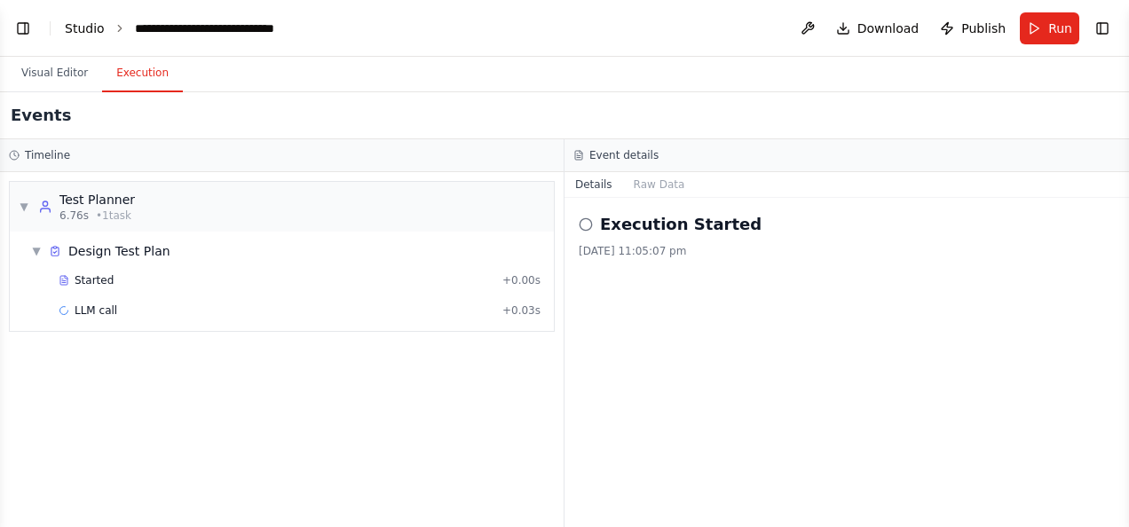
click at [70, 32] on link "Studio" at bounding box center [85, 28] width 40 height 14
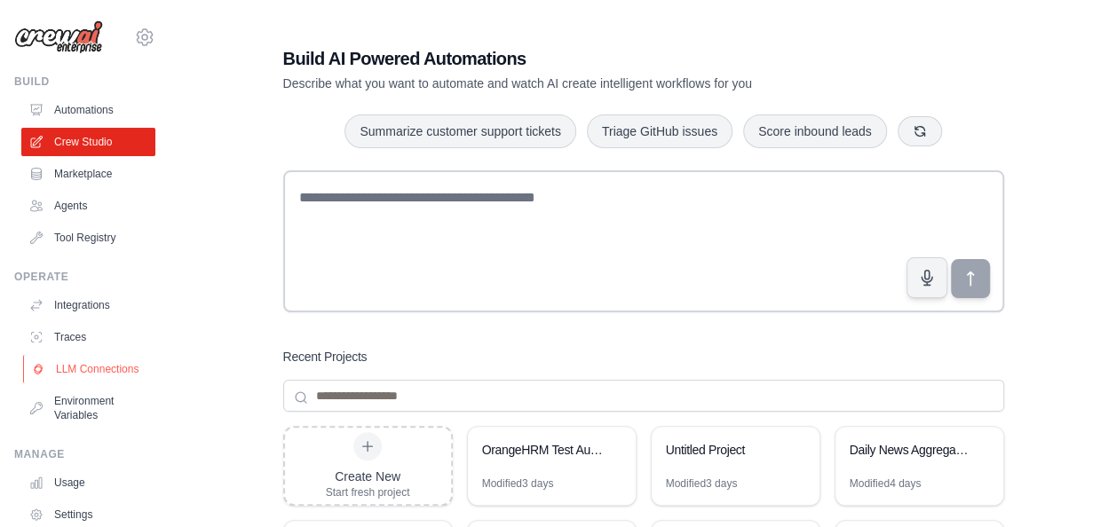
click at [85, 376] on link "LLM Connections" at bounding box center [90, 369] width 134 height 28
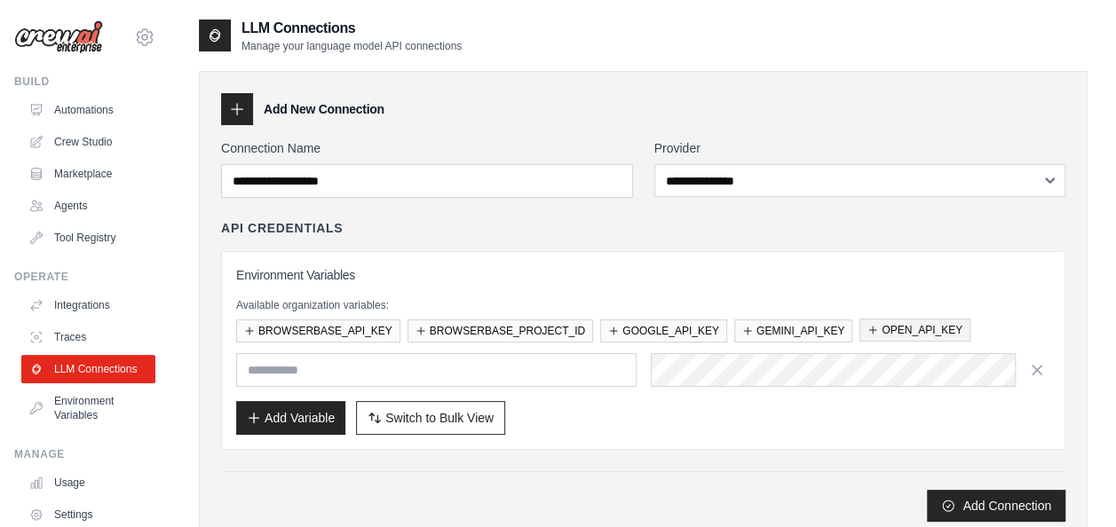
click at [900, 330] on button "OPEN_API_KEY" at bounding box center [914, 330] width 111 height 23
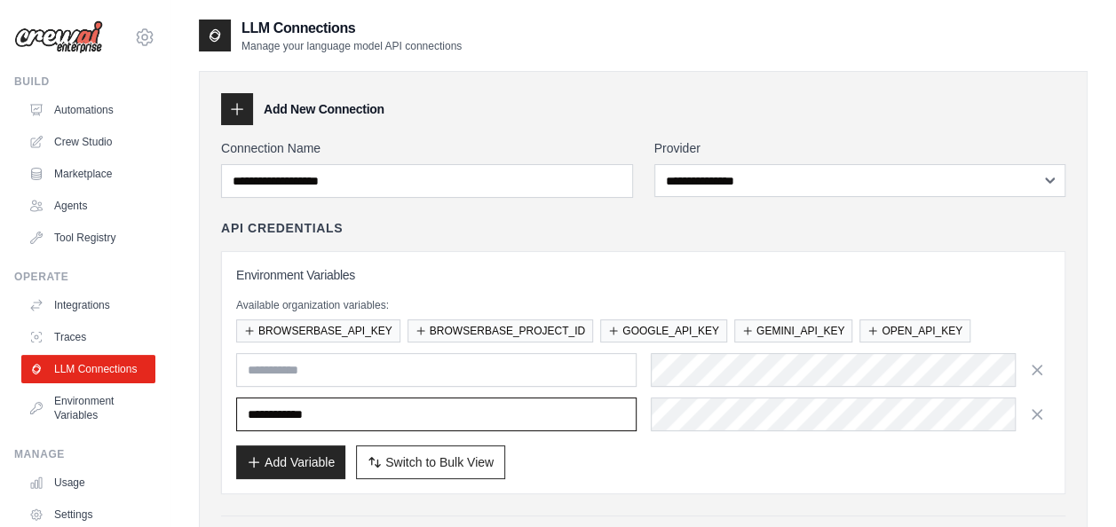
click at [279, 411] on input "**********" at bounding box center [436, 415] width 400 height 34
click at [276, 414] on input "**********" at bounding box center [436, 415] width 400 height 34
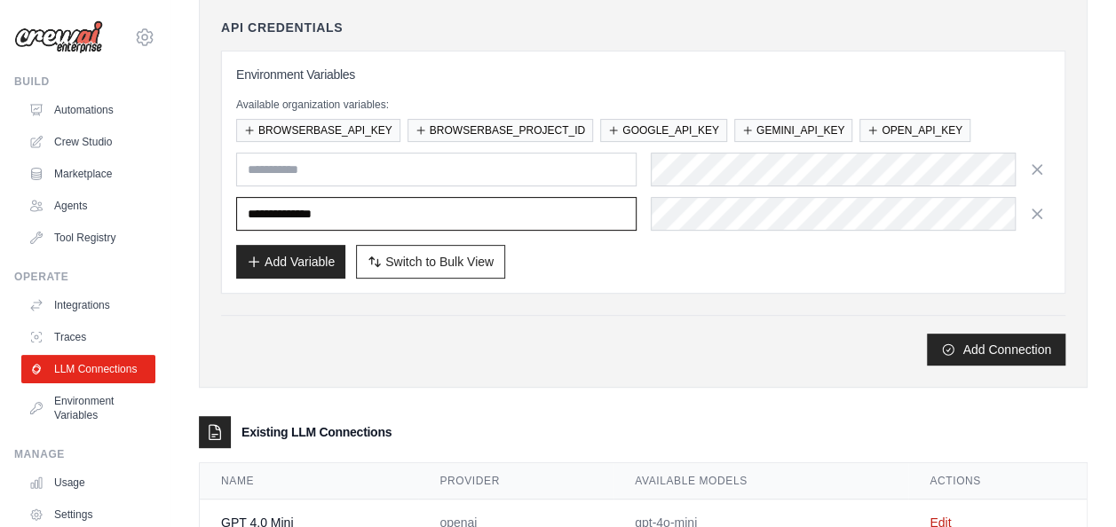
scroll to position [194, 0]
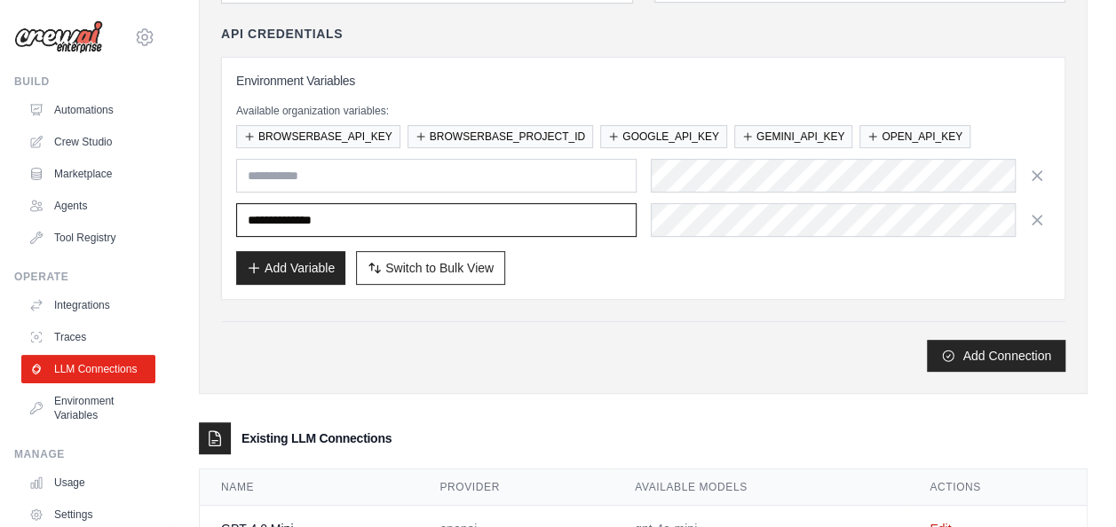
type input "**********"
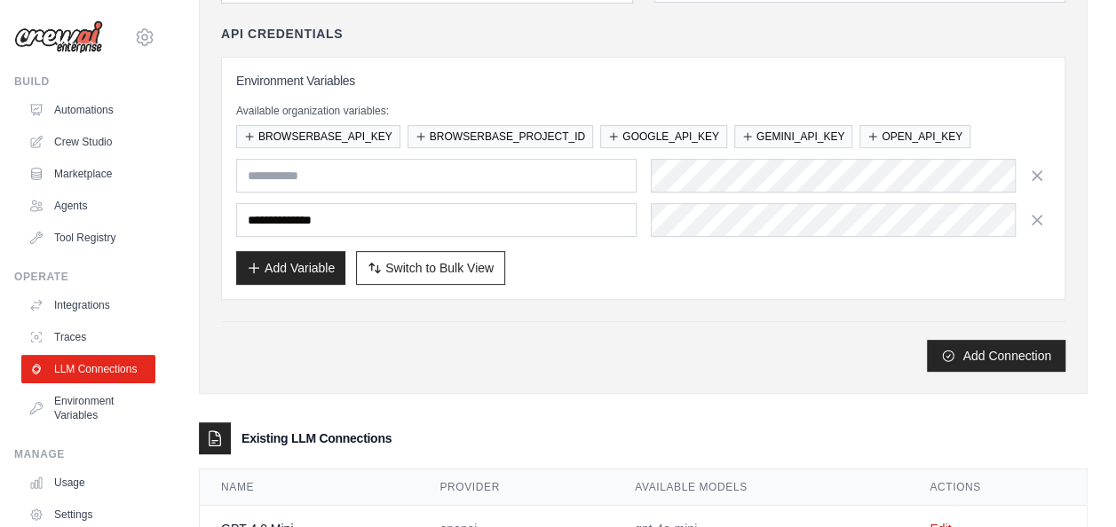
click at [1107, 360] on div "**********" at bounding box center [642, 202] width 945 height 758
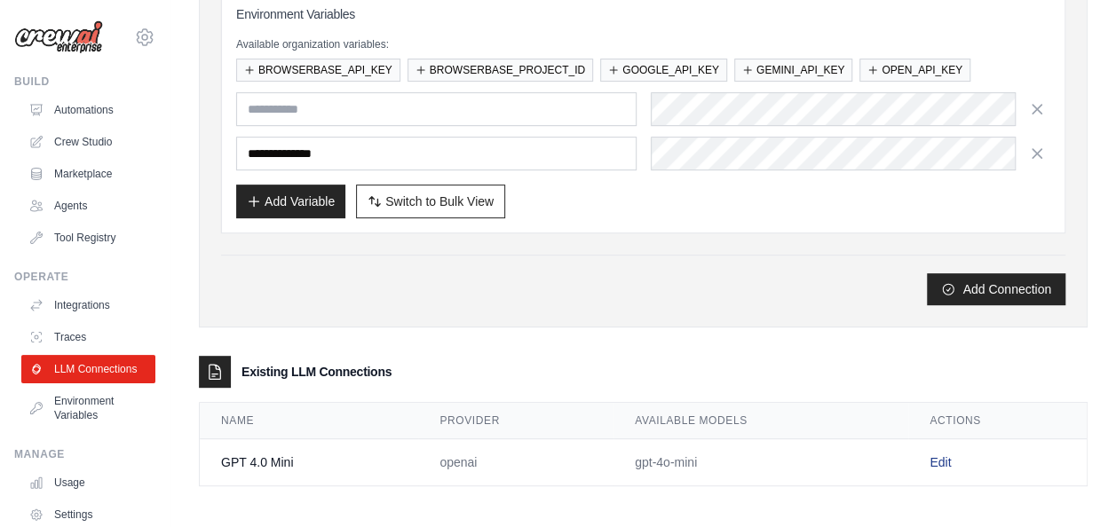
click at [943, 459] on link "Edit" at bounding box center [939, 462] width 21 height 14
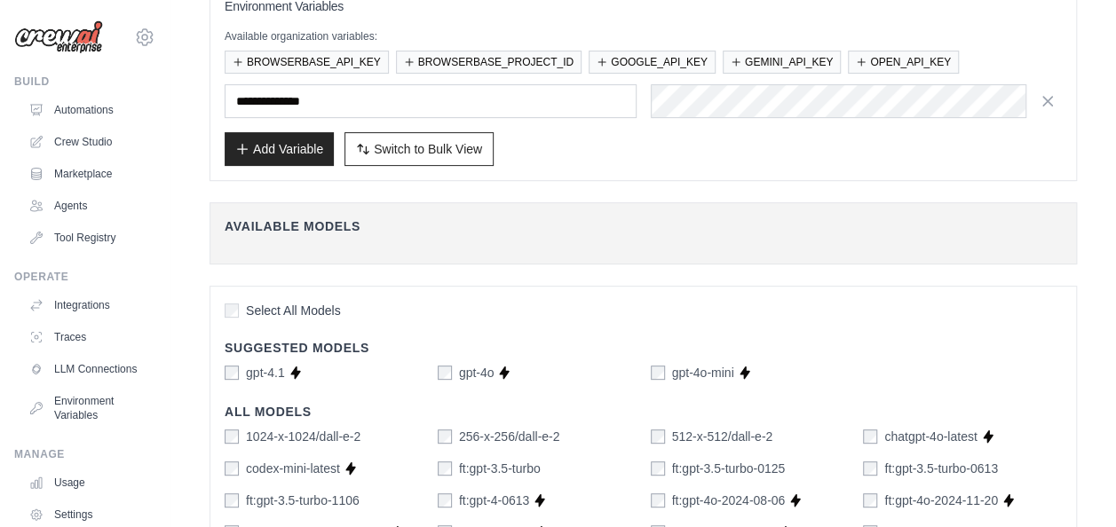
scroll to position [169, 0]
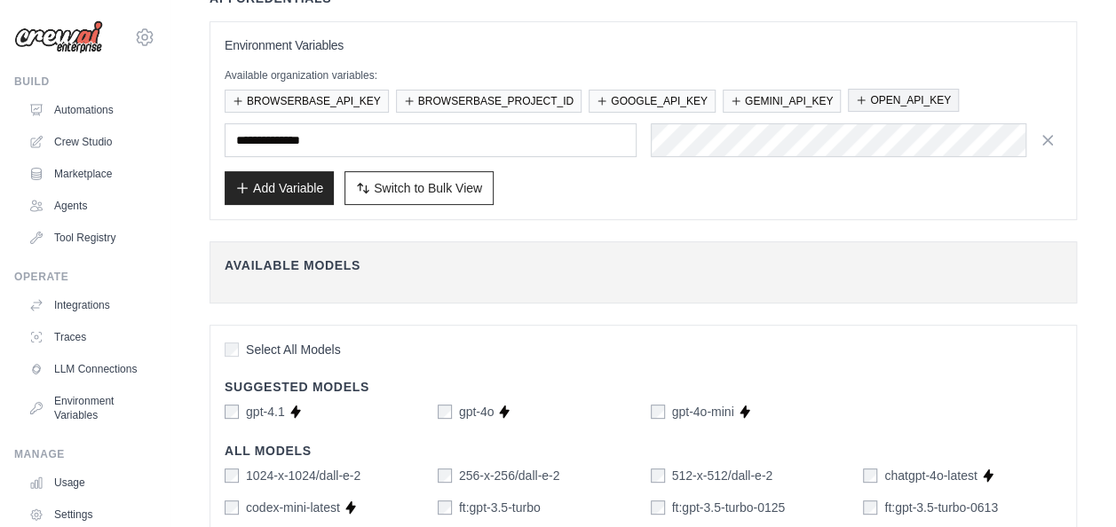
click at [931, 95] on button "OPEN_API_KEY" at bounding box center [903, 100] width 111 height 23
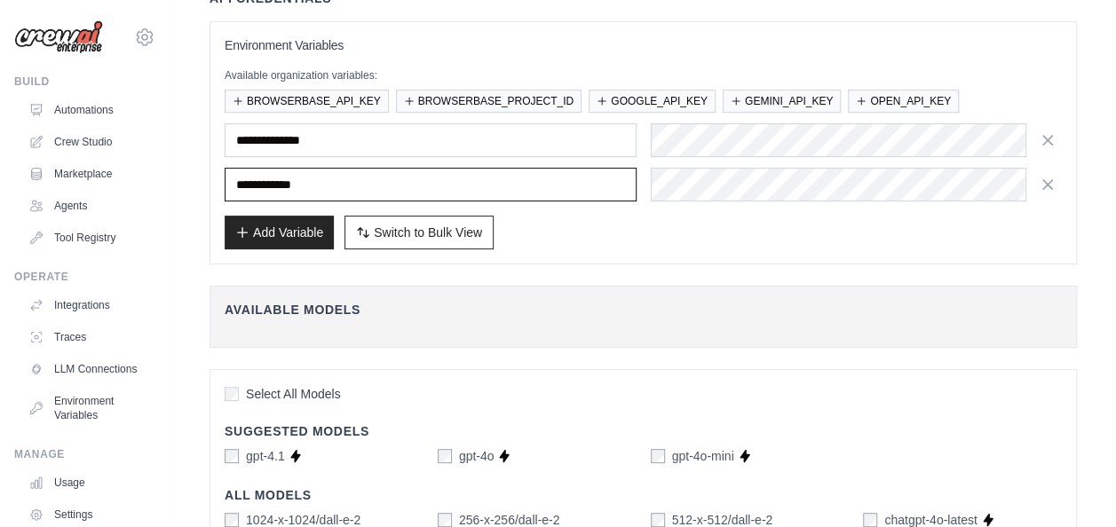
click at [263, 181] on input "**********" at bounding box center [431, 185] width 412 height 34
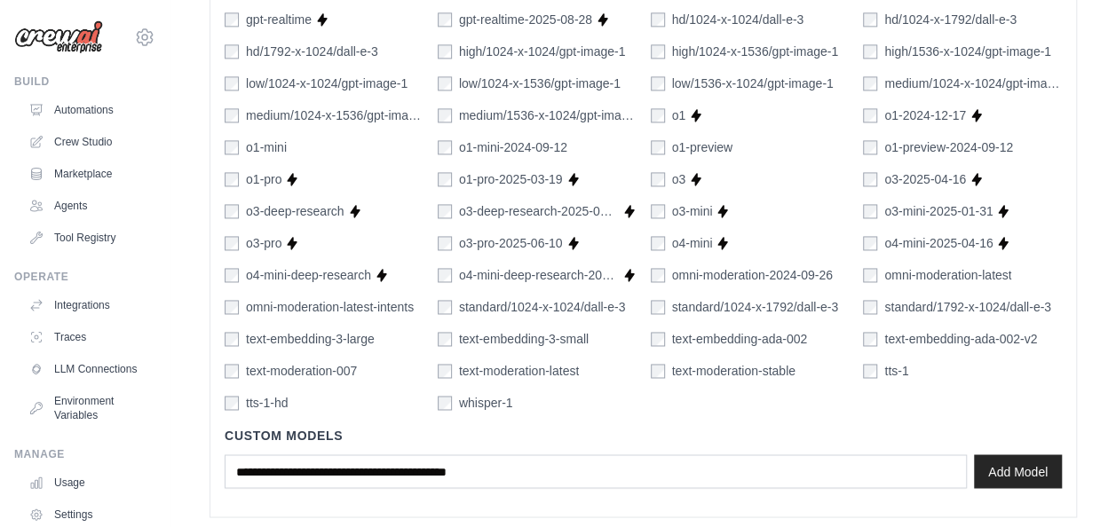
scroll to position [1319, 0]
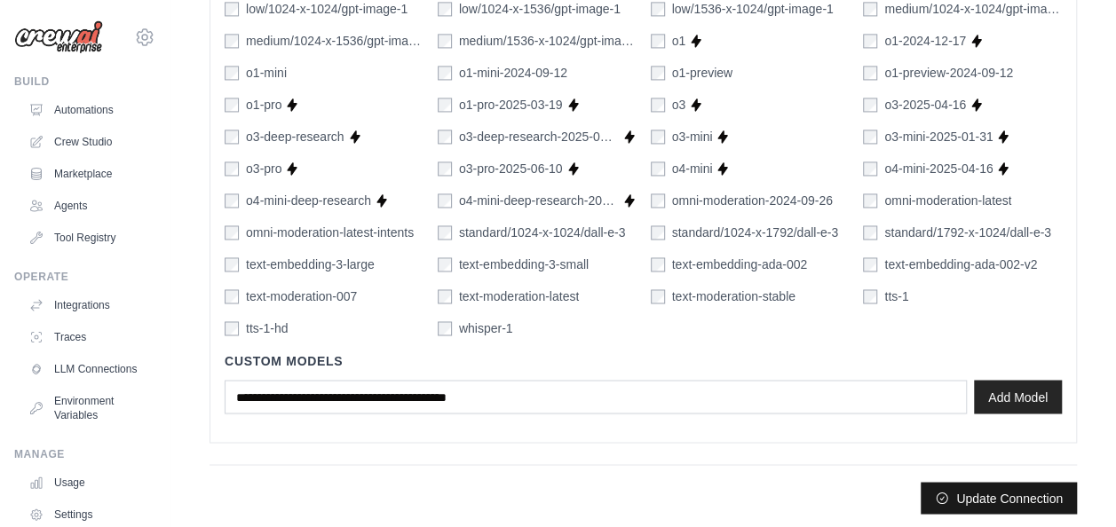
type input "**********"
click at [998, 488] on button "Update Connection" at bounding box center [998, 498] width 156 height 32
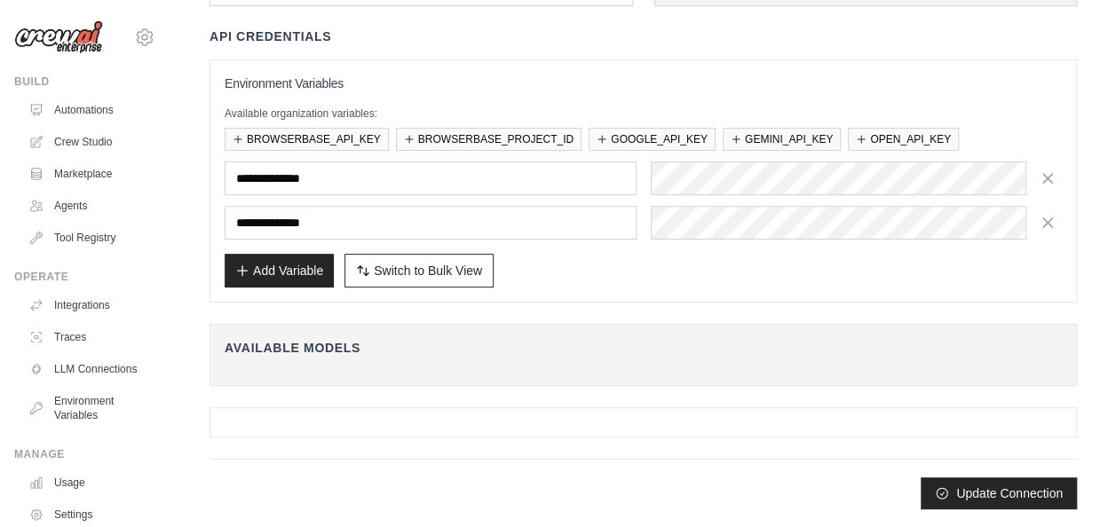
scroll to position [0, 0]
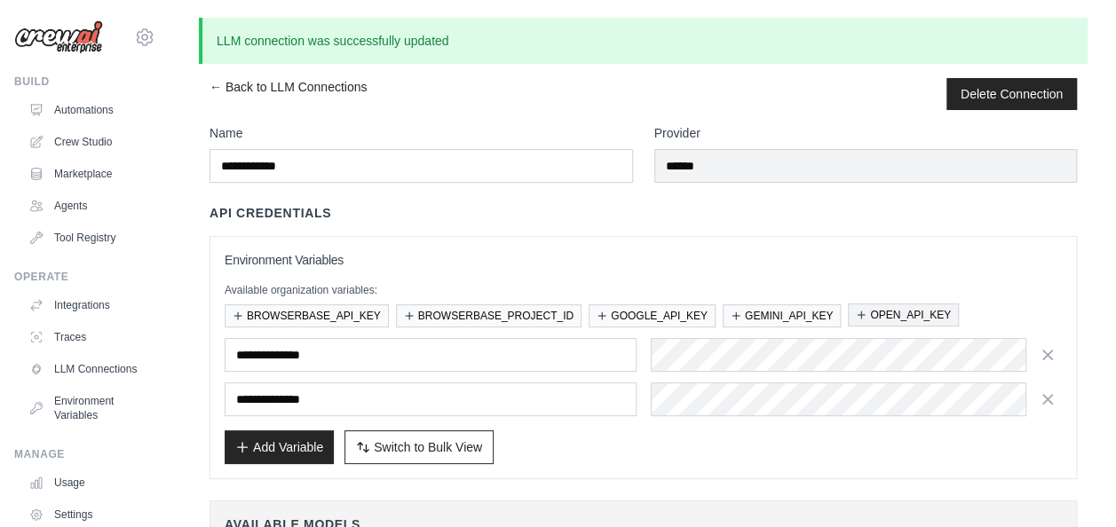
click at [941, 309] on button "OPEN_API_KEY" at bounding box center [903, 315] width 111 height 23
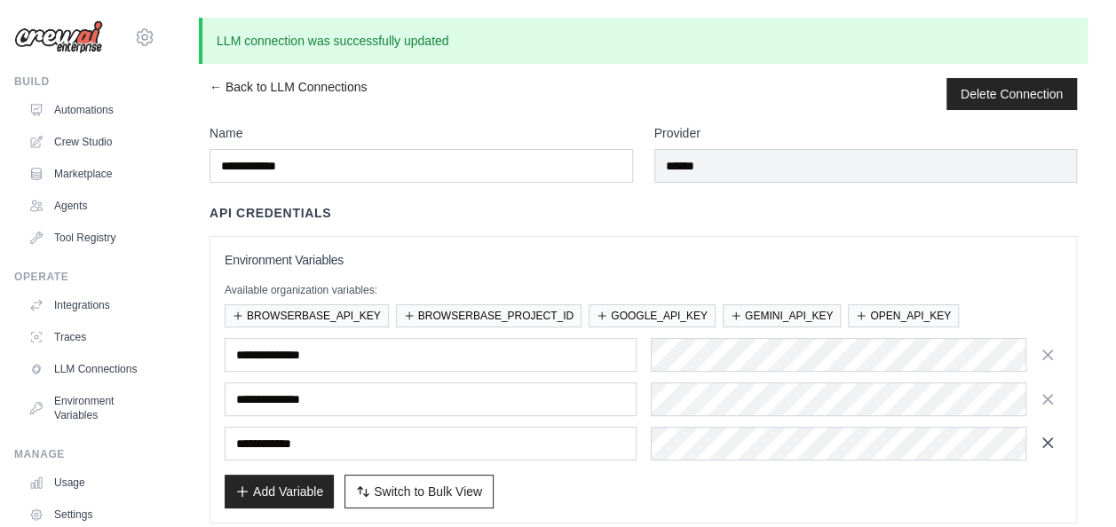
click at [1047, 435] on icon "button" at bounding box center [1047, 443] width 18 height 18
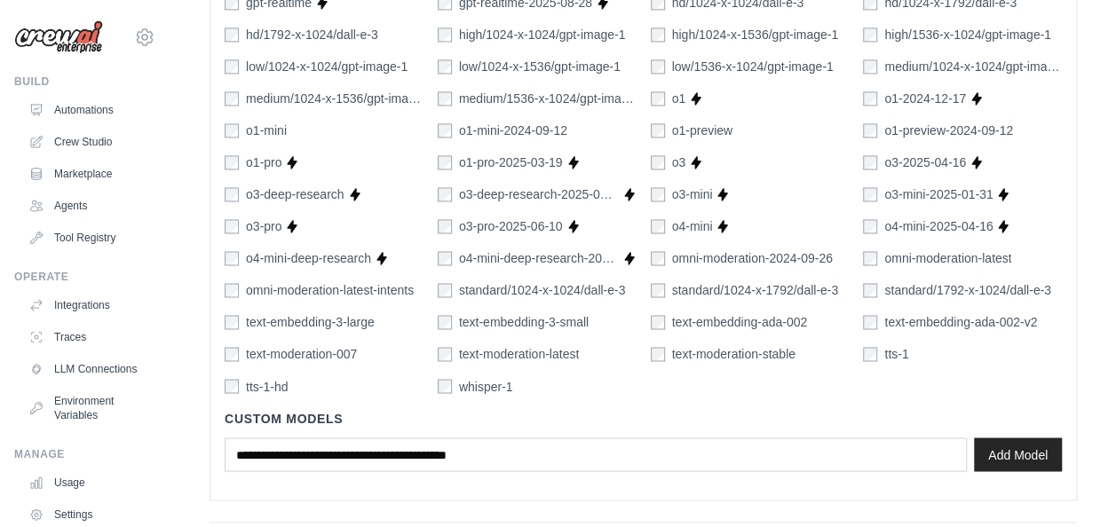
scroll to position [1365, 0]
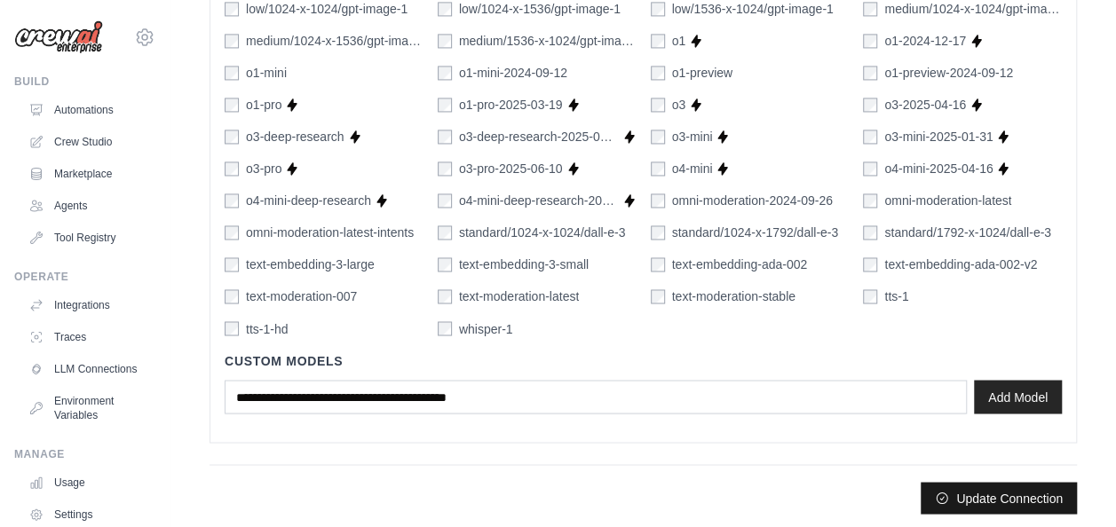
click at [1032, 489] on button "Update Connection" at bounding box center [998, 498] width 156 height 32
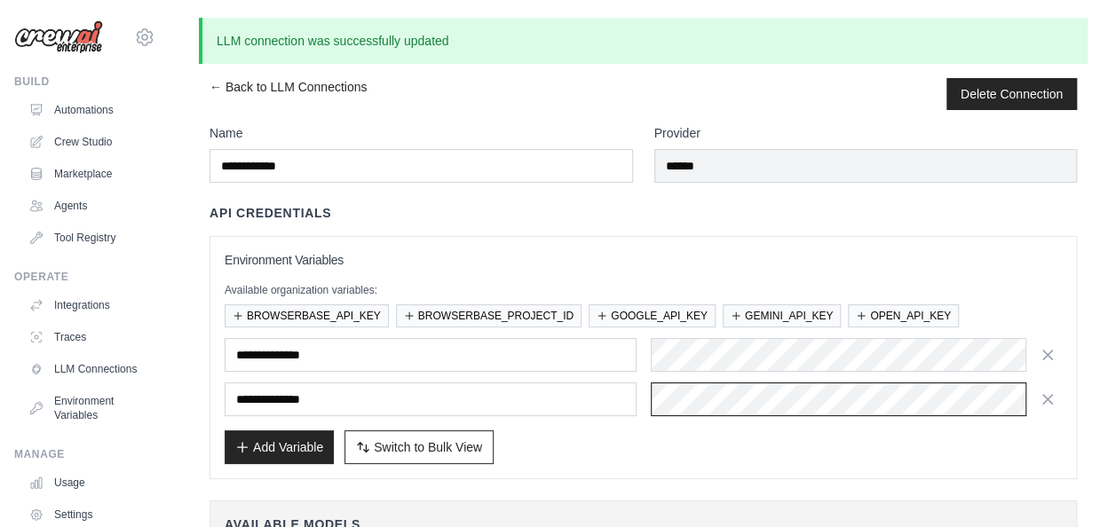
scroll to position [0, 767]
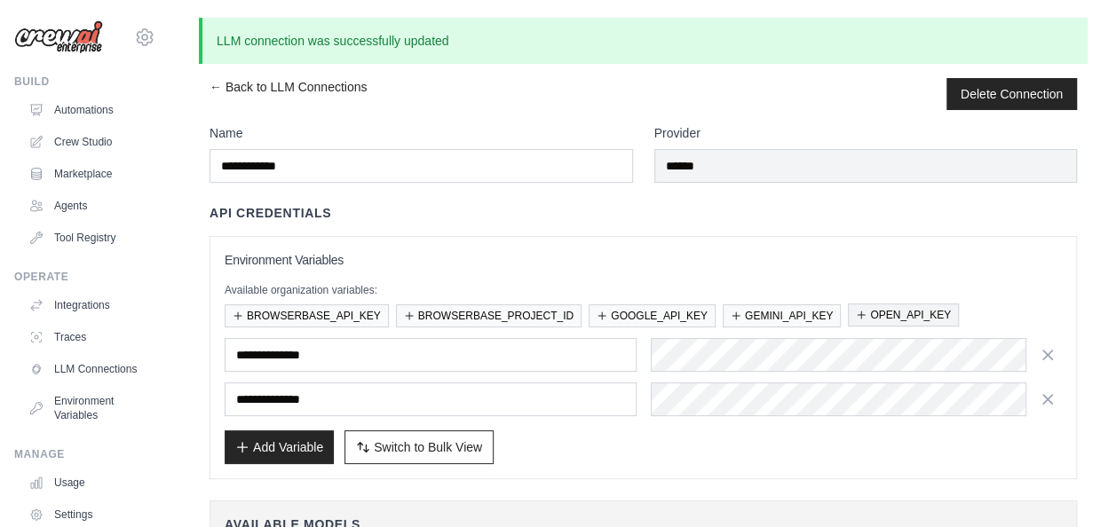
click at [905, 309] on button "OPEN_API_KEY" at bounding box center [903, 315] width 111 height 23
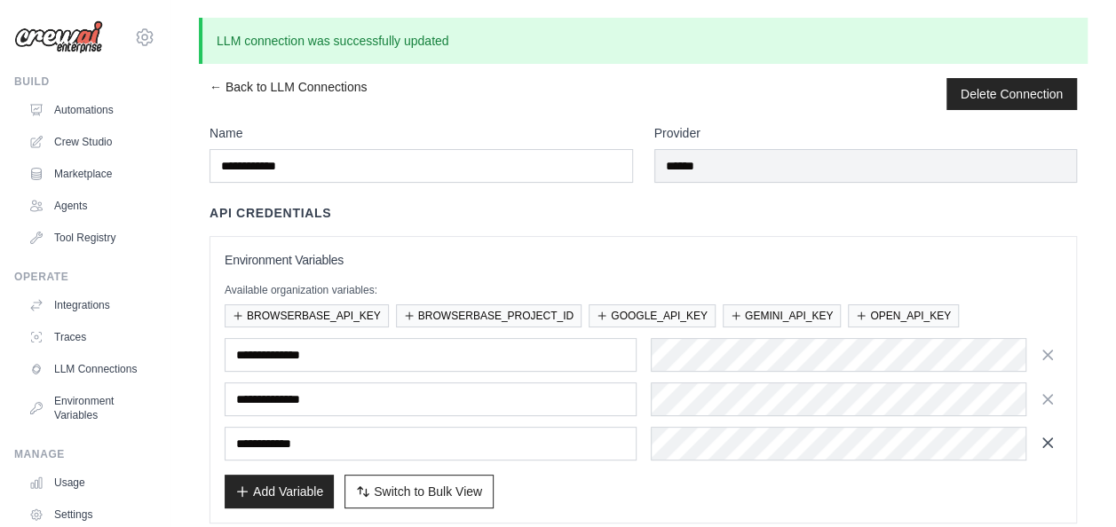
click at [1048, 440] on icon "button" at bounding box center [1047, 442] width 9 height 9
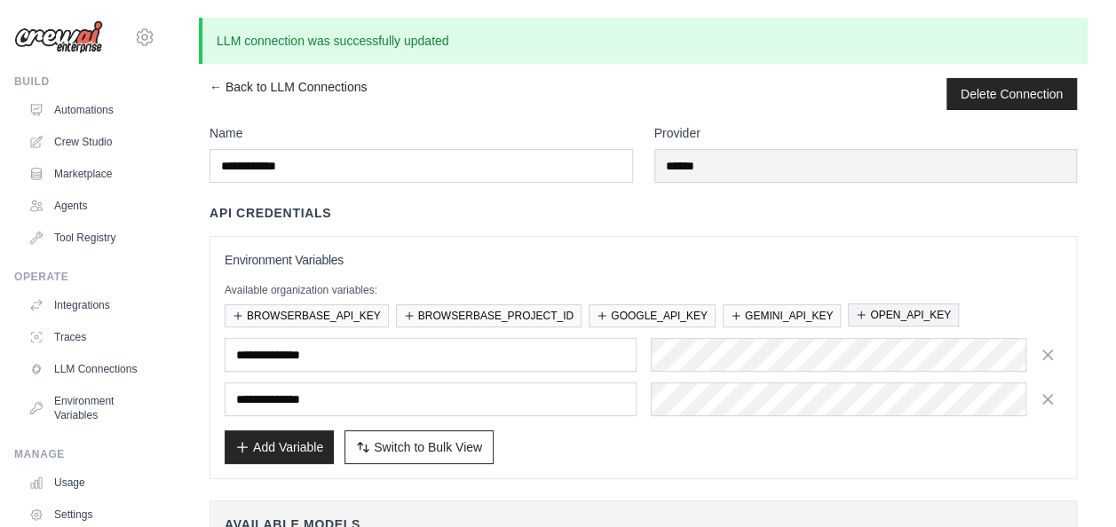
click at [911, 313] on button "OPEN_API_KEY" at bounding box center [903, 315] width 111 height 23
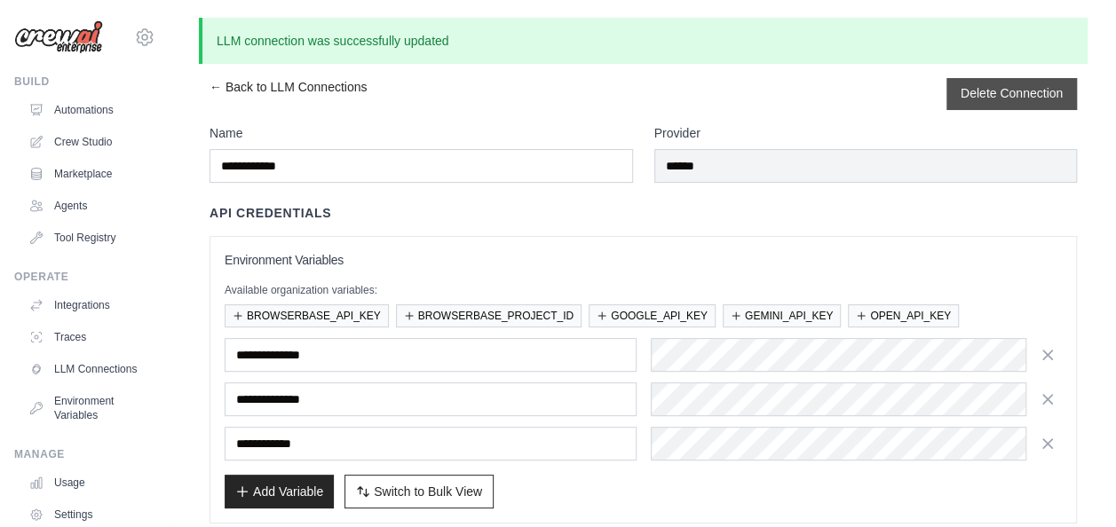
click at [1013, 94] on button "Delete Connection" at bounding box center [1011, 93] width 102 height 18
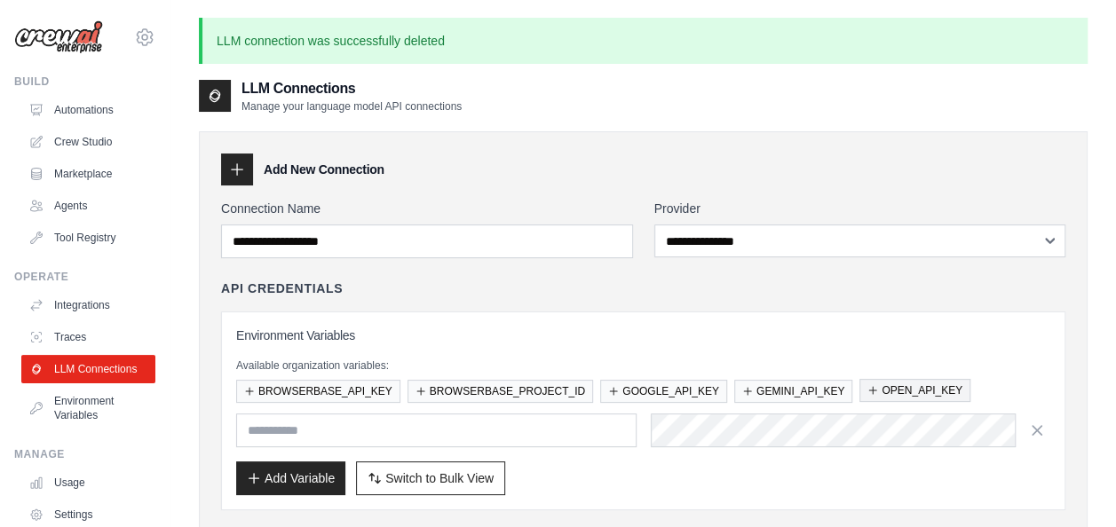
click at [911, 391] on button "OPEN_API_KEY" at bounding box center [914, 390] width 111 height 23
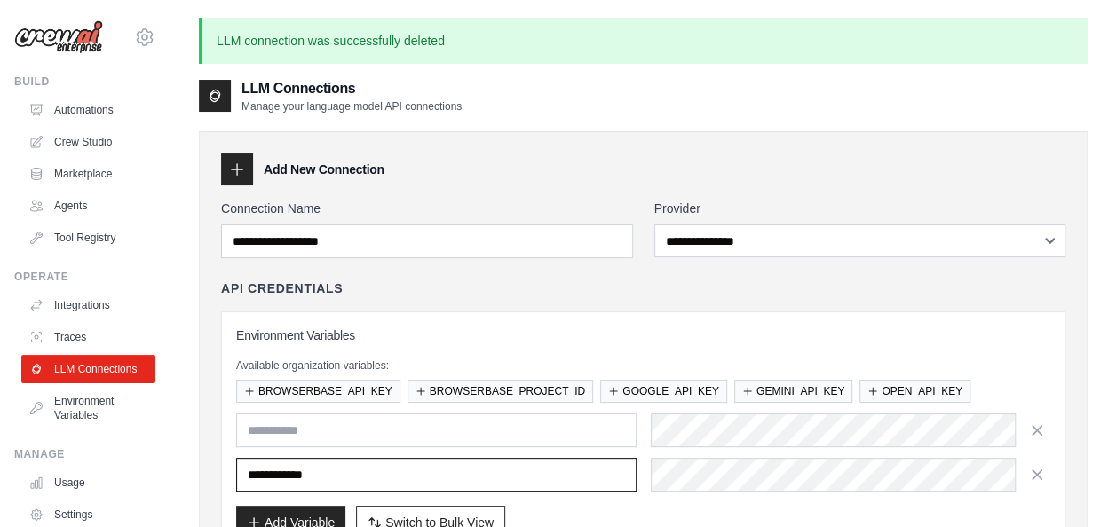
click at [276, 469] on input "**********" at bounding box center [436, 475] width 400 height 34
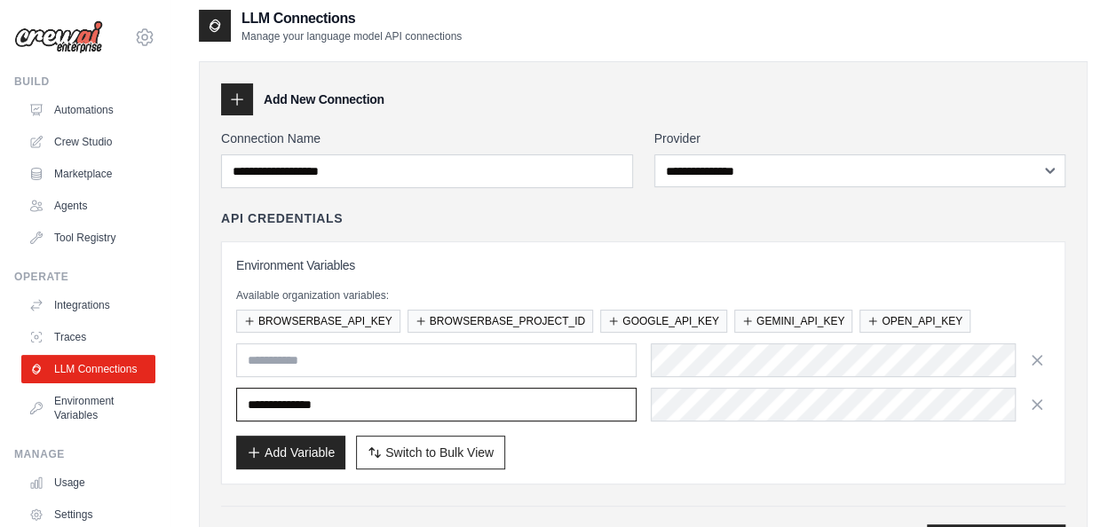
scroll to position [53, 0]
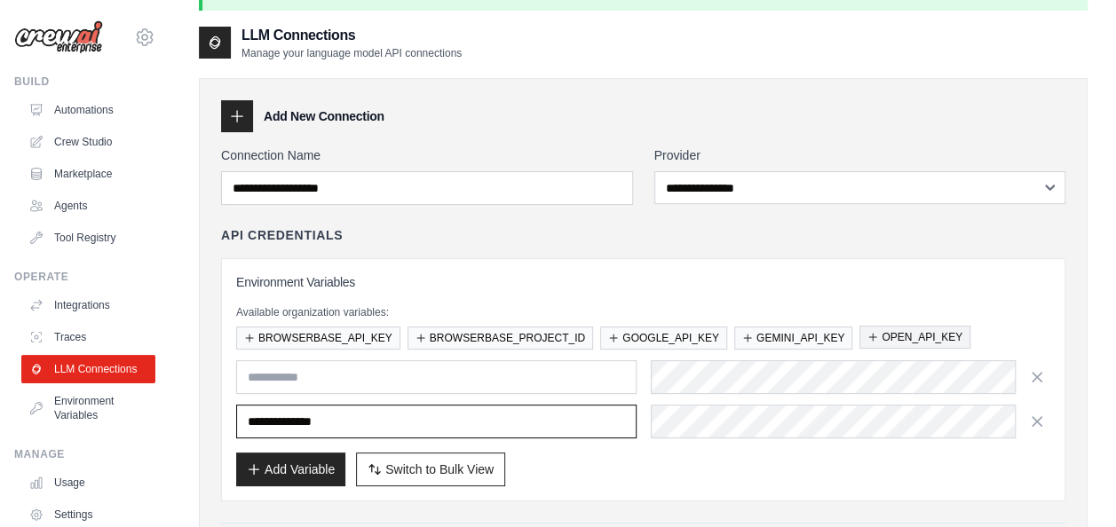
type input "**********"
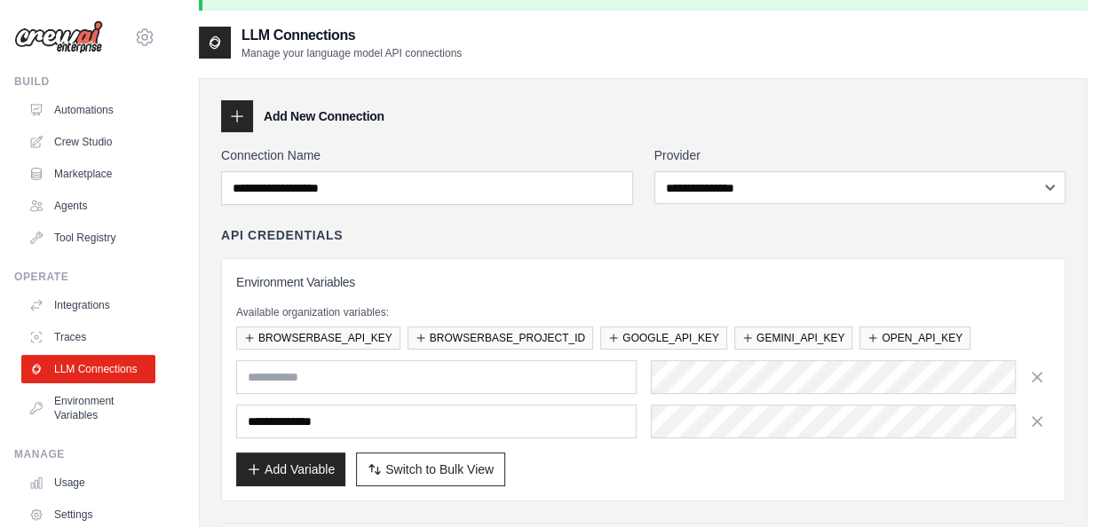
drag, startPoint x: 897, startPoint y: 328, endPoint x: 713, endPoint y: 268, distance: 194.2
click at [713, 268] on div "**********" at bounding box center [643, 379] width 844 height 243
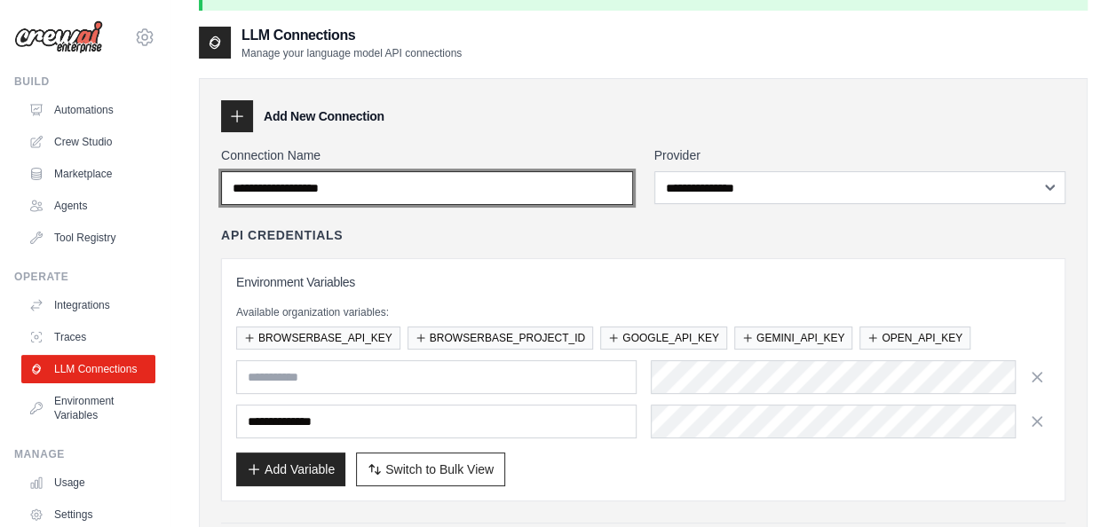
click at [488, 186] on input "Connection Name" at bounding box center [427, 188] width 412 height 34
type input "**********"
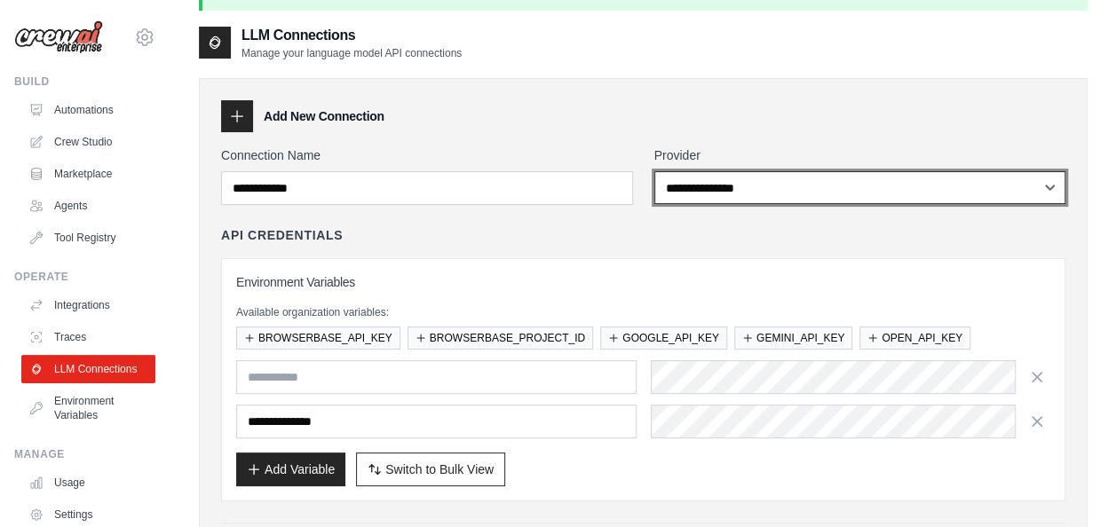
click at [808, 193] on select "**********" at bounding box center [860, 187] width 412 height 33
select select "******"
click at [654, 171] on select "**********" at bounding box center [860, 187] width 412 height 33
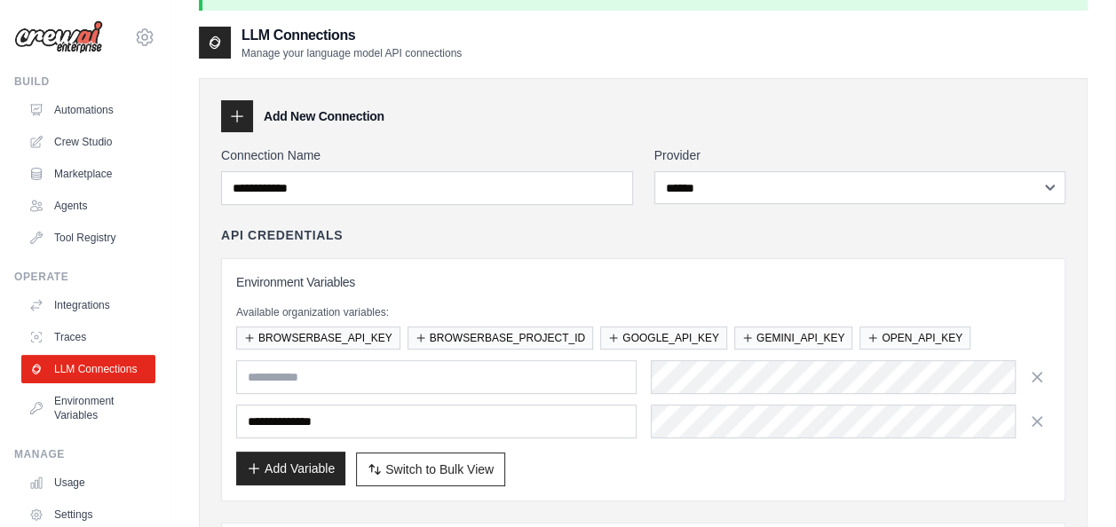
click at [307, 467] on button "Add Variable" at bounding box center [290, 469] width 109 height 34
click at [1034, 417] on icon "button" at bounding box center [1037, 421] width 18 height 18
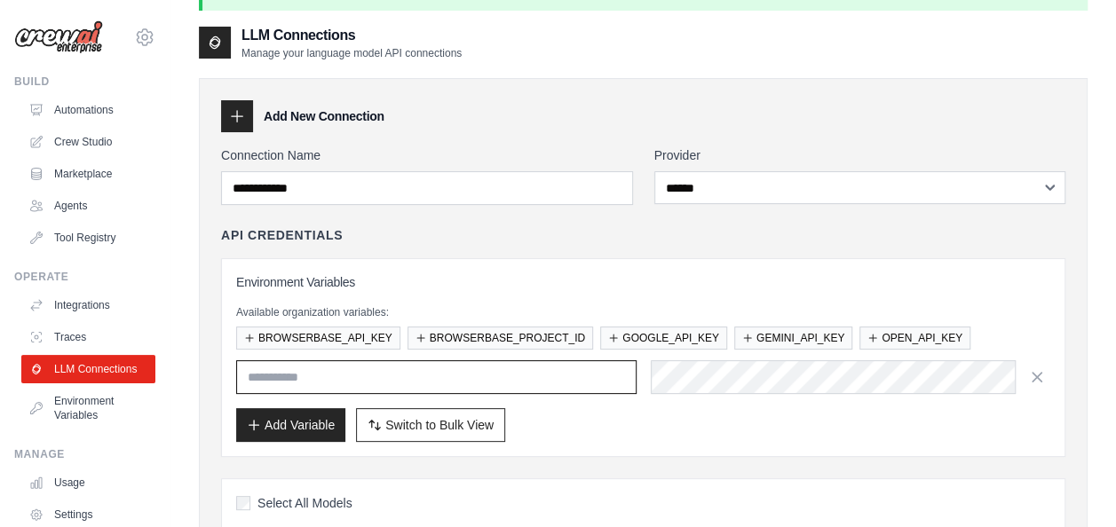
click at [445, 370] on input "text" at bounding box center [436, 377] width 400 height 34
type input "**********"
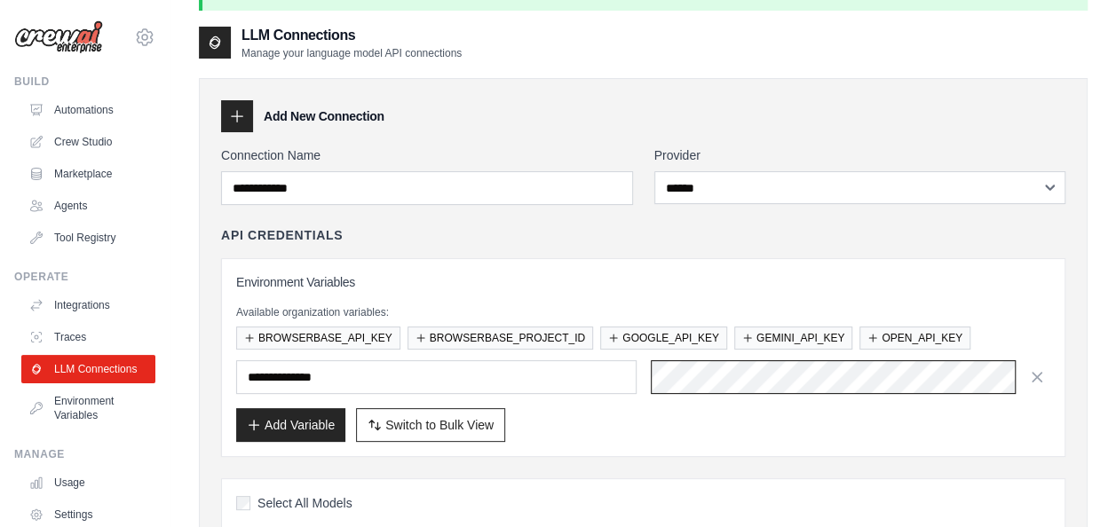
scroll to position [0, 777]
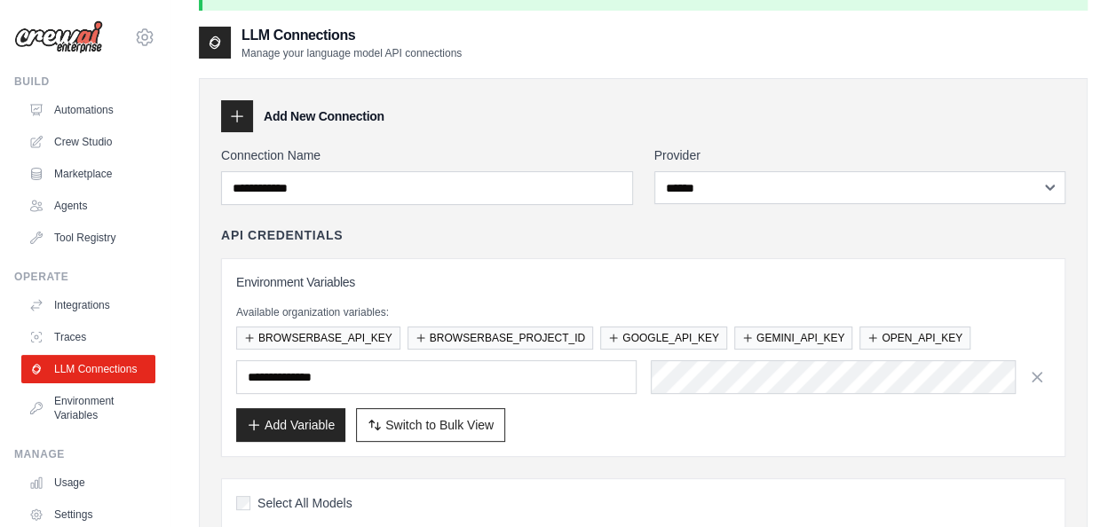
click at [1030, 417] on div "Add Variable Switch to Bulk View Switch to Table View" at bounding box center [643, 425] width 814 height 34
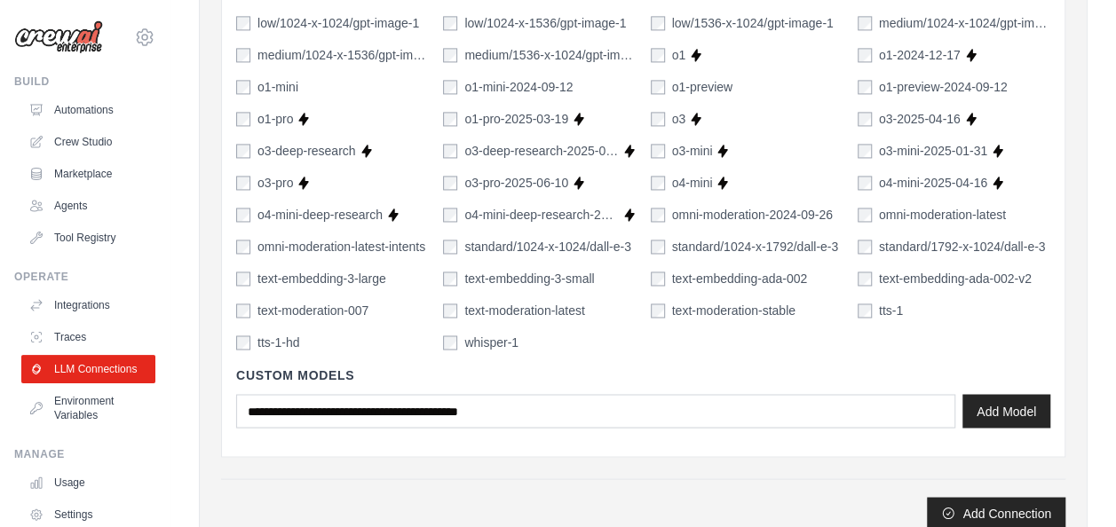
scroll to position [1521, 0]
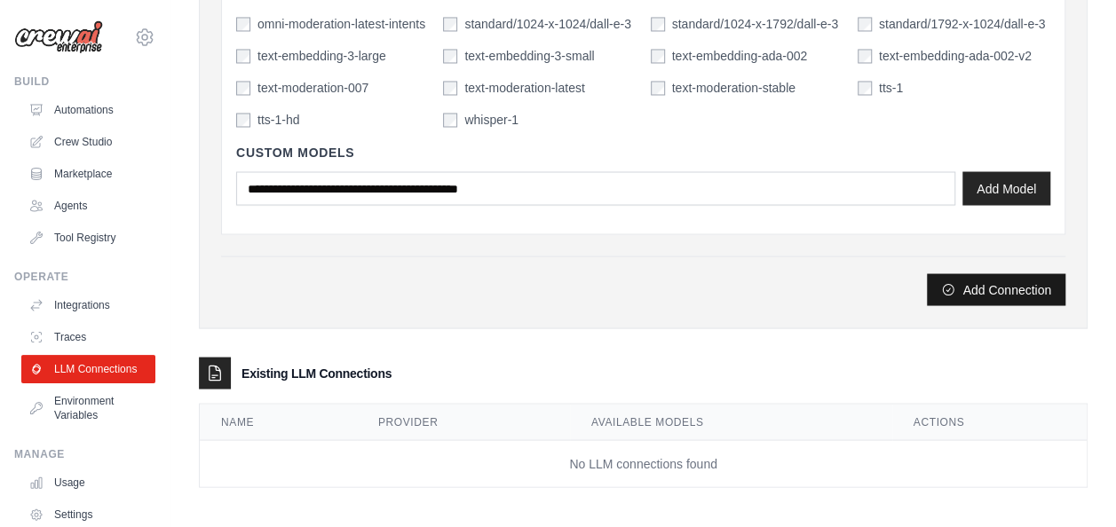
click at [1015, 280] on button "Add Connection" at bounding box center [996, 289] width 138 height 32
click at [1001, 288] on button "Add Connection" at bounding box center [996, 289] width 138 height 32
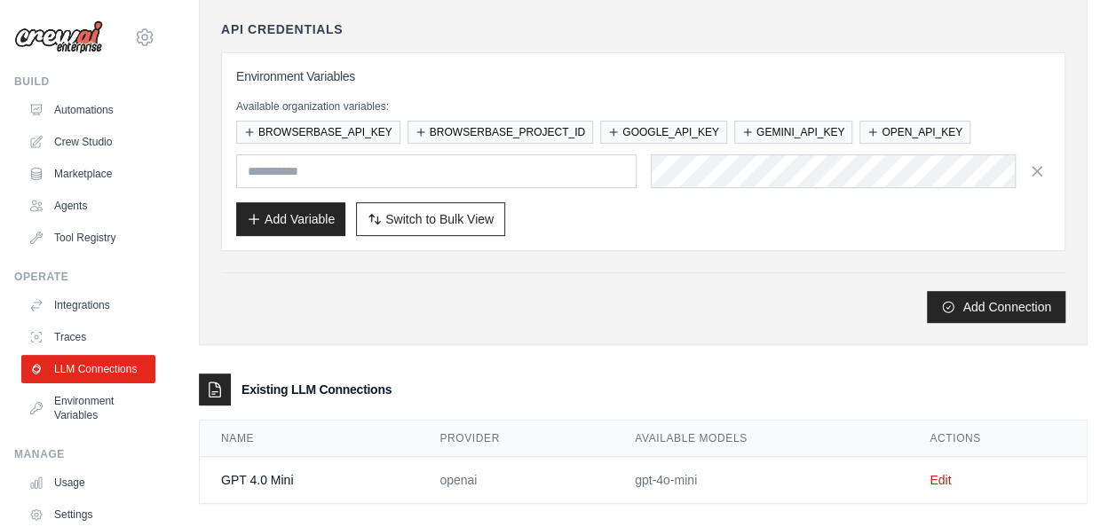
scroll to position [277, 0]
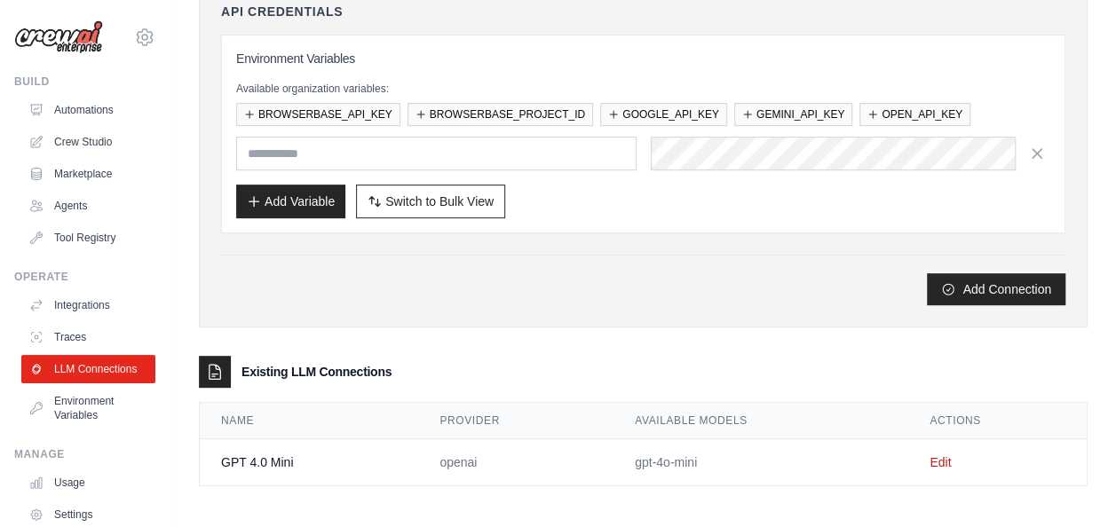
click at [247, 454] on td "GPT 4.0 Mini" at bounding box center [309, 462] width 218 height 47
click at [280, 194] on button "Add Variable" at bounding box center [290, 201] width 109 height 34
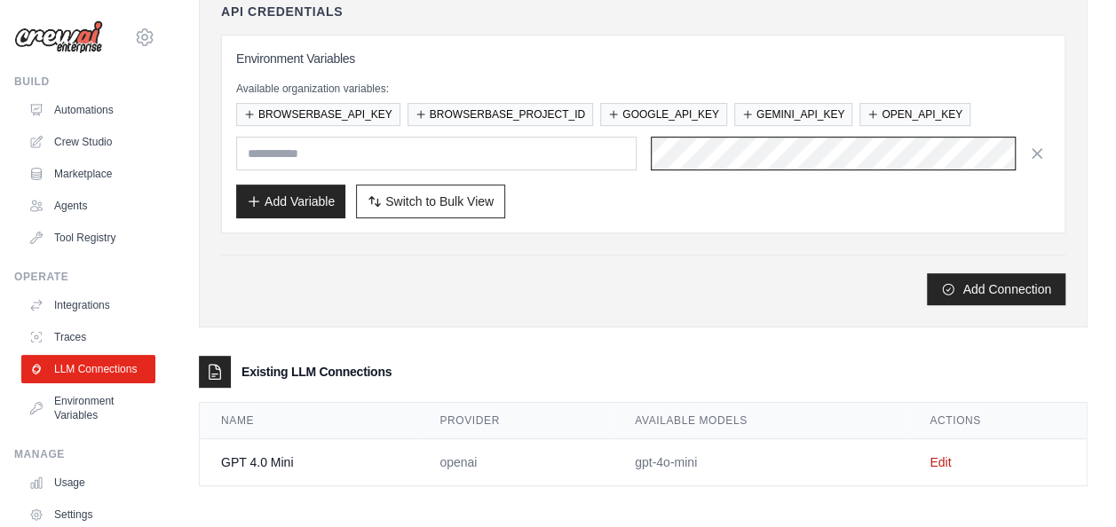
scroll to position [0, 777]
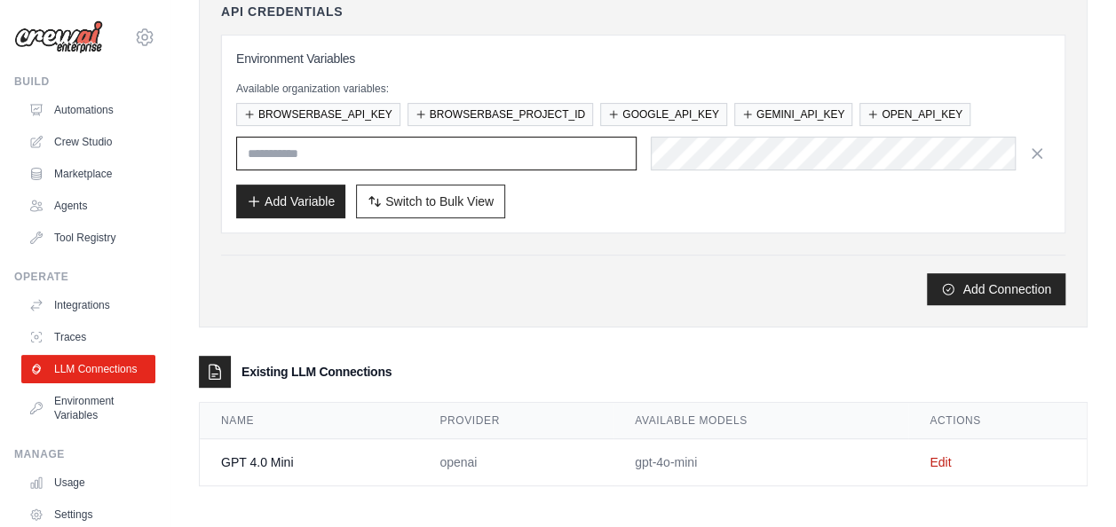
click at [389, 151] on input "text" at bounding box center [436, 154] width 400 height 34
type input "**********"
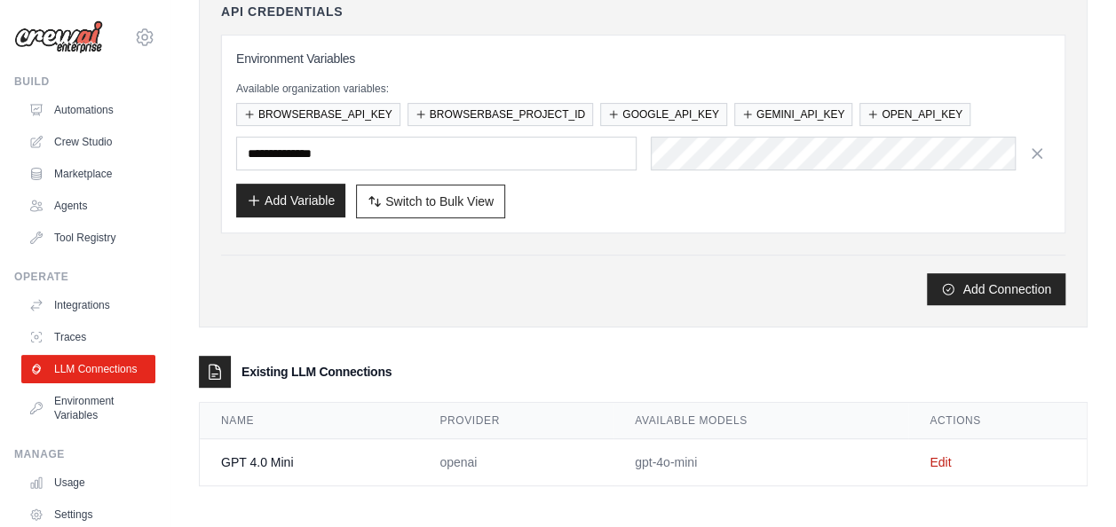
click at [320, 197] on button "Add Variable" at bounding box center [290, 201] width 109 height 34
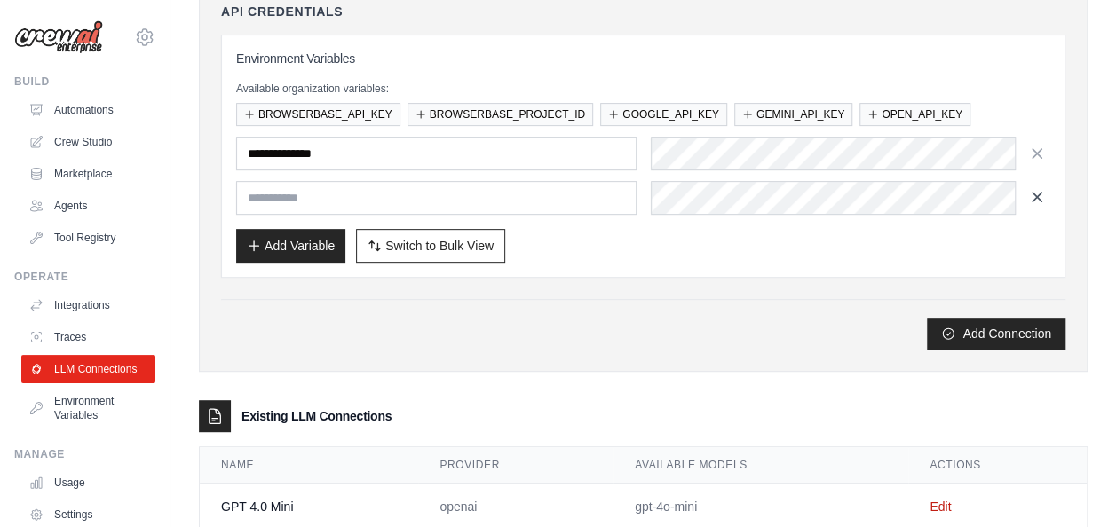
click at [1034, 193] on icon "button" at bounding box center [1036, 197] width 9 height 9
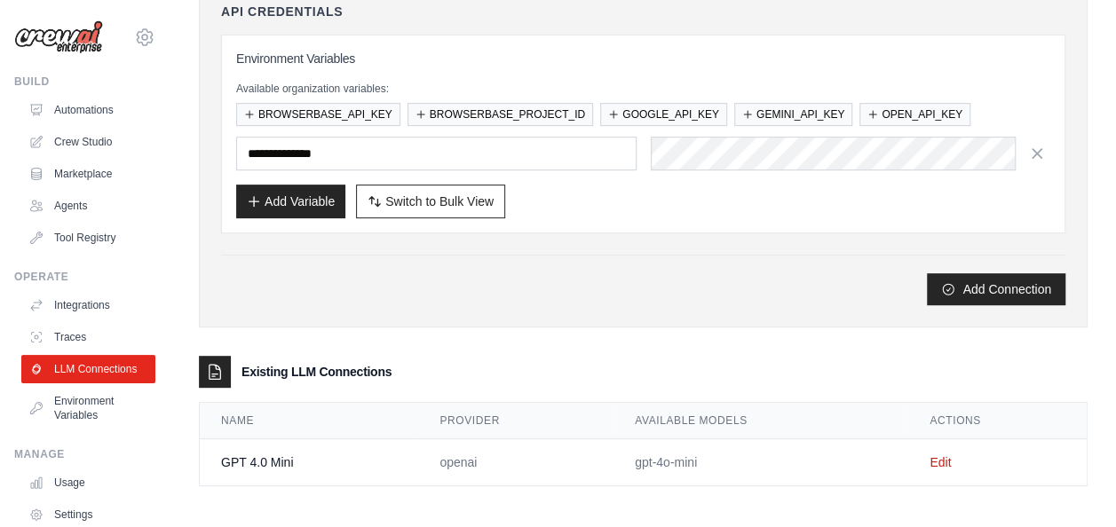
scroll to position [0, 0]
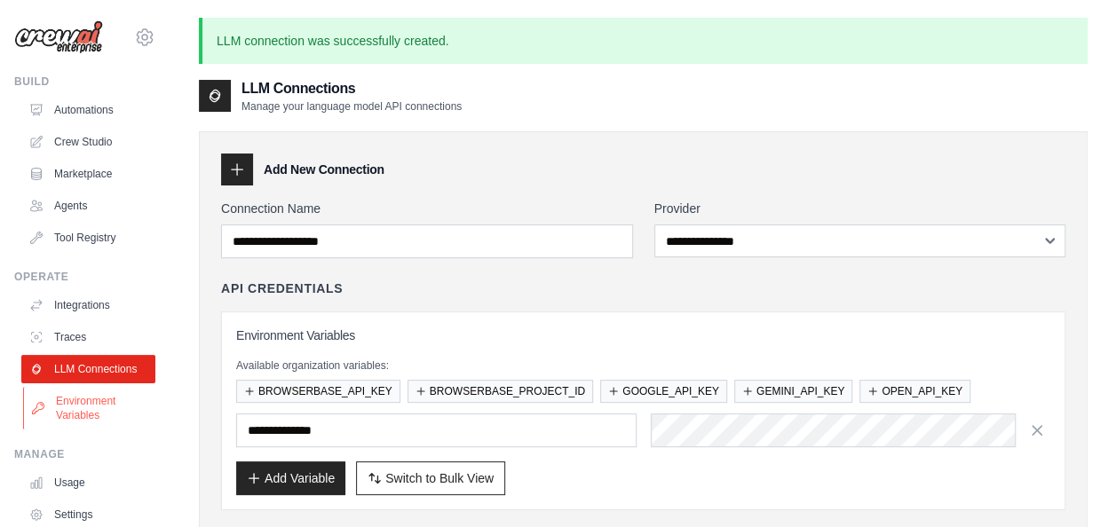
click at [71, 428] on link "Environment Variables" at bounding box center [90, 408] width 134 height 43
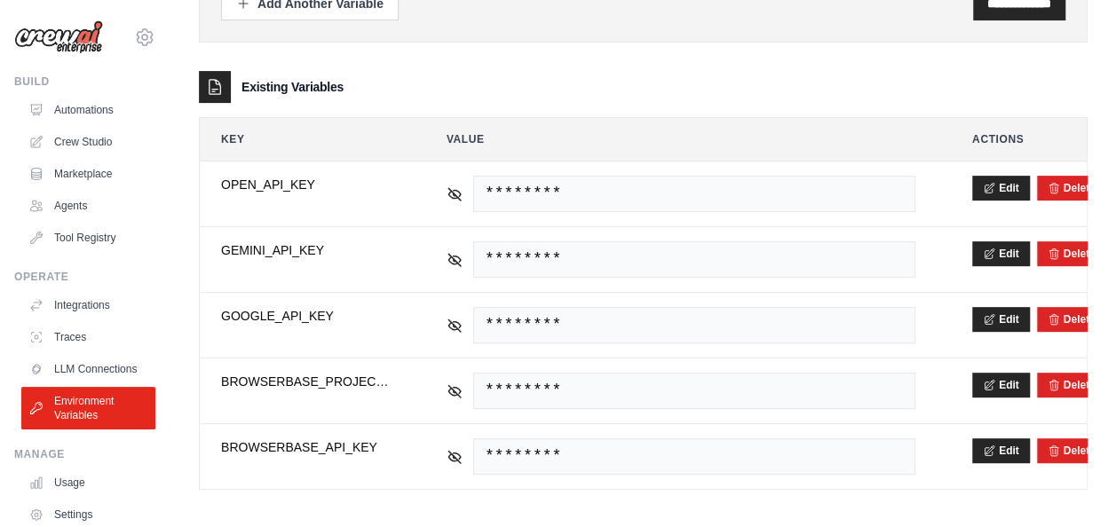
scroll to position [220, 0]
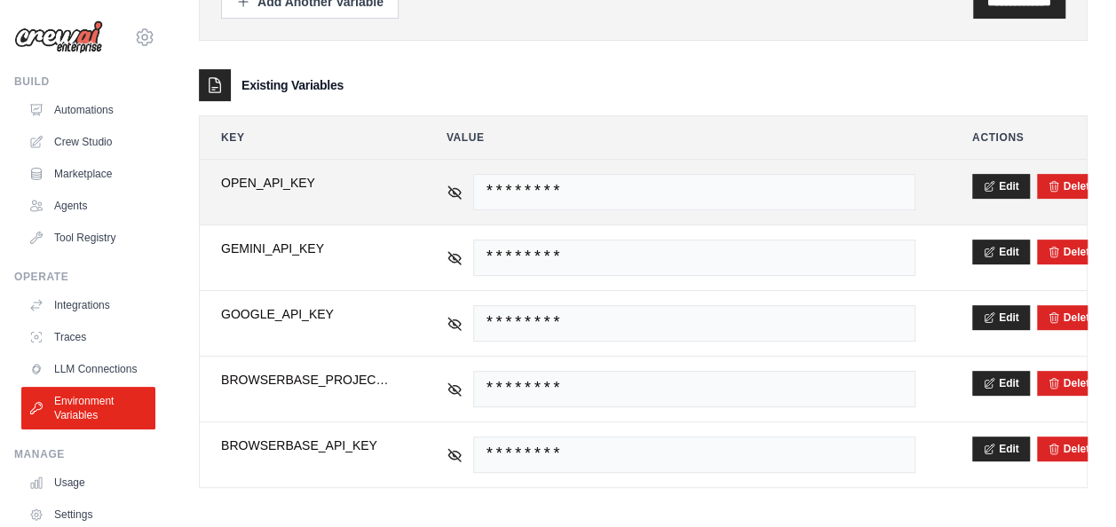
click at [288, 181] on span "OPEN_API_KEY" at bounding box center [305, 183] width 169 height 18
click at [1012, 181] on button "Edit" at bounding box center [1001, 185] width 58 height 25
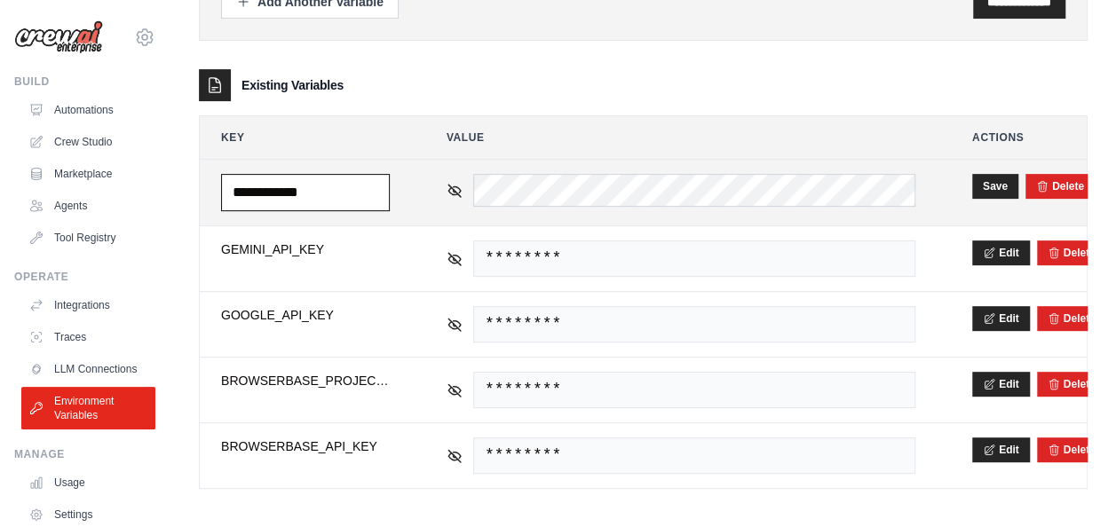
click at [270, 186] on input "**********" at bounding box center [305, 192] width 169 height 37
type input "**********"
click at [981, 183] on button "Save" at bounding box center [995, 185] width 46 height 25
click at [995, 186] on button "Save" at bounding box center [995, 185] width 46 height 25
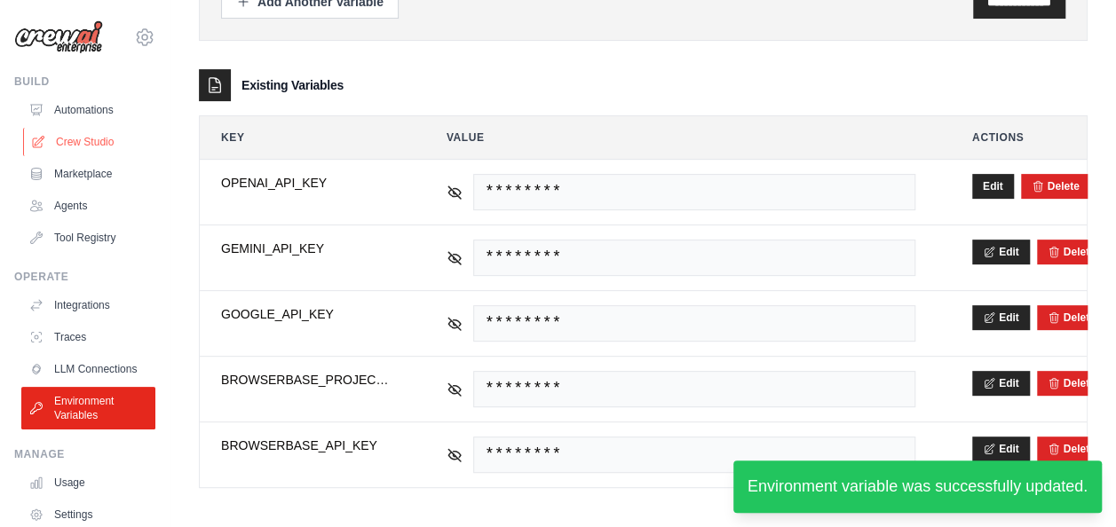
click at [82, 140] on link "Crew Studio" at bounding box center [90, 142] width 134 height 28
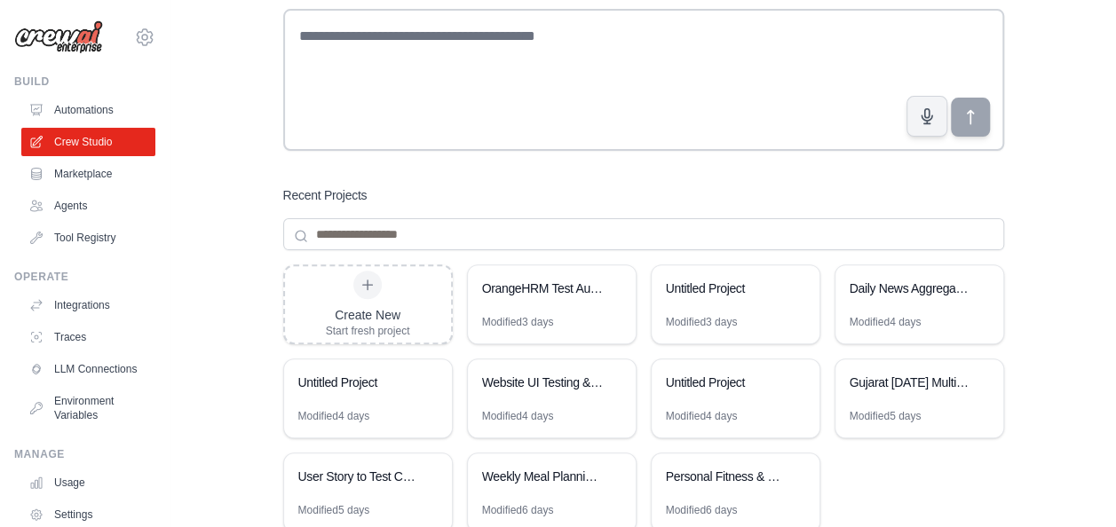
scroll to position [178, 0]
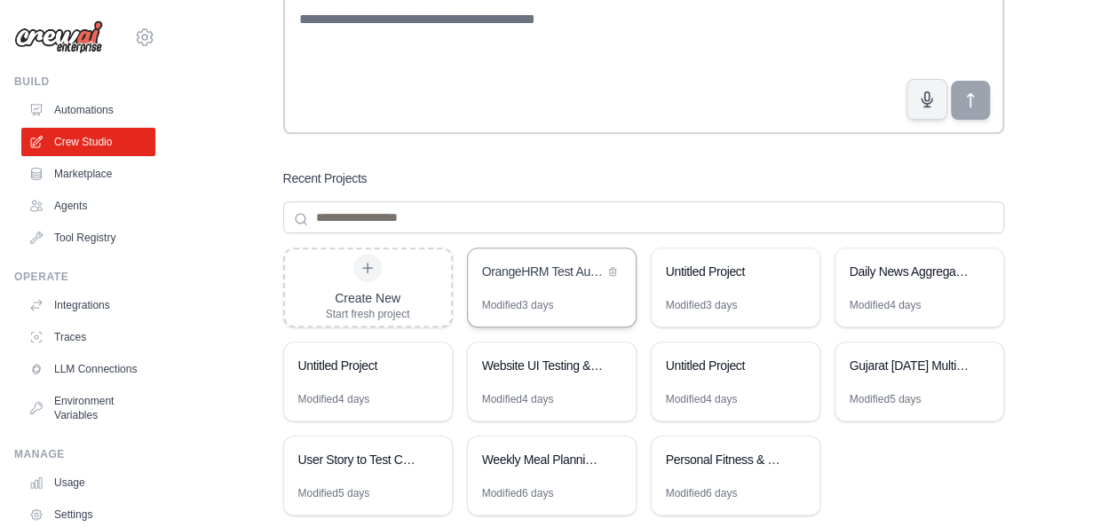
click at [549, 293] on div "OrangeHRM Test Automation Suite" at bounding box center [552, 274] width 168 height 50
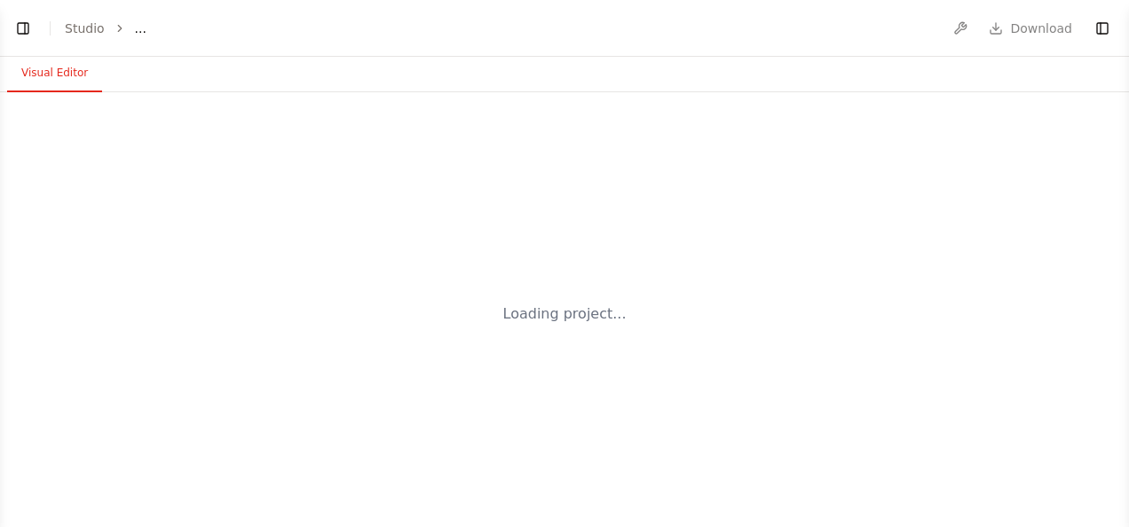
select select "****"
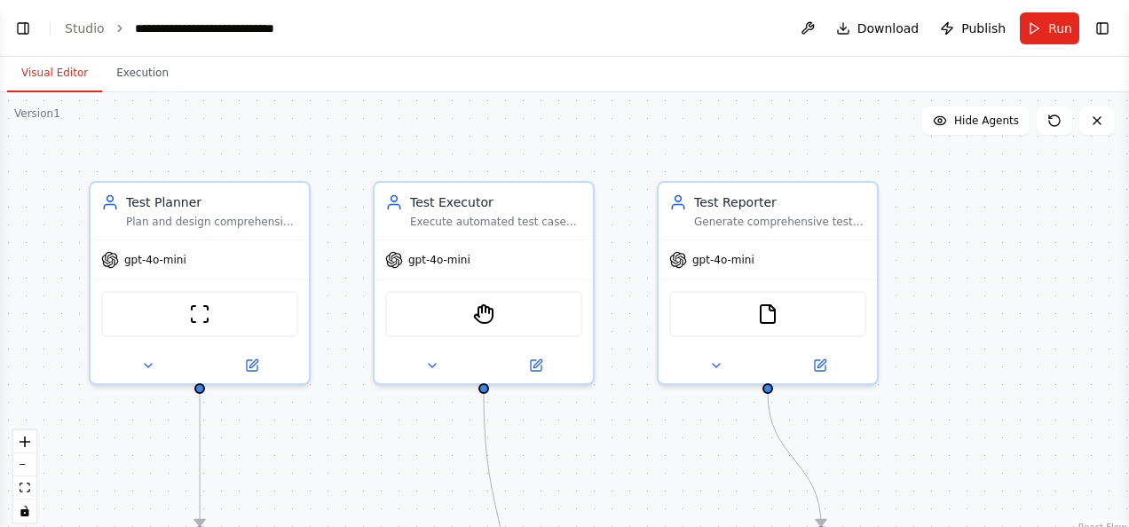
scroll to position [7717, 0]
click at [1053, 28] on span "Run" at bounding box center [1060, 29] width 24 height 18
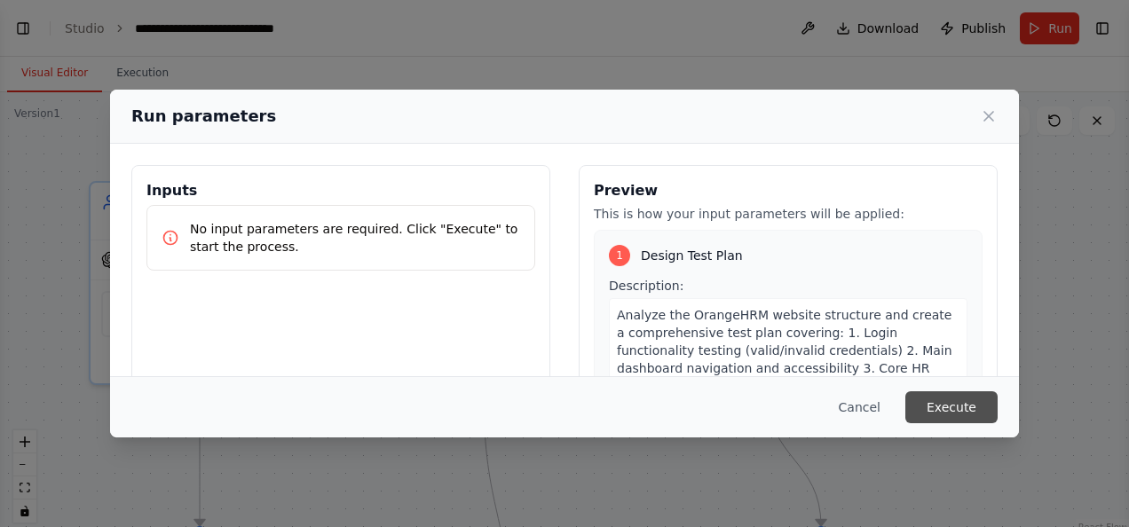
click at [941, 421] on button "Execute" at bounding box center [951, 407] width 92 height 32
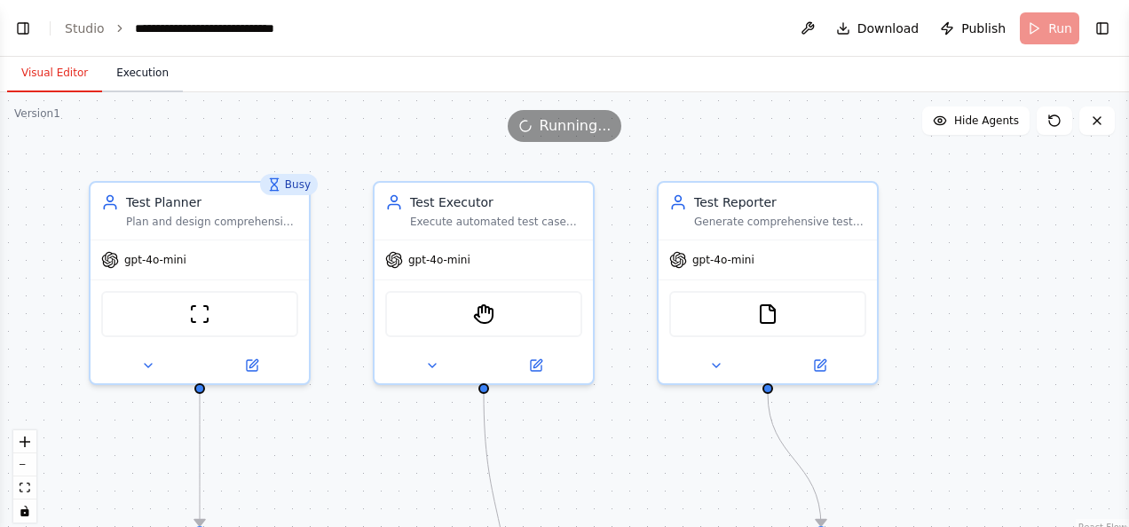
click at [140, 67] on button "Execution" at bounding box center [142, 73] width 81 height 37
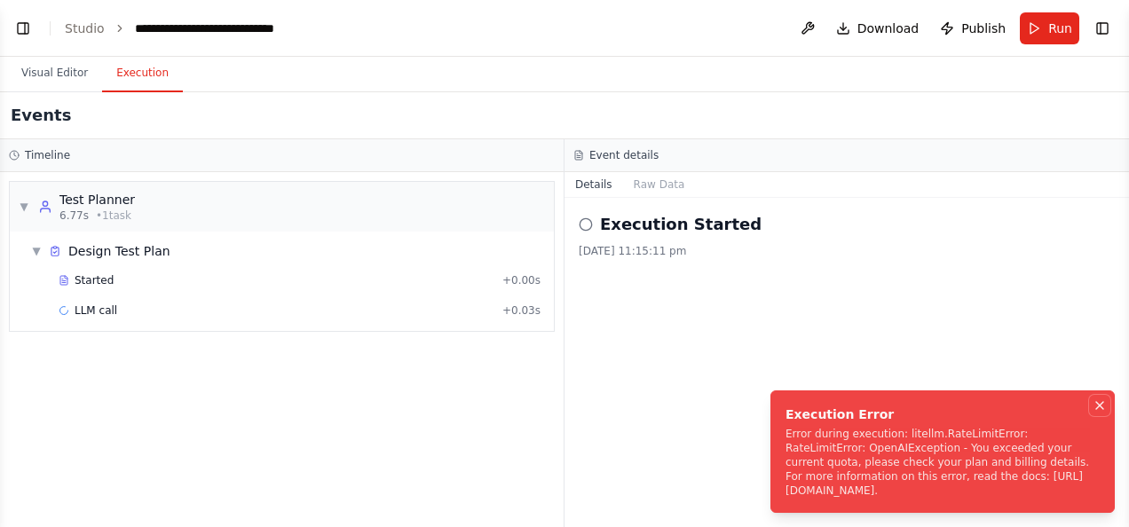
click at [1101, 408] on icon "Notifications (F8)" at bounding box center [1100, 405] width 14 height 14
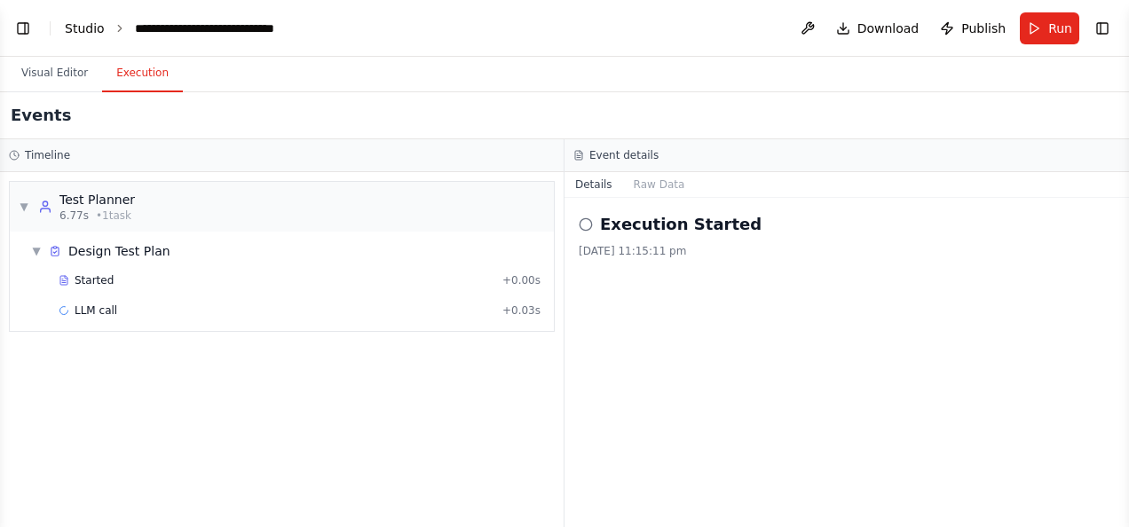
click at [81, 26] on link "Studio" at bounding box center [85, 28] width 40 height 14
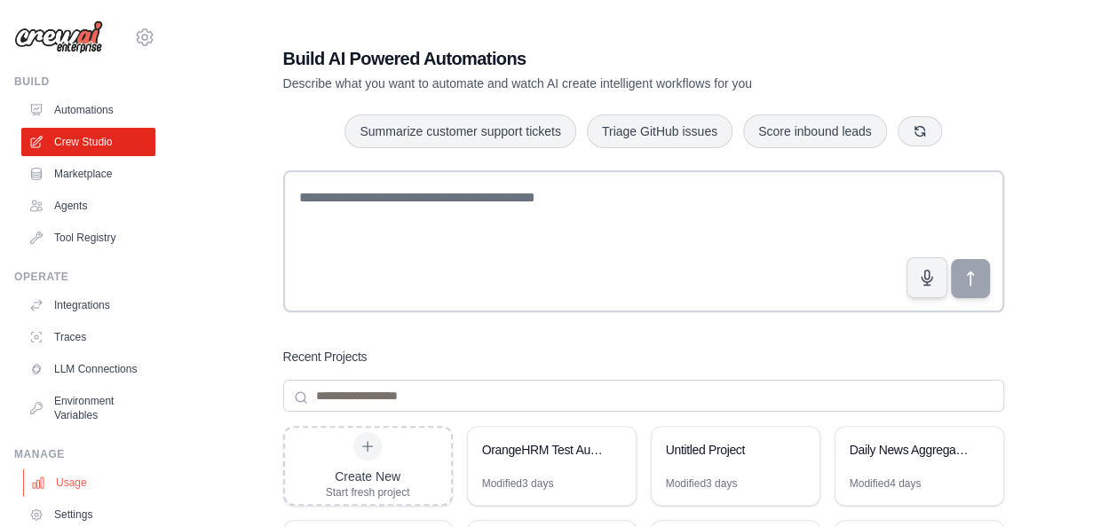
click at [79, 497] on link "Usage" at bounding box center [90, 483] width 134 height 28
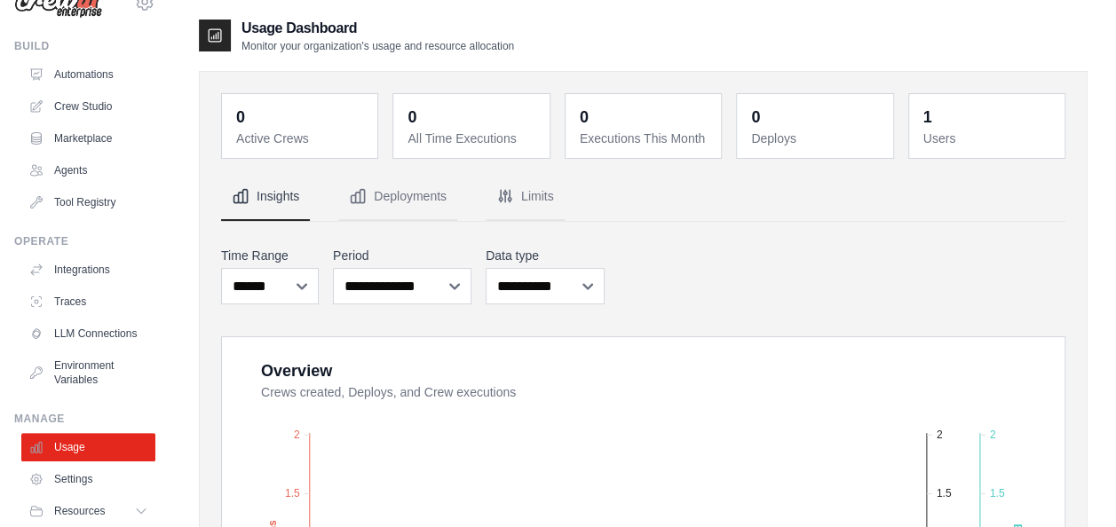
scroll to position [109, 0]
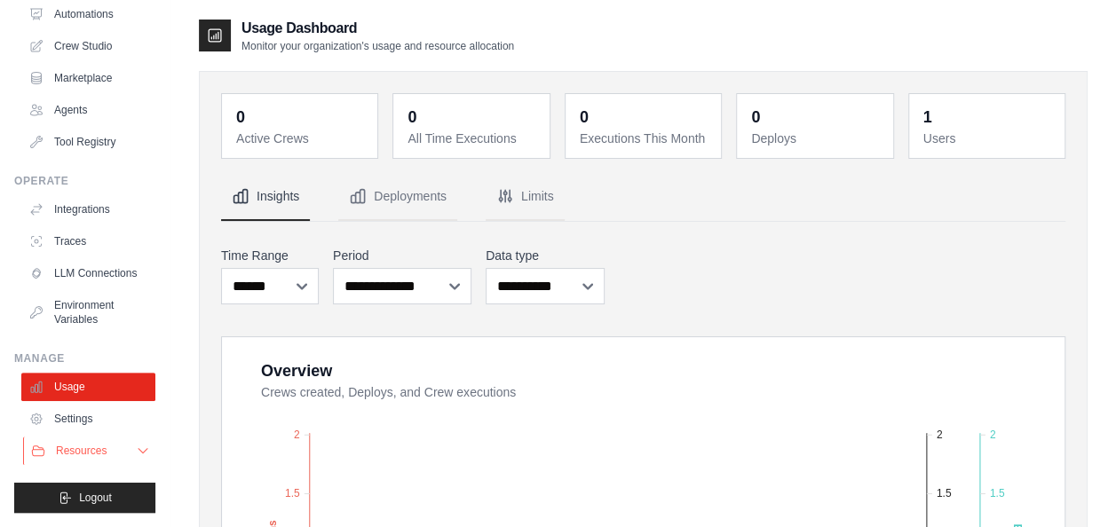
click at [136, 447] on icon at bounding box center [143, 451] width 14 height 14
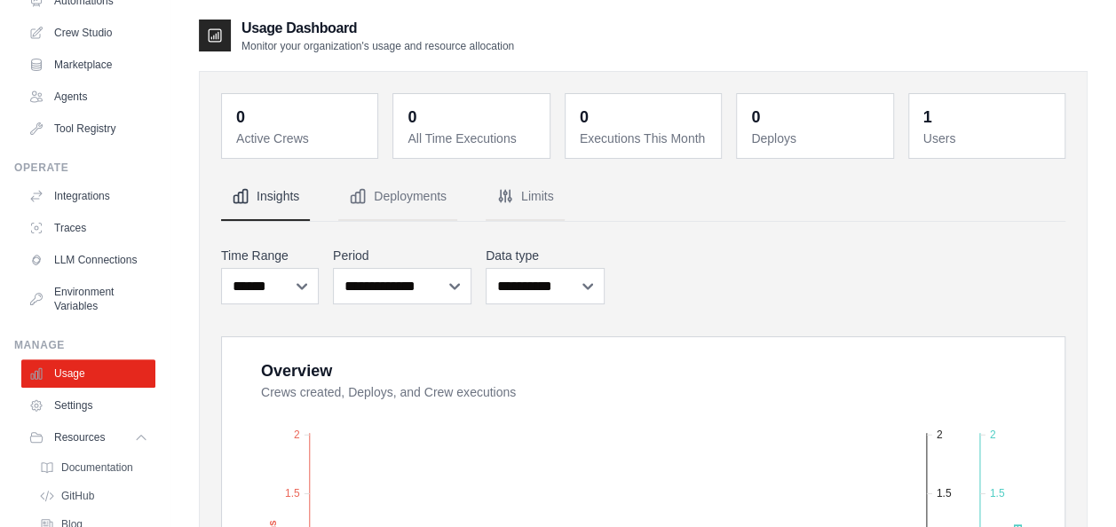
scroll to position [223, 0]
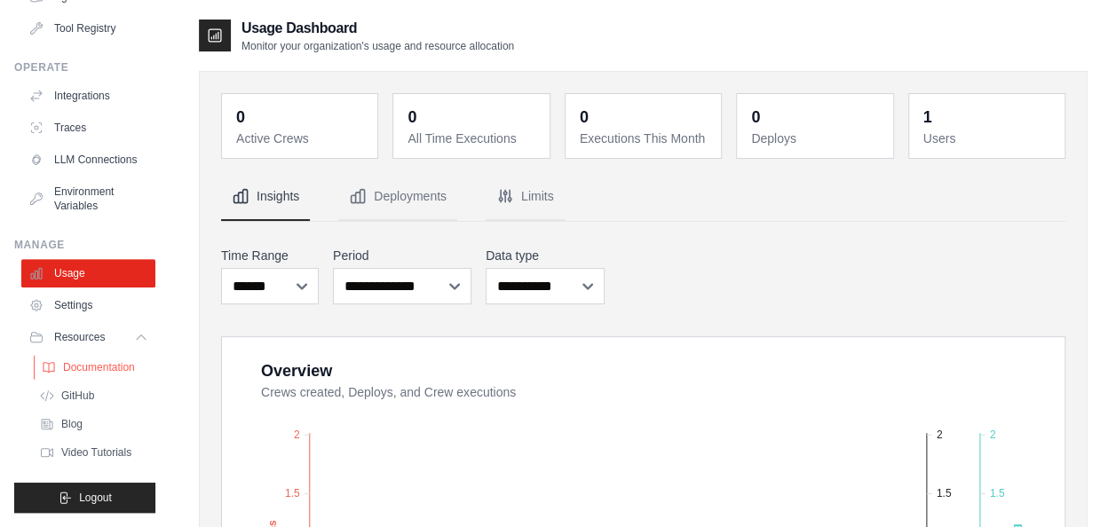
click at [98, 364] on span "Documentation" at bounding box center [99, 367] width 72 height 14
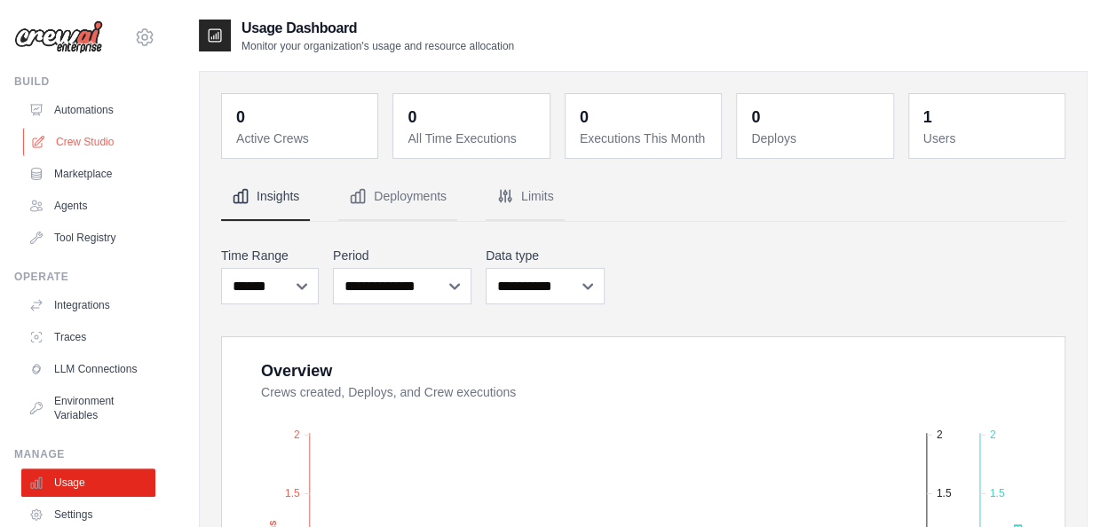
click at [107, 138] on link "Crew Studio" at bounding box center [90, 142] width 134 height 28
click at [377, 288] on select "**********" at bounding box center [402, 286] width 138 height 36
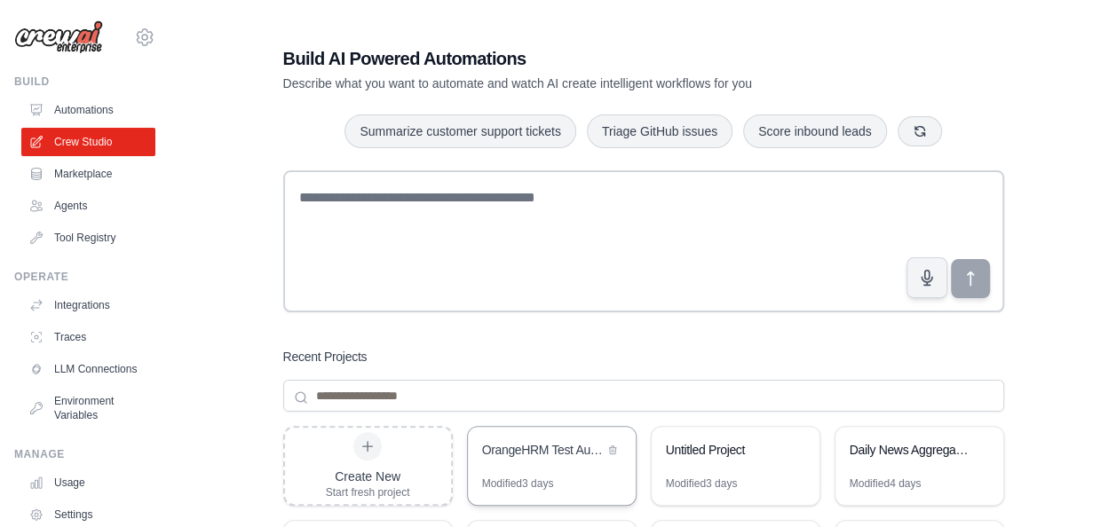
click at [602, 470] on div "OrangeHRM Test Automation Suite" at bounding box center [552, 452] width 168 height 50
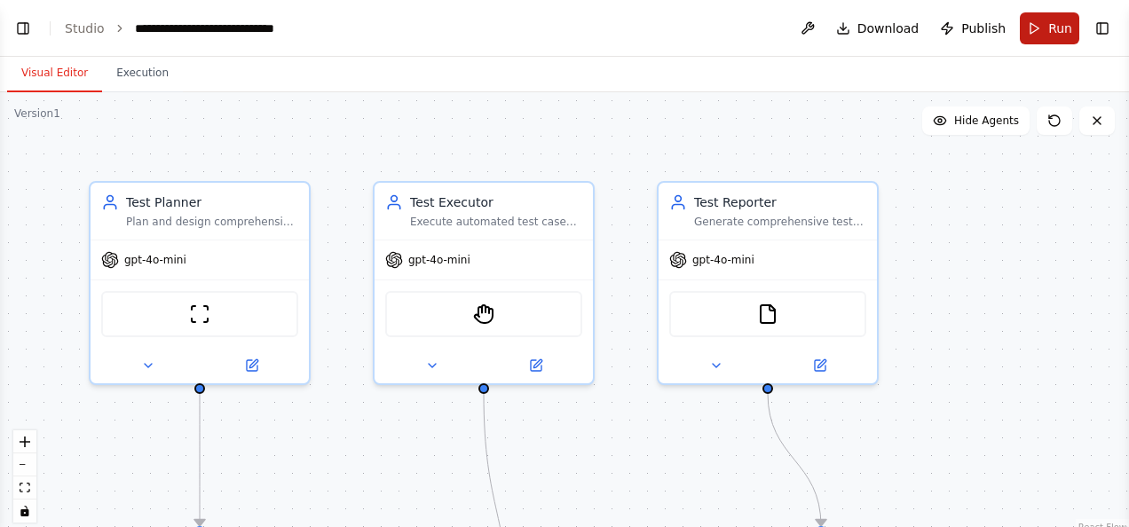
click at [1043, 25] on button "Run" at bounding box center [1049, 28] width 59 height 32
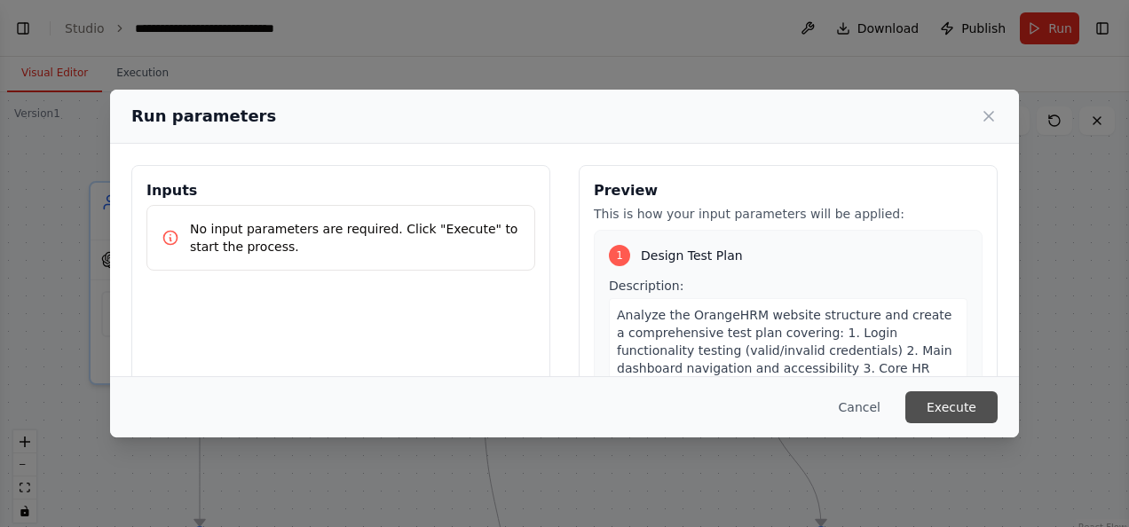
click at [964, 408] on button "Execute" at bounding box center [951, 407] width 92 height 32
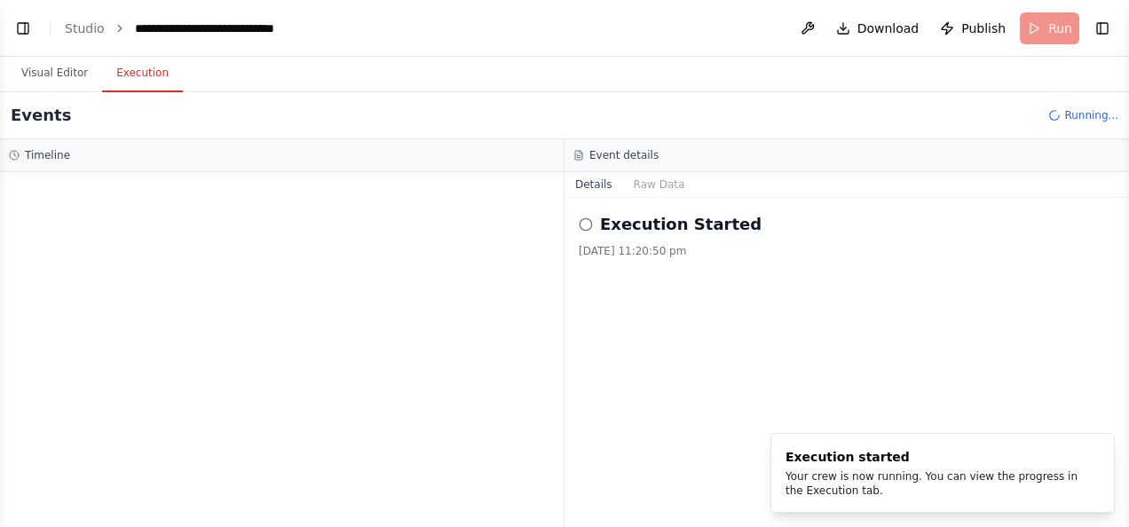
click at [128, 70] on button "Execution" at bounding box center [142, 73] width 81 height 37
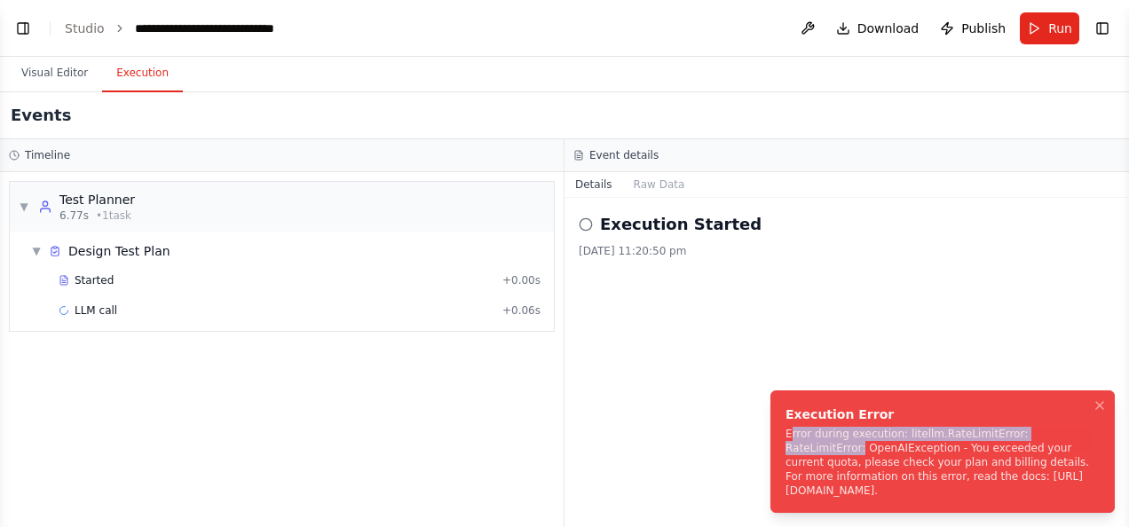
drag, startPoint x: 790, startPoint y: 433, endPoint x: 1072, endPoint y: 434, distance: 282.2
click at [1072, 434] on div "Error during execution: litellm.RateLimitError: RateLimitError: OpenAIException…" at bounding box center [938, 462] width 307 height 71
copy div "rror during execution: litellm.RateLimitError: RateLimitError:"
click at [675, 394] on div "Execution Started [DATE] 11:20:50 pm" at bounding box center [846, 362] width 564 height 329
click at [1097, 412] on icon "Notifications (F8)" at bounding box center [1100, 405] width 14 height 14
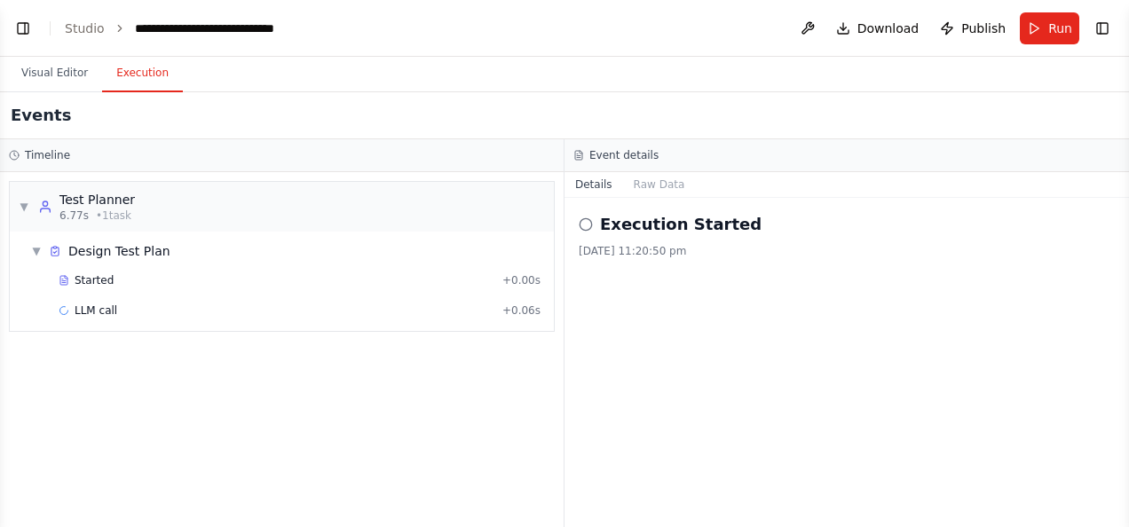
click at [1076, 408] on div "Execution Started [DATE] 11:20:50 pm" at bounding box center [846, 362] width 564 height 329
